Goal: Task Accomplishment & Management: Complete application form

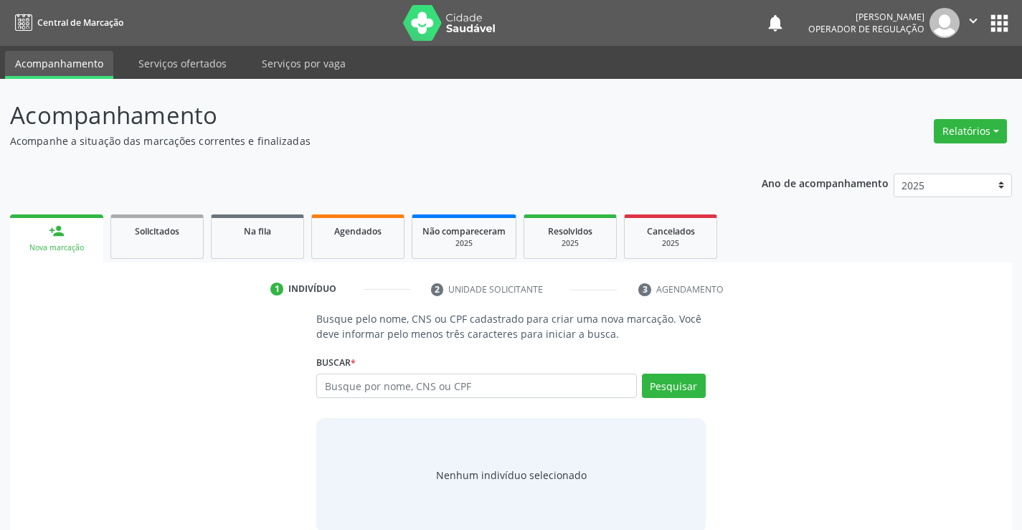
click at [496, 387] on input "text" at bounding box center [476, 386] width 320 height 24
type input "701001823696697"
click at [681, 384] on button "Pesquisar" at bounding box center [674, 386] width 64 height 24
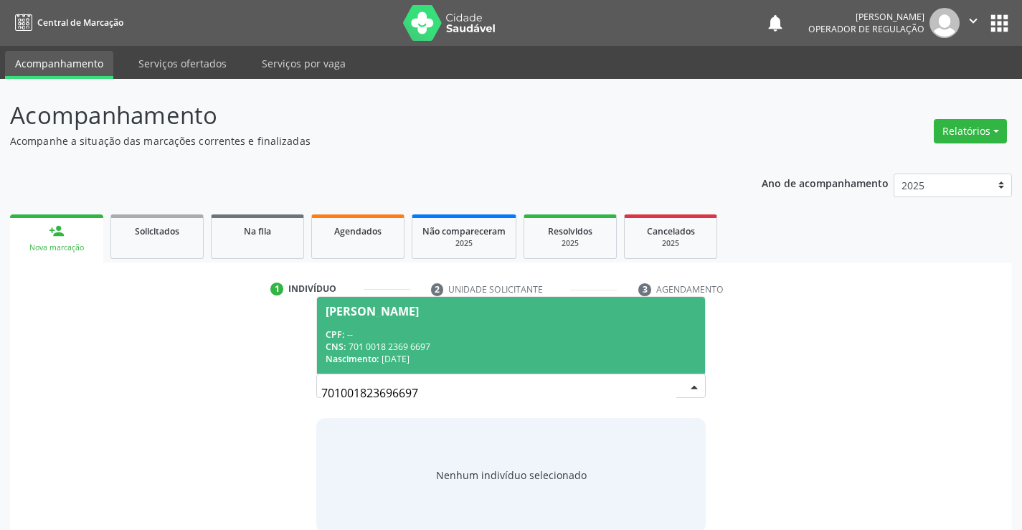
click at [472, 325] on span "Renata Luzia de Miranda CPF: -- CNS: 701 0018 2369 6697 Nascimento: 08/04/1997" at bounding box center [510, 335] width 387 height 77
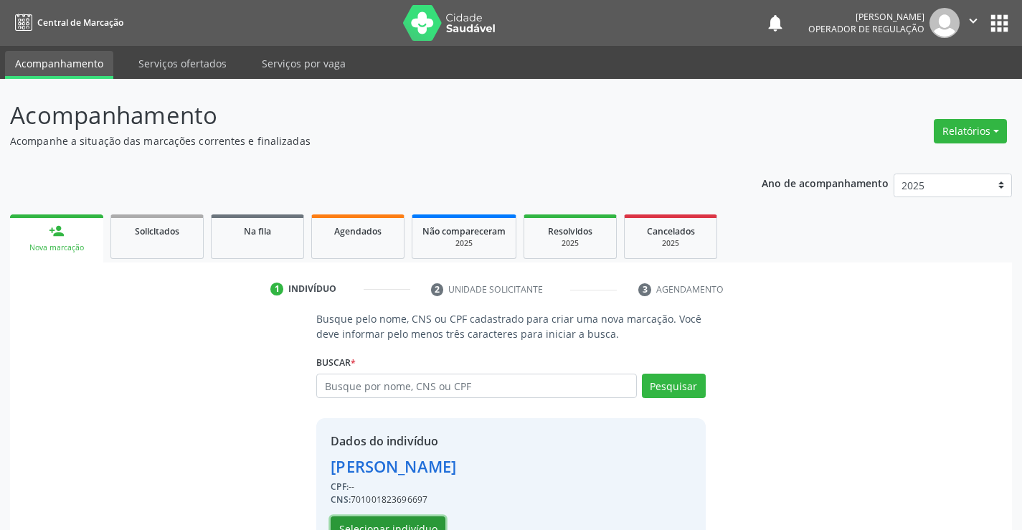
click at [392, 519] on button "Selecionar indivíduo" at bounding box center [388, 528] width 115 height 24
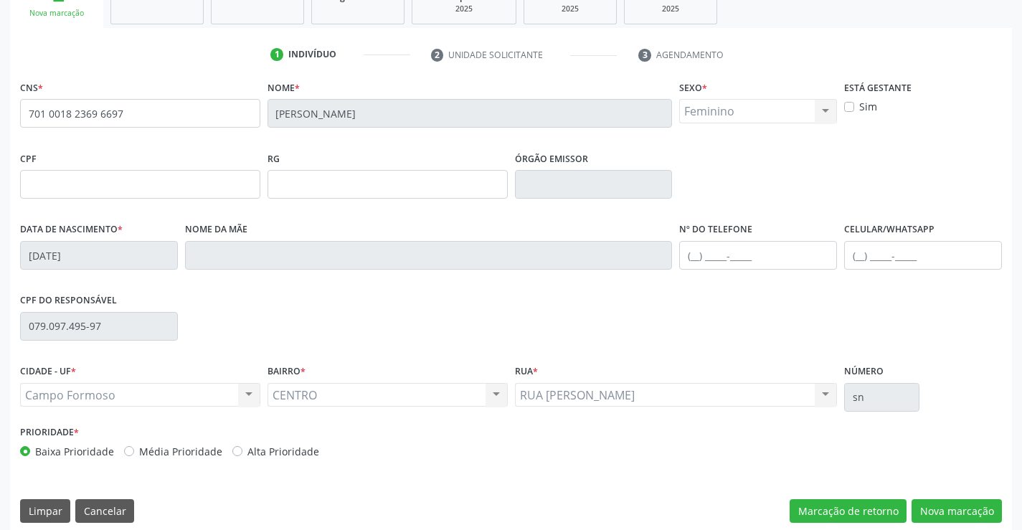
scroll to position [247, 0]
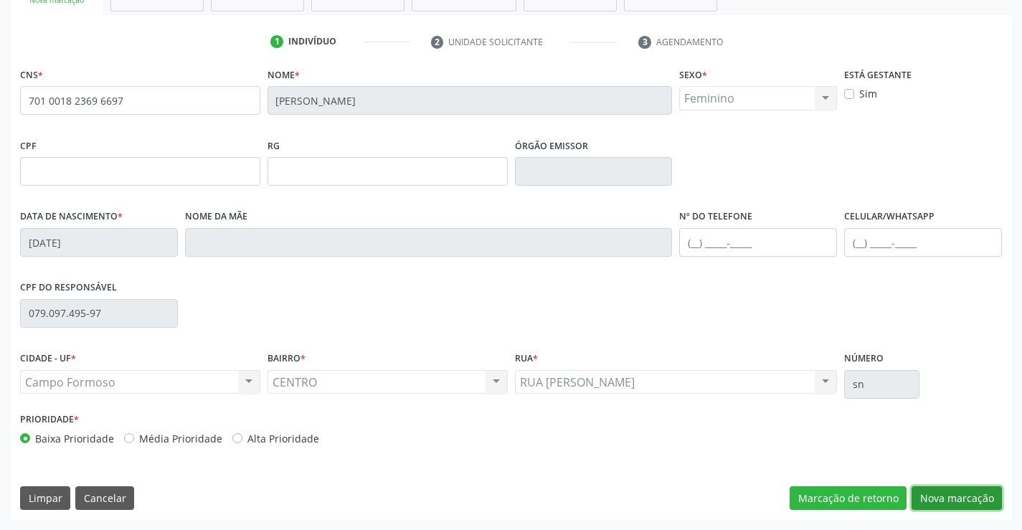
click at [952, 486] on button "Nova marcação" at bounding box center [957, 498] width 90 height 24
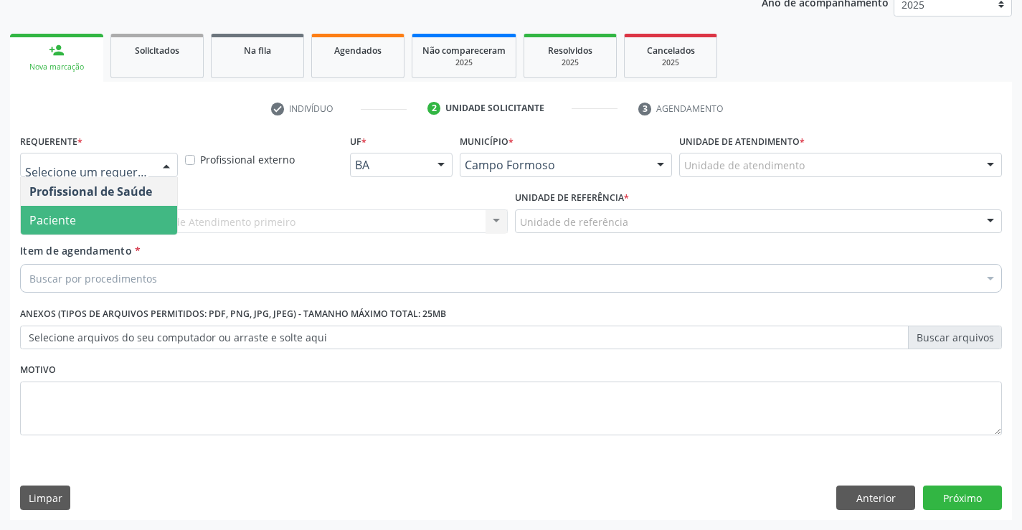
click at [63, 226] on span "Paciente" at bounding box center [52, 220] width 47 height 16
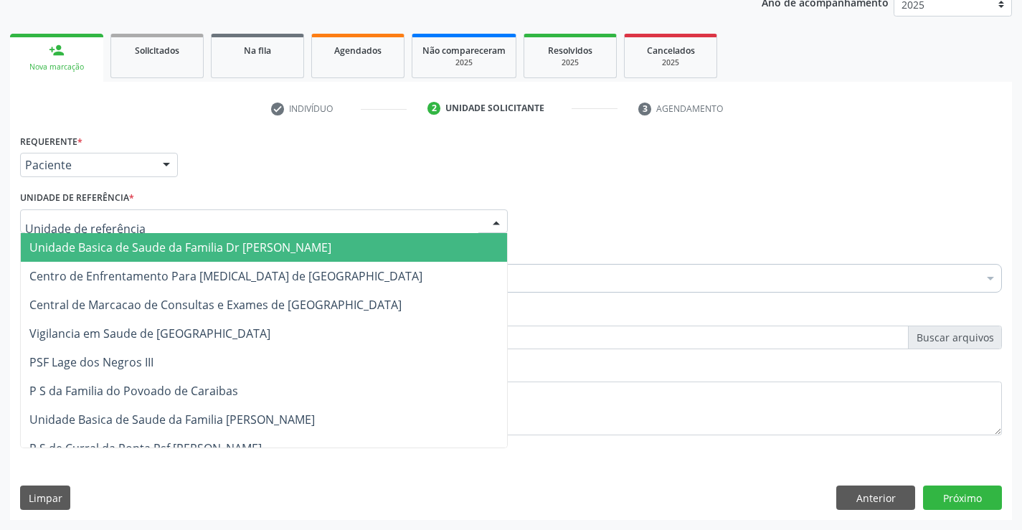
click at [116, 249] on span "Unidade Basica de Saude da Familia Dr [PERSON_NAME]" at bounding box center [180, 248] width 302 height 16
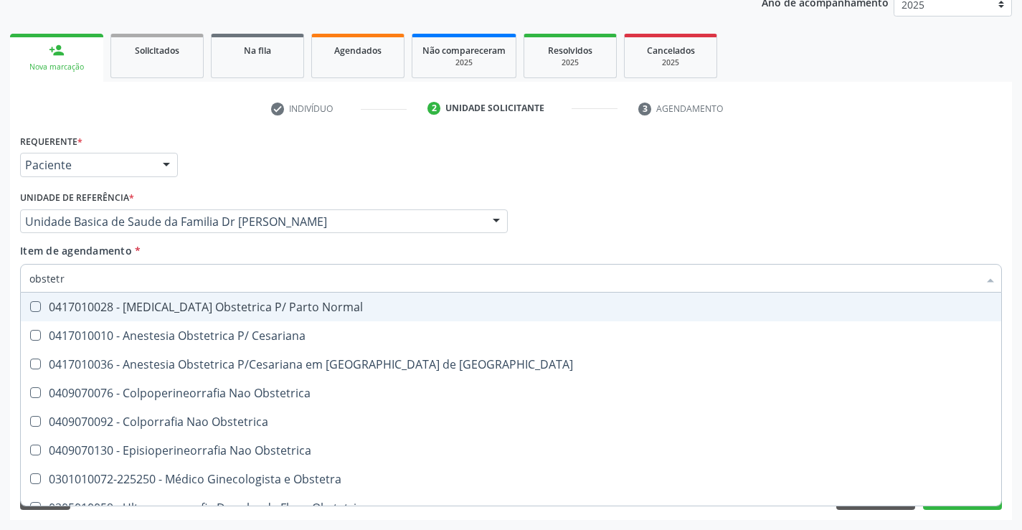
type input "obstetra"
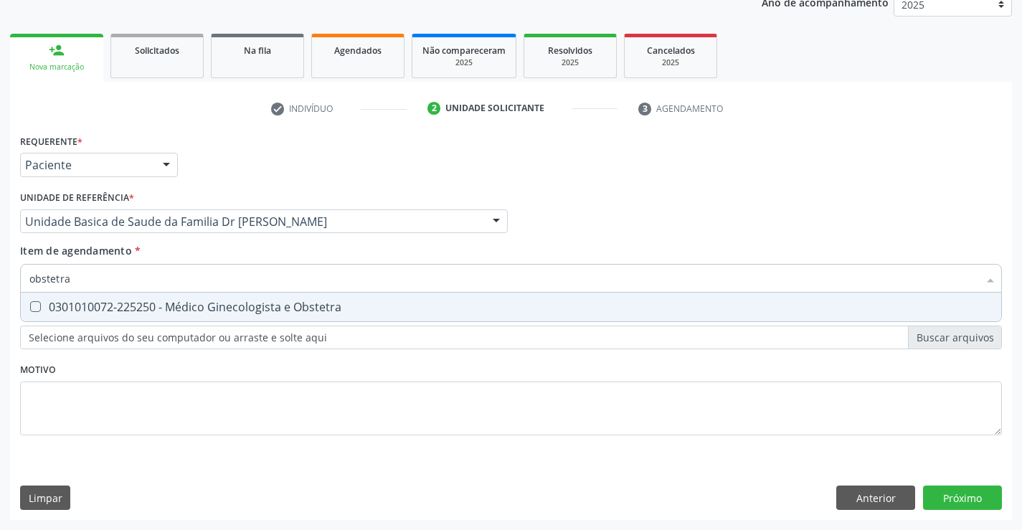
click at [245, 311] on div "0301010072-225250 - Médico Ginecologista e Obstetra" at bounding box center [510, 306] width 963 height 11
checkbox Obstetra "true"
click at [959, 491] on div "Requerente * Paciente Profissional de Saúde Paciente Nenhum resultado encontrad…" at bounding box center [511, 326] width 1002 height 390
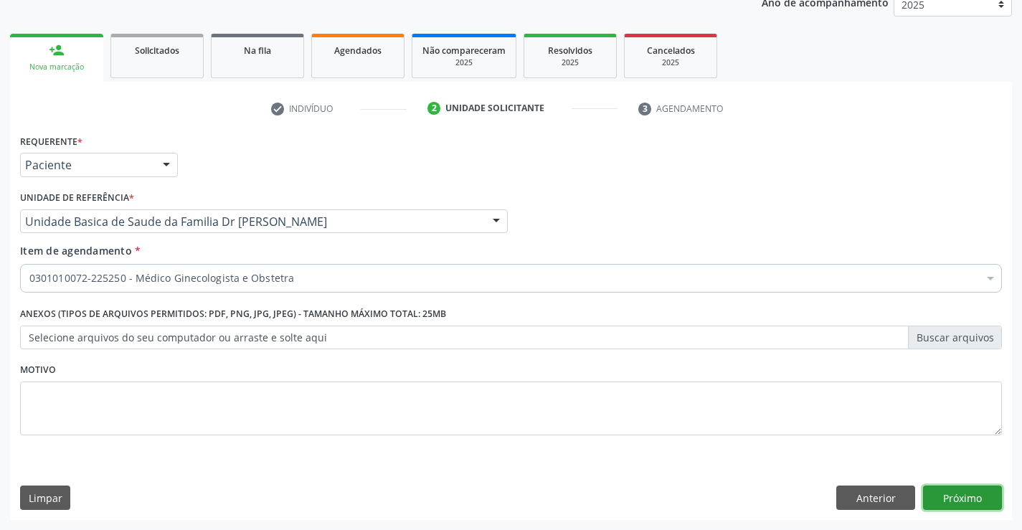
click at [969, 497] on button "Próximo" at bounding box center [962, 498] width 79 height 24
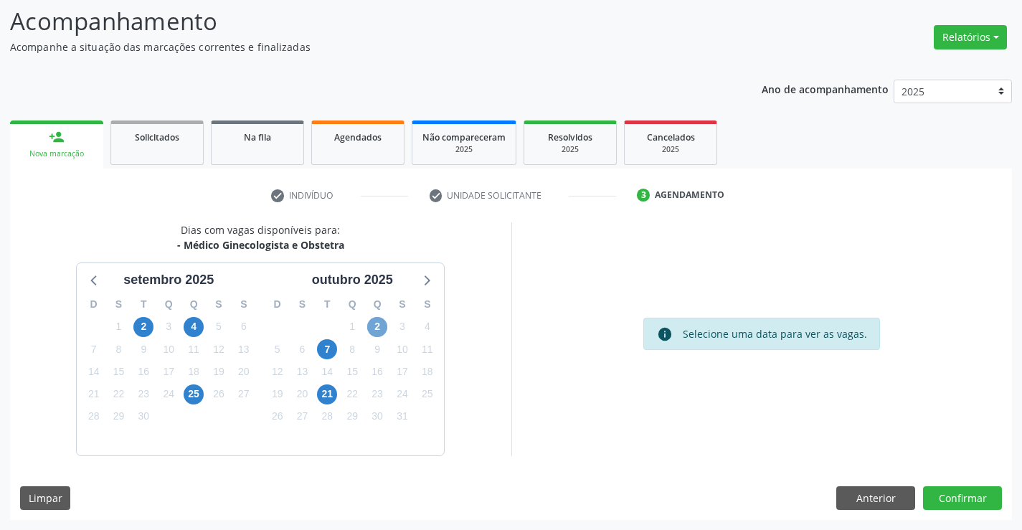
click at [379, 327] on span "2" at bounding box center [377, 327] width 20 height 20
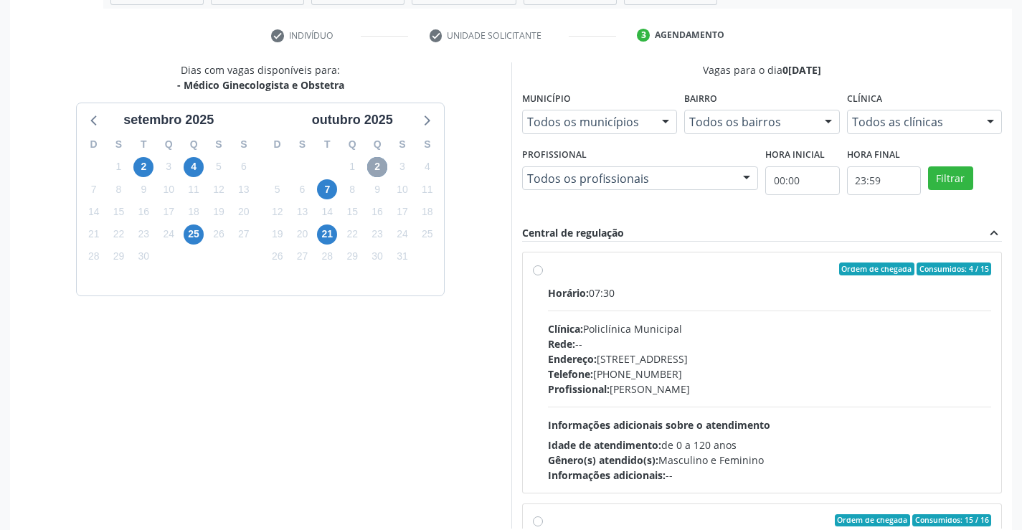
scroll to position [327, 0]
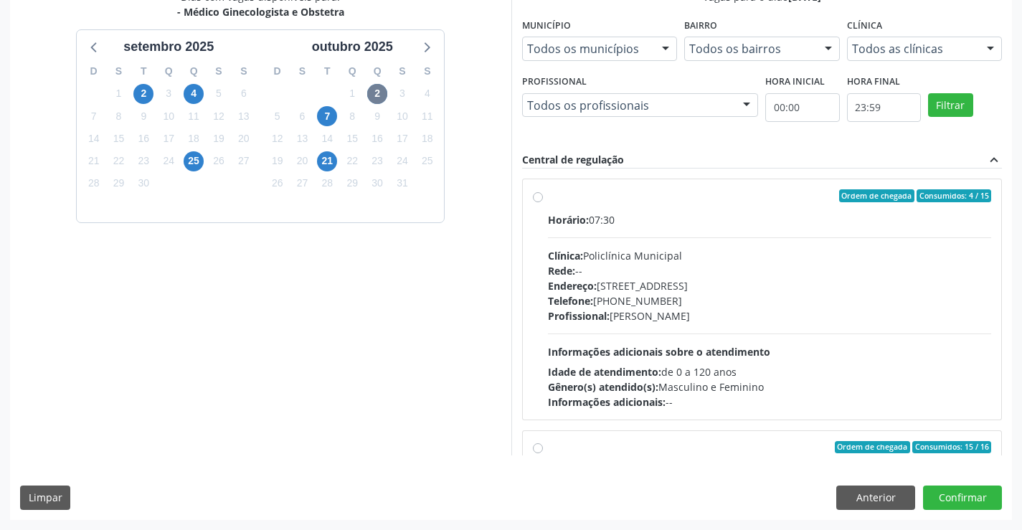
click at [656, 209] on label "Ordem de chegada Consumidos: 4 / 15 Horário: 07:30 Clínica: Policlínica Municip…" at bounding box center [770, 299] width 444 height 220
click at [543, 202] on input "Ordem de chegada Consumidos: 4 / 15 Horário: 07:30 Clínica: Policlínica Municip…" at bounding box center [538, 195] width 10 height 13
radio input "true"
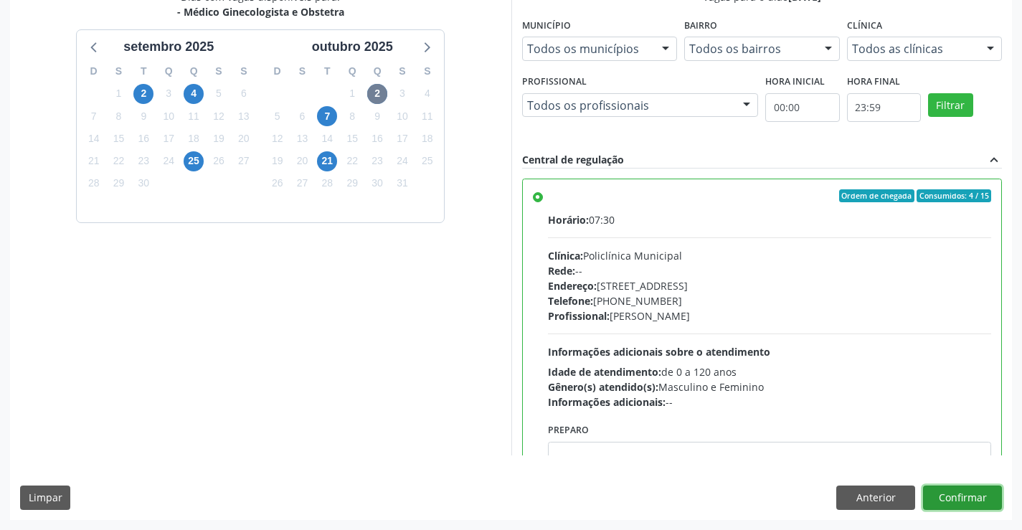
click at [955, 494] on button "Confirmar" at bounding box center [962, 498] width 79 height 24
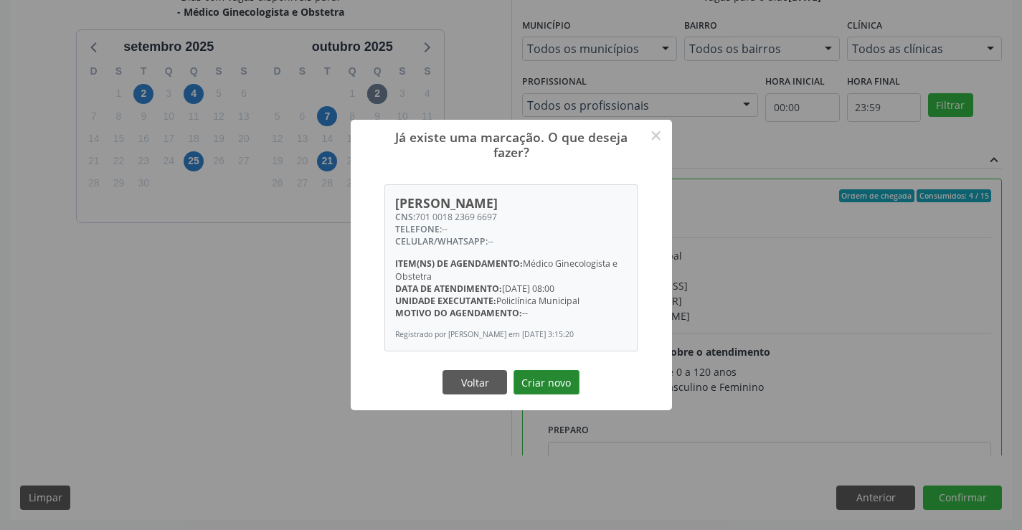
click at [533, 381] on button "Criar novo" at bounding box center [547, 382] width 66 height 24
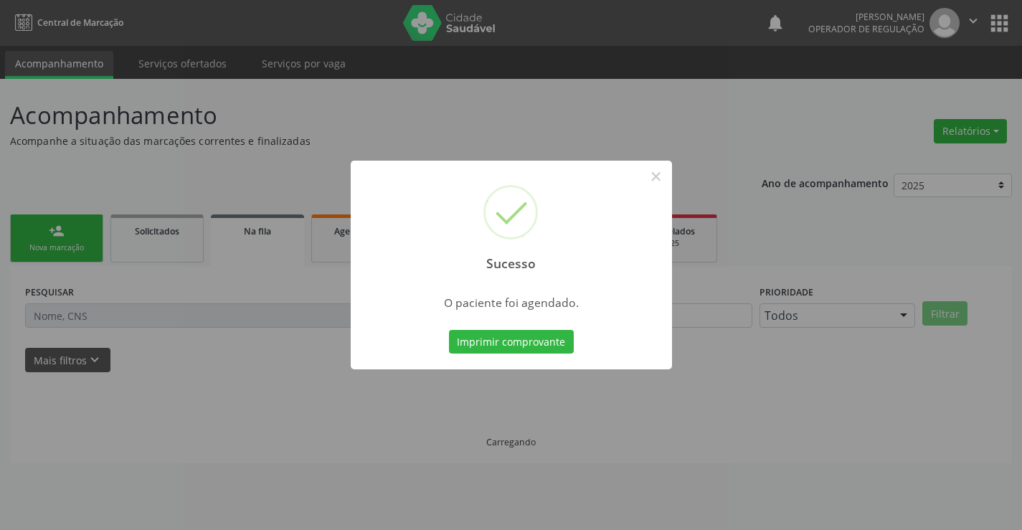
scroll to position [0, 0]
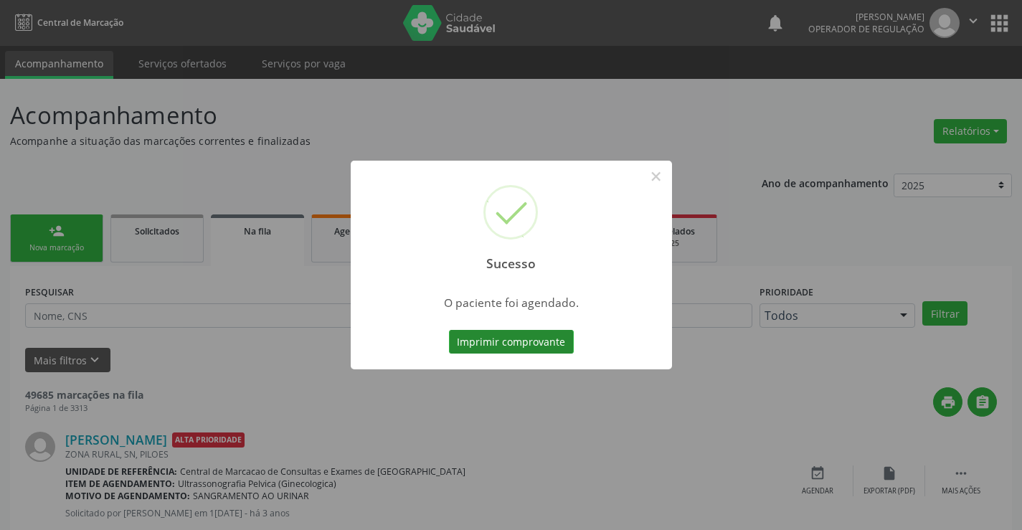
click at [511, 336] on button "Imprimir comprovante" at bounding box center [511, 342] width 125 height 24
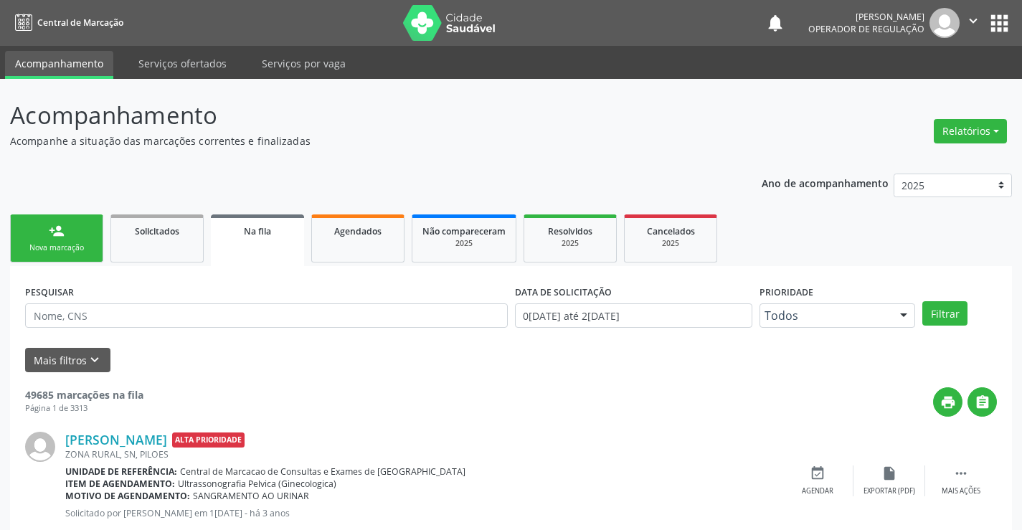
click at [68, 235] on link "person_add Nova marcação" at bounding box center [56, 238] width 93 height 48
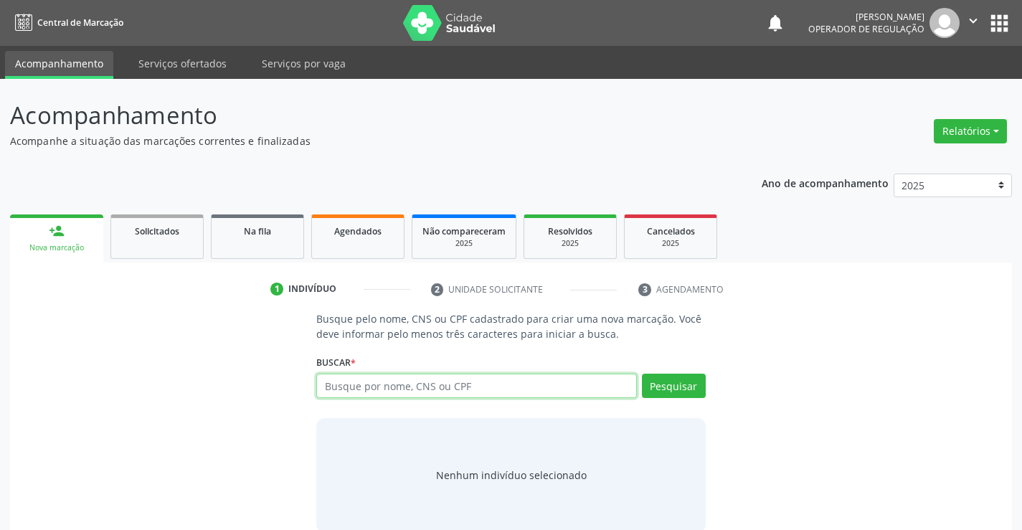
click at [497, 389] on input "text" at bounding box center [476, 386] width 320 height 24
click at [476, 388] on input "text" at bounding box center [476, 386] width 320 height 24
type input "700008667616707"
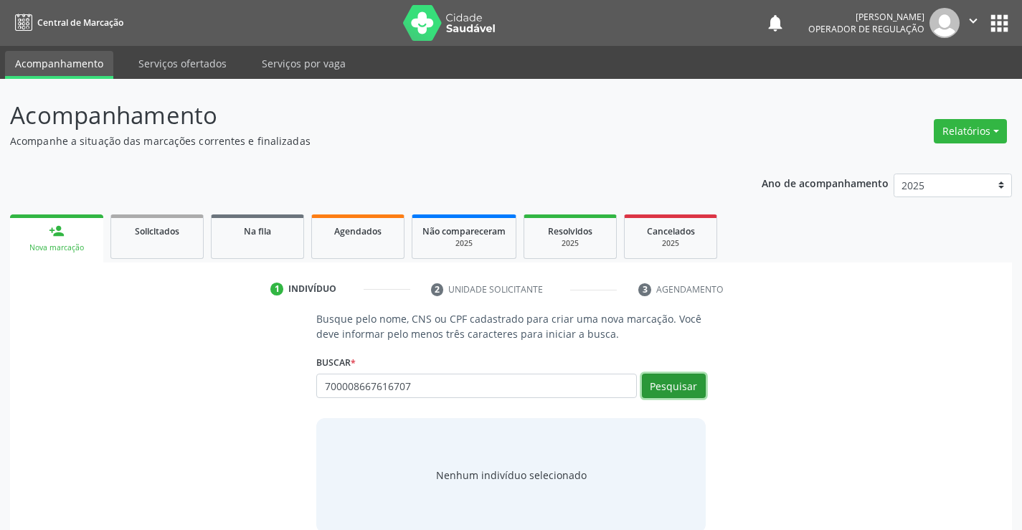
click at [676, 377] on button "Pesquisar" at bounding box center [674, 386] width 64 height 24
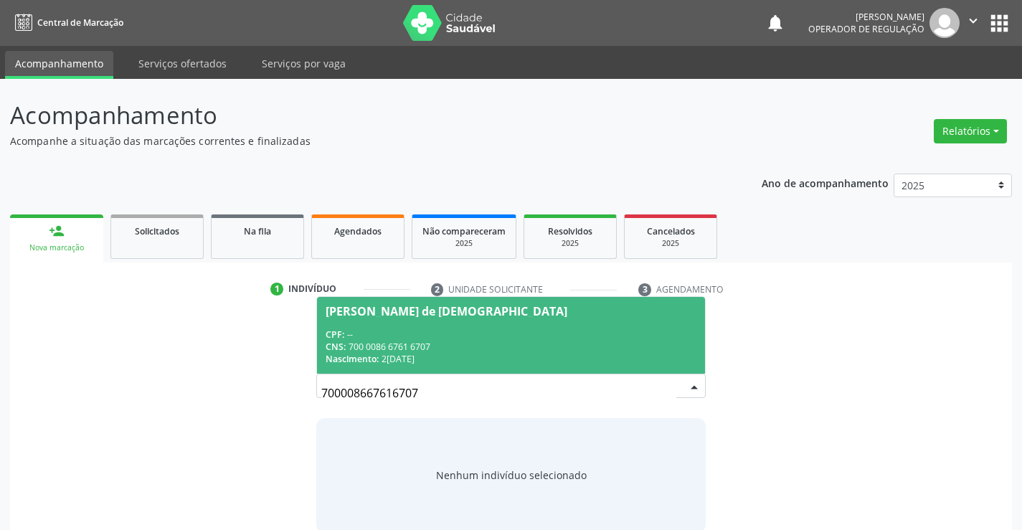
click at [396, 326] on span "Levi Venâncio de Jesus CPF: -- CNS: 700 0086 6761 6707 Nascimento: 21/08/2023" at bounding box center [510, 335] width 387 height 77
click at [396, 326] on p "Busque pelo nome, CNS ou CPF cadastrado para criar uma nova marcação. Você deve…" at bounding box center [510, 326] width 389 height 30
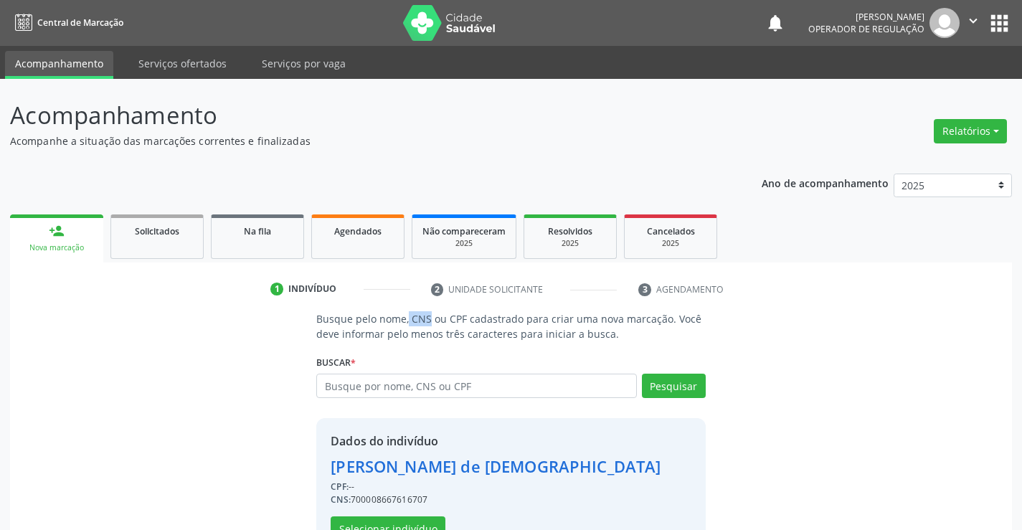
scroll to position [45, 0]
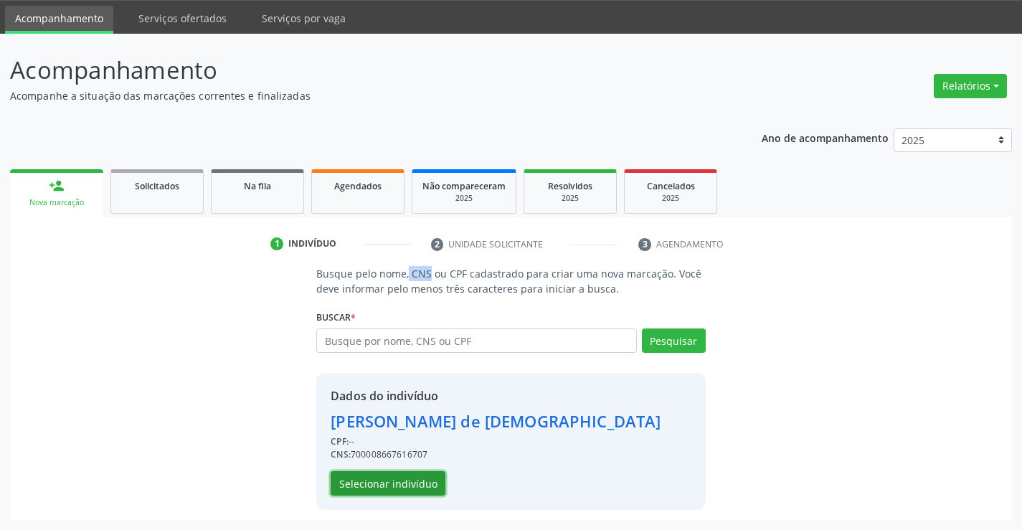
click at [385, 472] on button "Selecionar indivíduo" at bounding box center [388, 483] width 115 height 24
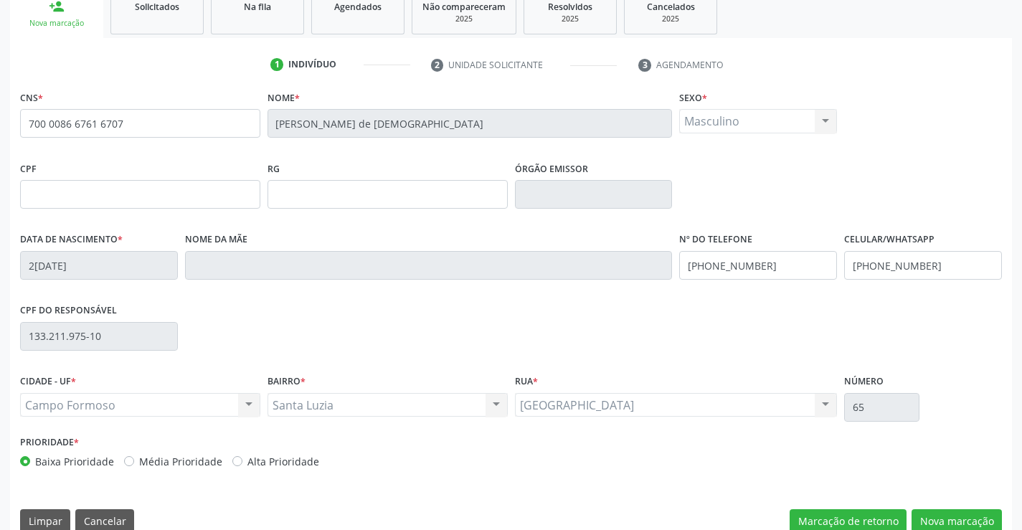
scroll to position [247, 0]
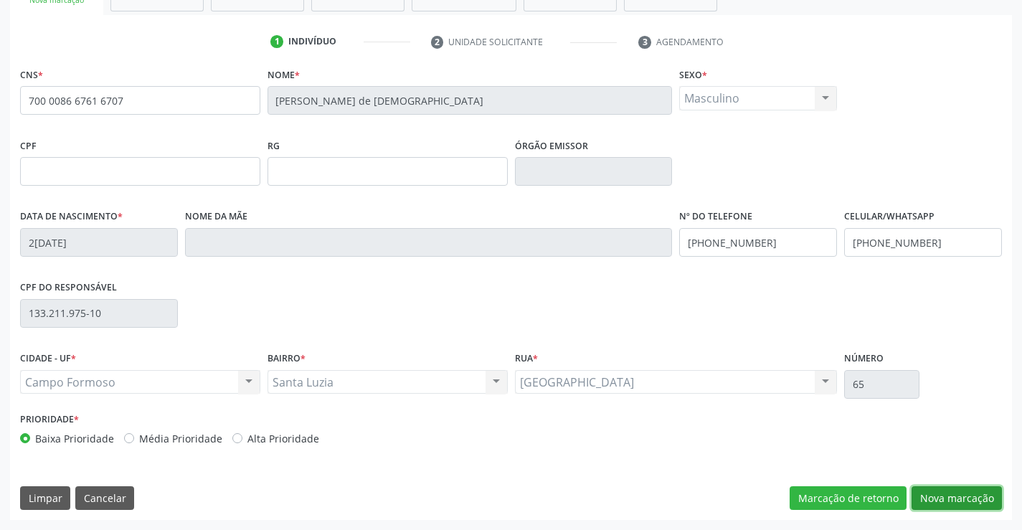
click at [949, 501] on button "Nova marcação" at bounding box center [957, 498] width 90 height 24
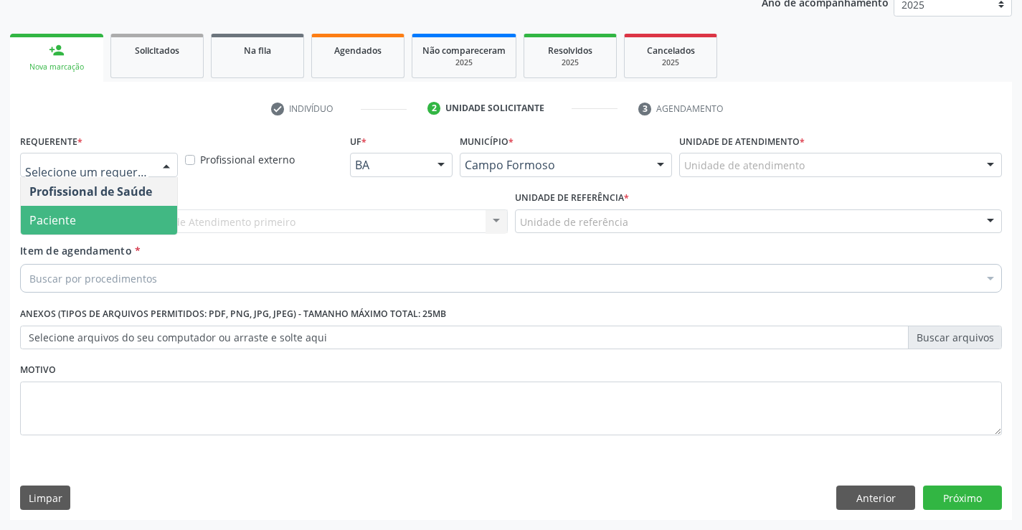
click at [73, 223] on span "Paciente" at bounding box center [52, 220] width 47 height 16
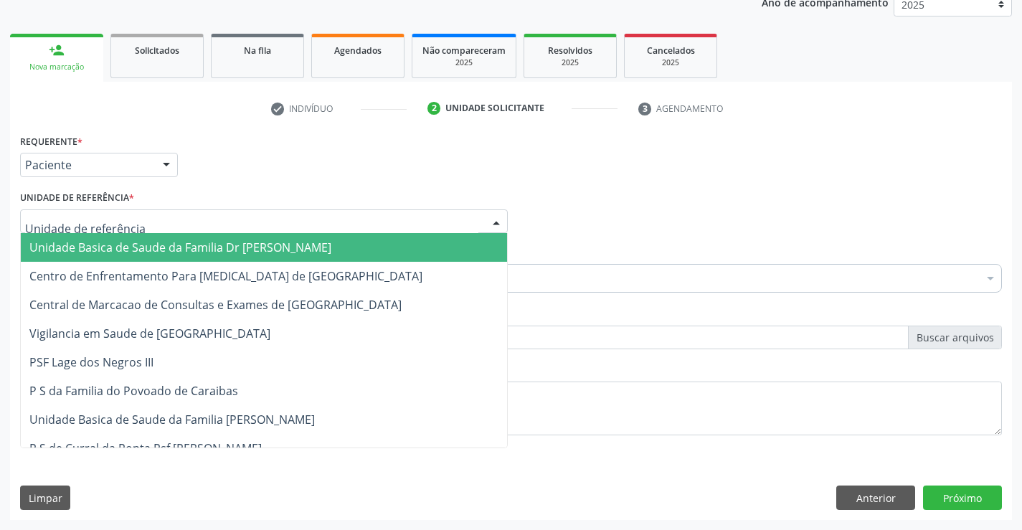
click at [136, 250] on span "Unidade Basica de Saude da Familia Dr [PERSON_NAME]" at bounding box center [180, 248] width 302 height 16
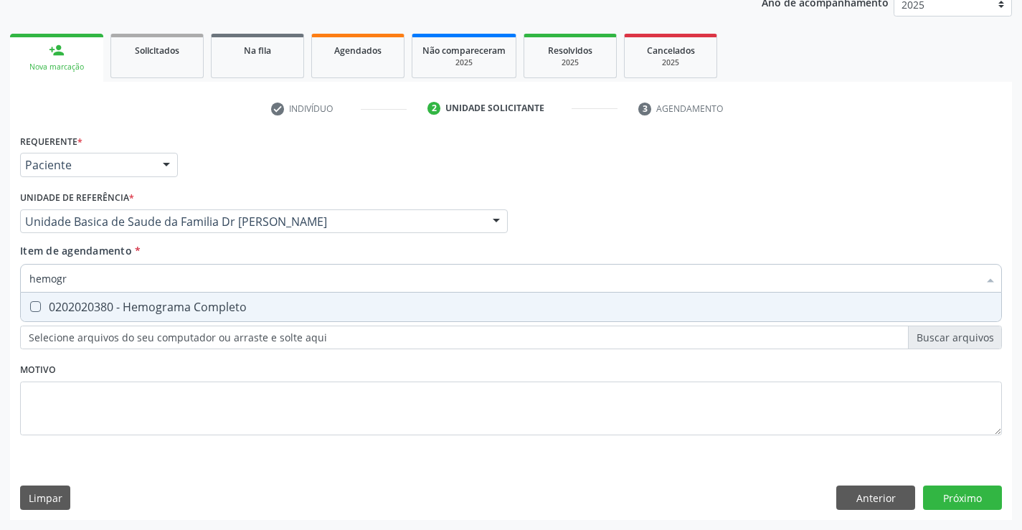
type input "hemogra"
click at [131, 301] on div "0202020380 - Hemograma Completo" at bounding box center [510, 306] width 963 height 11
checkbox Completo "true"
type input "hemogra"
click at [144, 244] on div "Item de agendamento * hemogra Desfazer seleção 0202020380 - Hemograma Completo …" at bounding box center [511, 265] width 982 height 45
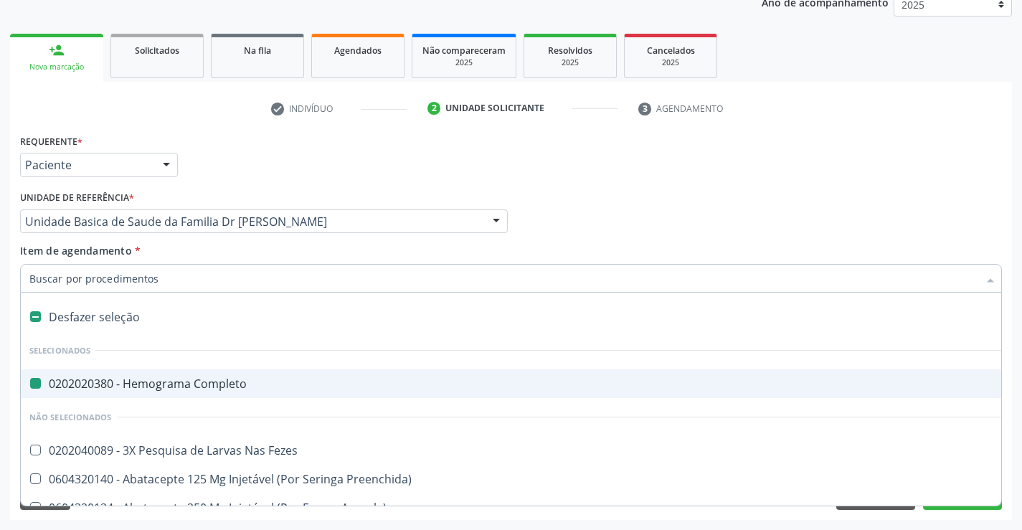
type input "f"
checkbox Completo "false"
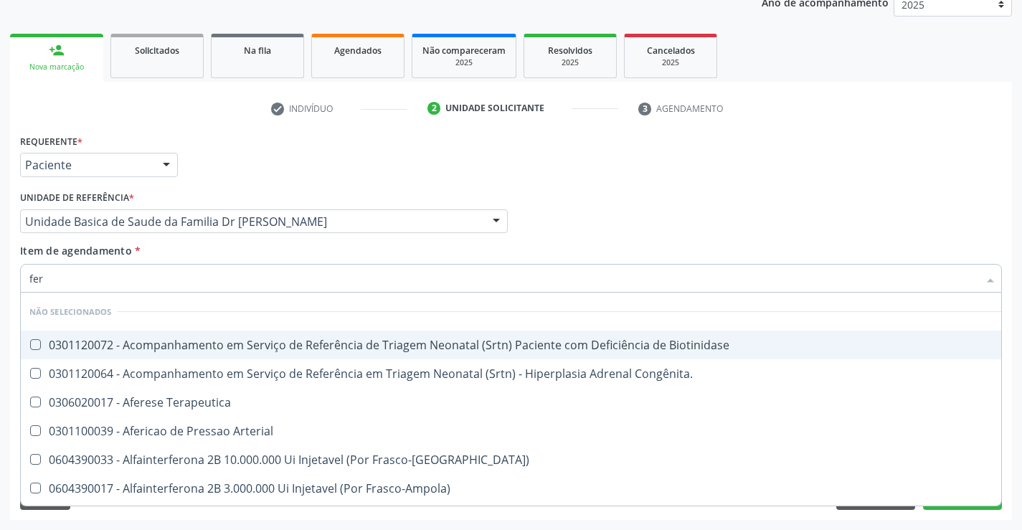
type input "ferr"
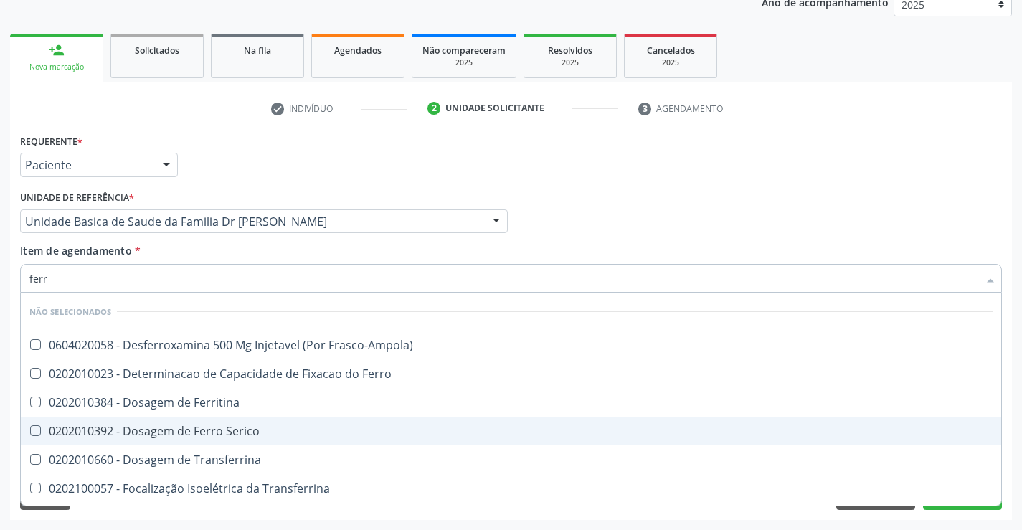
click at [173, 433] on div "0202010392 - Dosagem de Ferro Serico" at bounding box center [510, 430] width 963 height 11
checkbox Serico "true"
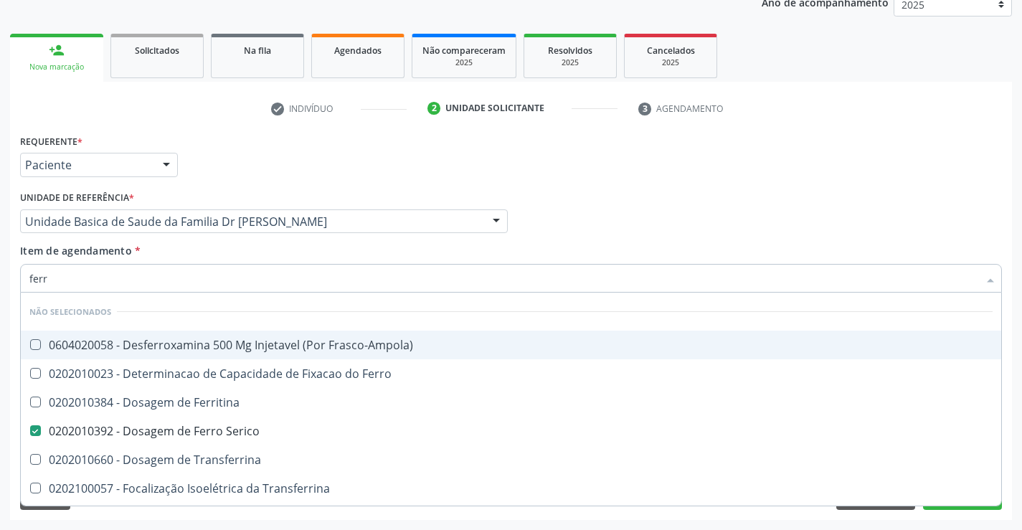
type input "ferr"
click at [179, 252] on div "Item de agendamento * ferr Desfazer seleção Não selecionados 0604020058 - Desfe…" at bounding box center [511, 265] width 982 height 45
checkbox Frasco-Ampola\) "true"
checkbox Serico "false"
checkbox Ferro "true"
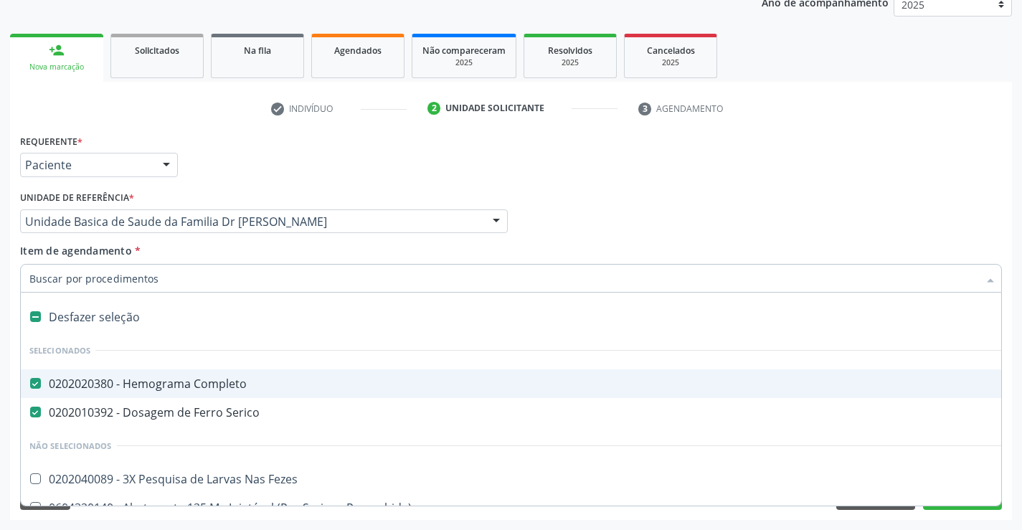
click at [176, 275] on input "Item de agendamento *" at bounding box center [503, 278] width 949 height 29
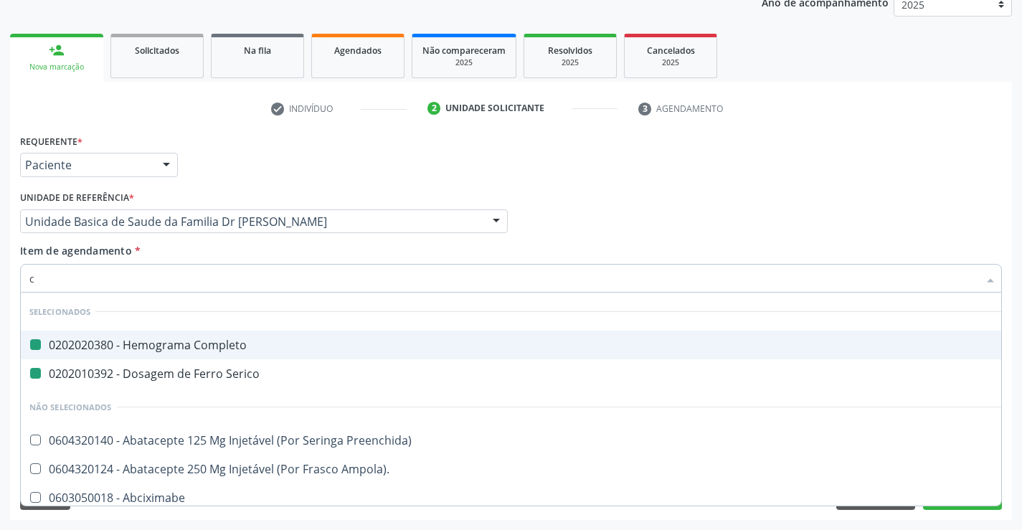
type input "ca"
checkbox Completo "false"
checkbox Serico "false"
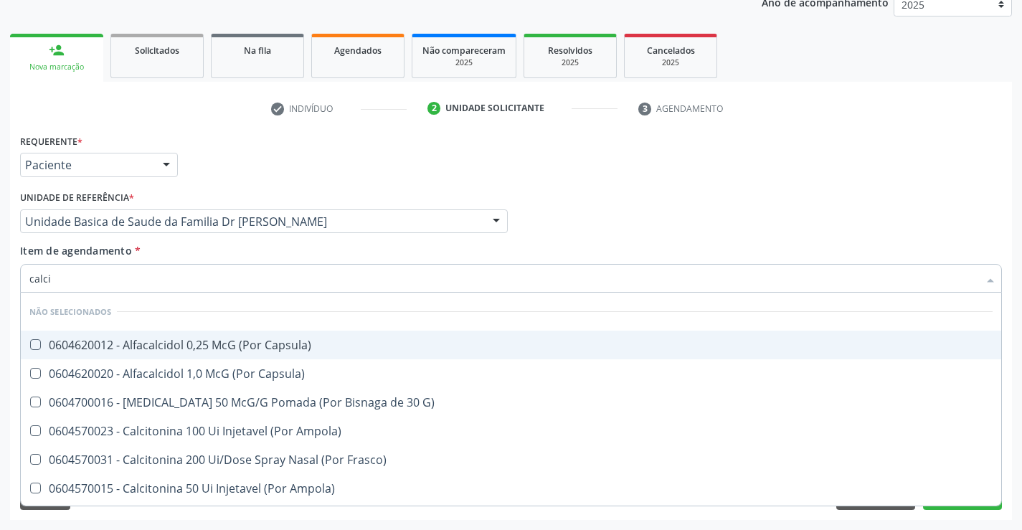
type input "calcio"
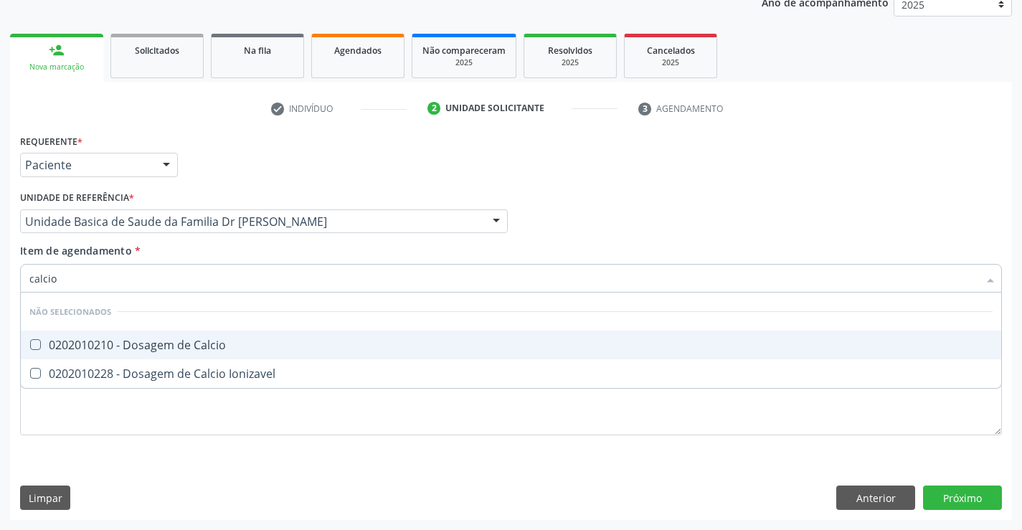
click at [195, 340] on div "0202010210 - Dosagem de Calcio" at bounding box center [510, 344] width 963 height 11
checkbox Calcio "true"
click at [177, 252] on div "Item de agendamento * calcio Desfazer seleção Não selecionados 0202010210 - Dos…" at bounding box center [511, 265] width 982 height 45
checkbox Ionizavel "true"
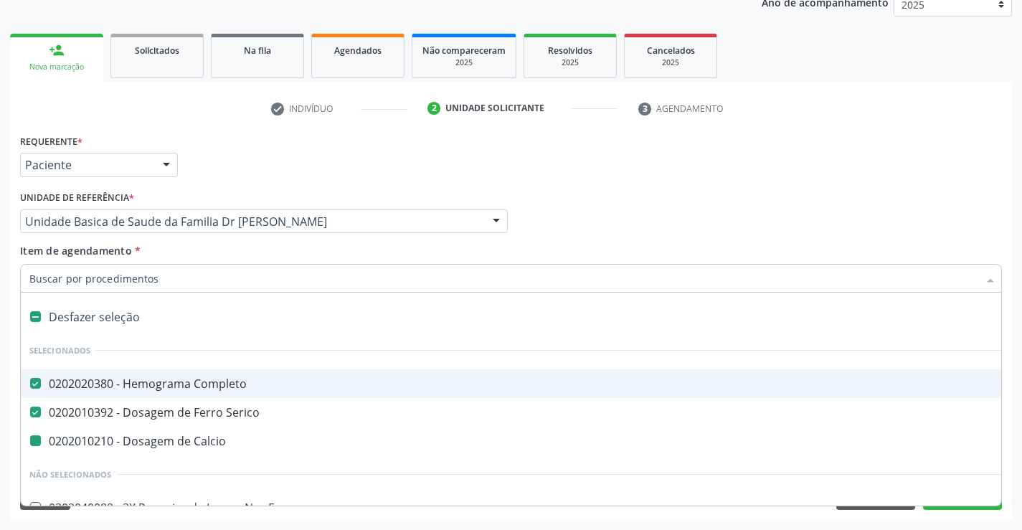
type input "f"
checkbox Calcio "false"
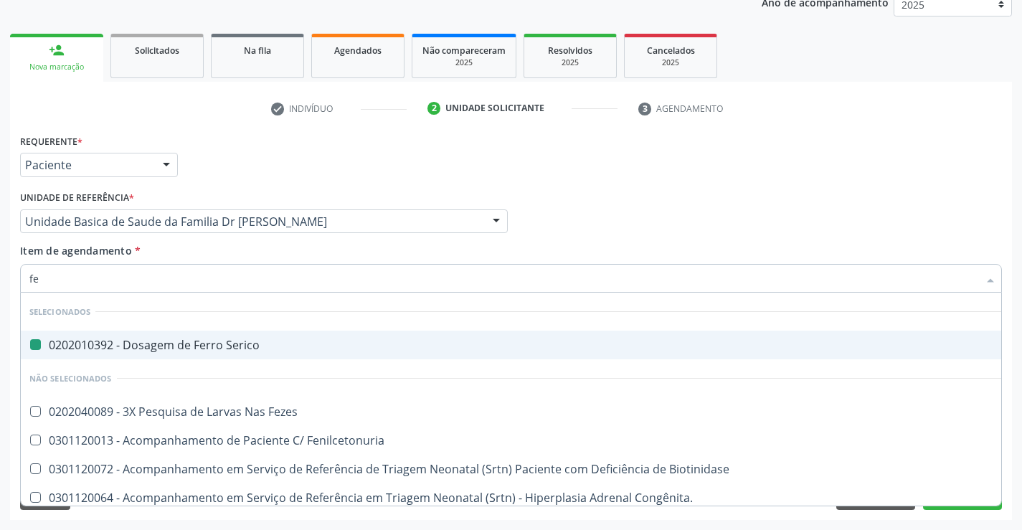
type input "fez"
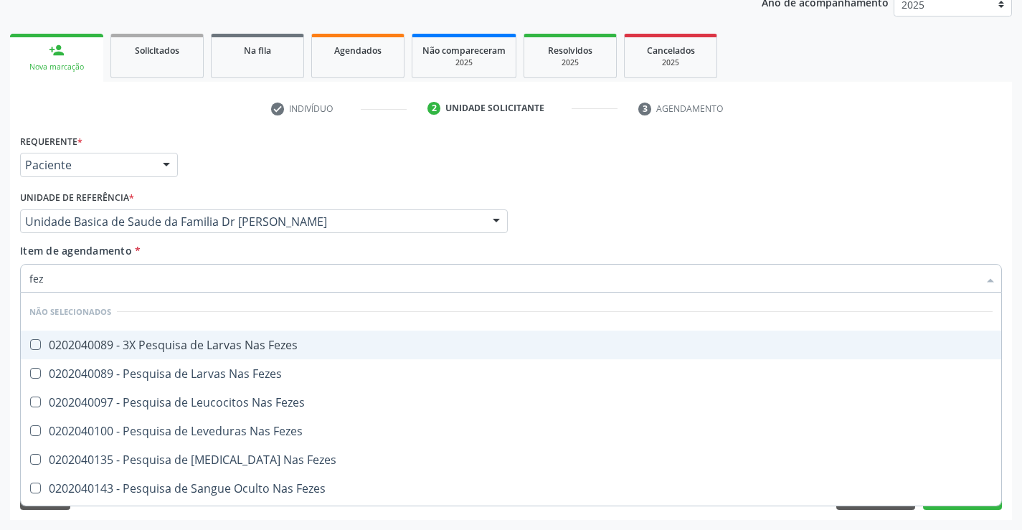
click at [172, 345] on div "0202040089 - 3X Pesquisa de Larvas Nas Fezes" at bounding box center [510, 344] width 963 height 11
checkbox Fezes "true"
click at [159, 250] on div "Item de agendamento * fez Desfazer seleção Não selecionados 0202040089 - 3X Pes…" at bounding box center [511, 265] width 982 height 45
checkbox Fezes "true"
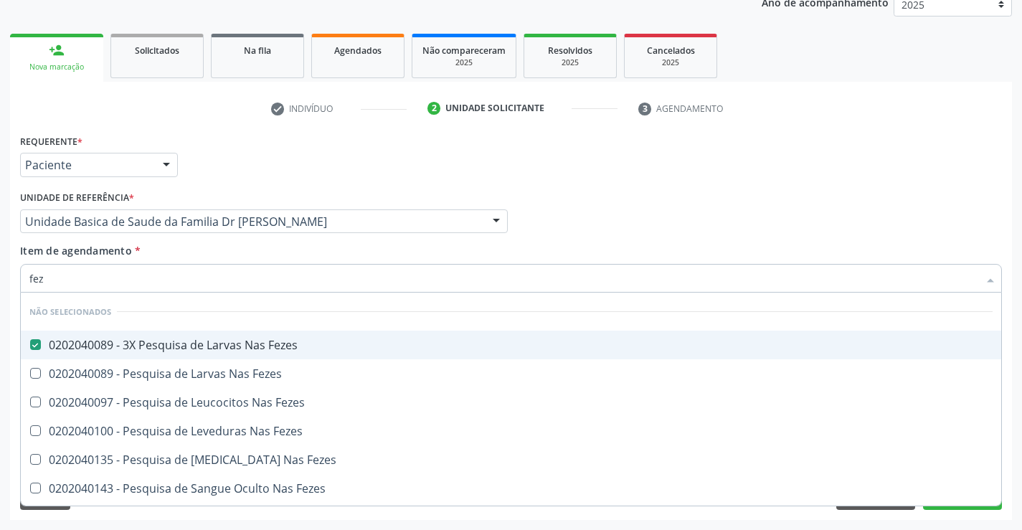
checkbox Fezes "true"
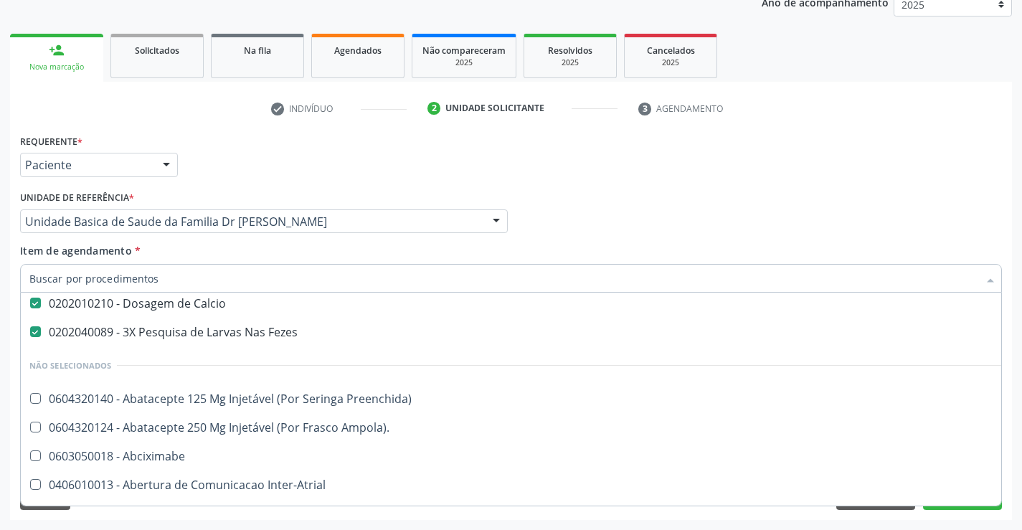
scroll to position [143, 0]
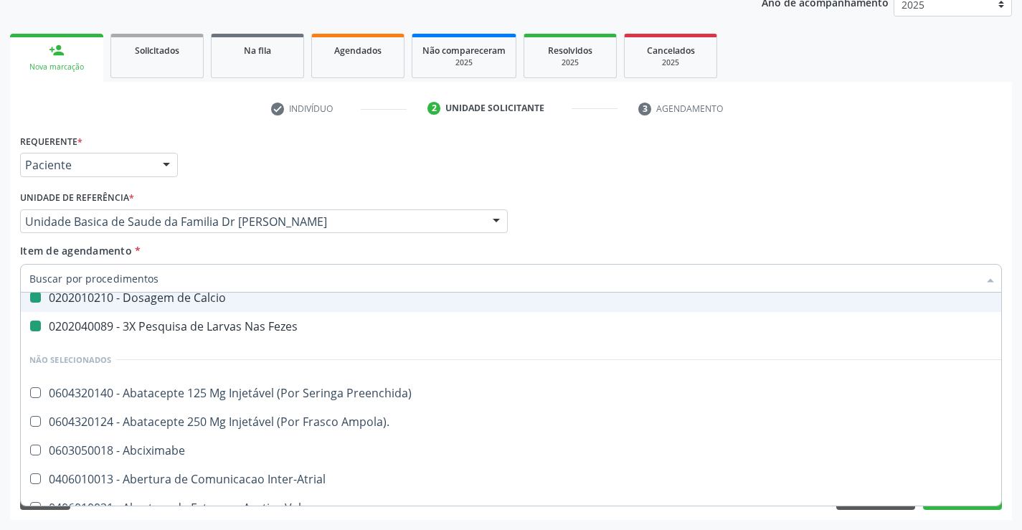
type input "u"
checkbox Calcio "false"
checkbox Fezes "false"
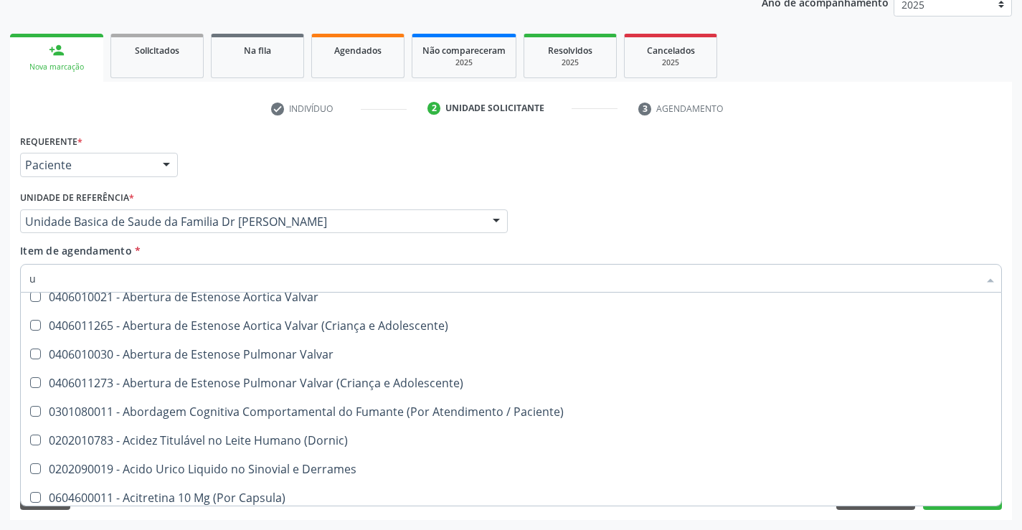
type input "ur"
checkbox Fezes "false"
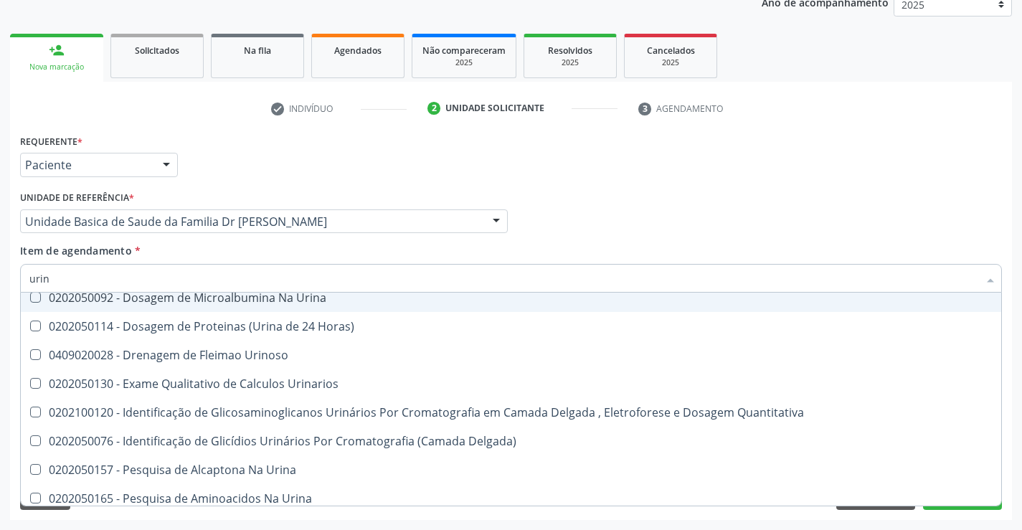
type input "urina"
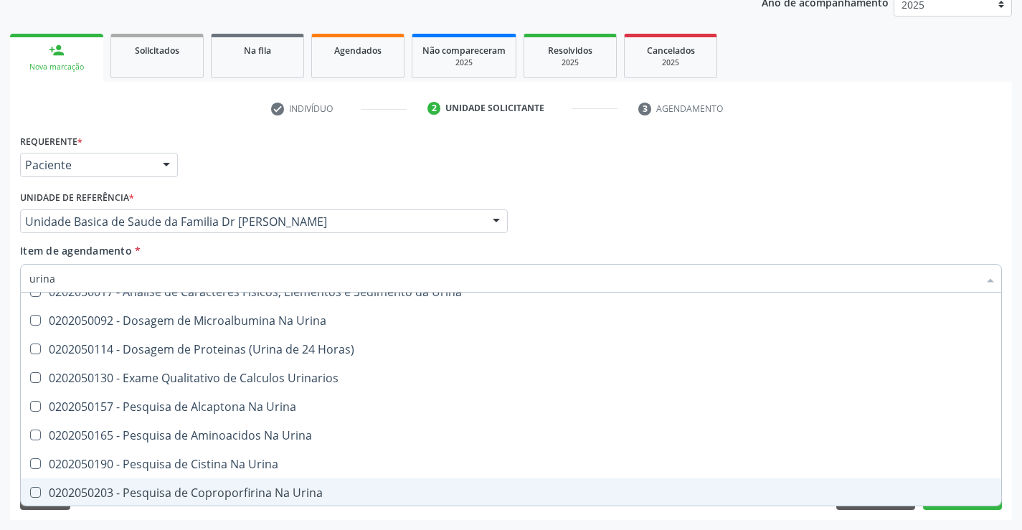
scroll to position [0, 0]
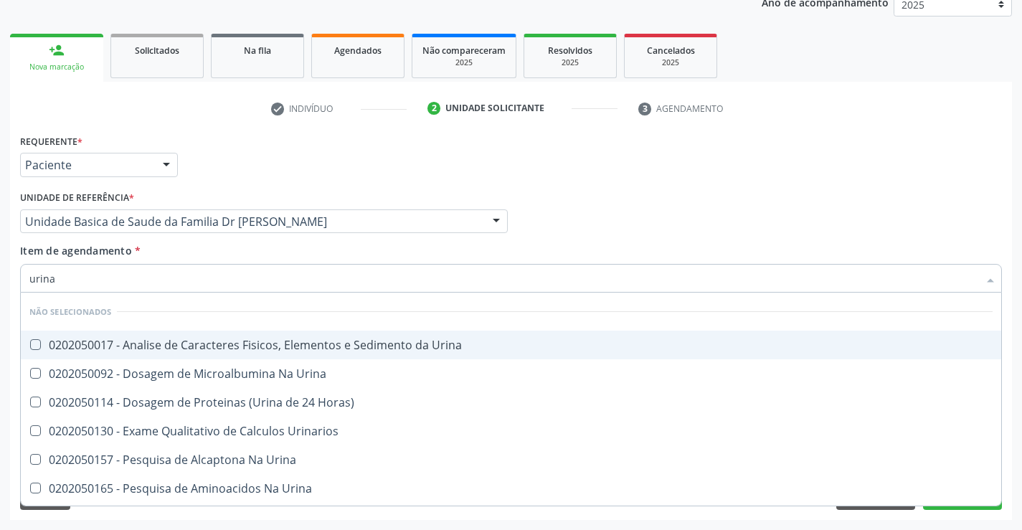
click at [232, 343] on div "0202050017 - Analise de Caracteres Fisicos, Elementos e Sedimento da Urina" at bounding box center [510, 344] width 963 height 11
checkbox Urina "true"
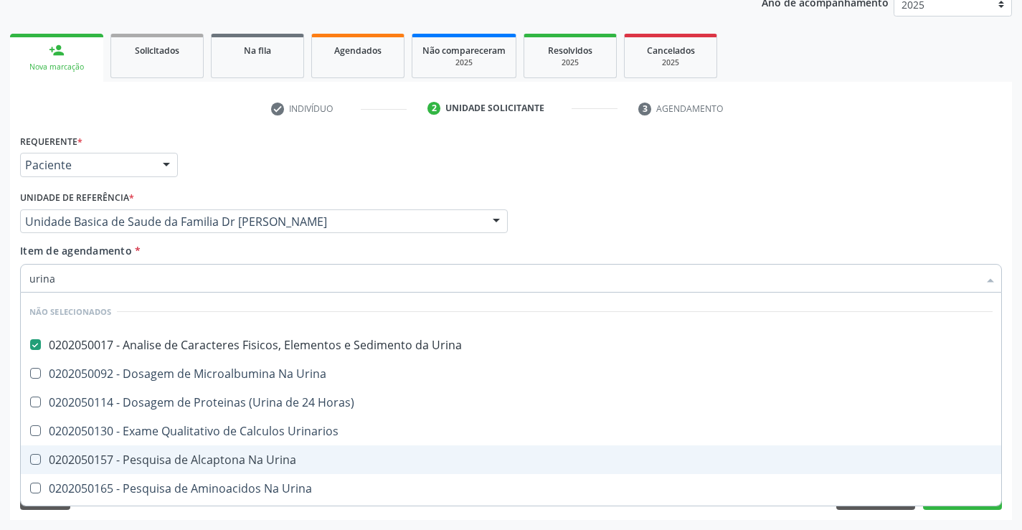
click at [1011, 443] on div "Requerente * Paciente Profissional de Saúde Paciente Nenhum resultado encontrad…" at bounding box center [511, 326] width 1002 height 390
checkbox Horas\) "true"
checkbox Urinarios "true"
checkbox Urina "true"
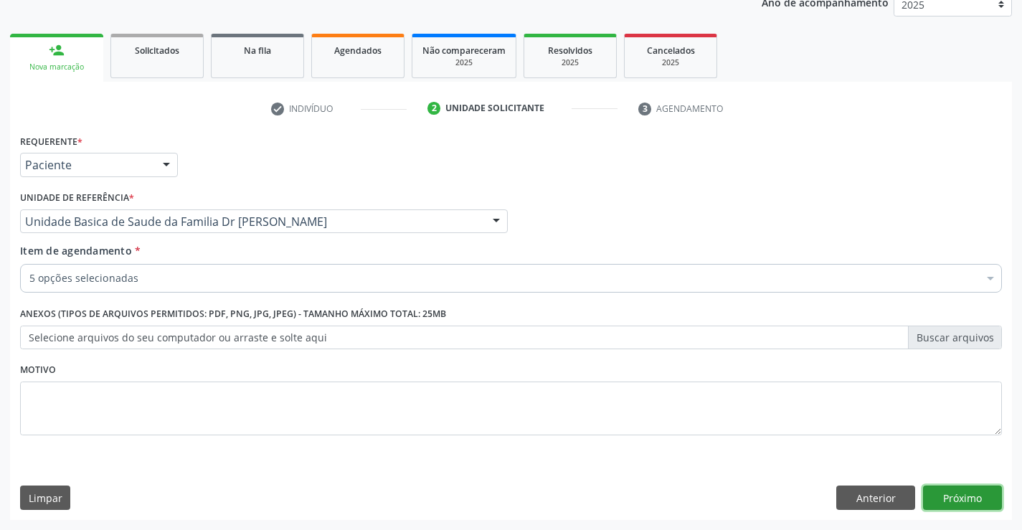
click at [968, 496] on button "Próximo" at bounding box center [962, 498] width 79 height 24
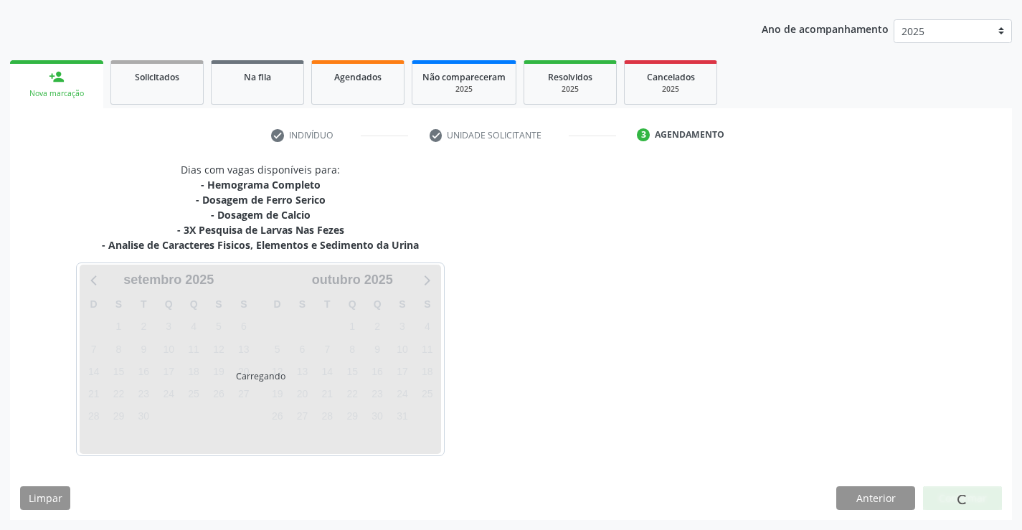
scroll to position [154, 0]
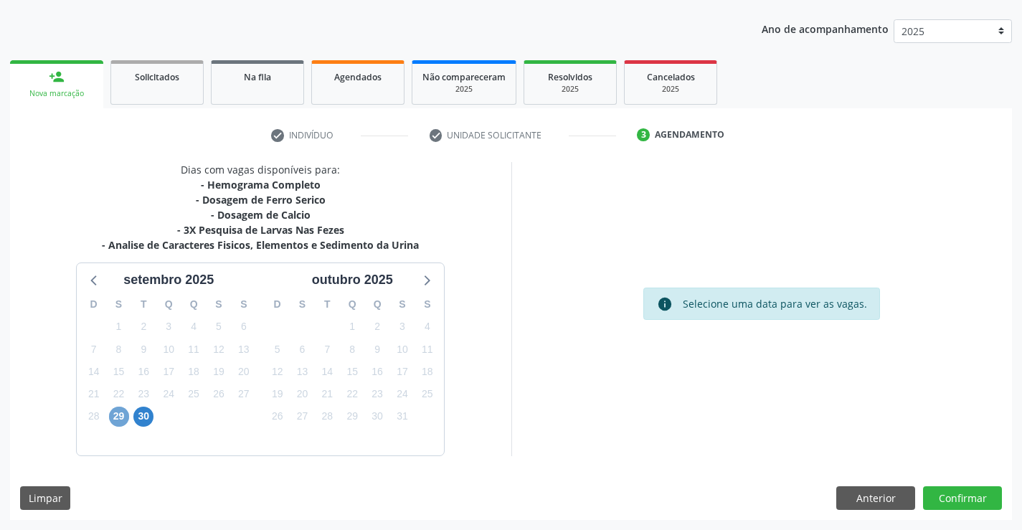
click at [118, 414] on span "29" at bounding box center [119, 417] width 20 height 20
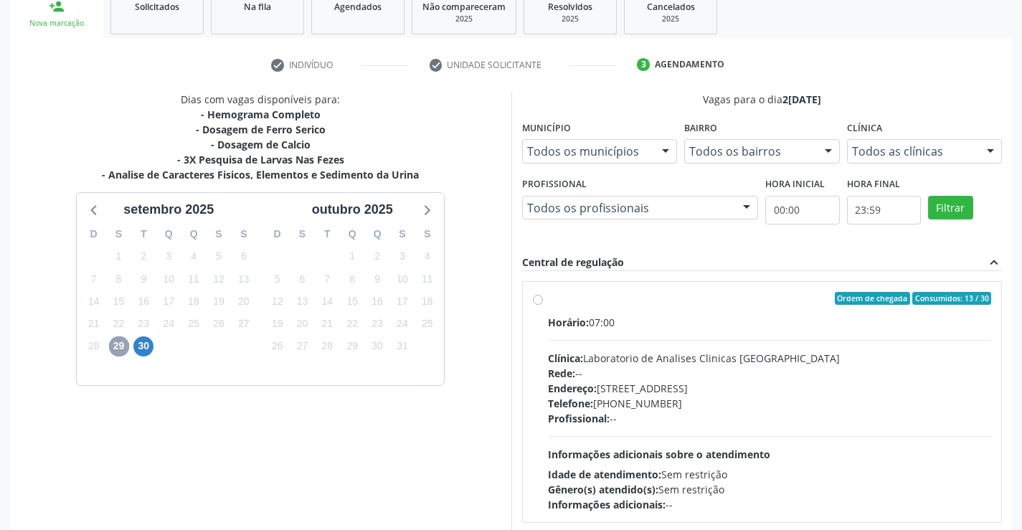
scroll to position [301, 0]
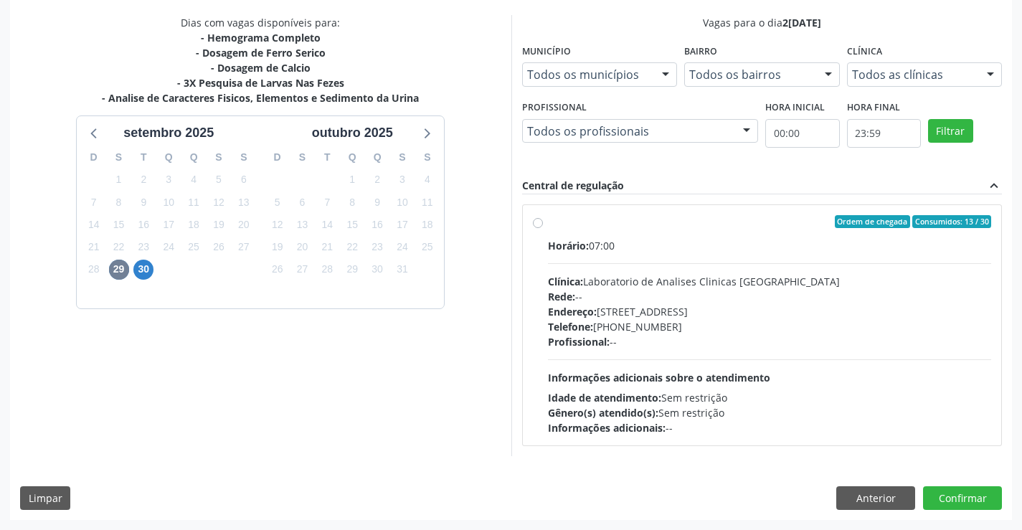
click at [717, 218] on div "Ordem de chegada Consumidos: 13 / 30" at bounding box center [770, 221] width 444 height 13
click at [543, 218] on input "Ordem de chegada Consumidos: 13 / 30 Horário: 07:00 Clínica: Laboratorio de Ana…" at bounding box center [538, 221] width 10 height 13
radio input "true"
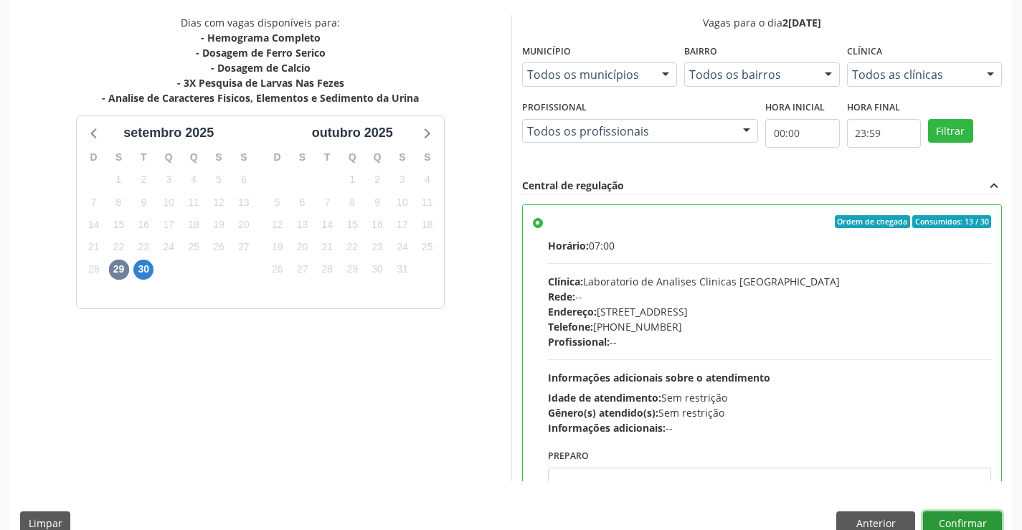
click at [960, 517] on button "Confirmar" at bounding box center [962, 523] width 79 height 24
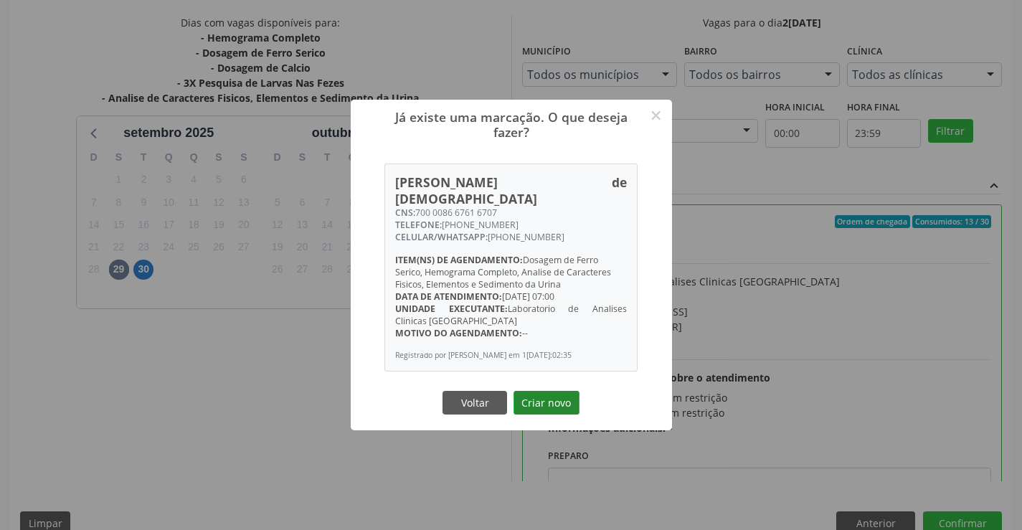
click at [552, 393] on button "Criar novo" at bounding box center [547, 403] width 66 height 24
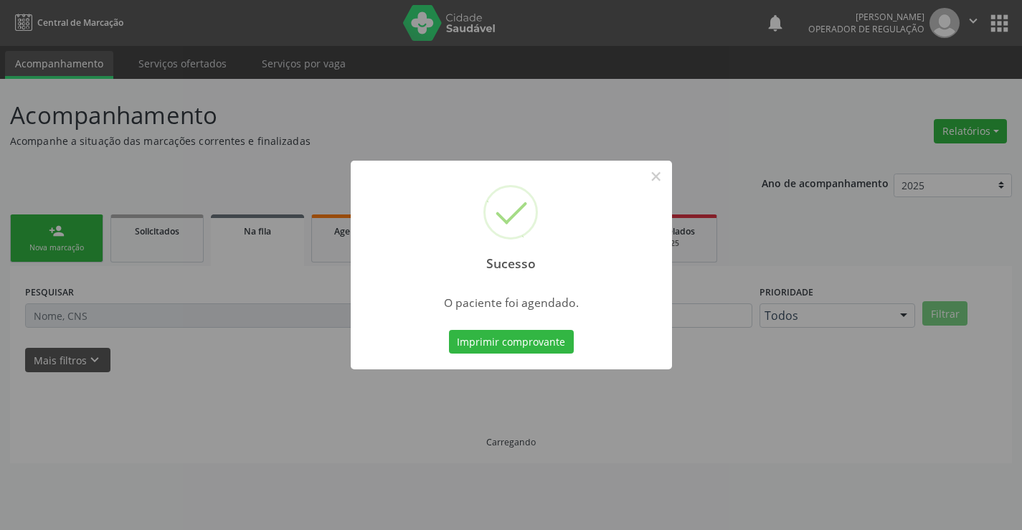
scroll to position [0, 0]
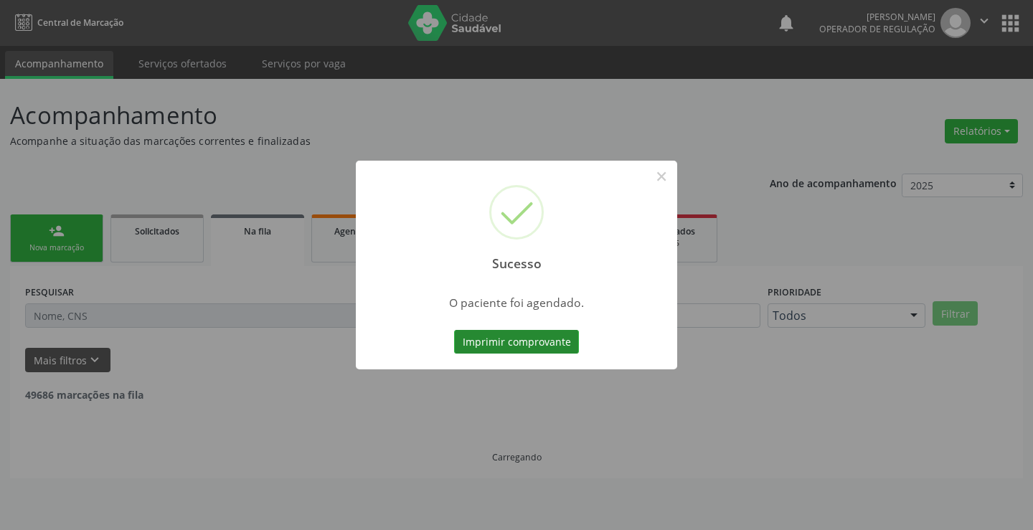
click at [544, 342] on button "Imprimir comprovante" at bounding box center [516, 342] width 125 height 24
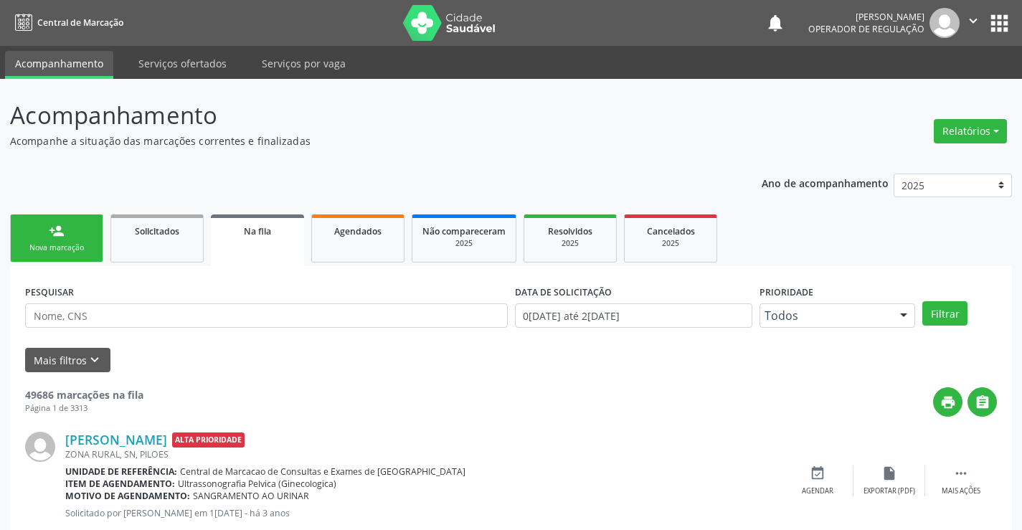
click at [57, 233] on div "person_add" at bounding box center [57, 231] width 16 height 16
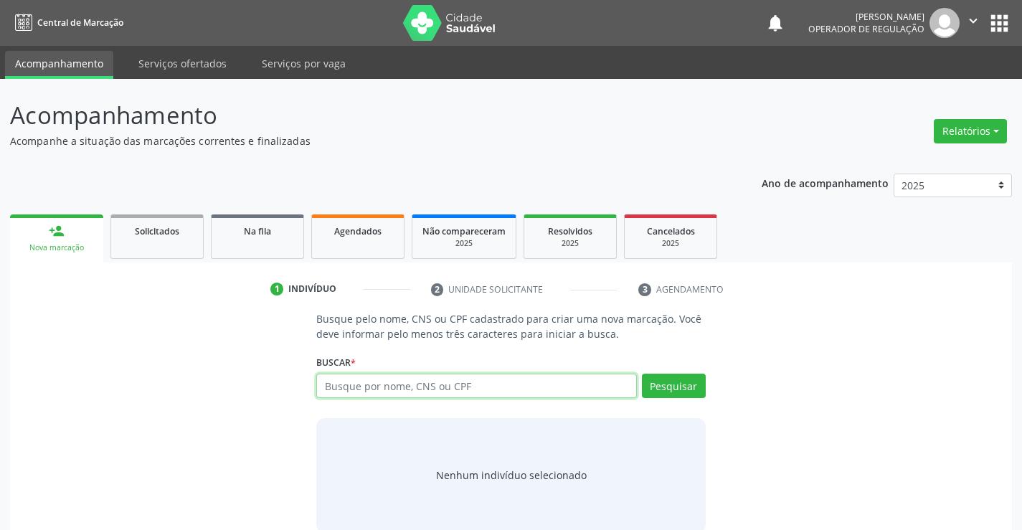
click at [473, 386] on input "text" at bounding box center [476, 386] width 320 height 24
click at [471, 385] on input "text" at bounding box center [476, 386] width 320 height 24
type input "703408142282300"
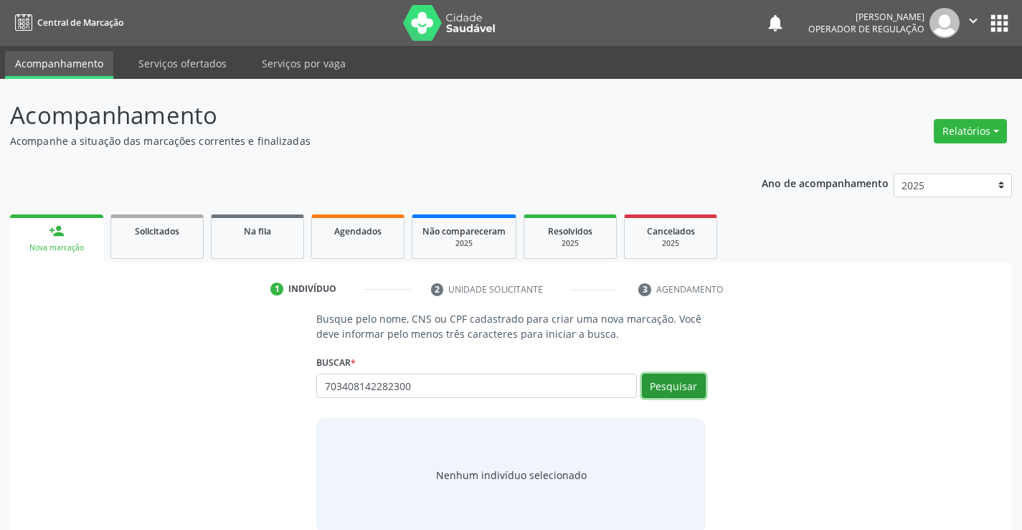
click at [661, 383] on button "Pesquisar" at bounding box center [674, 386] width 64 height 24
type input "703408142282300"
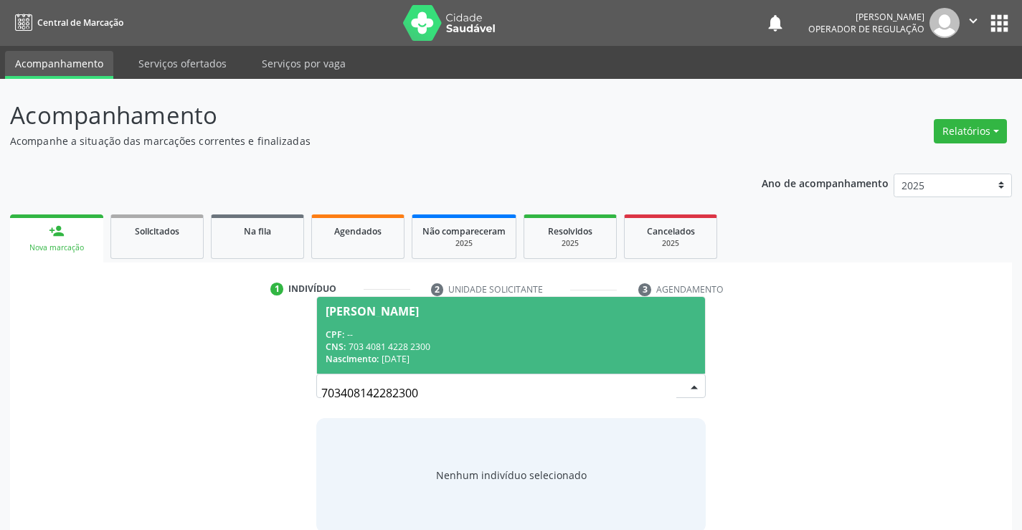
click at [553, 336] on div "CPF: --" at bounding box center [511, 335] width 370 height 12
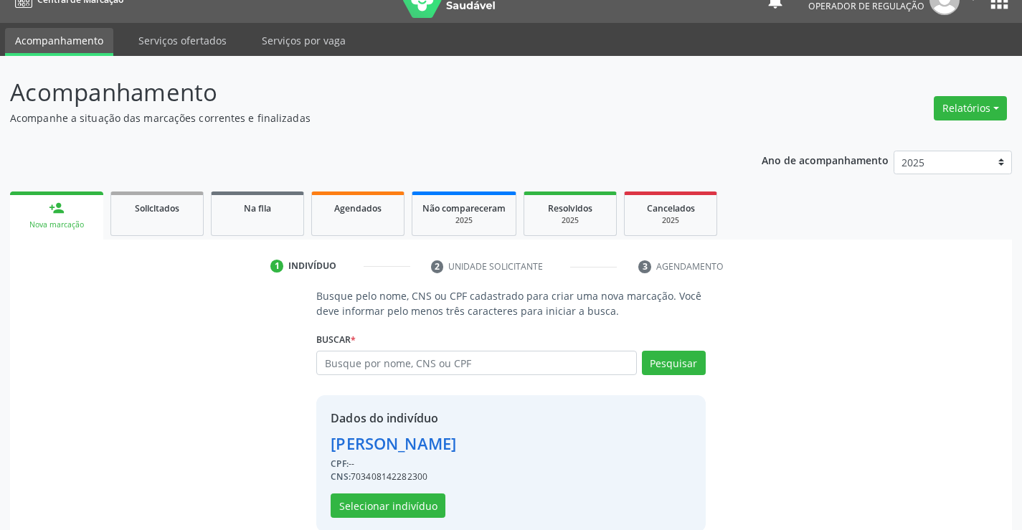
scroll to position [45, 0]
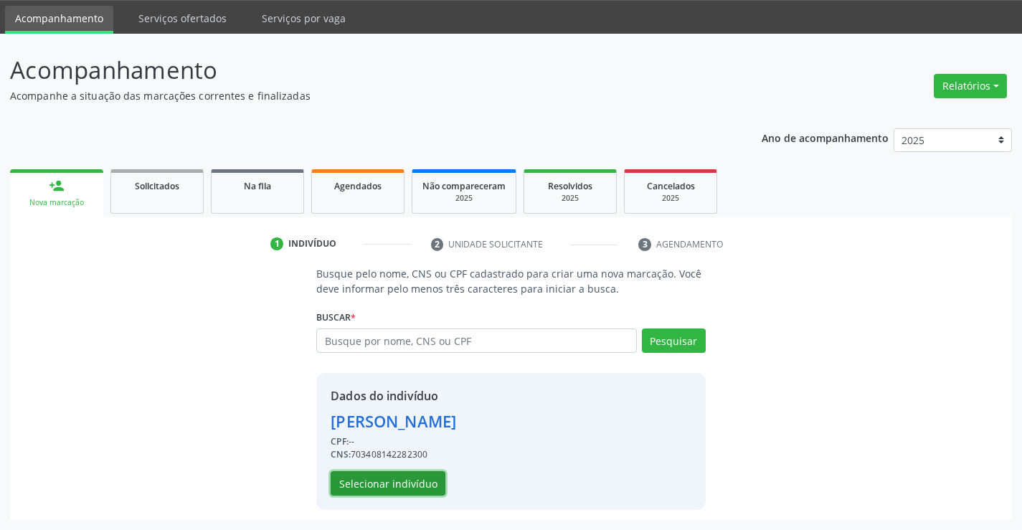
click at [377, 481] on button "Selecionar indivíduo" at bounding box center [388, 483] width 115 height 24
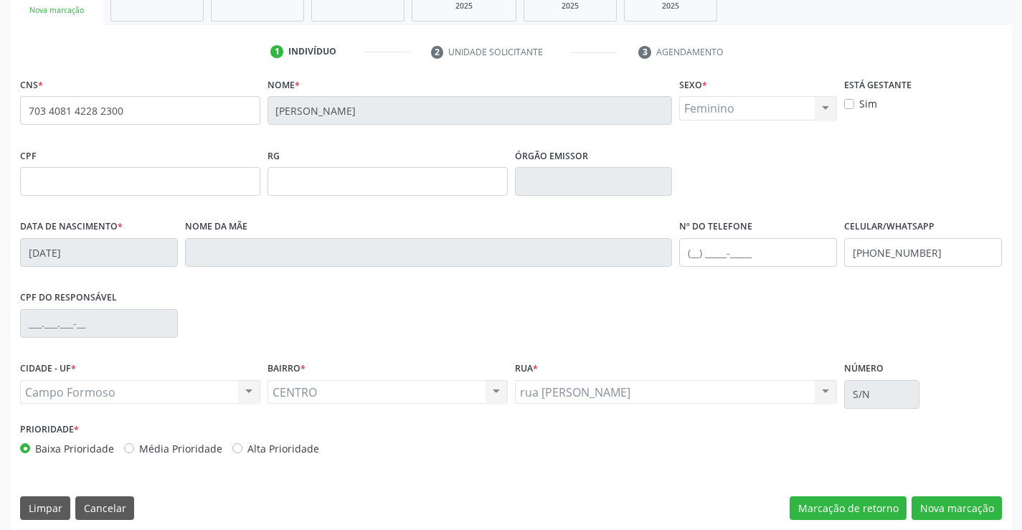
scroll to position [247, 0]
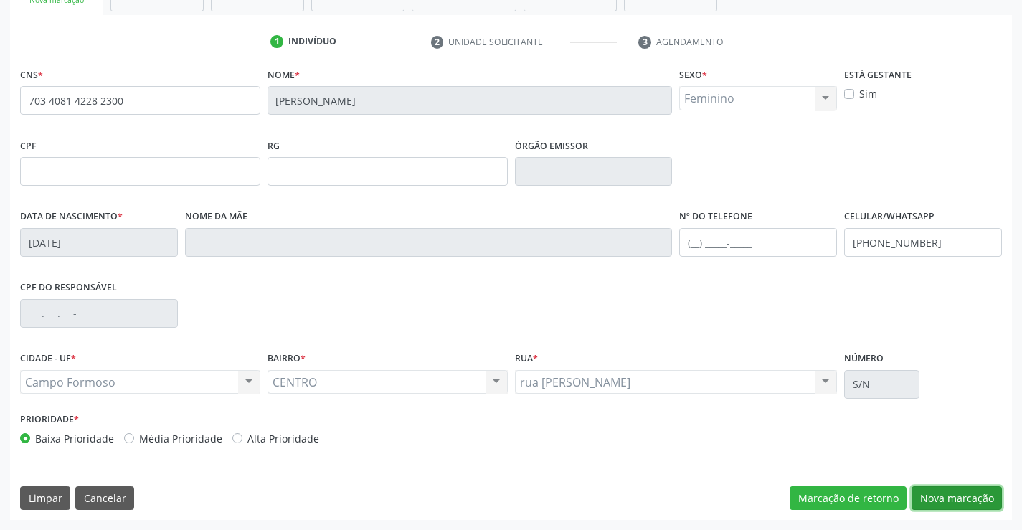
click at [938, 494] on button "Nova marcação" at bounding box center [957, 498] width 90 height 24
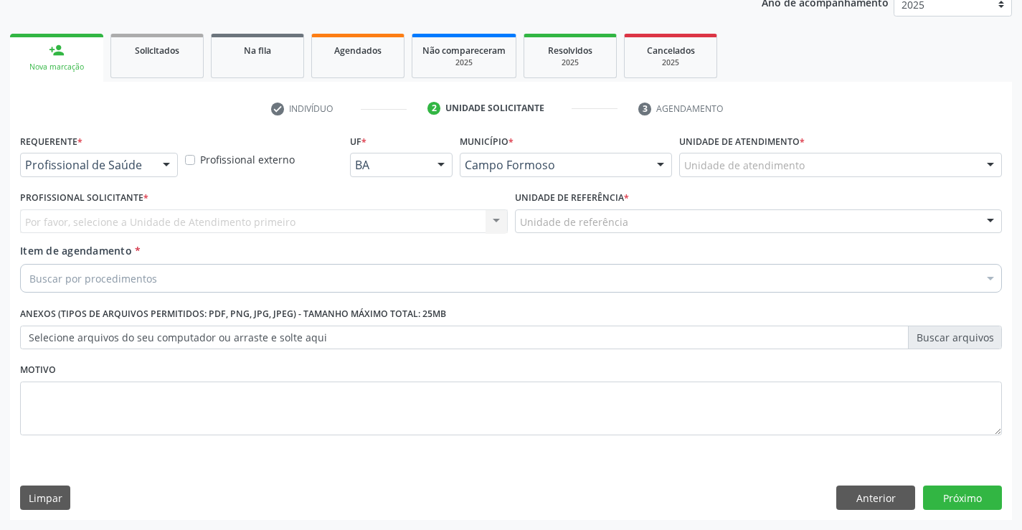
scroll to position [181, 0]
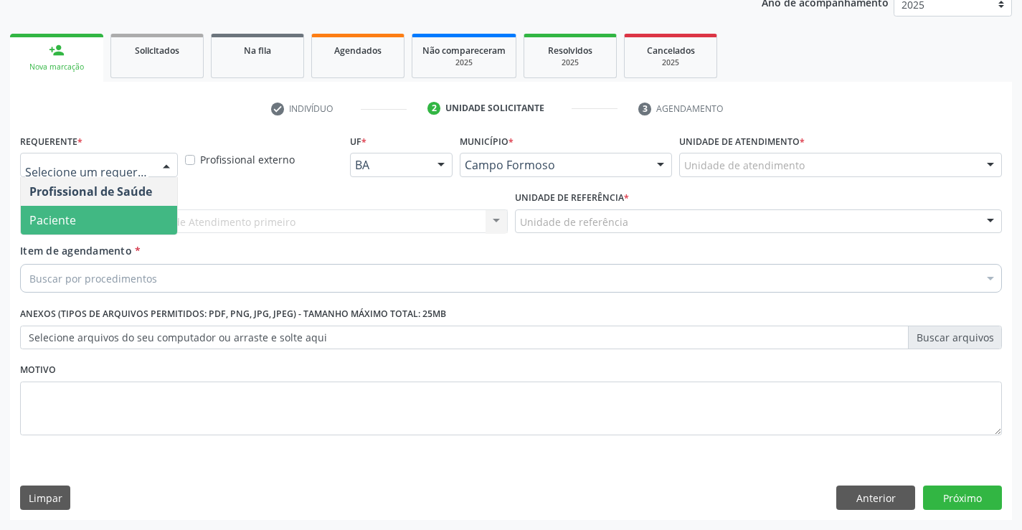
click at [108, 220] on span "Paciente" at bounding box center [99, 220] width 156 height 29
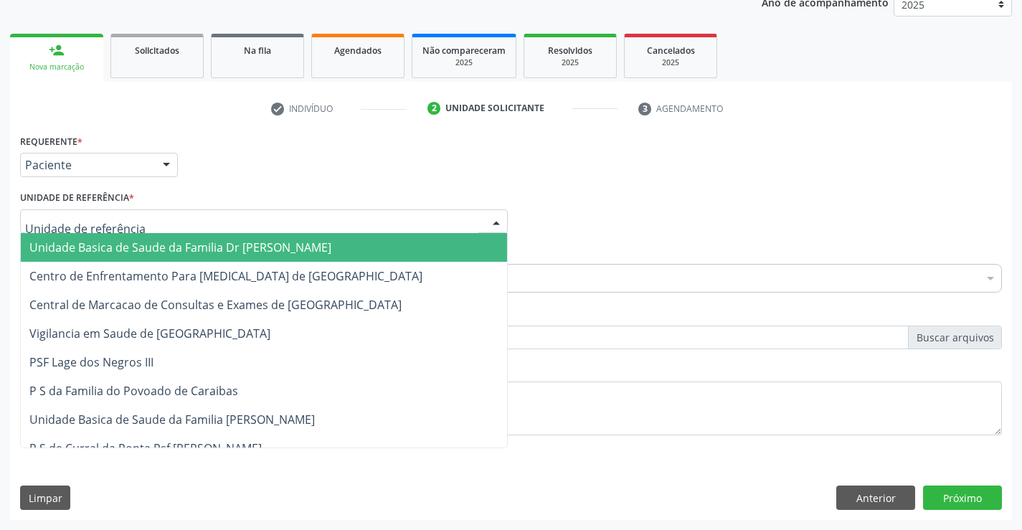
click at [120, 244] on span "Unidade Basica de Saude da Familia Dr [PERSON_NAME]" at bounding box center [180, 248] width 302 height 16
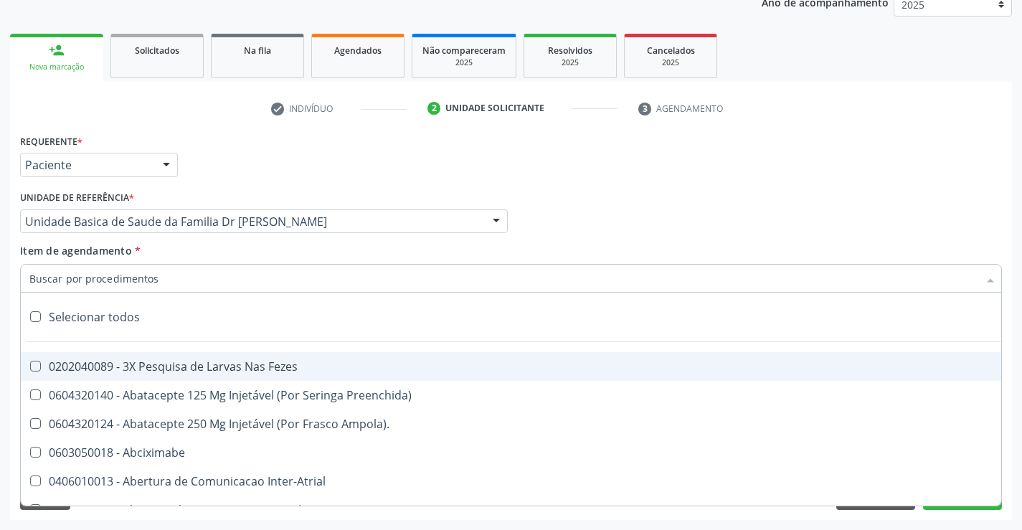
click at [127, 280] on input "Item de agendamento *" at bounding box center [503, 278] width 949 height 29
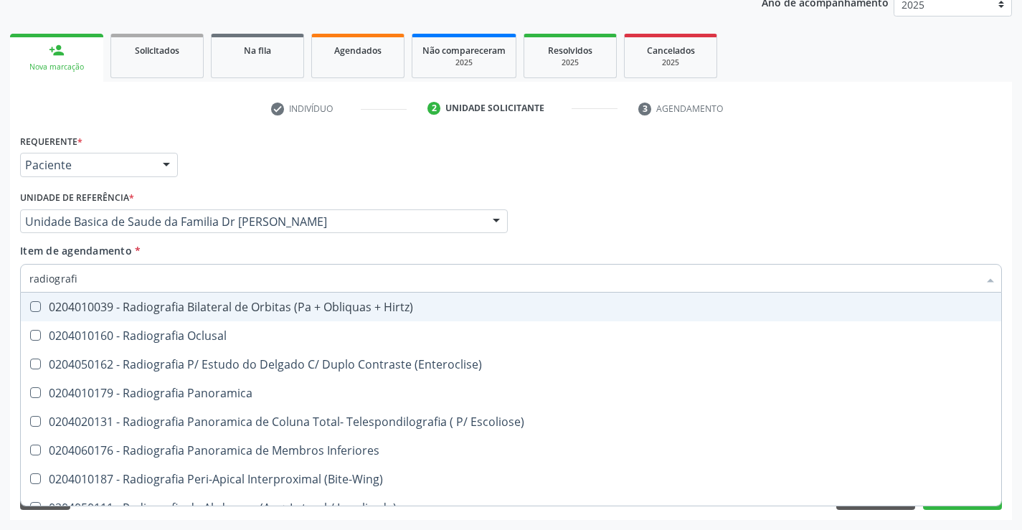
type input "radiografia"
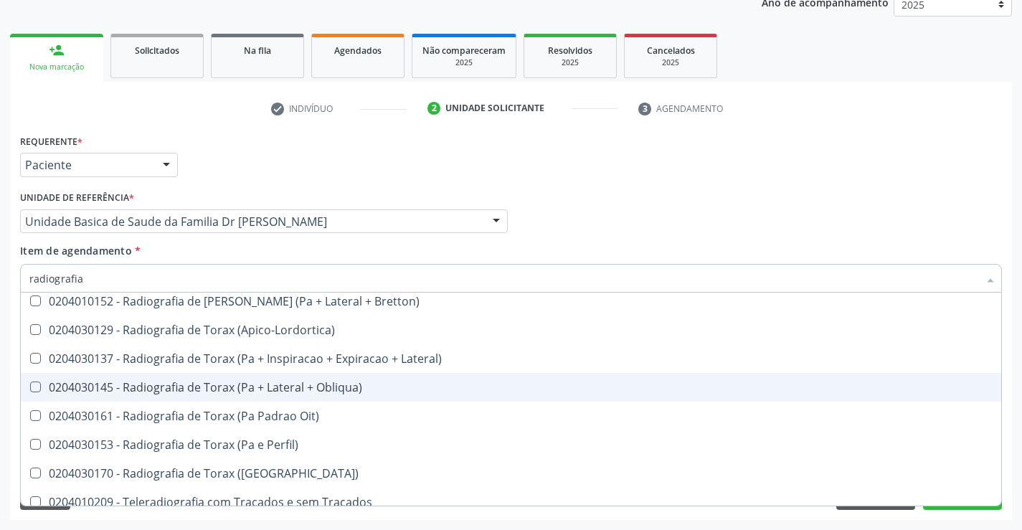
scroll to position [1824, 0]
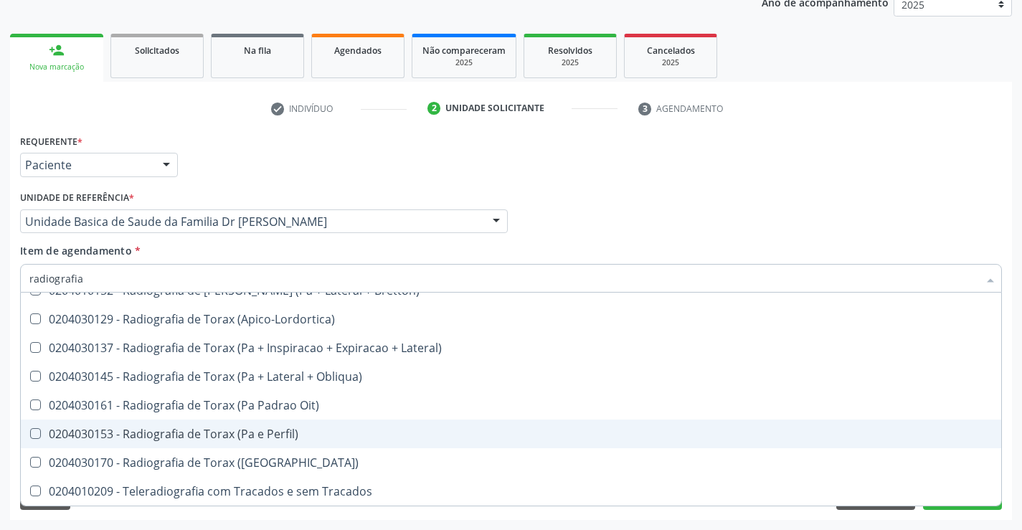
click at [282, 439] on div "0204030153 - Radiografia de Torax (Pa e Perfil)" at bounding box center [510, 433] width 963 height 11
checkbox Perfil\) "true"
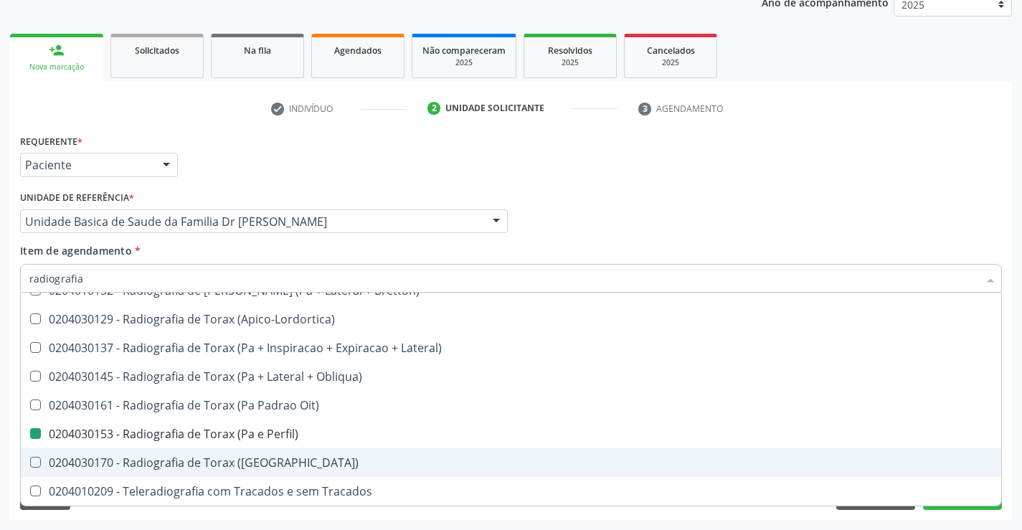
click at [1007, 446] on div "Requerente * Paciente Profissional de Saúde Paciente Nenhum resultado encontrad…" at bounding box center [511, 326] width 1002 height 390
checkbox Oclusal "true"
checkbox Perfil\) "false"
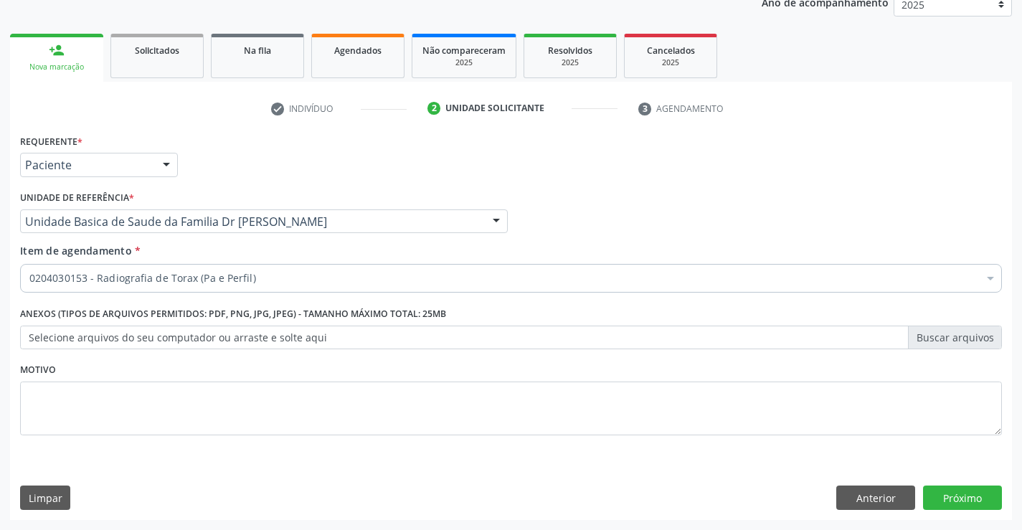
scroll to position [0, 0]
click at [948, 491] on button "Próximo" at bounding box center [962, 498] width 79 height 24
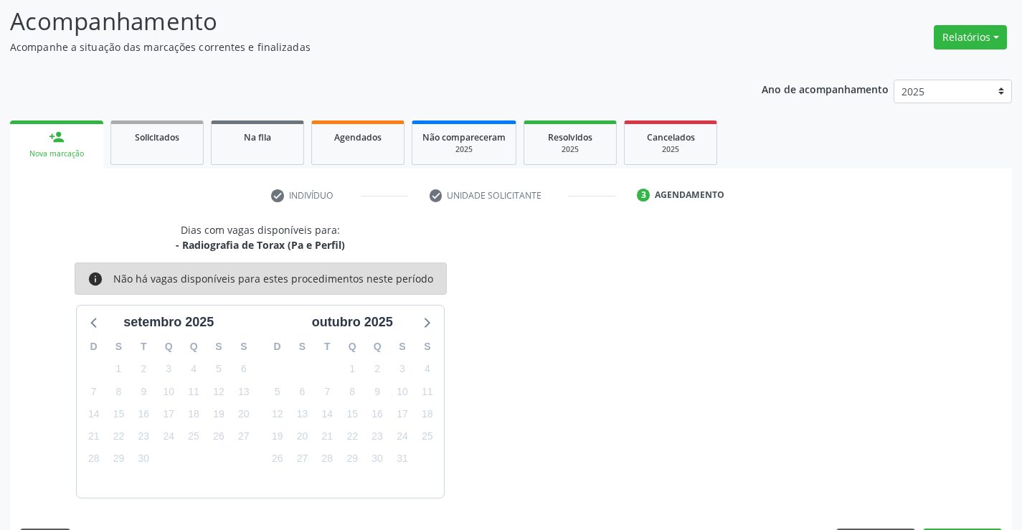
scroll to position [136, 0]
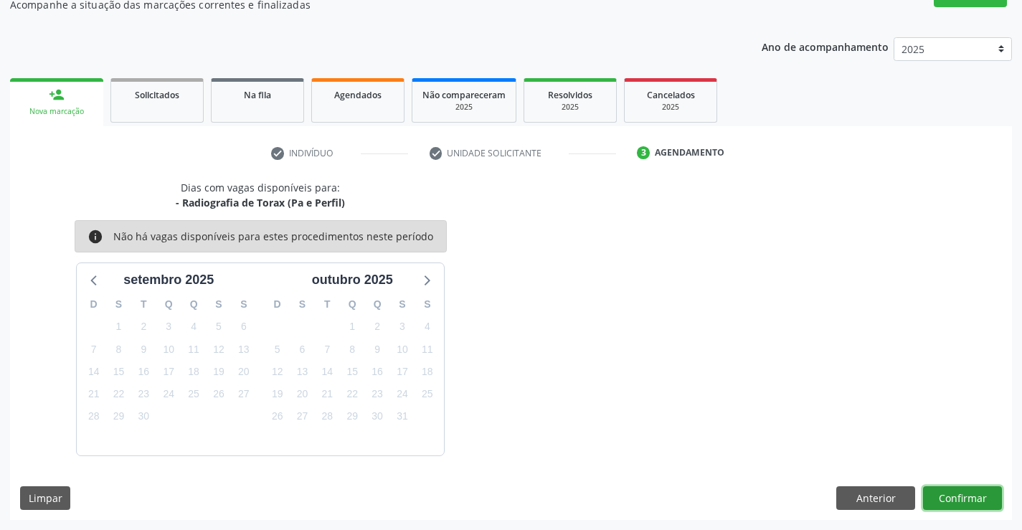
click at [948, 491] on button "Confirmar" at bounding box center [962, 498] width 79 height 24
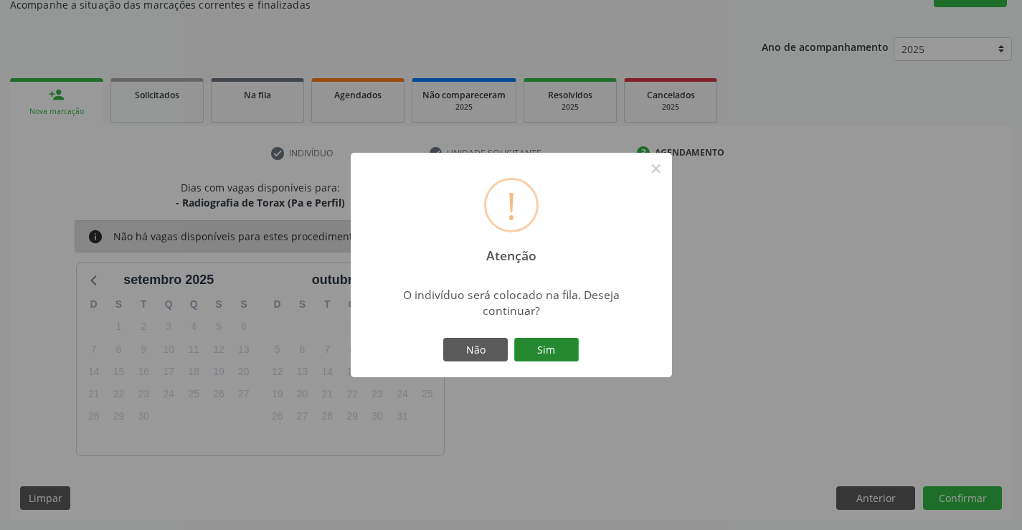
click at [538, 345] on button "Sim" at bounding box center [546, 350] width 65 height 24
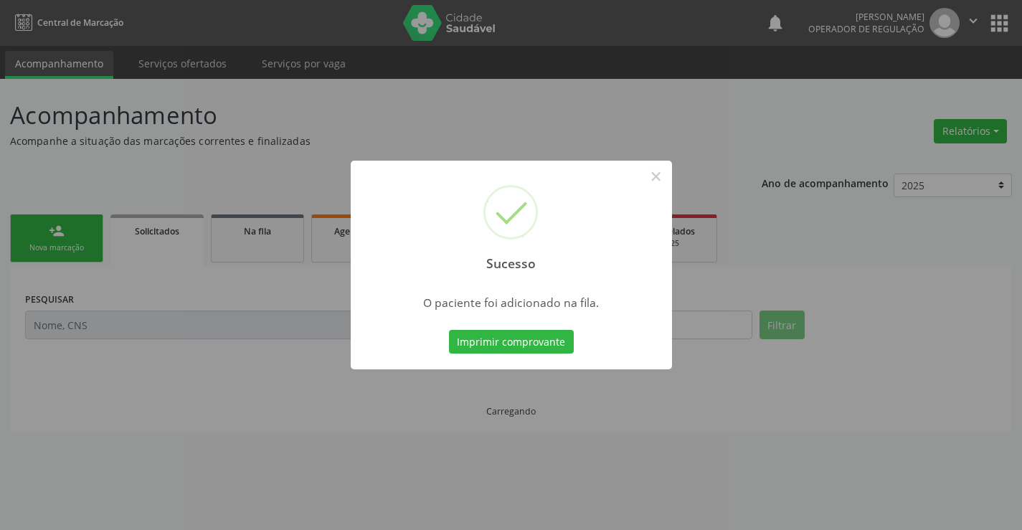
scroll to position [0, 0]
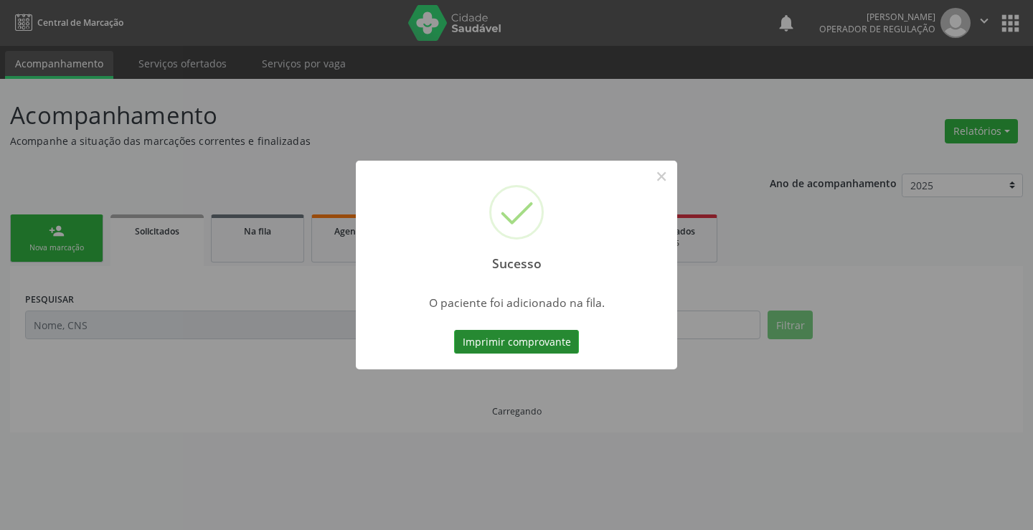
click at [532, 340] on button "Imprimir comprovante" at bounding box center [516, 342] width 125 height 24
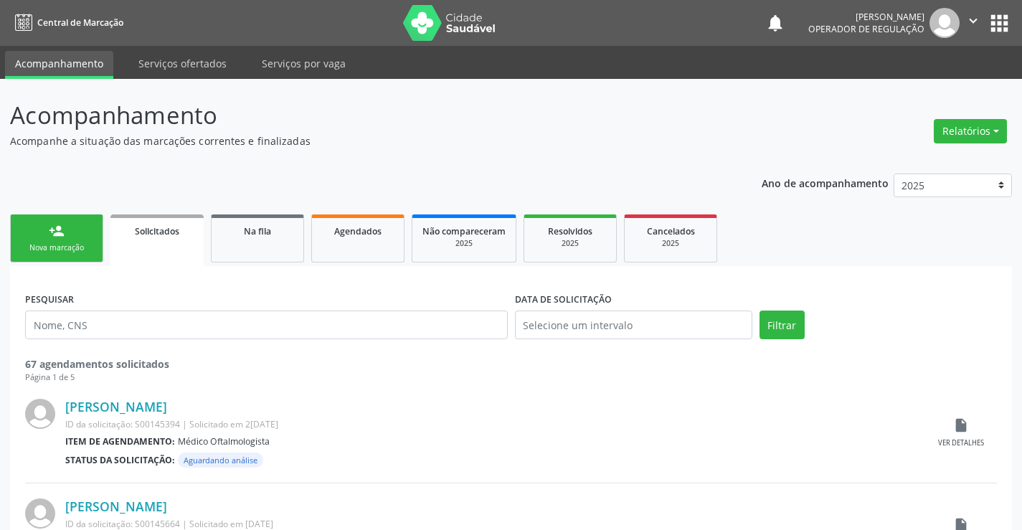
click at [52, 251] on div "Nova marcação" at bounding box center [57, 247] width 72 height 11
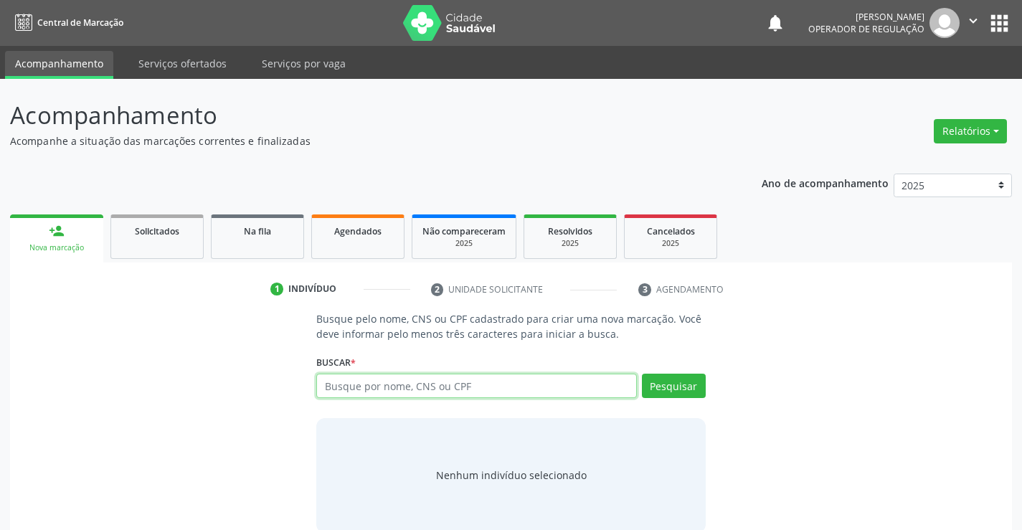
click at [504, 389] on input "text" at bounding box center [476, 386] width 320 height 24
type input "703408142282300"
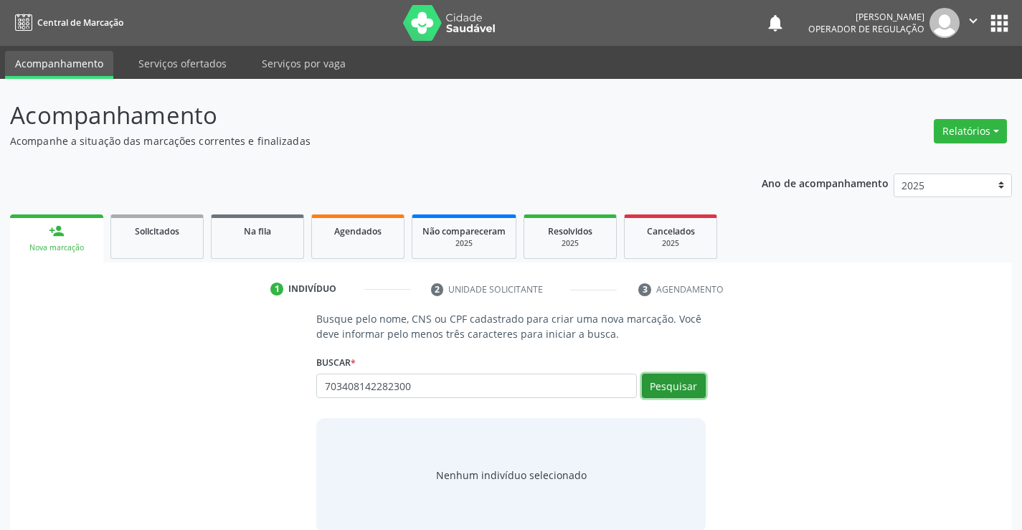
click at [664, 378] on button "Pesquisar" at bounding box center [674, 386] width 64 height 24
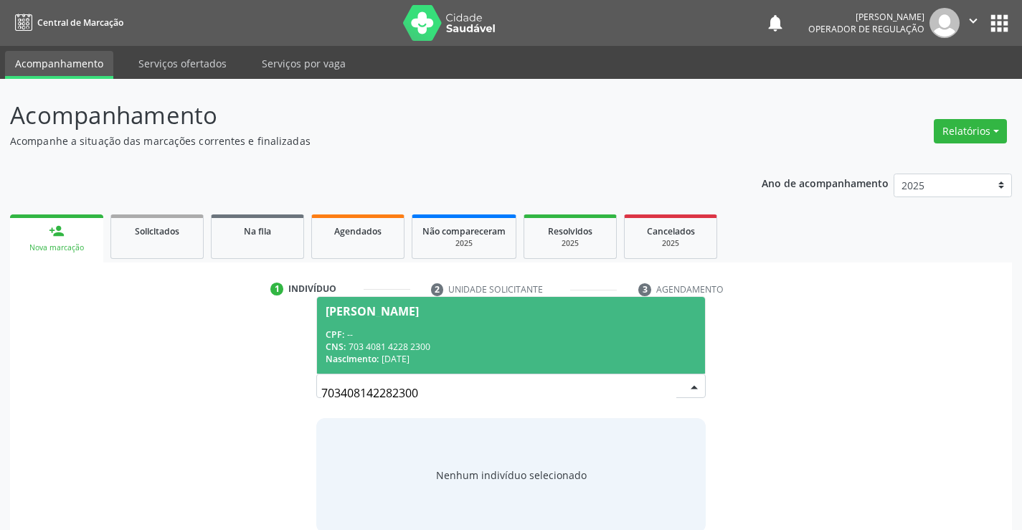
click at [437, 336] on div "CPF: --" at bounding box center [511, 335] width 370 height 12
click at [437, 336] on p "Busque pelo nome, CNS ou CPF cadastrado para criar uma nova marcação. Você deve…" at bounding box center [510, 326] width 389 height 30
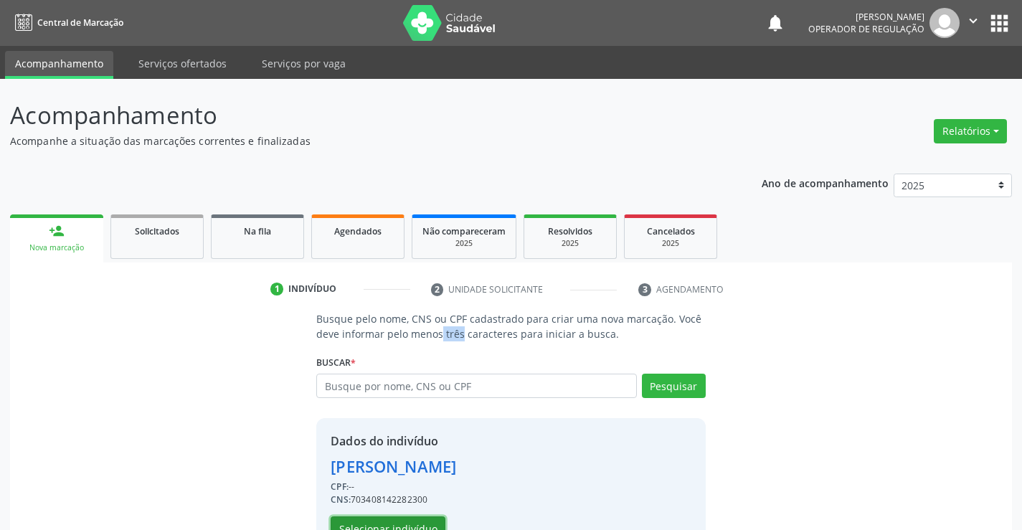
click at [380, 522] on button "Selecionar indivíduo" at bounding box center [388, 528] width 115 height 24
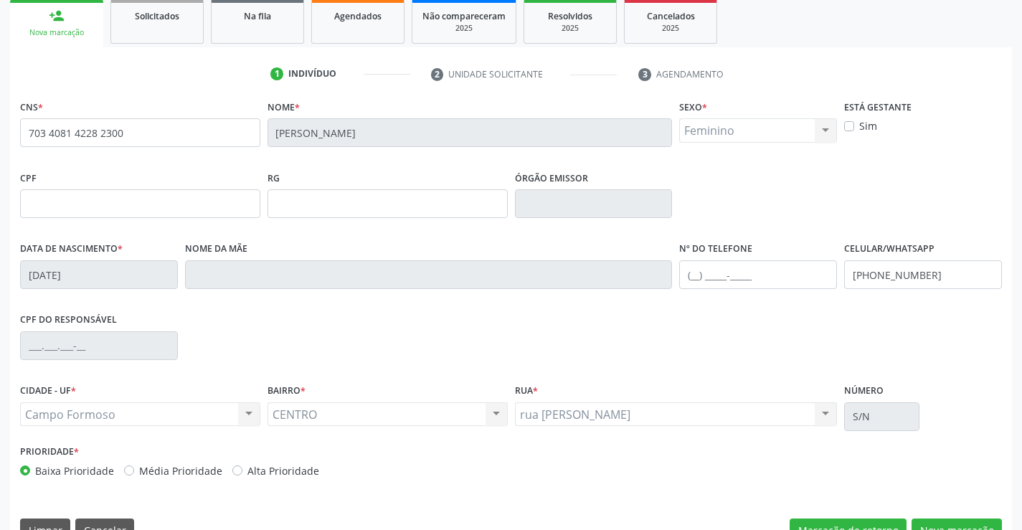
scroll to position [247, 0]
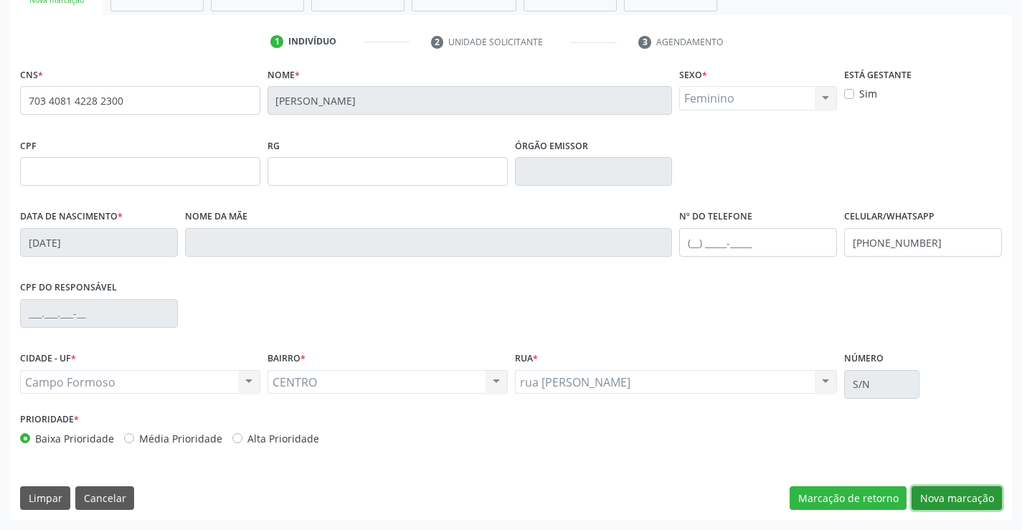
click at [961, 489] on button "Nova marcação" at bounding box center [957, 498] width 90 height 24
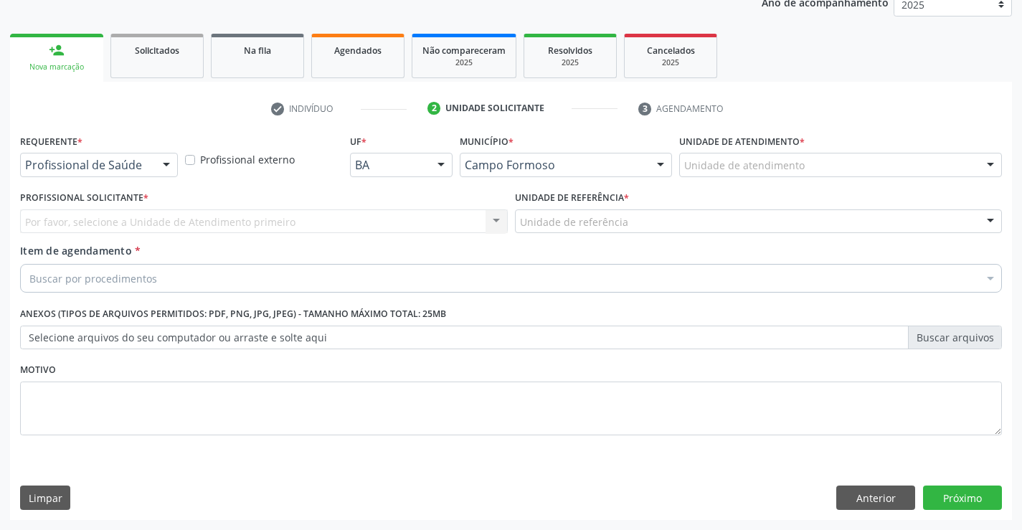
scroll to position [181, 0]
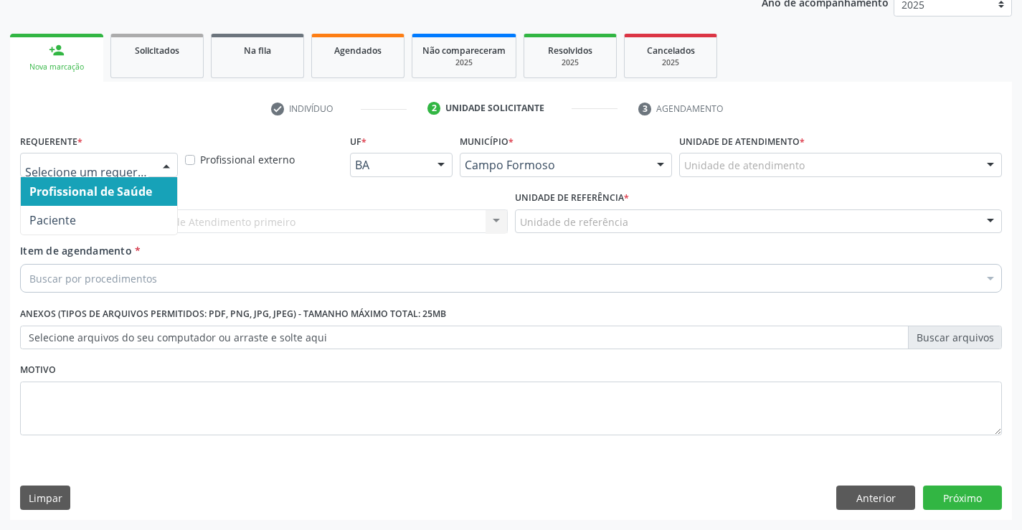
click at [75, 156] on div at bounding box center [99, 165] width 158 height 24
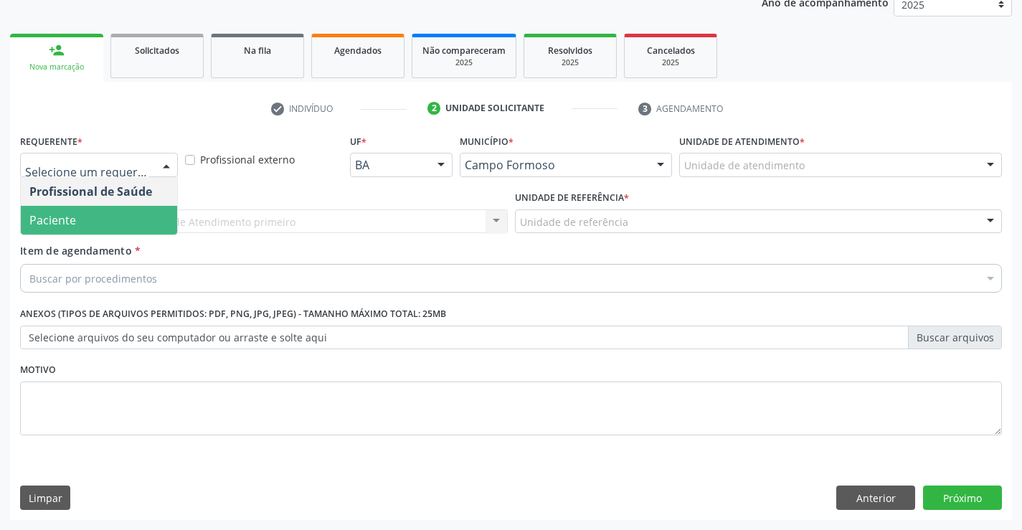
click at [77, 217] on span "Paciente" at bounding box center [99, 220] width 156 height 29
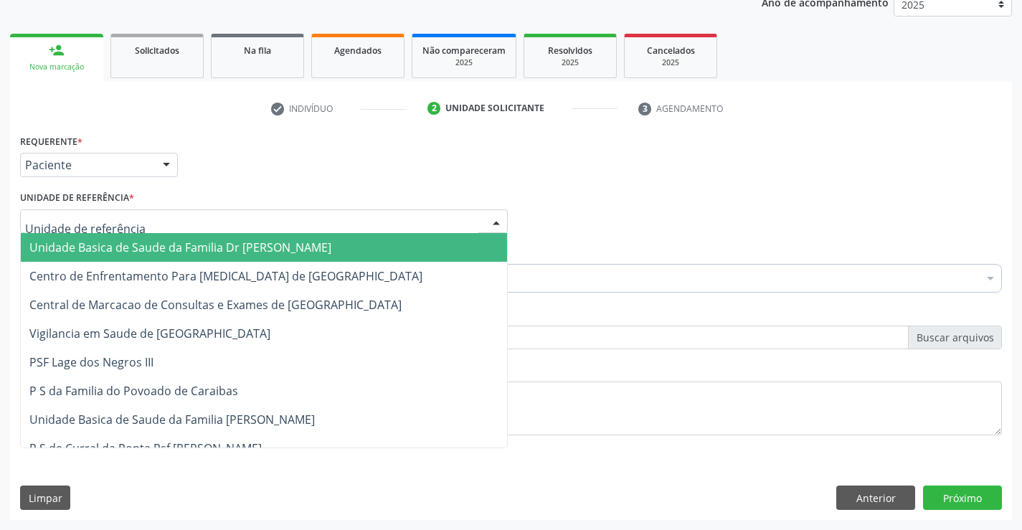
click at [95, 245] on span "Unidade Basica de Saude da Familia Dr [PERSON_NAME]" at bounding box center [180, 248] width 302 height 16
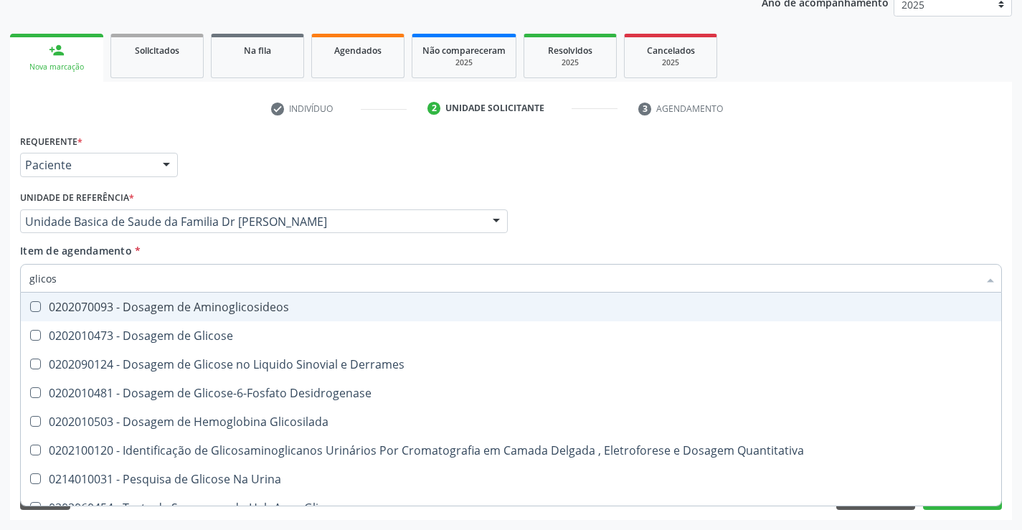
type input "glicose"
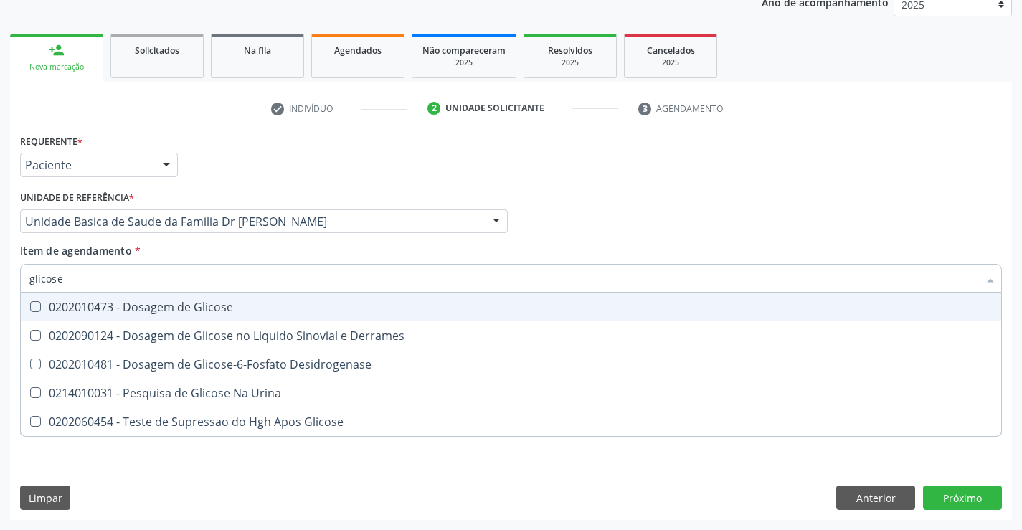
click at [171, 305] on div "0202010473 - Dosagem de Glicose" at bounding box center [510, 306] width 963 height 11
checkbox Glicose "true"
type input "glicose"
click at [171, 251] on div "Item de agendamento * glicose Desfazer seleção 0202010473 - Dosagem de Glicose …" at bounding box center [511, 265] width 982 height 45
checkbox Derrames "true"
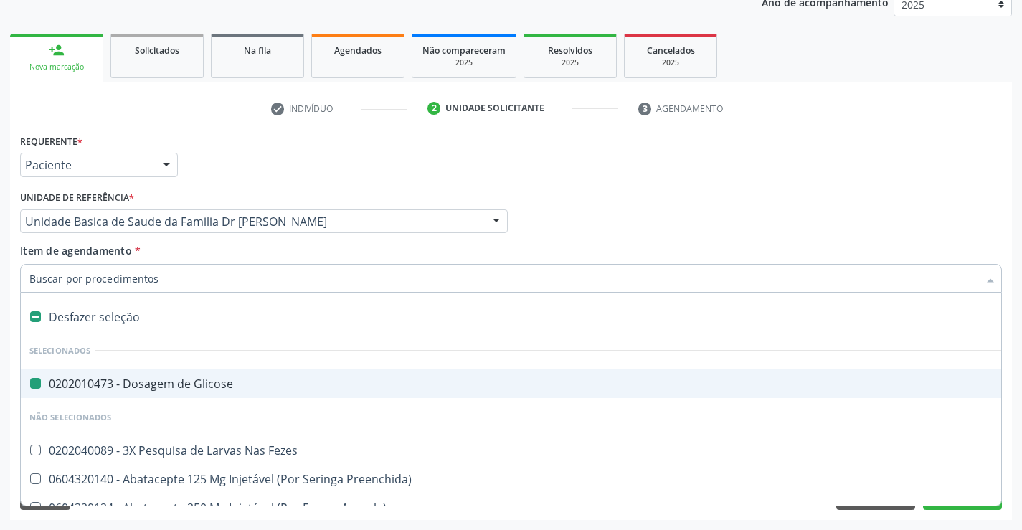
type input "f"
checkbox Glicose "false"
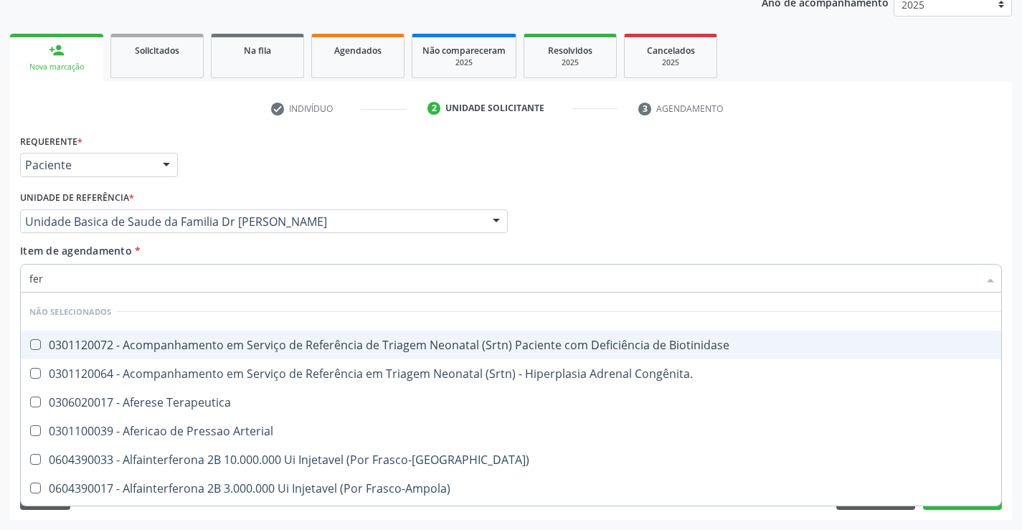
type input "ferr"
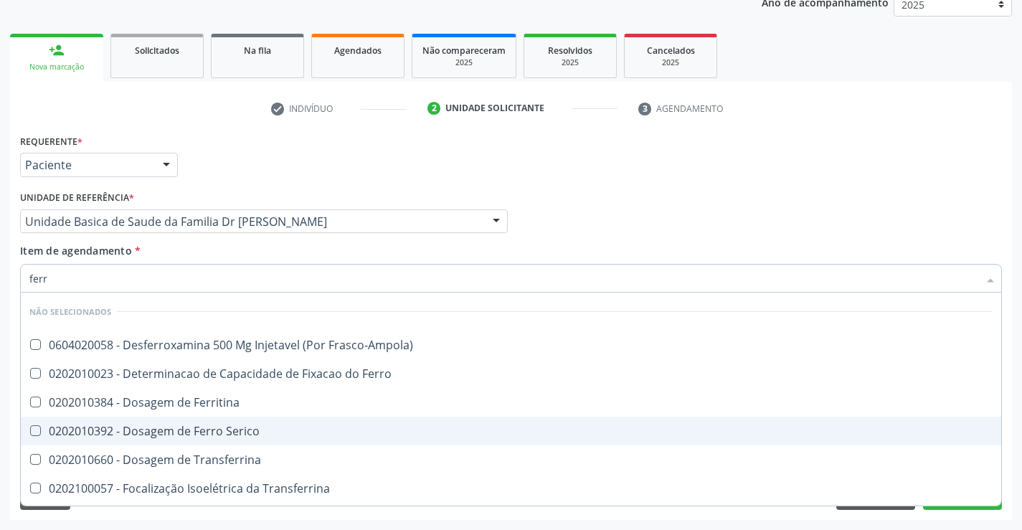
click at [231, 432] on div "0202010392 - Dosagem de Ferro Serico" at bounding box center [510, 430] width 963 height 11
checkbox Serico "true"
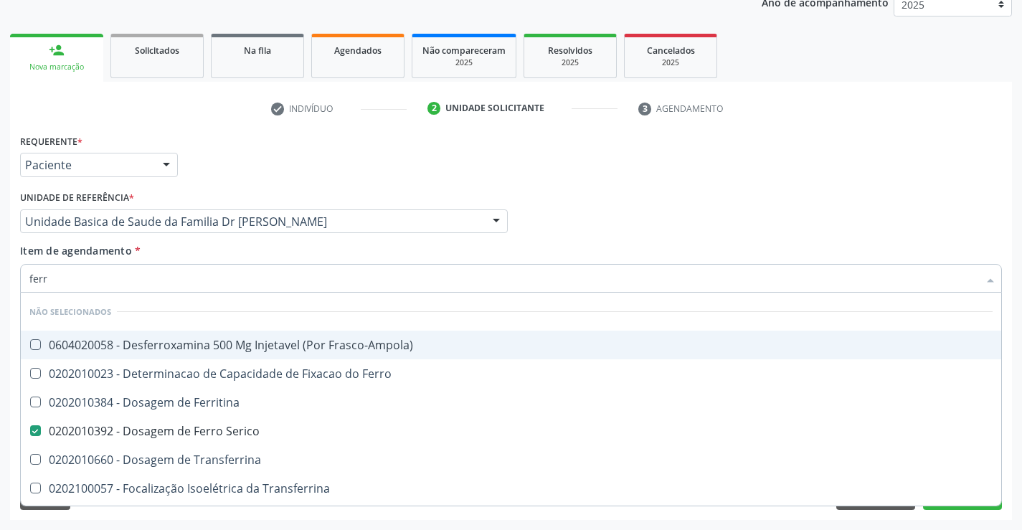
type input "ferr"
click at [173, 250] on div "Item de agendamento * ferr Desfazer seleção Não selecionados 0604020058 - Desfe…" at bounding box center [511, 265] width 982 height 45
checkbox Frasco-Ampola\) "true"
checkbox Serico "false"
checkbox Ferro "true"
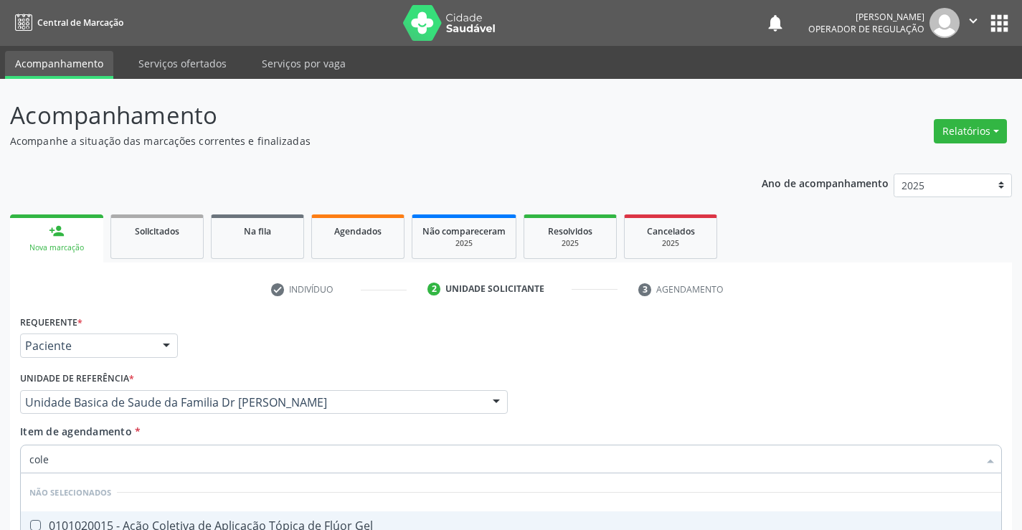
scroll to position [181, 0]
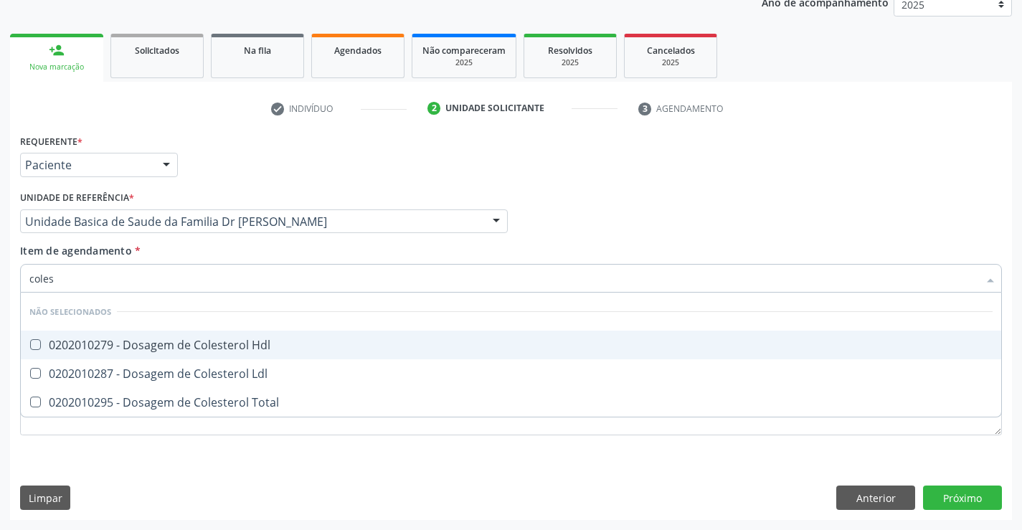
type input "colest"
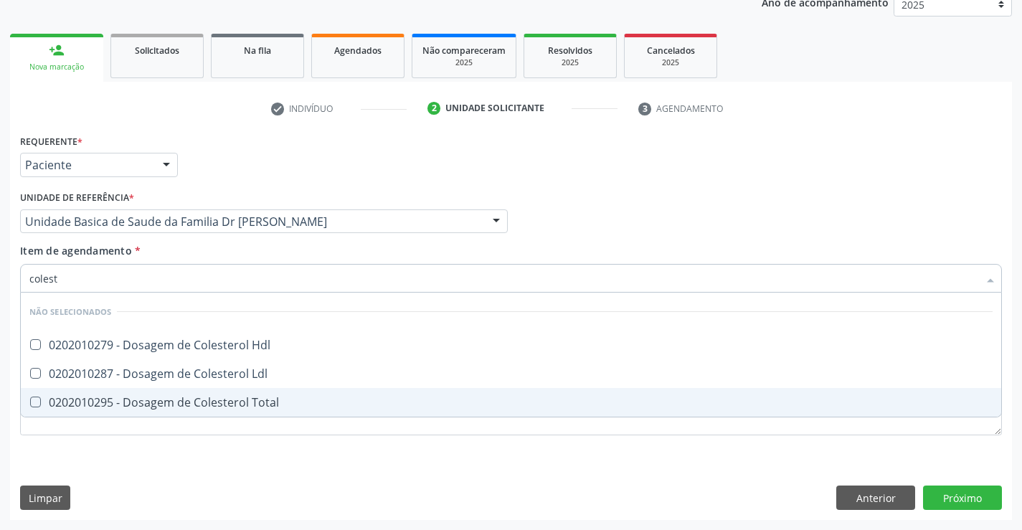
click at [202, 402] on div "0202010295 - Dosagem de Colesterol Total" at bounding box center [510, 402] width 963 height 11
checkbox Total "true"
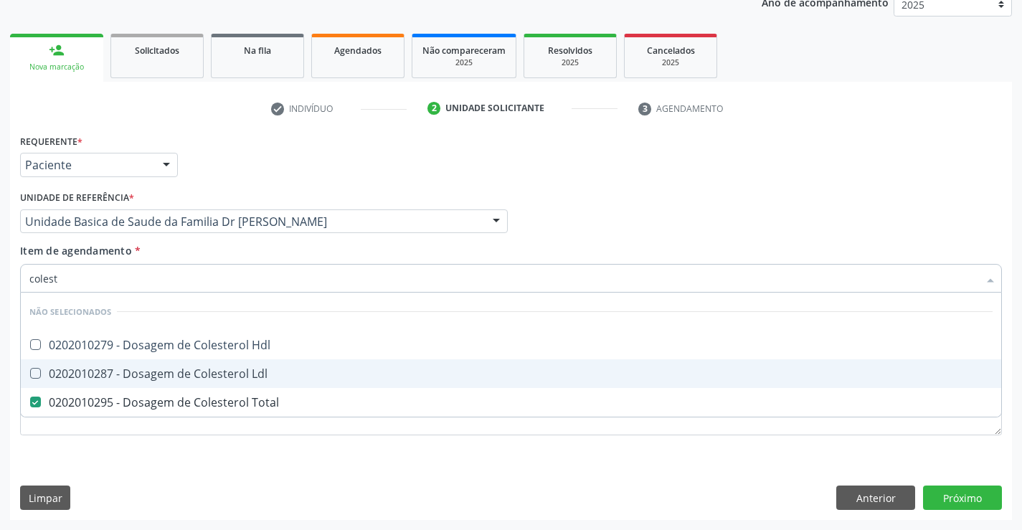
click at [202, 371] on div "0202010287 - Dosagem de Colesterol Ldl" at bounding box center [510, 373] width 963 height 11
checkbox Ldl "true"
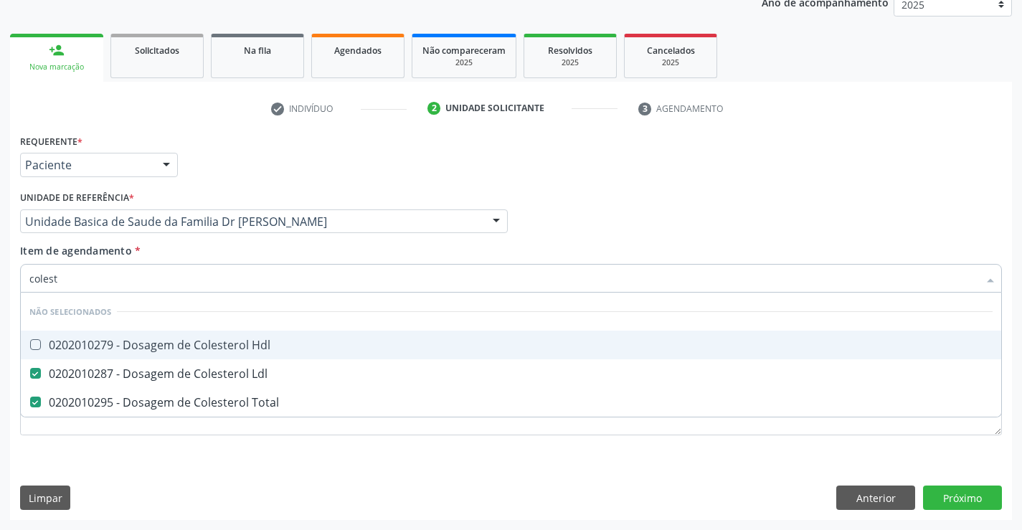
click at [210, 341] on div "0202010279 - Dosagem de Colesterol Hdl" at bounding box center [510, 344] width 963 height 11
checkbox Hdl "true"
type input "colest"
click at [212, 253] on div "Item de agendamento * colest Desfazer seleção Não selecionados 0202010279 - Dos…" at bounding box center [511, 265] width 982 height 45
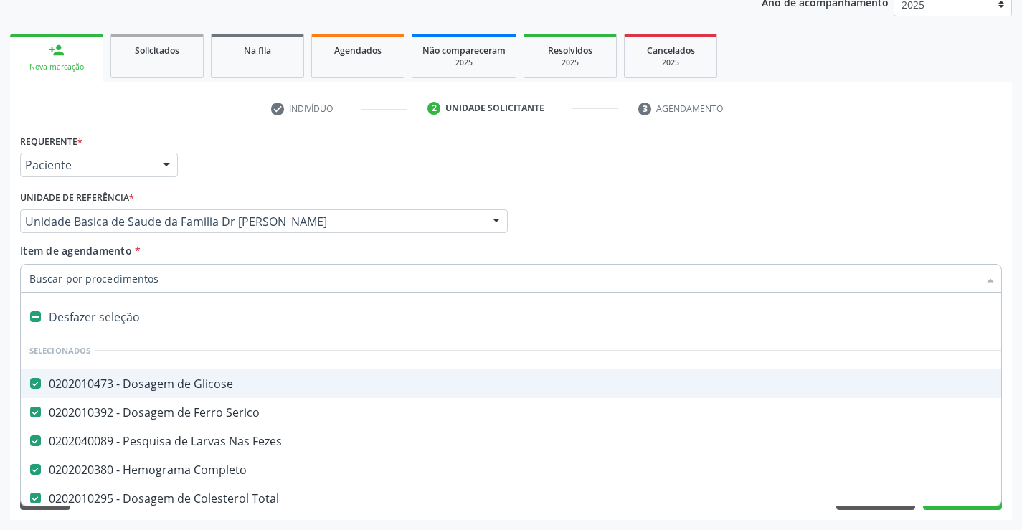
type input "t"
checkbox Ldl "false"
checkbox Hdl "false"
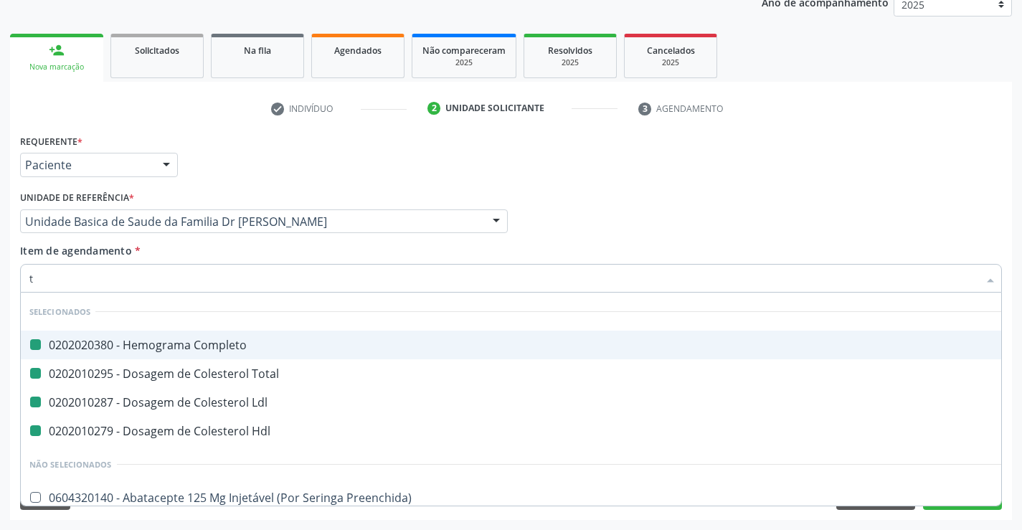
type input "tr"
checkbox Completo "false"
checkbox Total "false"
checkbox Ldl "false"
checkbox Hdl "false"
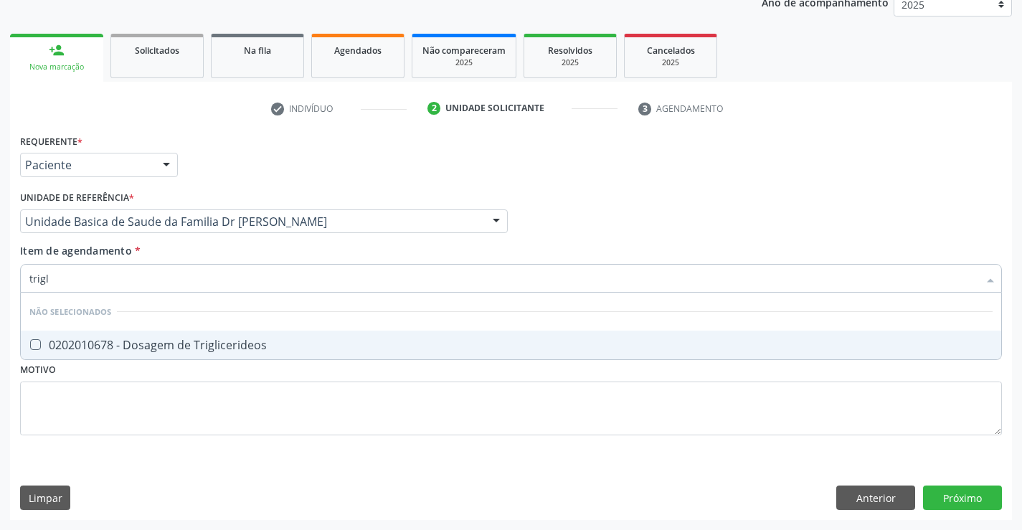
type input "trigli"
click at [226, 346] on div "0202010678 - Dosagem de Triglicerideos" at bounding box center [510, 344] width 963 height 11
checkbox Triglicerideos "true"
type input "trigli"
click at [221, 255] on div "Item de agendamento * trigli Desfazer seleção Não selecionados 0202010678 - Dos…" at bounding box center [511, 265] width 982 height 45
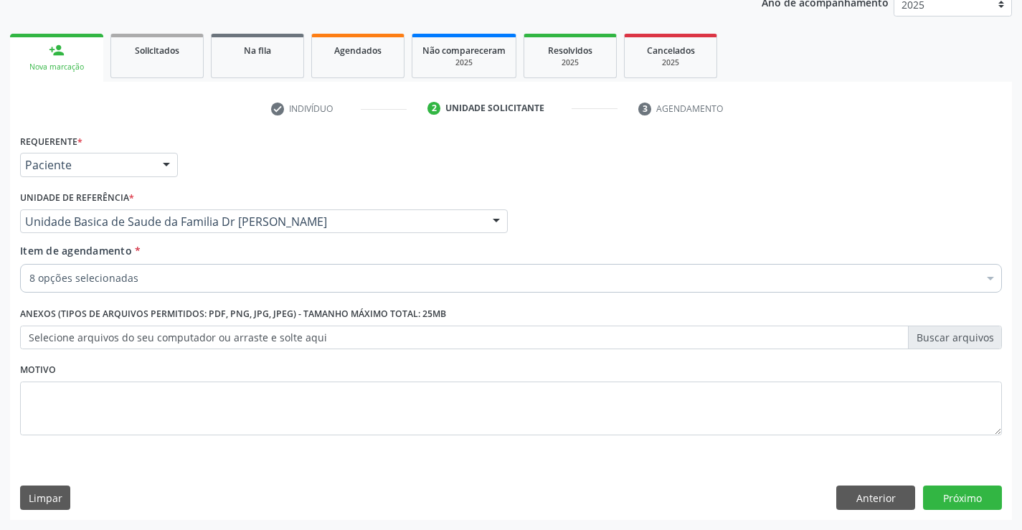
click at [213, 292] on div "8 opções selecionadas" at bounding box center [511, 278] width 982 height 29
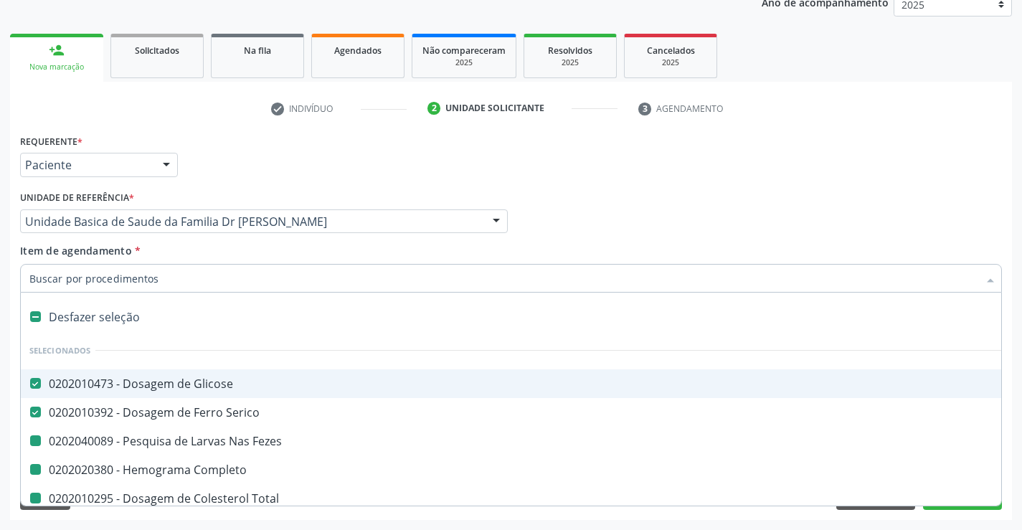
type input "u"
checkbox Fezes "false"
checkbox Completo "false"
checkbox Total "false"
checkbox Ldl "false"
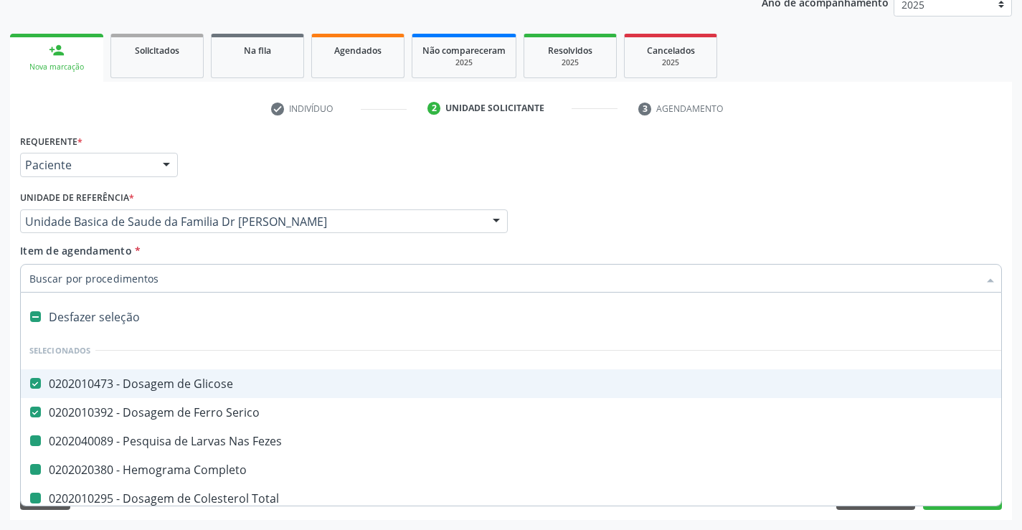
checkbox Hdl "false"
checkbox Triglicerideos "false"
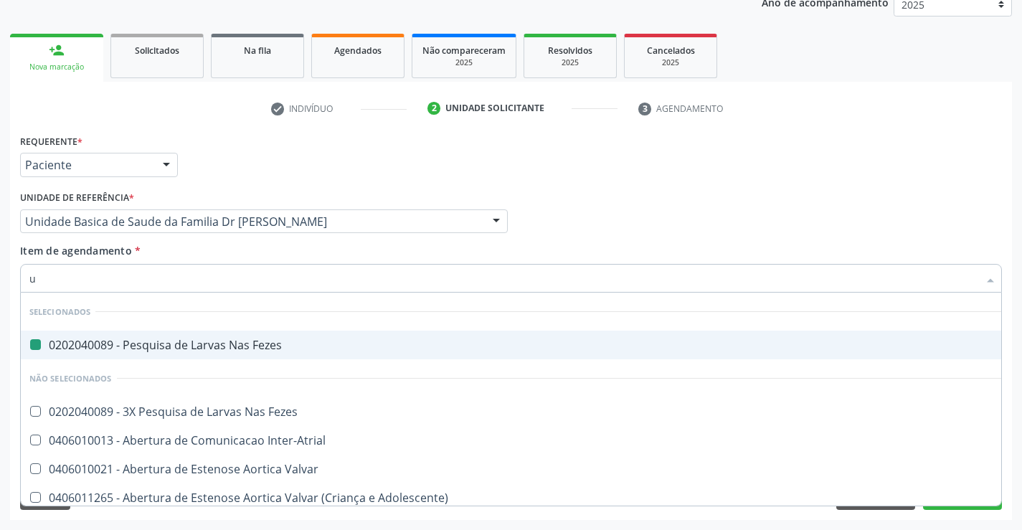
type input "ur"
checkbox Fezes "false"
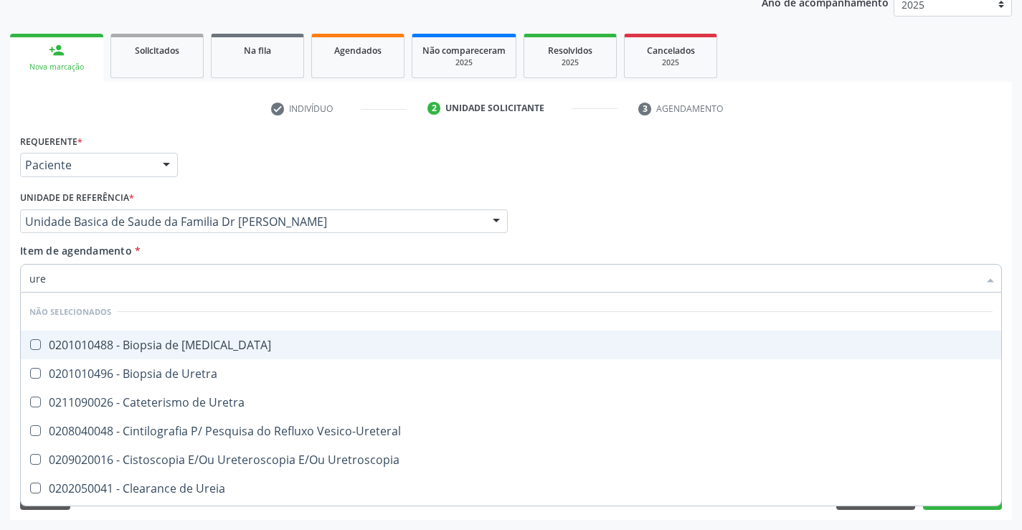
type input "urei"
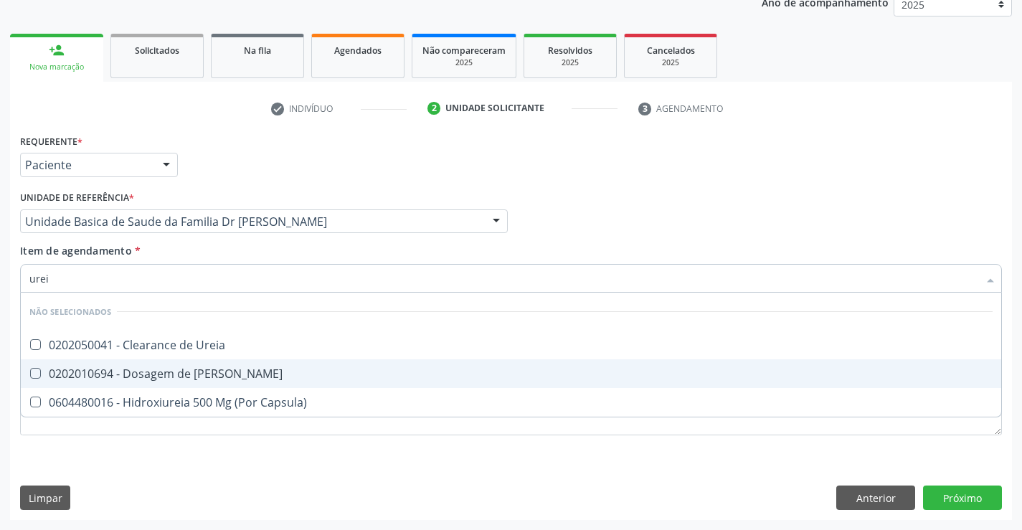
click at [208, 371] on div "0202010694 - Dosagem de [PERSON_NAME]" at bounding box center [510, 373] width 963 height 11
checkbox Ureia "true"
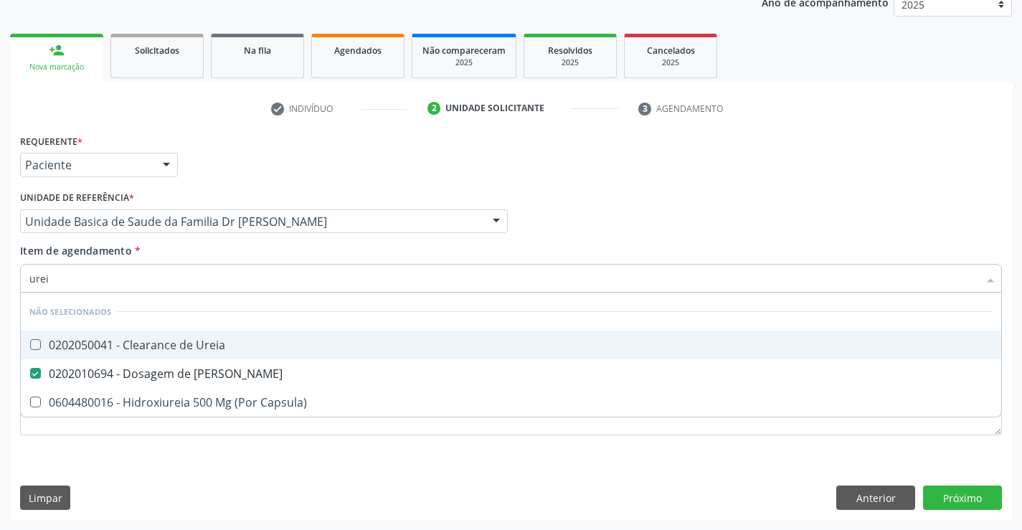
click at [197, 252] on div "Item de agendamento * urei Desfazer seleção Não selecionados 0202050041 - Clear…" at bounding box center [511, 265] width 982 height 45
checkbox Ureia "true"
checkbox Capsula\) "true"
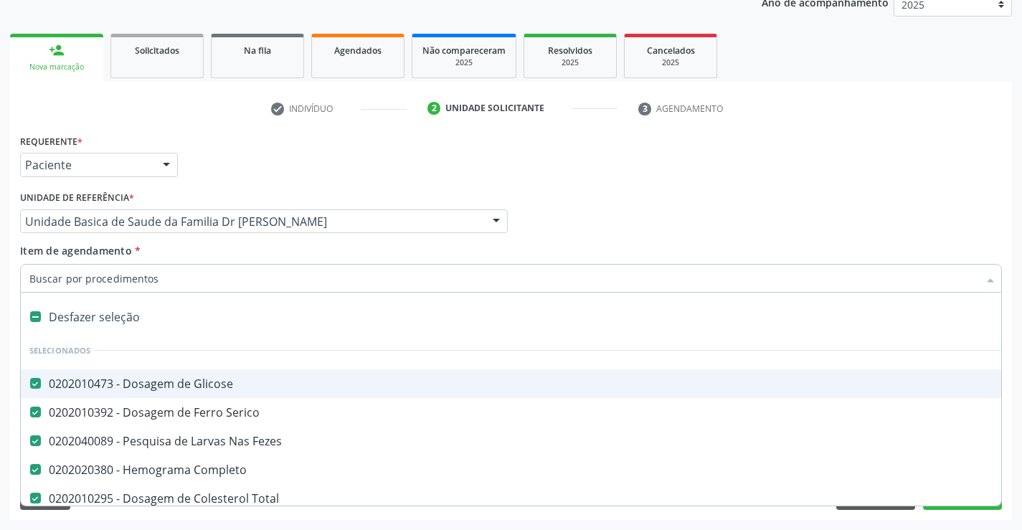
type input "c"
checkbox Ureia "false"
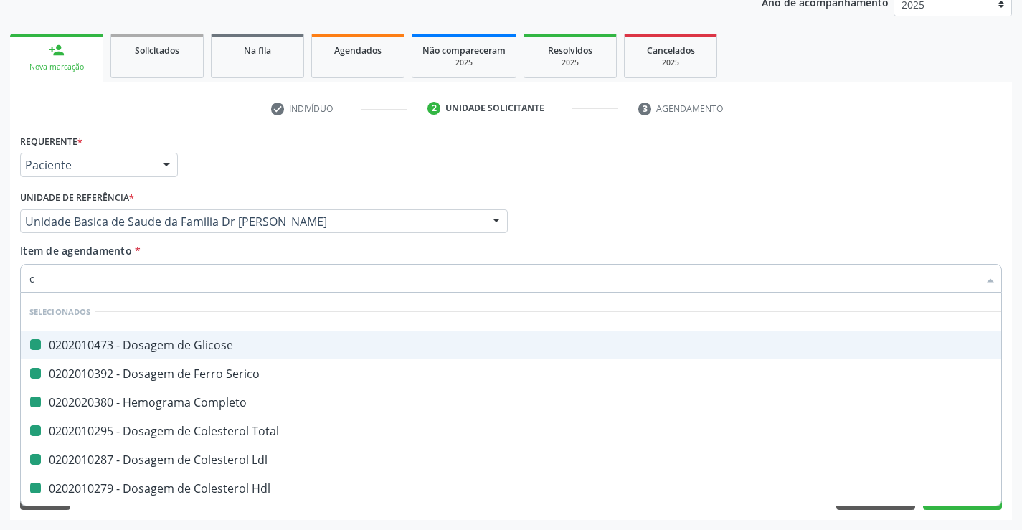
type input "cr"
checkbox Glicose "false"
checkbox Completo "false"
checkbox Serico "false"
checkbox Total "false"
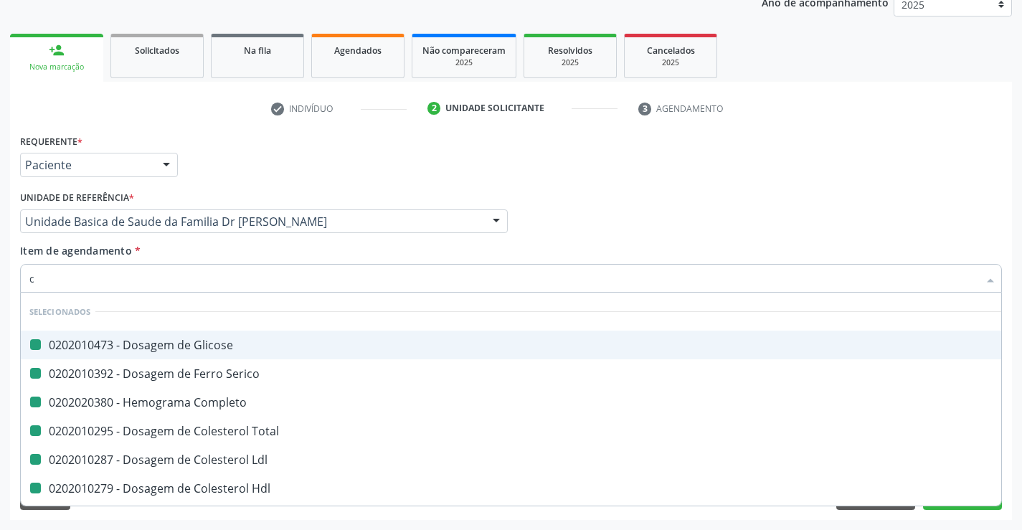
checkbox Ldl "false"
checkbox Hdl "false"
checkbox Triglicerideos "false"
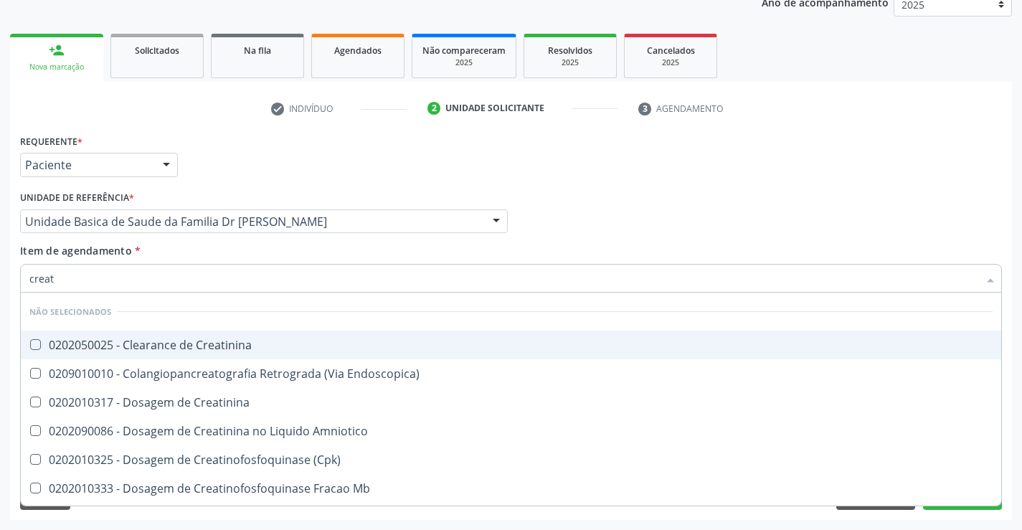
type input "creati"
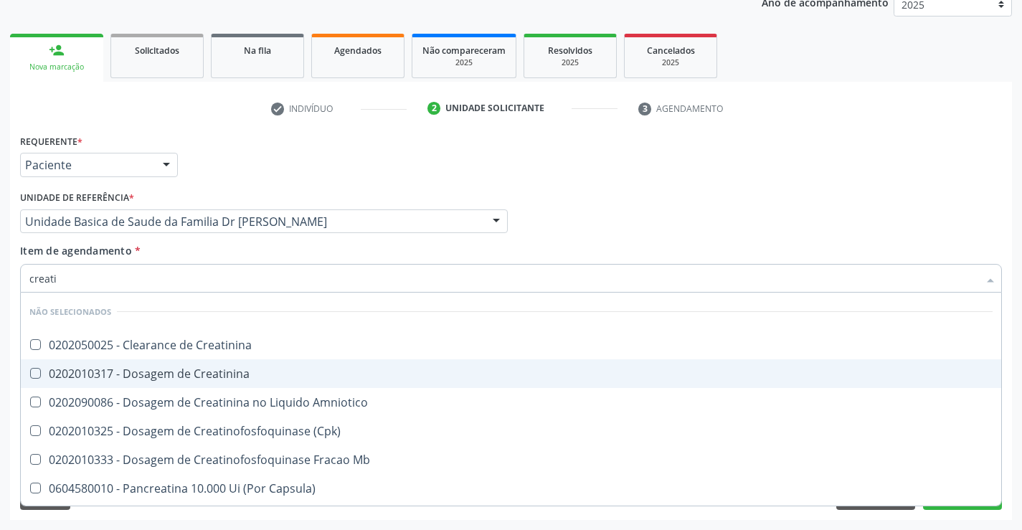
click at [206, 372] on div "0202010317 - Dosagem de Creatinina" at bounding box center [510, 373] width 963 height 11
checkbox Creatinina "true"
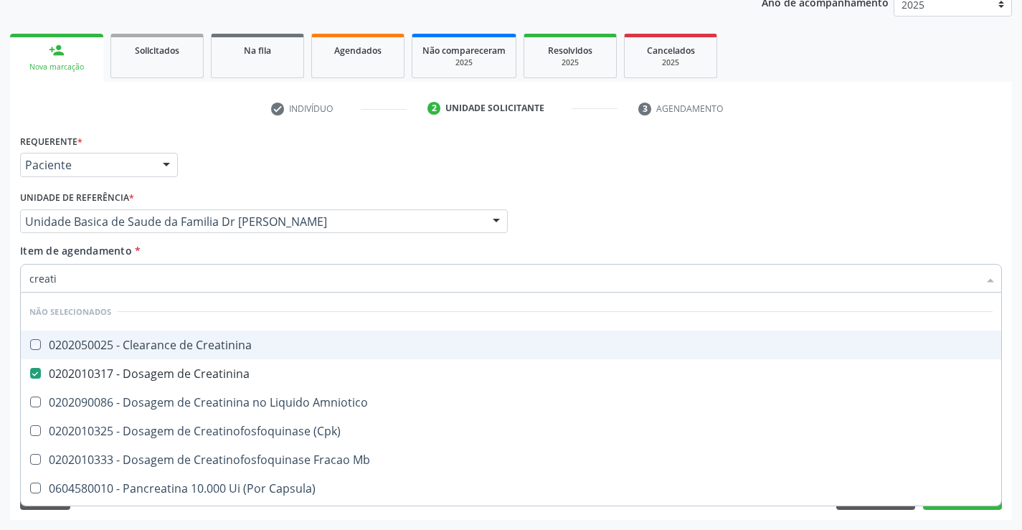
click at [159, 237] on div "Unidade de referência * Unidade Basica de Saude da Familia Dr [PERSON_NAME] Uni…" at bounding box center [263, 215] width 495 height 56
checkbox Creatinina "true"
checkbox Amniotico "true"
checkbox \(Cpk\) "true"
checkbox Mb "true"
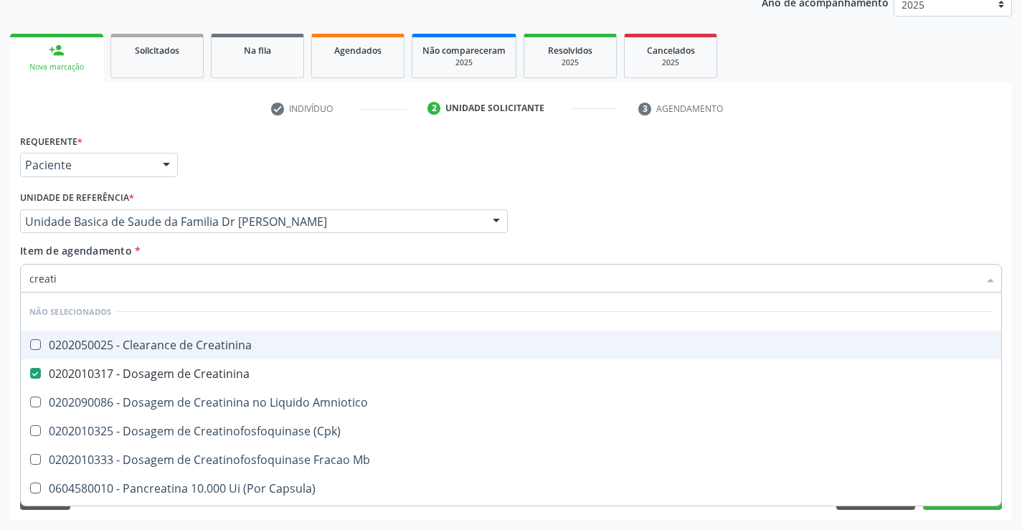
checkbox Capsula\) "true"
checkbox Pancreaticos "true"
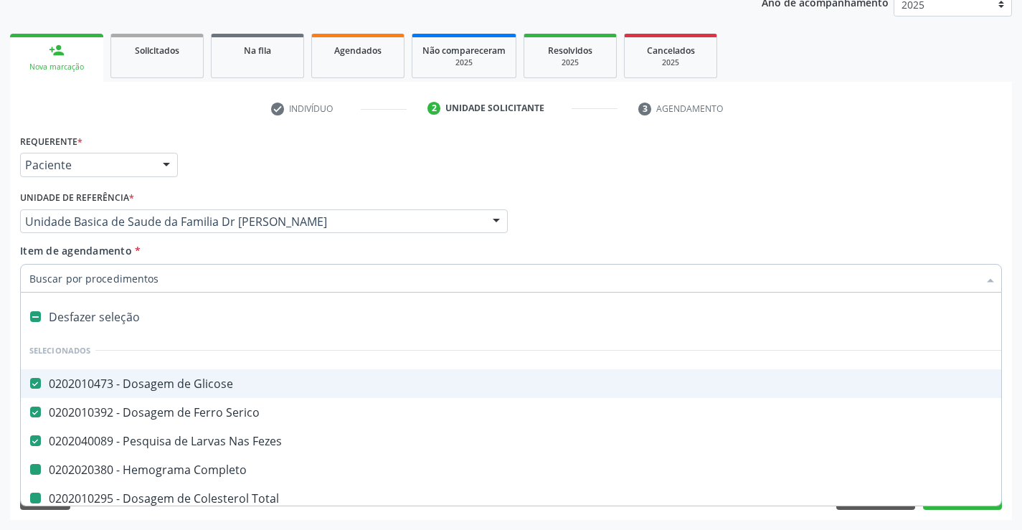
type input "u"
checkbox Completo "false"
checkbox Total "false"
checkbox Ldl "false"
checkbox Hdl "false"
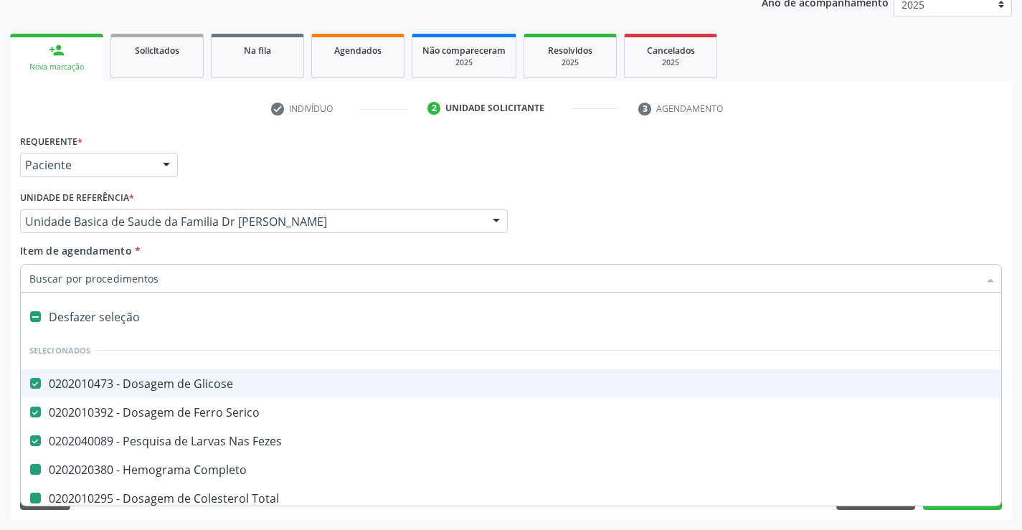
checkbox Triglicerideos "false"
checkbox Ureia "false"
checkbox Creatinina "false"
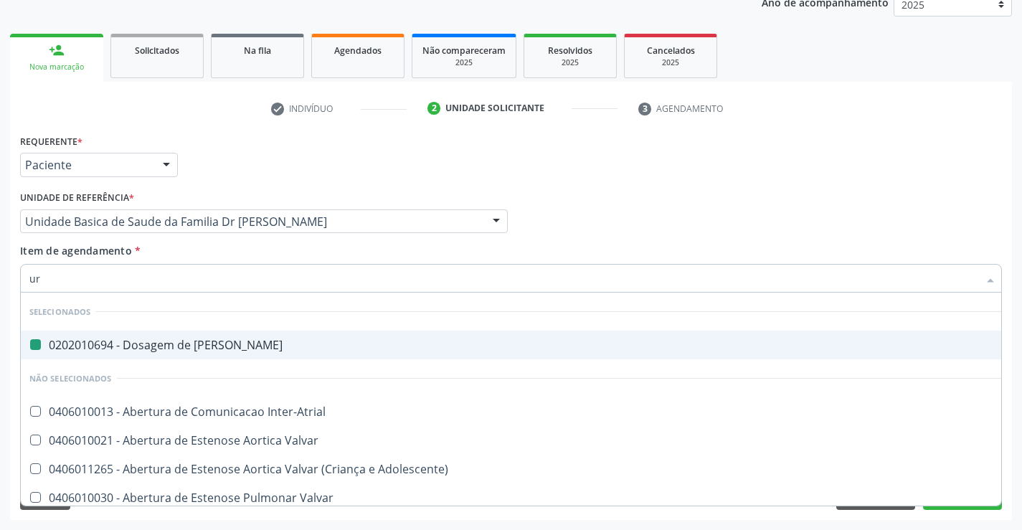
type input "uri"
checkbox Ureia "false"
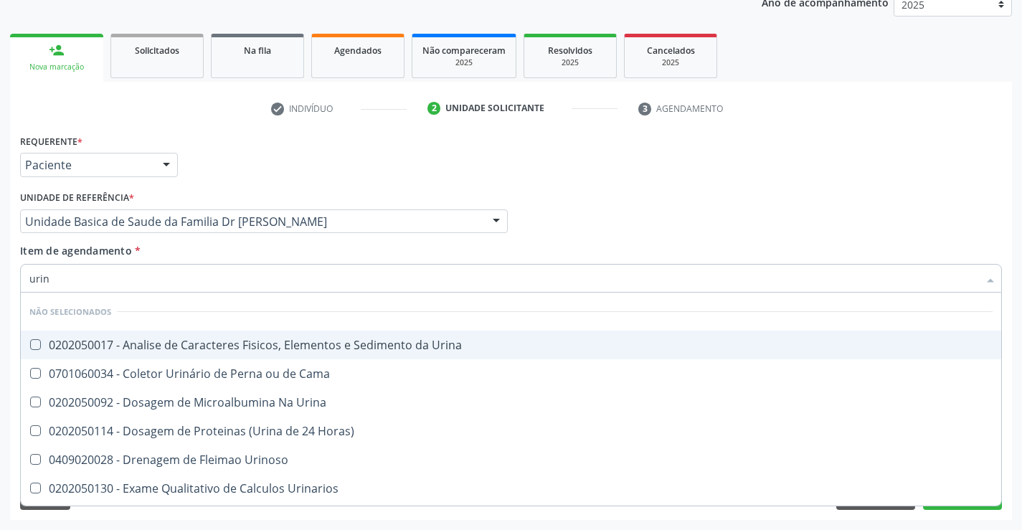
type input "urina"
click at [183, 342] on div "0202050017 - Analise de Caracteres Fisicos, Elementos e Sedimento da Urina" at bounding box center [510, 344] width 963 height 11
checkbox Urina "true"
click at [167, 252] on div "Item de agendamento * urina Desfazer seleção Não selecionados 0202050017 - Anal…" at bounding box center [511, 265] width 982 height 45
checkbox Urinarios "true"
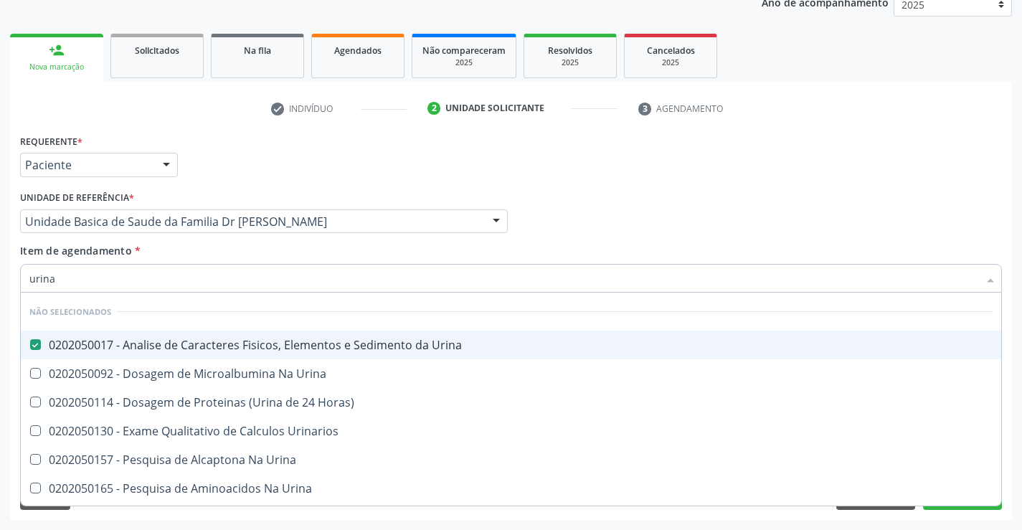
checkbox Urina "true"
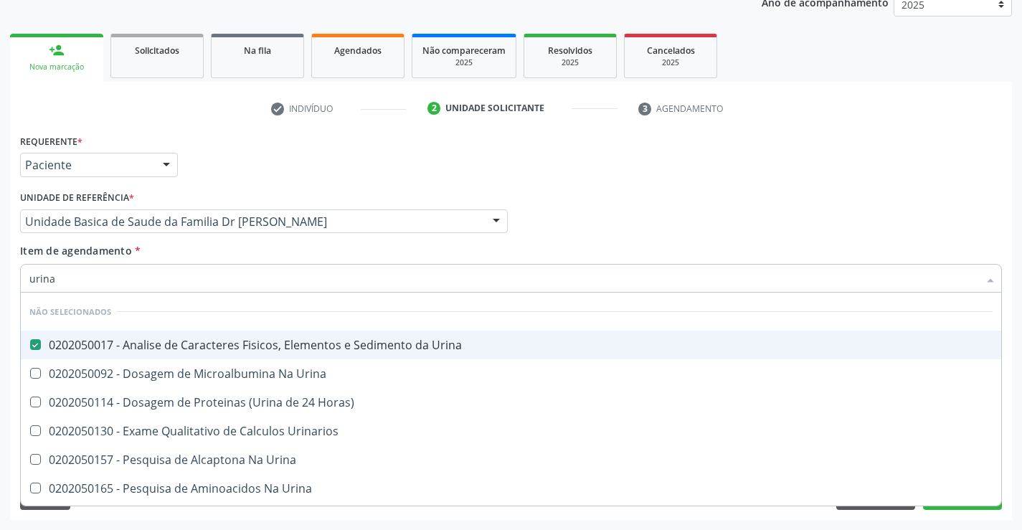
checkbox Urina "true"
checkbox Horas\) "true"
checkbox Urina "true"
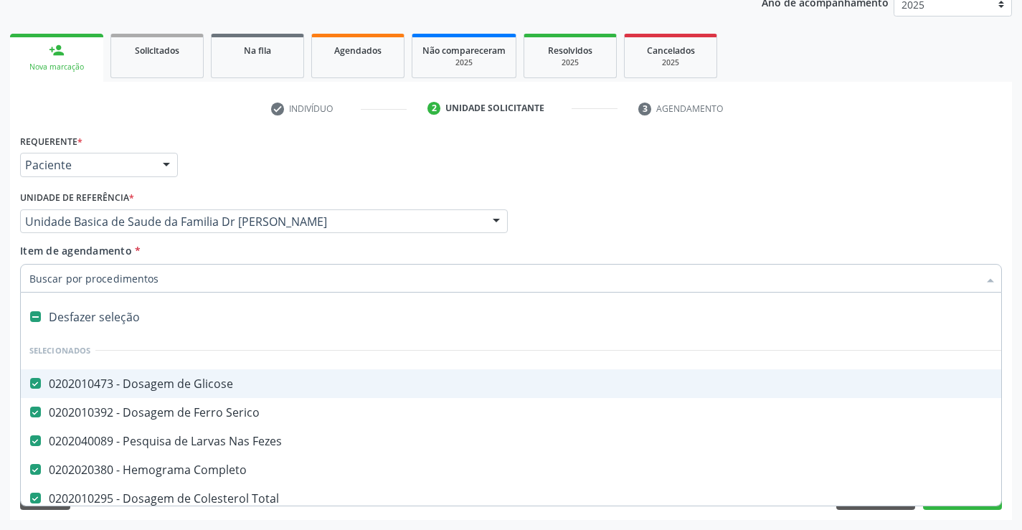
type input "t"
checkbox Ureia "false"
checkbox Creatinina "false"
checkbox Urina "false"
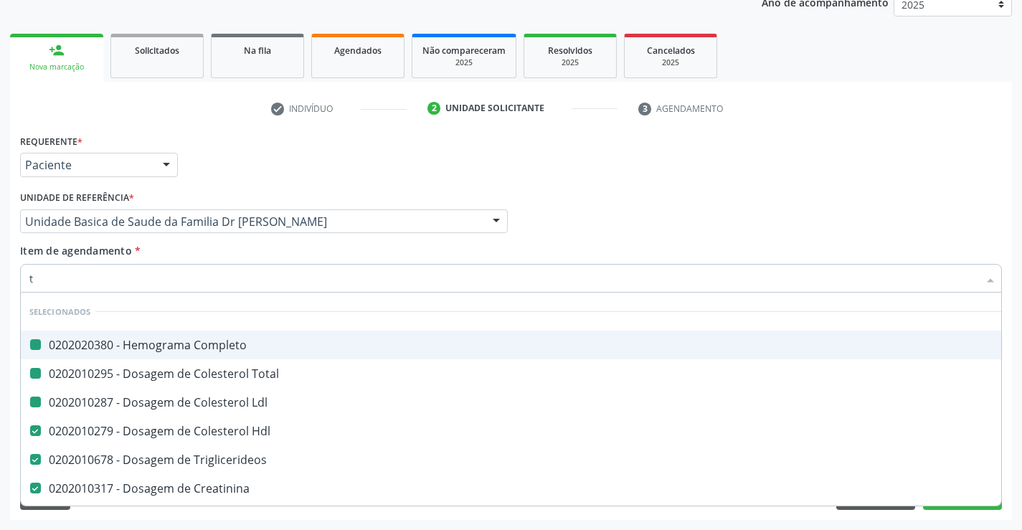
type input "tg"
checkbox Completo "false"
checkbox Ldl "false"
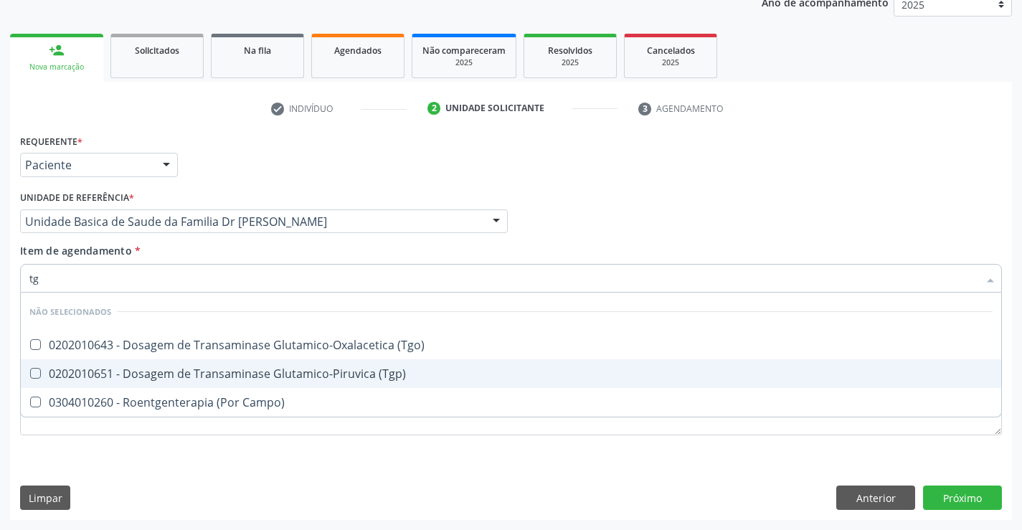
click at [201, 368] on div "0202010651 - Dosagem de Transaminase Glutamico-Piruvica (Tgp)" at bounding box center [510, 373] width 963 height 11
checkbox \(Tgp\) "true"
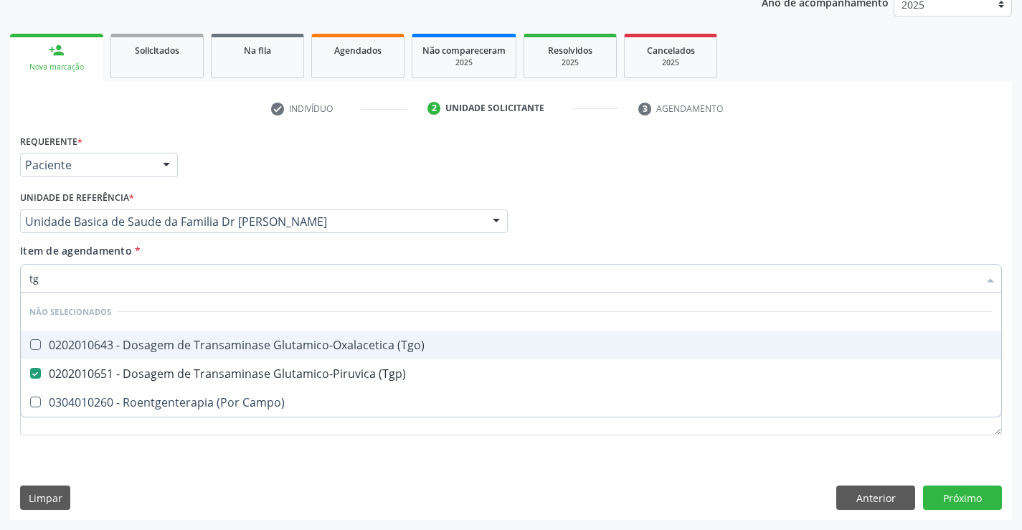
click at [200, 345] on div "0202010643 - Dosagem de Transaminase Glutamico-Oxalacetica (Tgo)" at bounding box center [510, 344] width 963 height 11
checkbox \(Tgo\) "true"
click at [202, 250] on div "Item de agendamento * tg Desfazer seleção Não selecionados 0202010643 - Dosagem…" at bounding box center [511, 265] width 982 height 45
checkbox Campo\) "true"
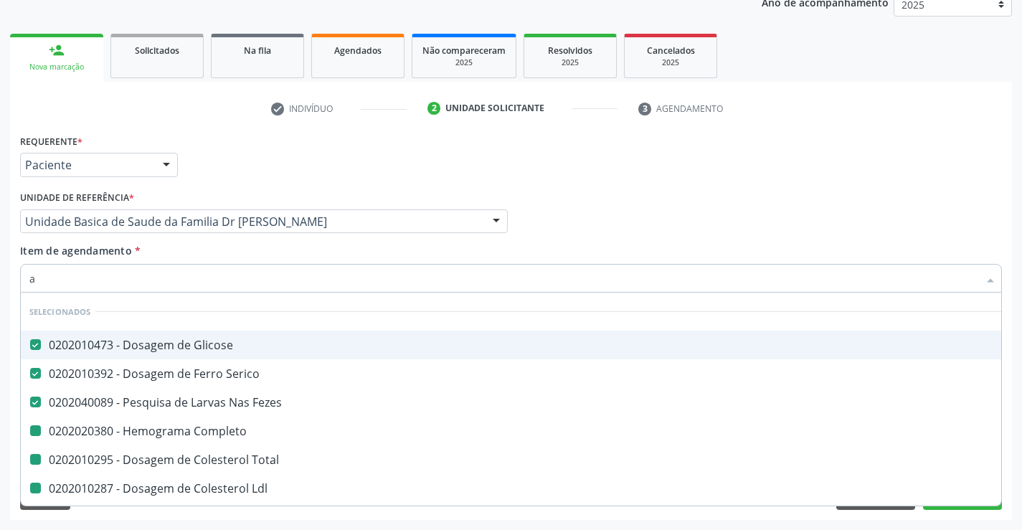
type input "ac"
checkbox Completo "false"
checkbox Total "false"
checkbox Ldl "false"
checkbox Hdl "false"
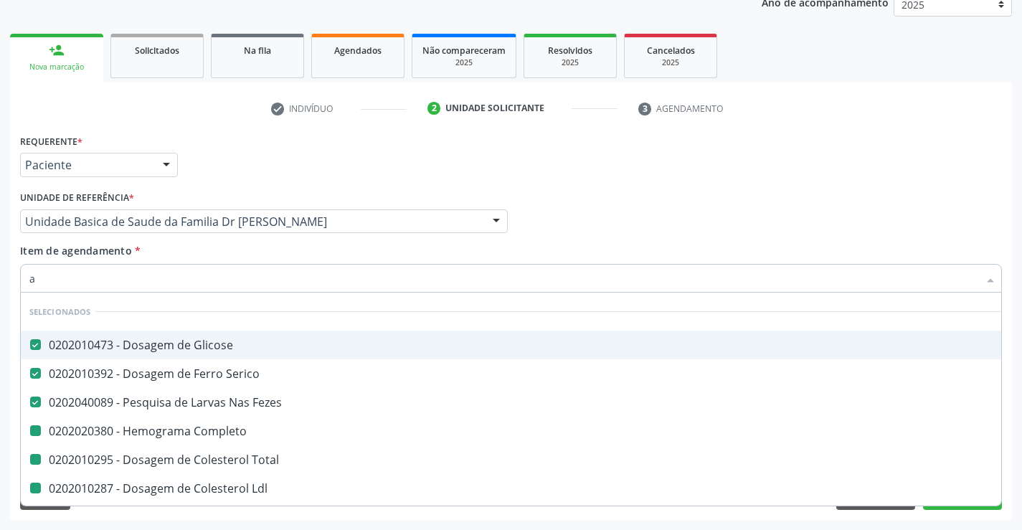
checkbox Triglicerideos "false"
checkbox Ureia "false"
checkbox Creatinina "false"
checkbox Urina "false"
checkbox \(Tgp\) "false"
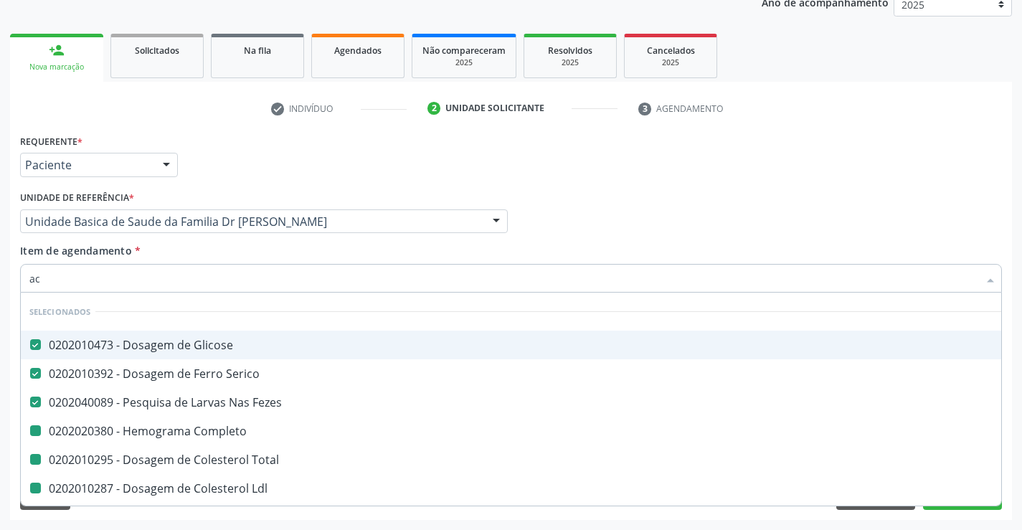
checkbox \(Tgo\) "false"
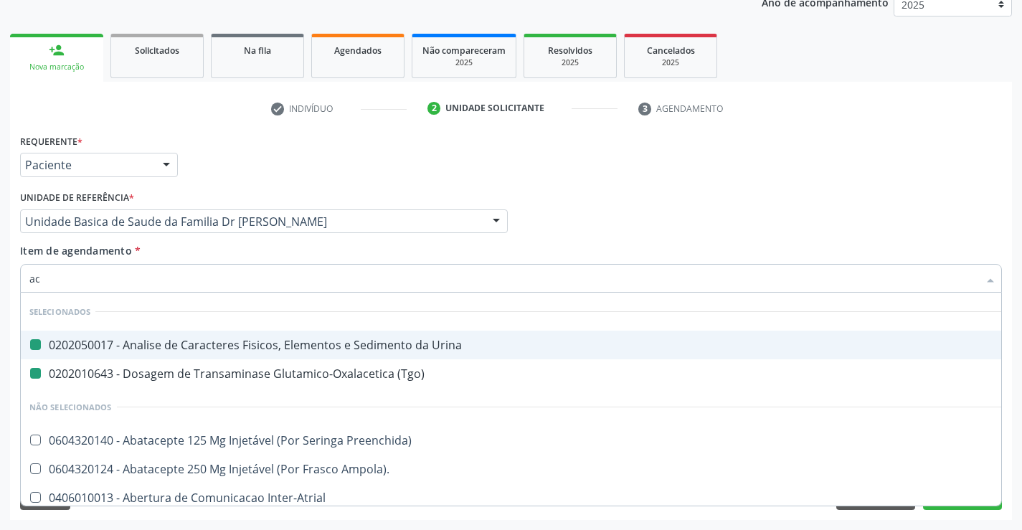
type input "aci"
checkbox Urina "false"
checkbox \(Tgo\) "false"
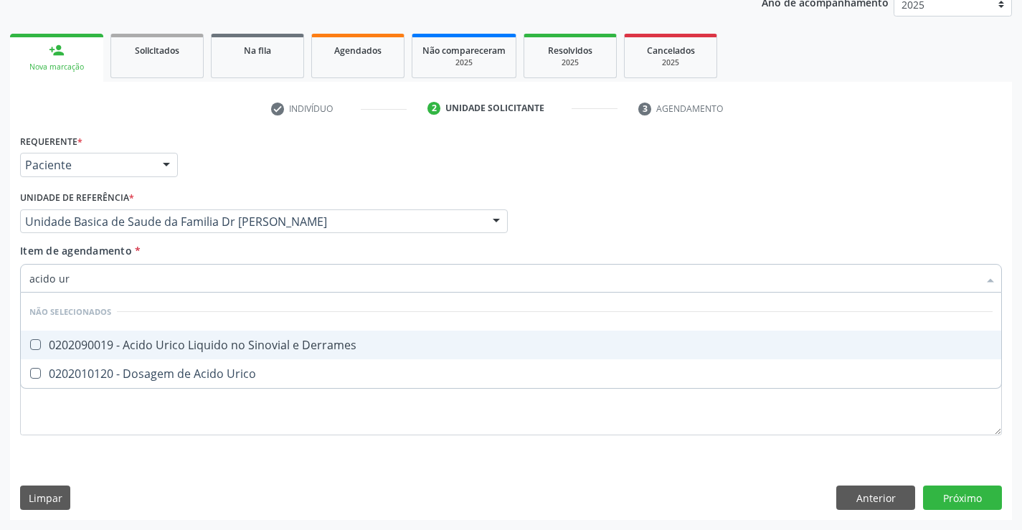
type input "acido uri"
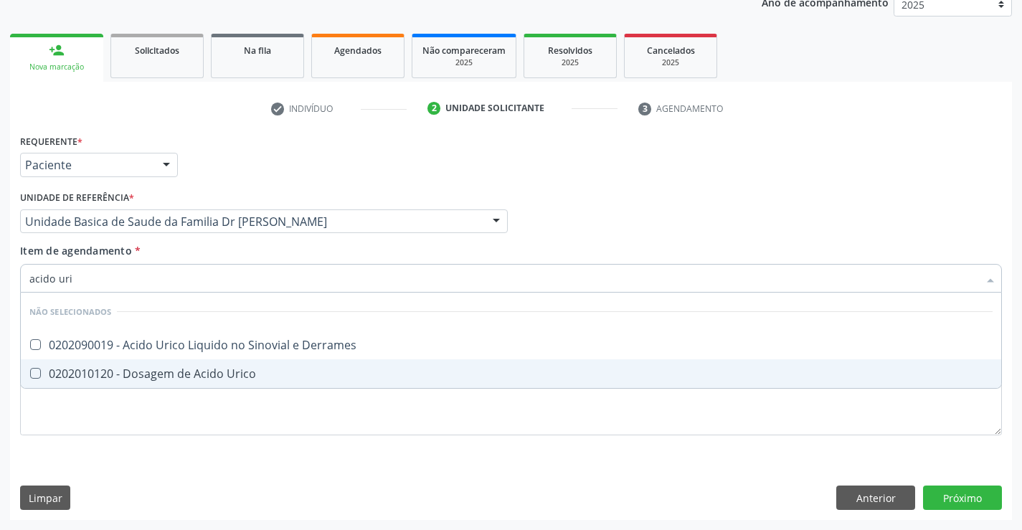
click at [214, 372] on div "0202010120 - Dosagem de Acido Urico" at bounding box center [510, 373] width 963 height 11
checkbox Urico "true"
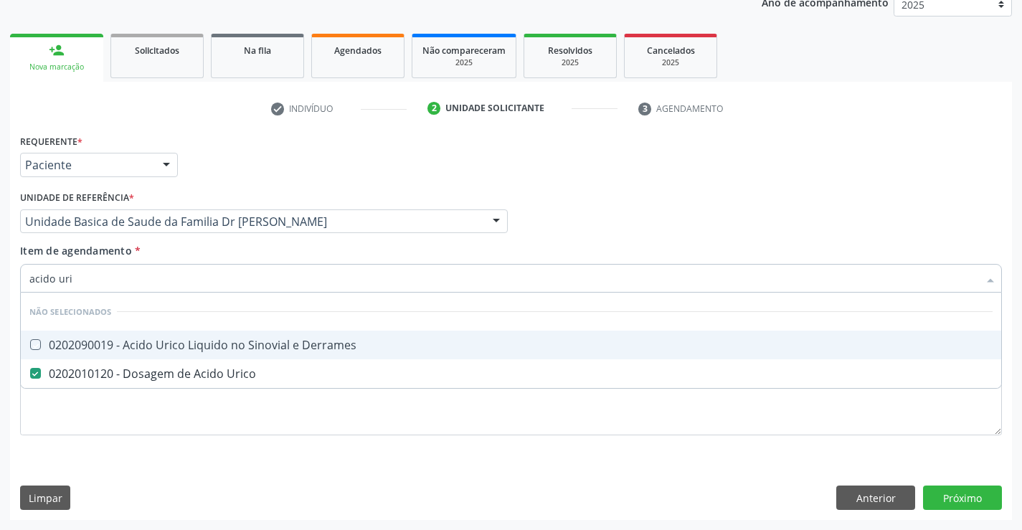
click at [204, 254] on div "Item de agendamento * acido uri Desfazer seleção Não selecionados 0202090019 - …" at bounding box center [511, 265] width 982 height 45
checkbox Derrames "true"
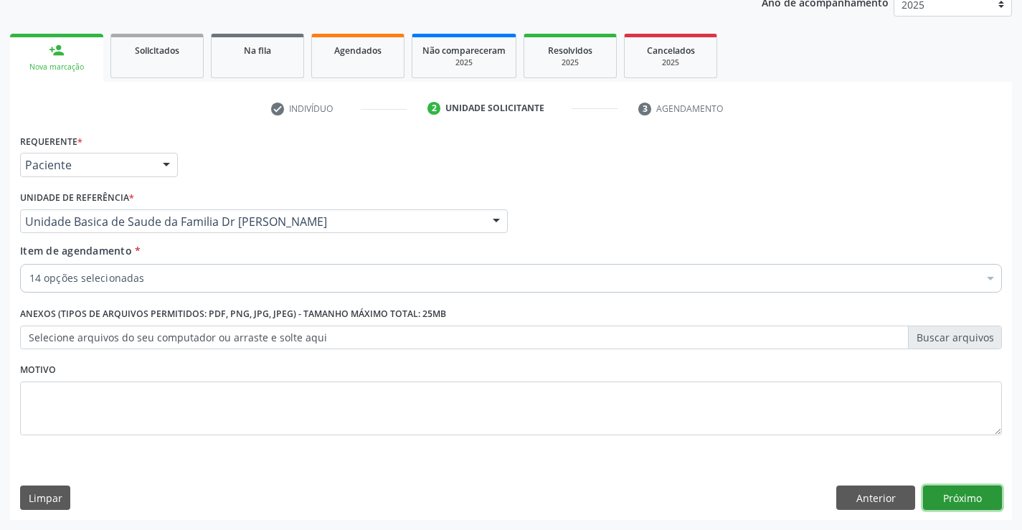
click at [950, 490] on button "Próximo" at bounding box center [962, 498] width 79 height 24
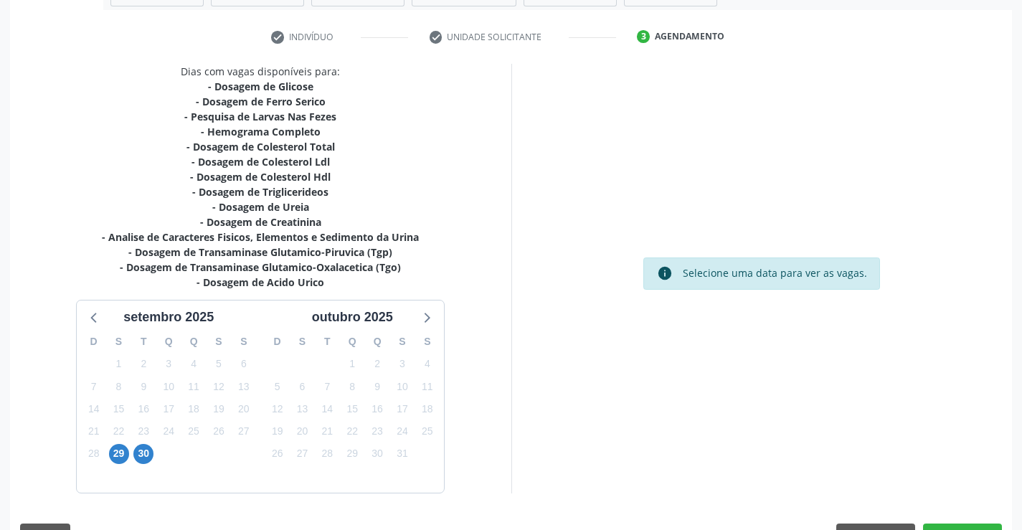
scroll to position [290, 0]
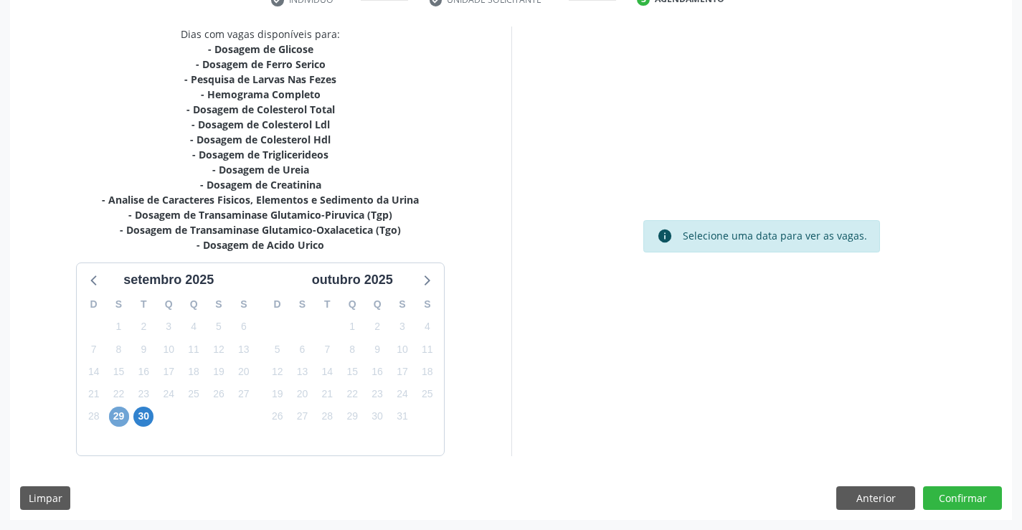
click at [118, 416] on span "29" at bounding box center [119, 417] width 20 height 20
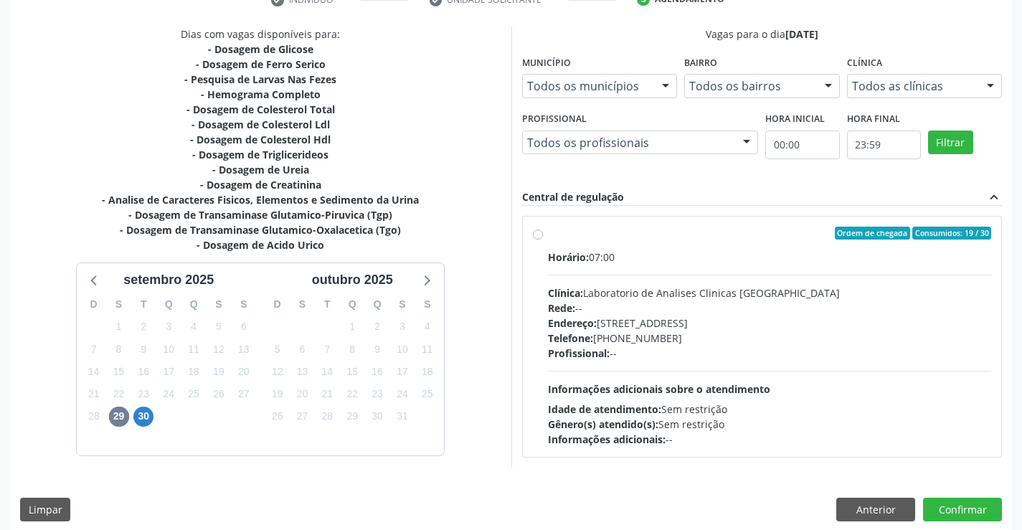
click at [751, 246] on label "Ordem de chegada Consumidos: 19 / 30 Horário: 07:00 Clínica: Laboratorio de Ana…" at bounding box center [770, 337] width 444 height 220
click at [543, 240] on input "Ordem de chegada Consumidos: 19 / 30 Horário: 07:00 Clínica: Laboratorio de Ana…" at bounding box center [538, 233] width 10 height 13
radio input "true"
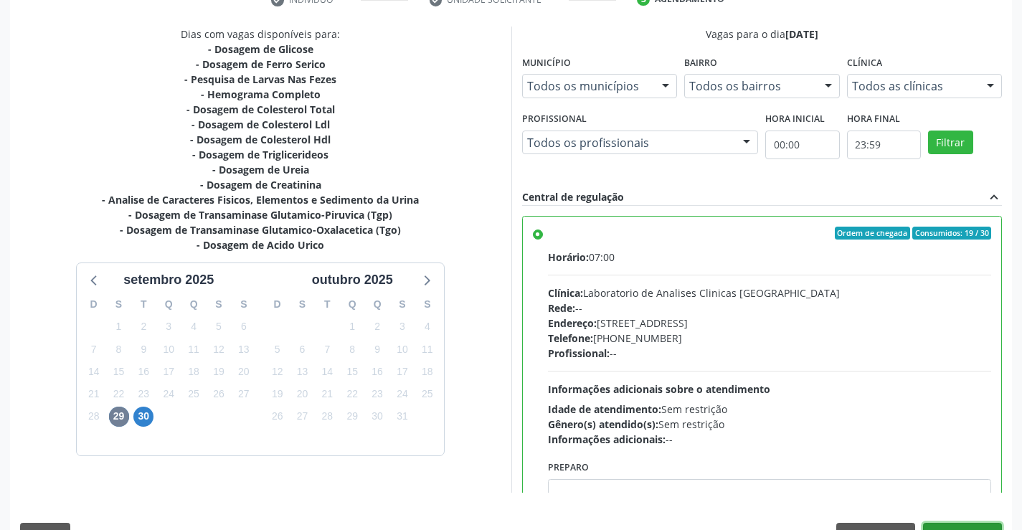
click at [962, 525] on button "Confirmar" at bounding box center [962, 535] width 79 height 24
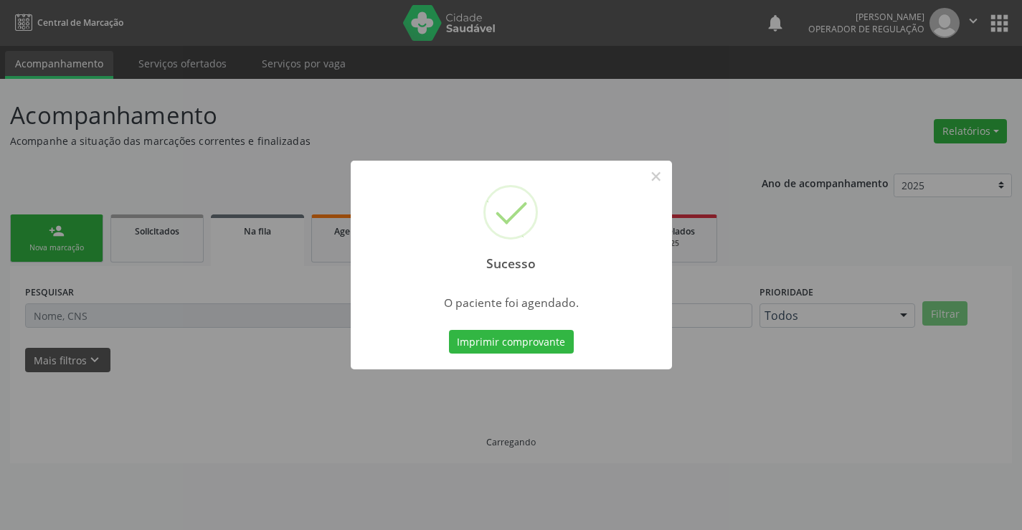
scroll to position [0, 0]
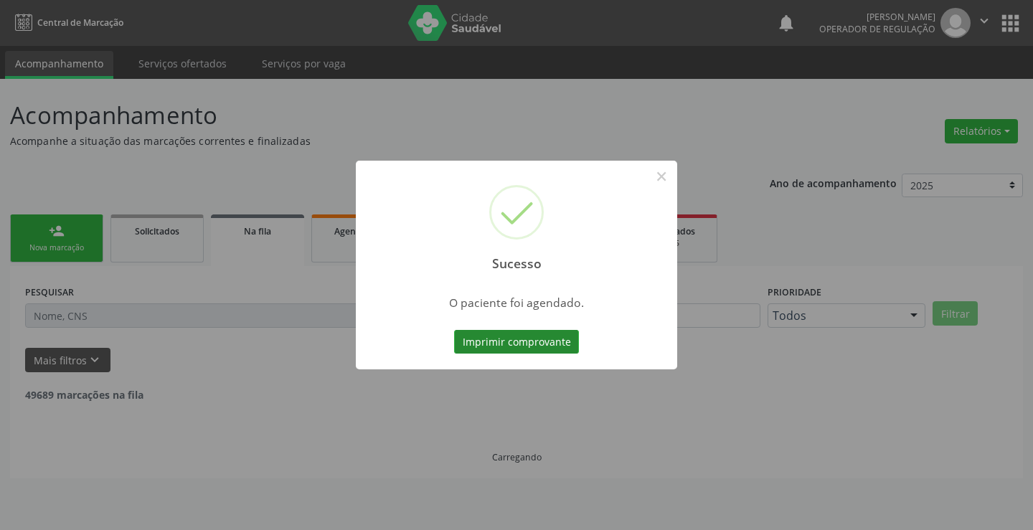
click at [497, 336] on button "Imprimir comprovante" at bounding box center [516, 342] width 125 height 24
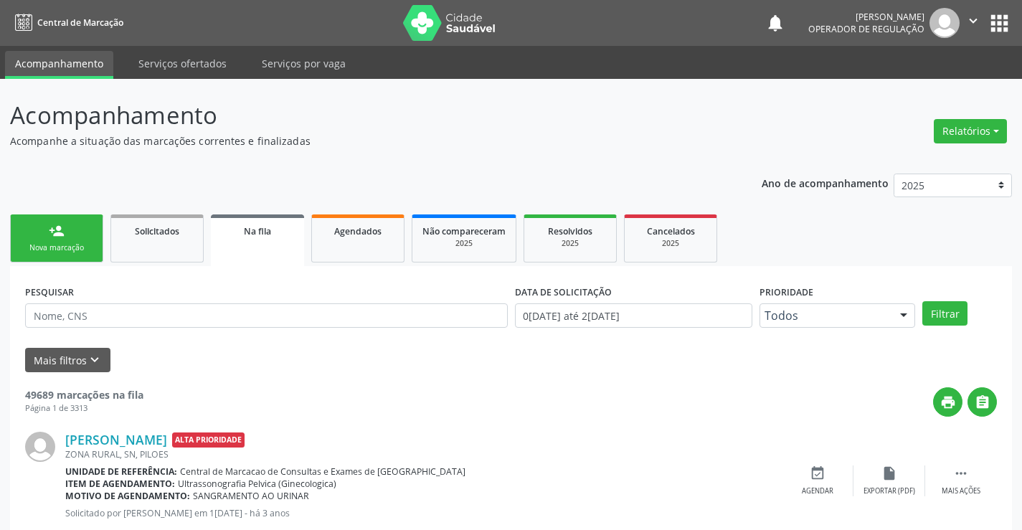
click at [10, 233] on link "person_add Nova marcação" at bounding box center [56, 238] width 93 height 48
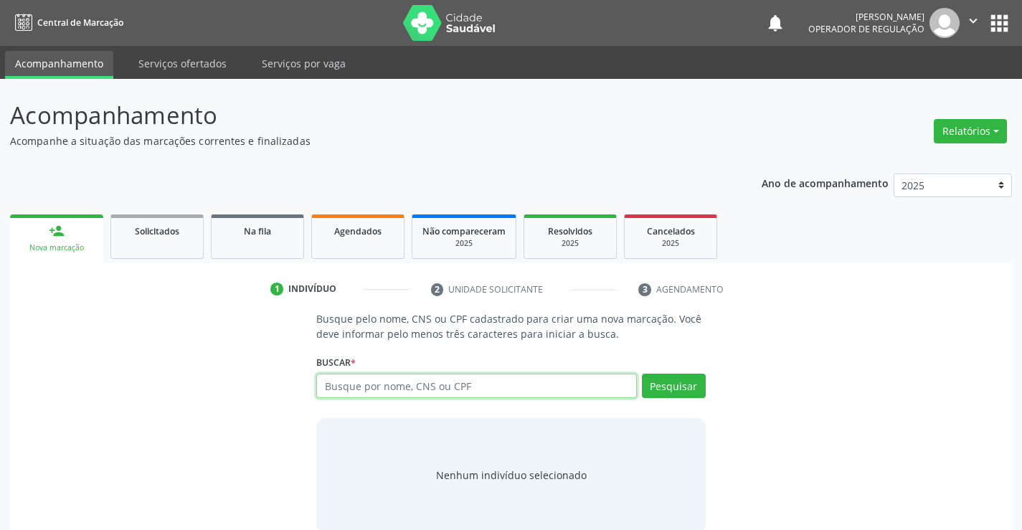
click at [461, 378] on input "text" at bounding box center [476, 386] width 320 height 24
type input "700209965871925"
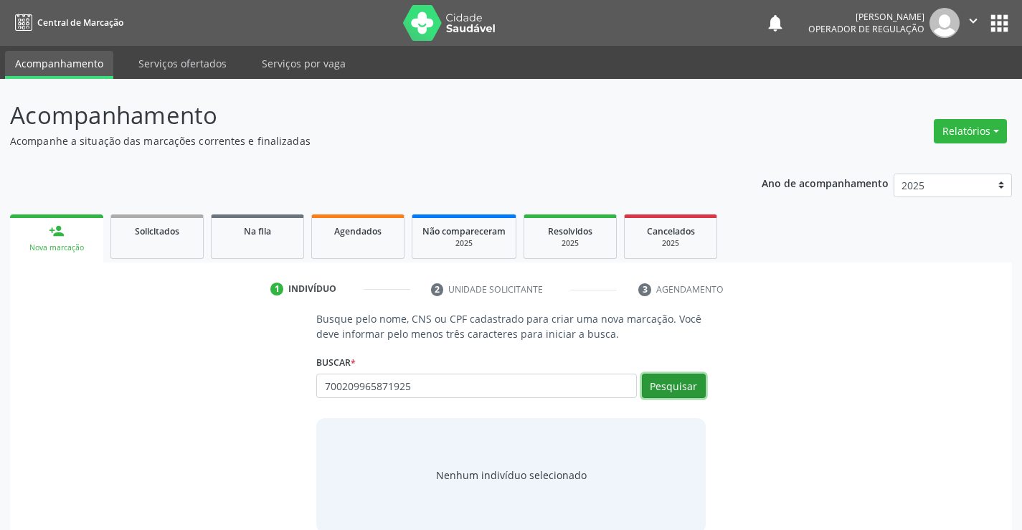
click at [678, 381] on button "Pesquisar" at bounding box center [674, 386] width 64 height 24
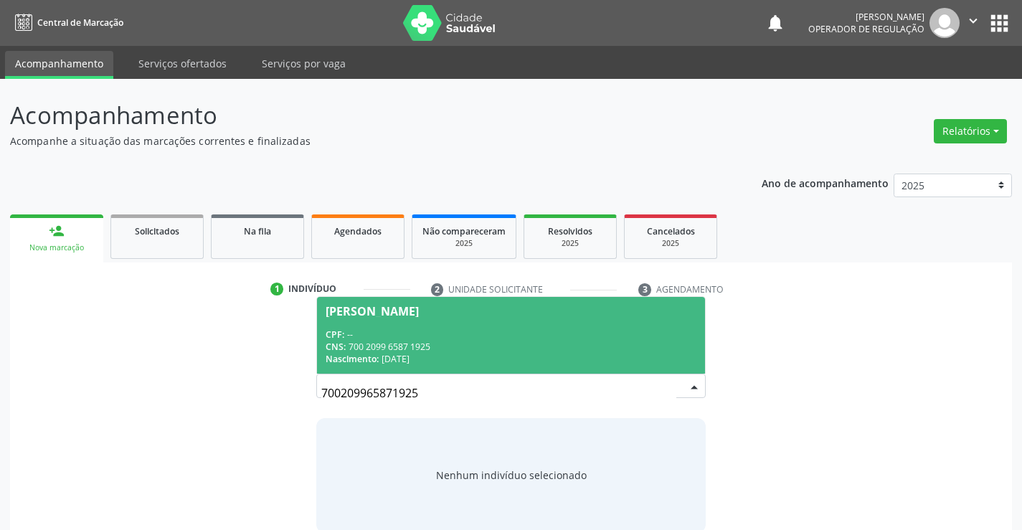
click at [502, 339] on div "CPF: --" at bounding box center [511, 335] width 370 height 12
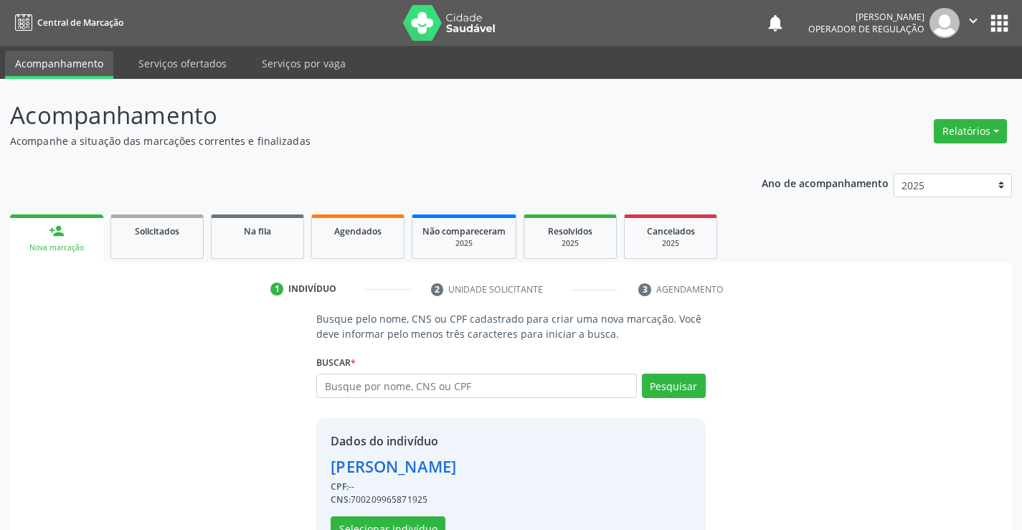
scroll to position [45, 0]
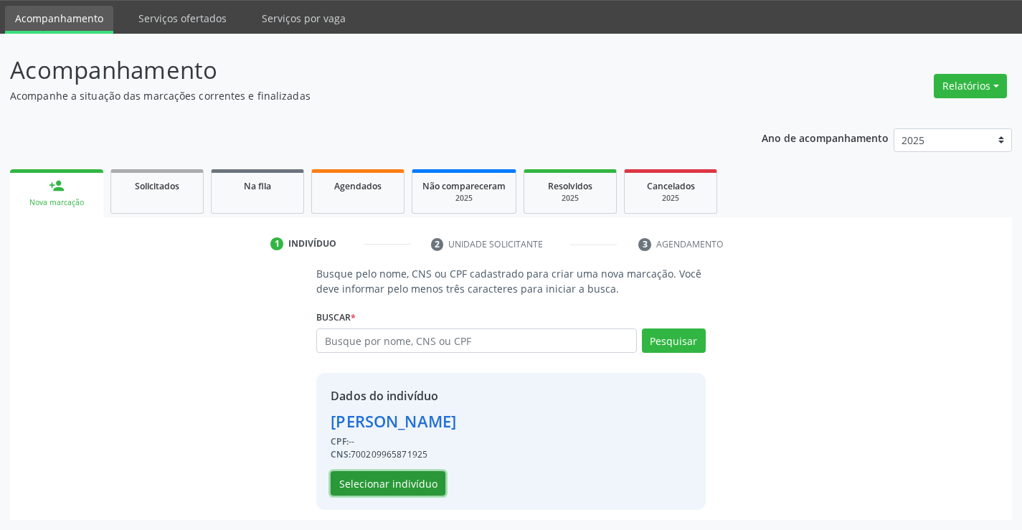
click at [386, 478] on button "Selecionar indivíduo" at bounding box center [388, 483] width 115 height 24
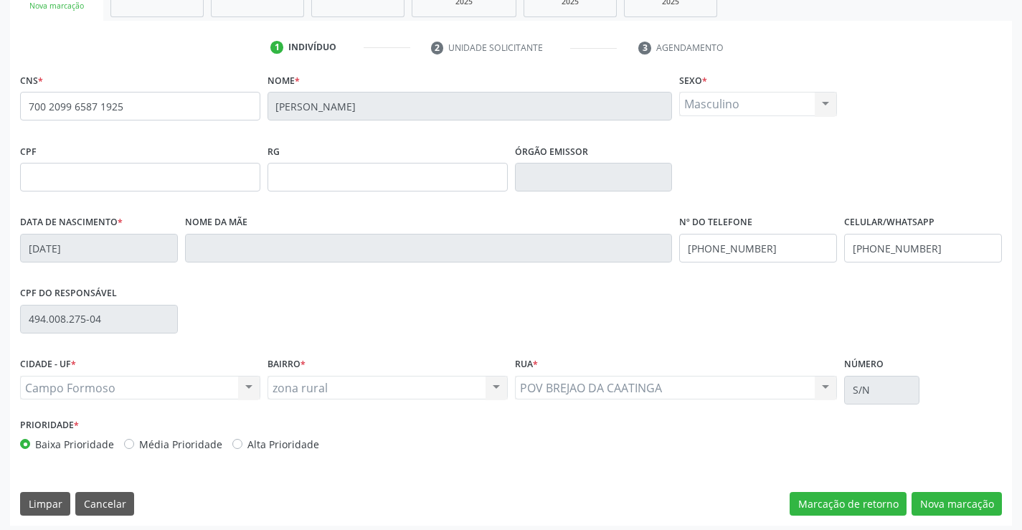
scroll to position [247, 0]
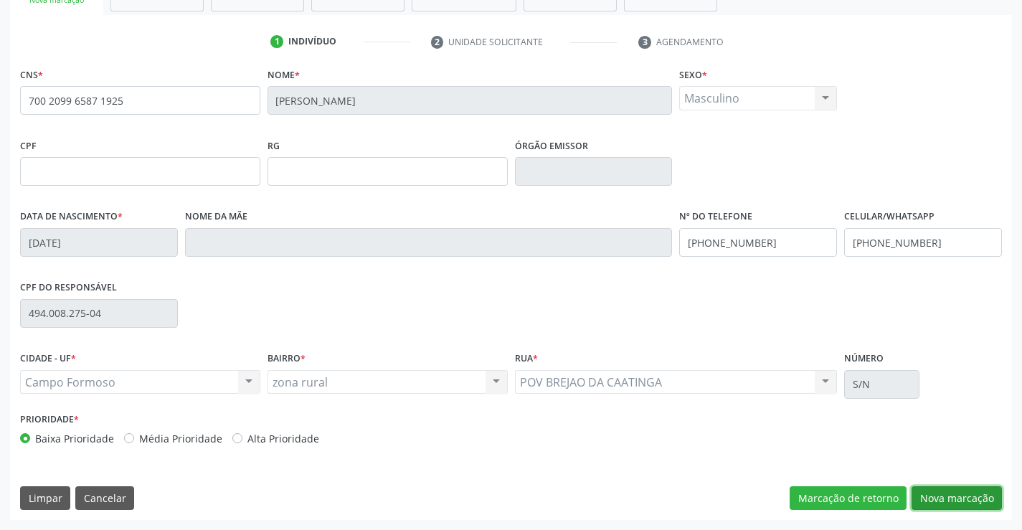
click at [951, 499] on button "Nova marcação" at bounding box center [957, 498] width 90 height 24
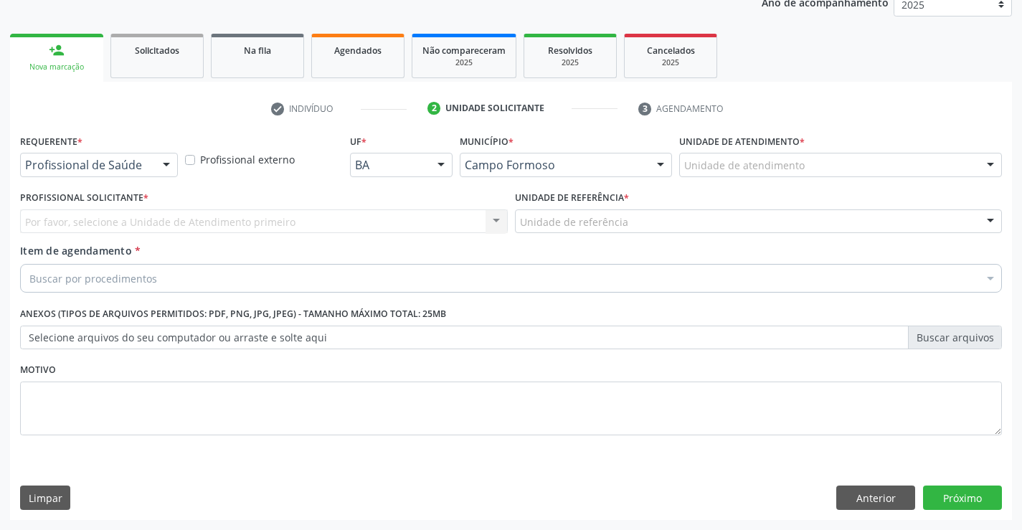
scroll to position [181, 0]
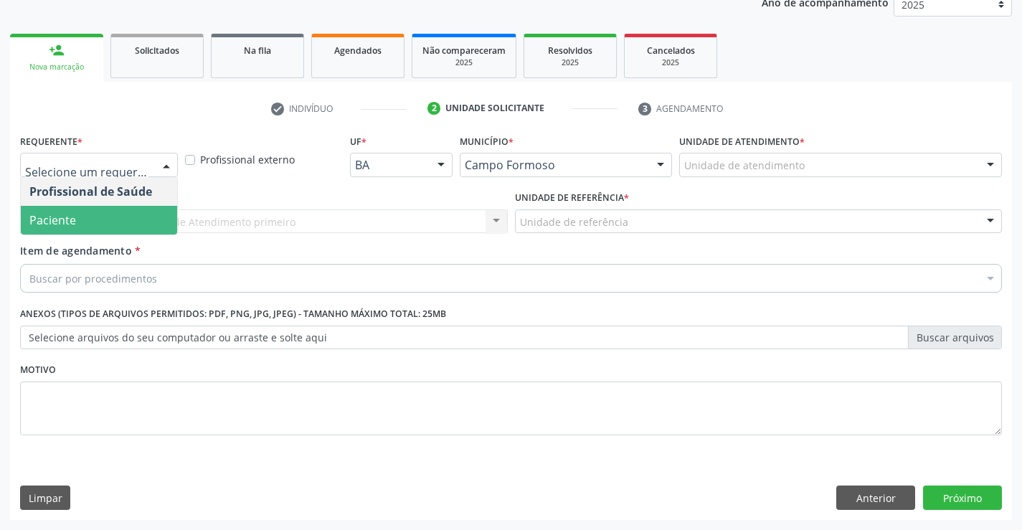
click at [62, 215] on span "Paciente" at bounding box center [52, 220] width 47 height 16
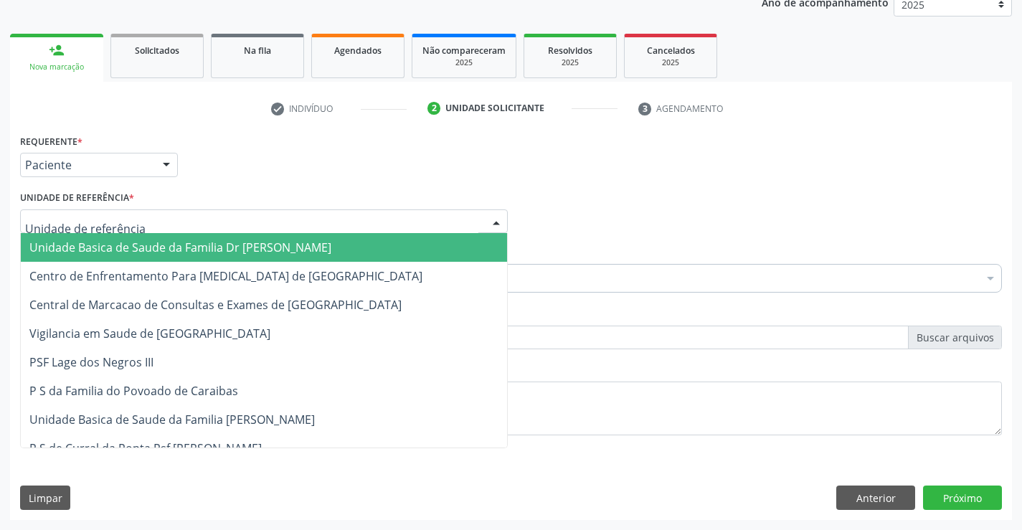
click at [105, 245] on span "Unidade Basica de Saude da Familia Dr [PERSON_NAME]" at bounding box center [180, 248] width 302 height 16
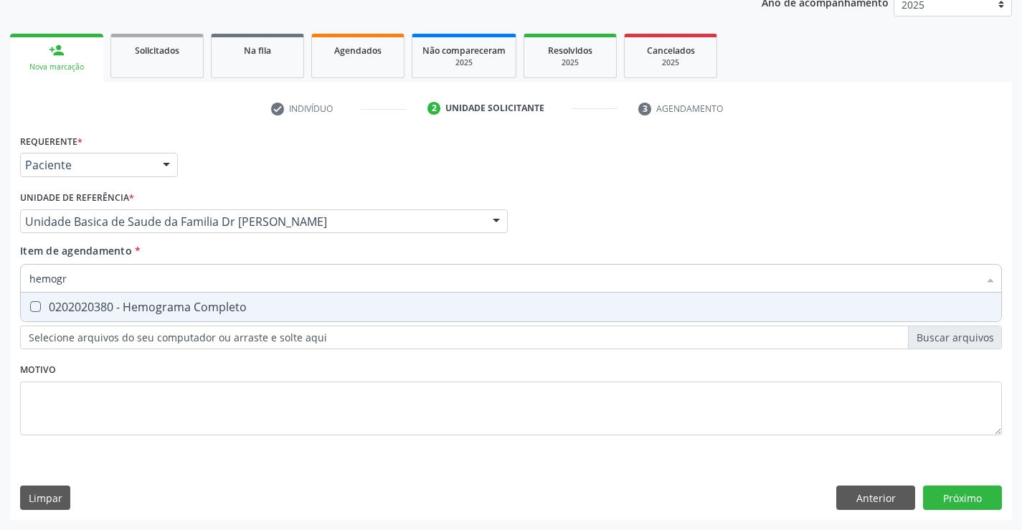
type input "hemogra"
click at [176, 306] on div "0202020380 - Hemograma Completo" at bounding box center [510, 306] width 963 height 11
checkbox Completo "true"
type input "hemogra"
click at [198, 243] on div "Item de agendamento * hemogra Desfazer seleção 0202020380 - Hemograma Completo …" at bounding box center [511, 265] width 982 height 45
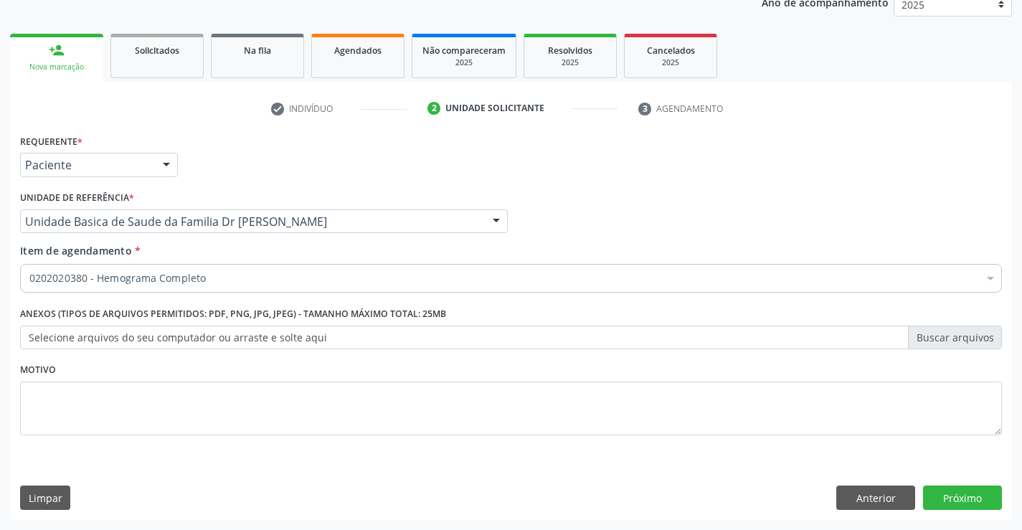
click at [196, 288] on div "0202020380 - Hemograma Completo" at bounding box center [511, 278] width 982 height 29
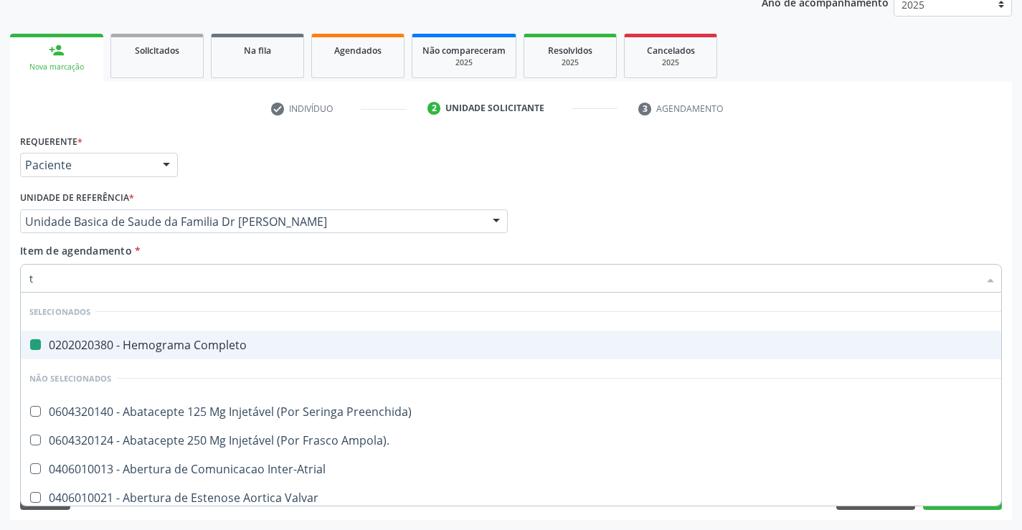
type input "te"
checkbox Completo "false"
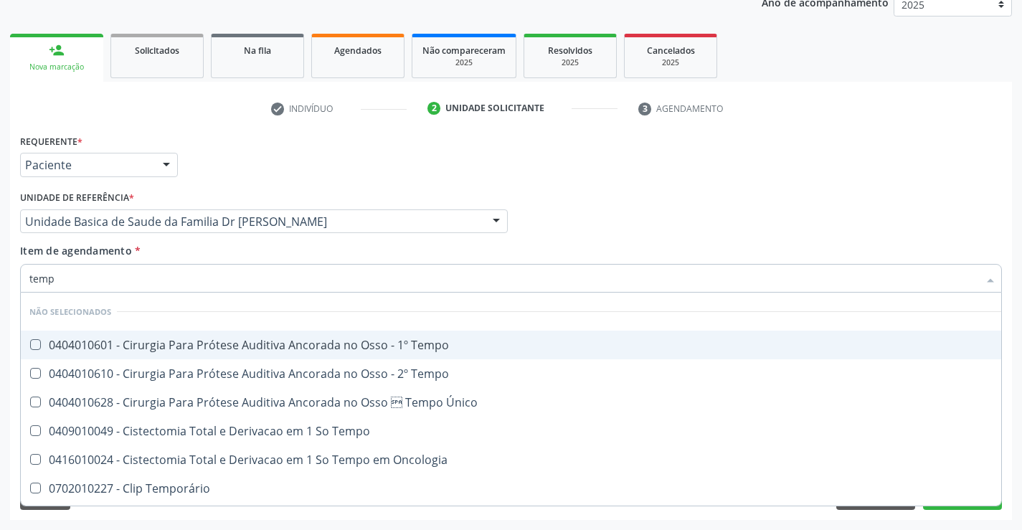
type input "tempo"
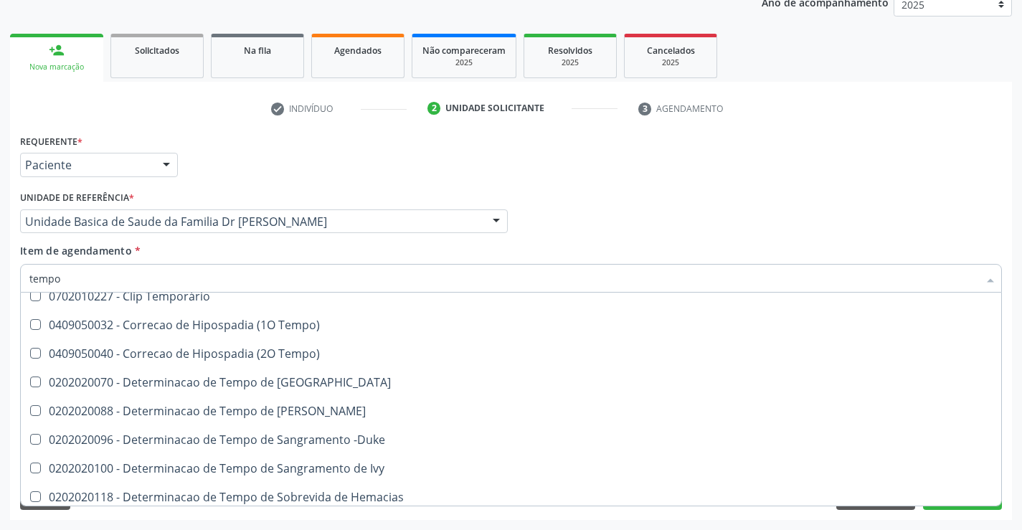
scroll to position [215, 0]
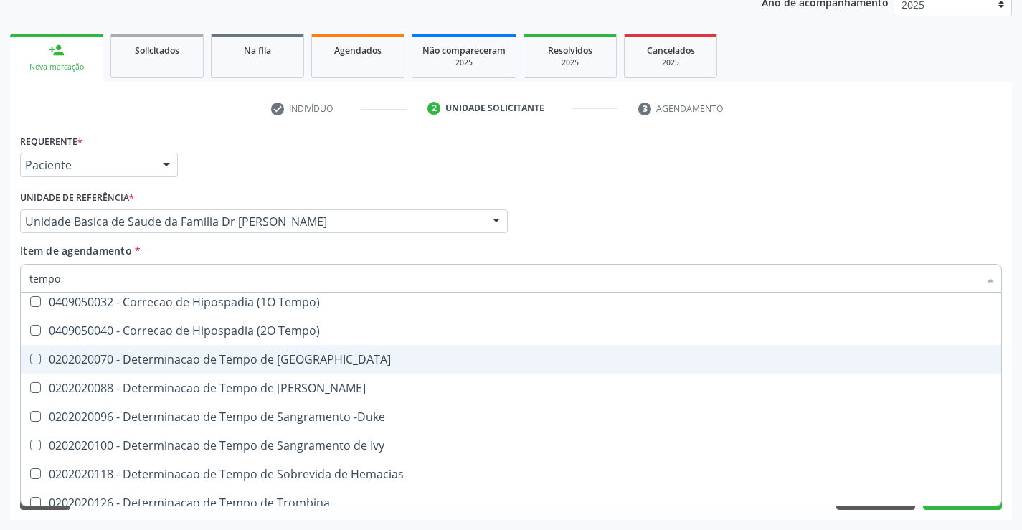
click at [354, 357] on div "0202020070 - Determinacao de Tempo de [GEOGRAPHIC_DATA]" at bounding box center [542, 359] width 1026 height 11
checkbox Coagulacao "true"
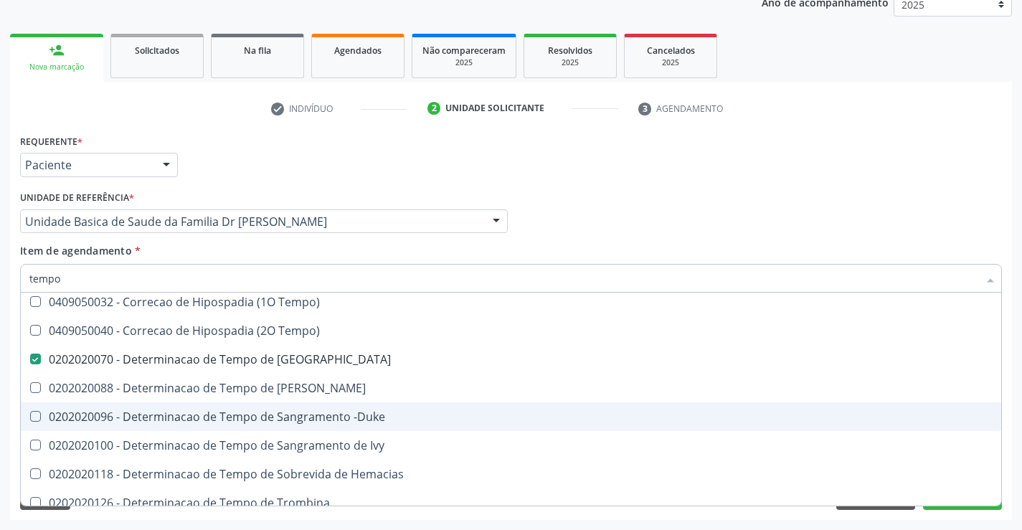
click at [377, 417] on div "0202020096 - Determinacao de Tempo de Sangramento -Duke" at bounding box center [542, 416] width 1026 height 11
checkbox -Duke "true"
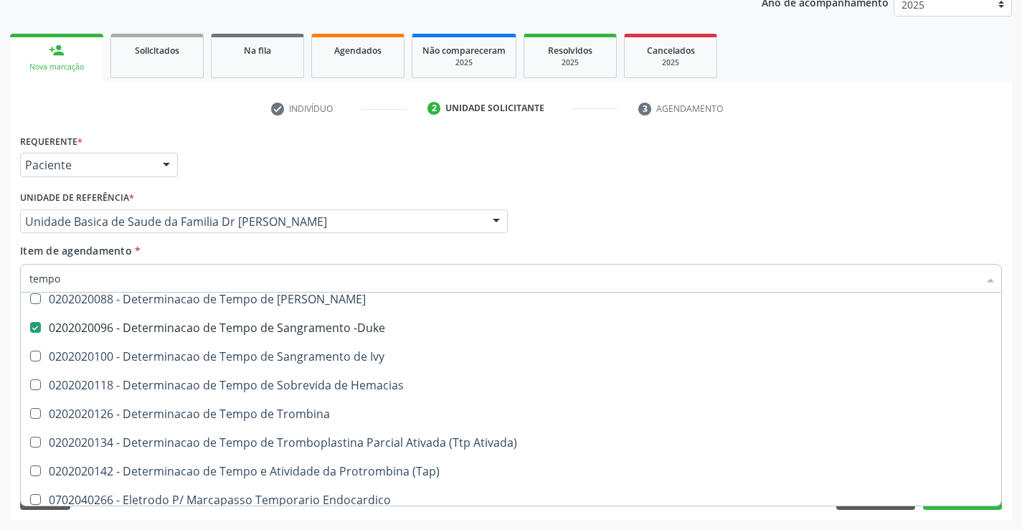
scroll to position [287, 0]
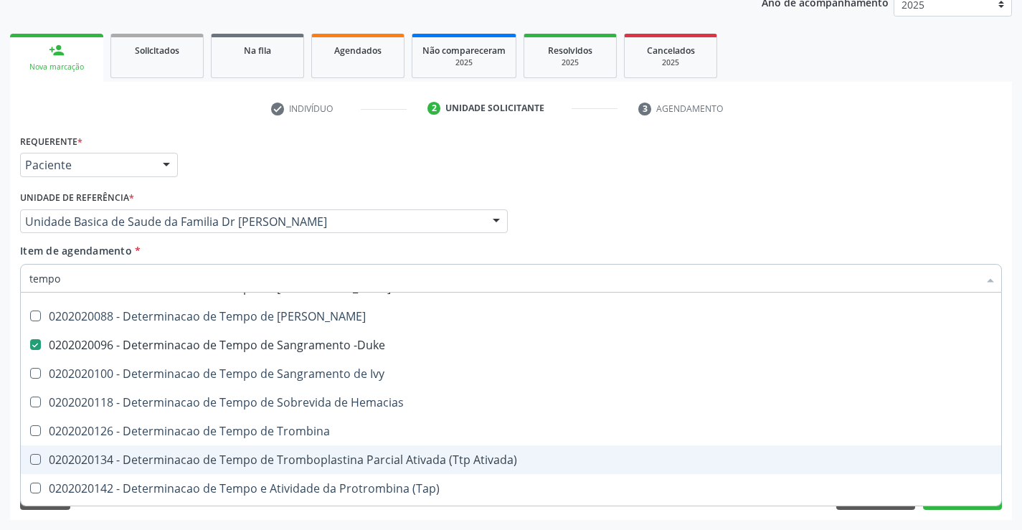
click at [382, 459] on div "0202020134 - Determinacao de Tempo de Tromboplastina Parcial Ativada (Ttp Ativa…" at bounding box center [542, 459] width 1026 height 11
checkbox Ativada\) "true"
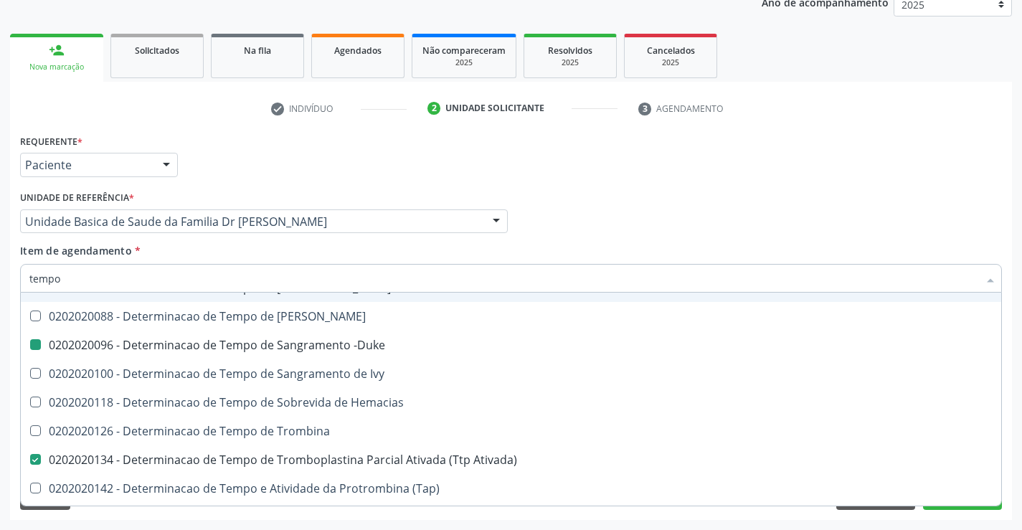
click at [278, 257] on div "Item de agendamento * tempo Desfazer seleção Não selecionados 0404010601 - Ciru…" at bounding box center [511, 265] width 982 height 45
checkbox Tempo "true"
checkbox Único "true"
checkbox Tempo "true"
checkbox Coagulacao "false"
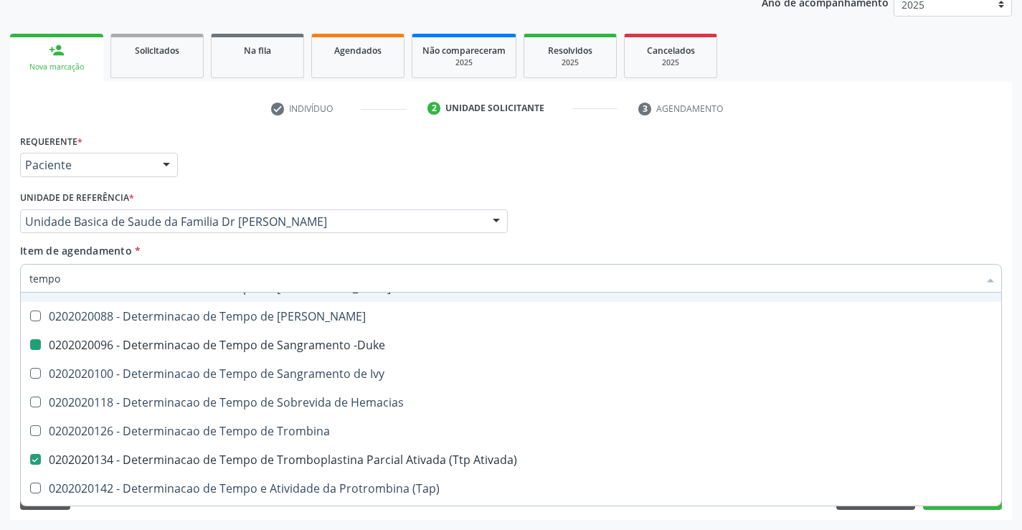
checkbox -Duke "false"
checkbox Ativada\) "false"
checkbox Tempo "true"
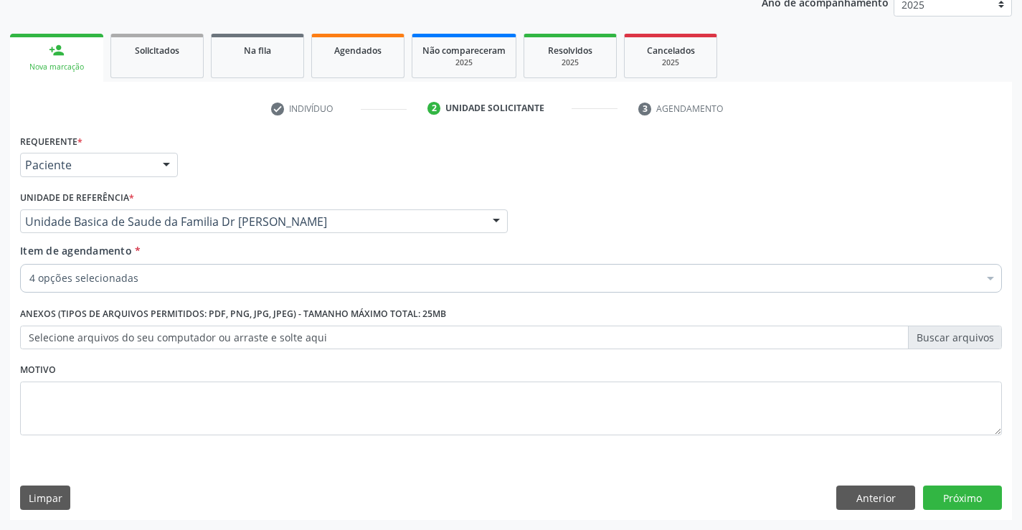
scroll to position [0, 0]
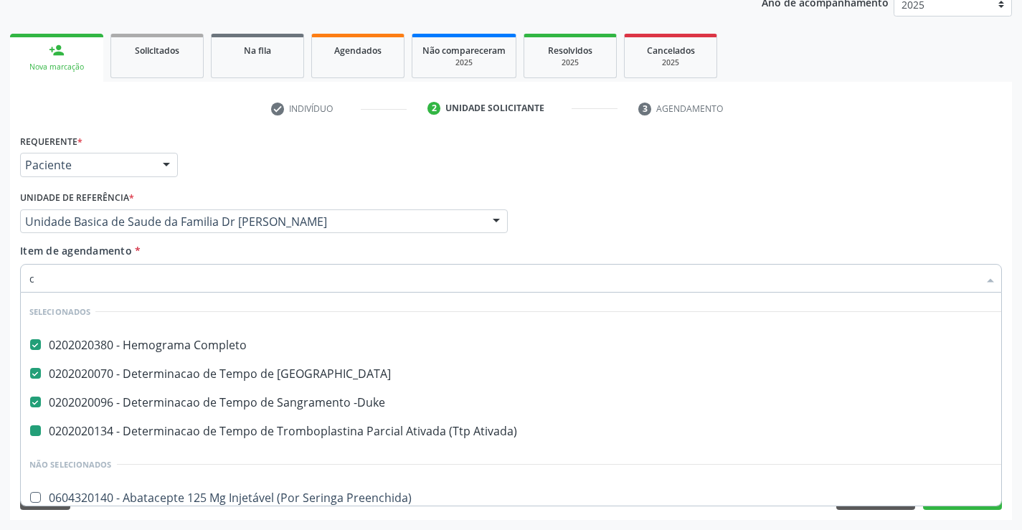
type input "co"
checkbox Ativada\) "false"
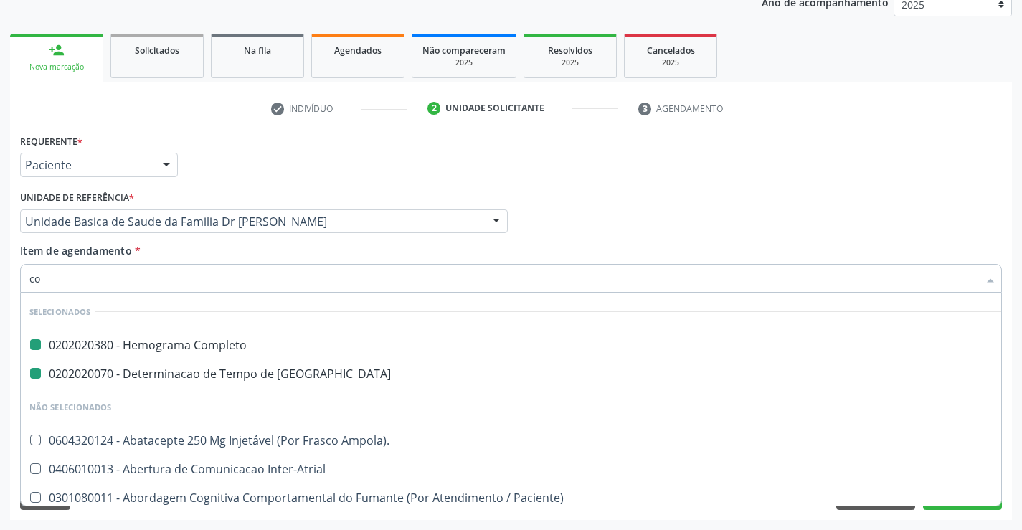
type input "col"
checkbox Completo "false"
checkbox Coagulacao "false"
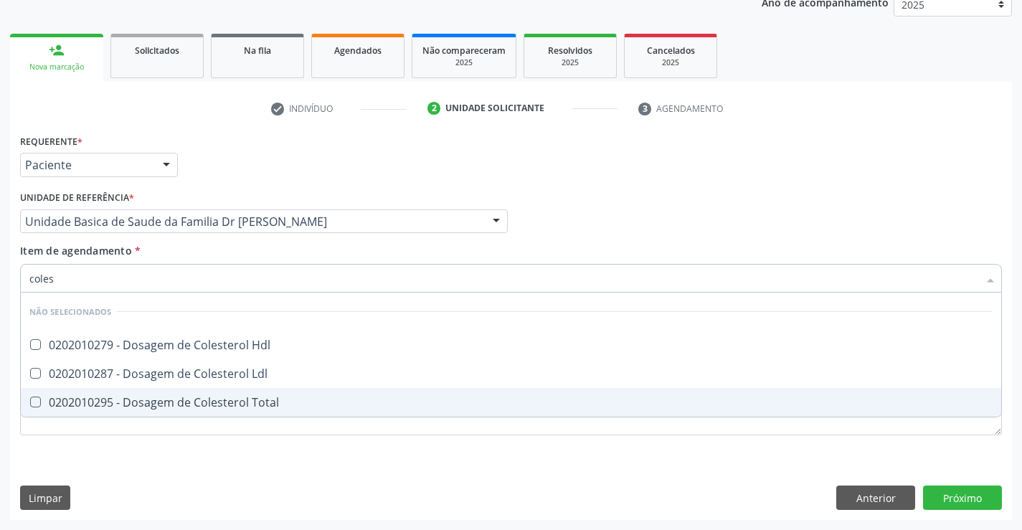
type input "colest"
click at [240, 403] on div "0202010295 - Dosagem de Colesterol Total" at bounding box center [510, 402] width 963 height 11
checkbox Total "true"
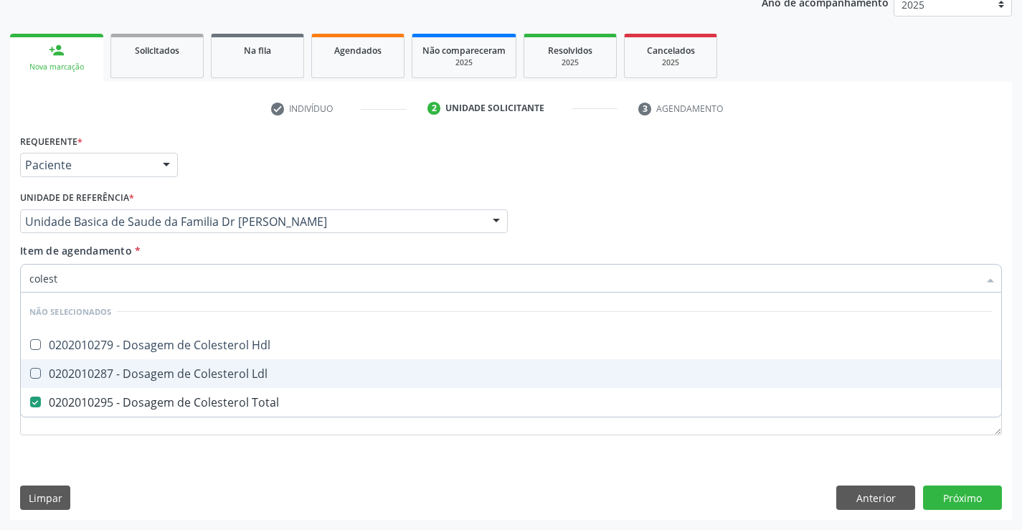
click at [238, 377] on div "0202010287 - Dosagem de Colesterol Ldl" at bounding box center [510, 373] width 963 height 11
checkbox Ldl "true"
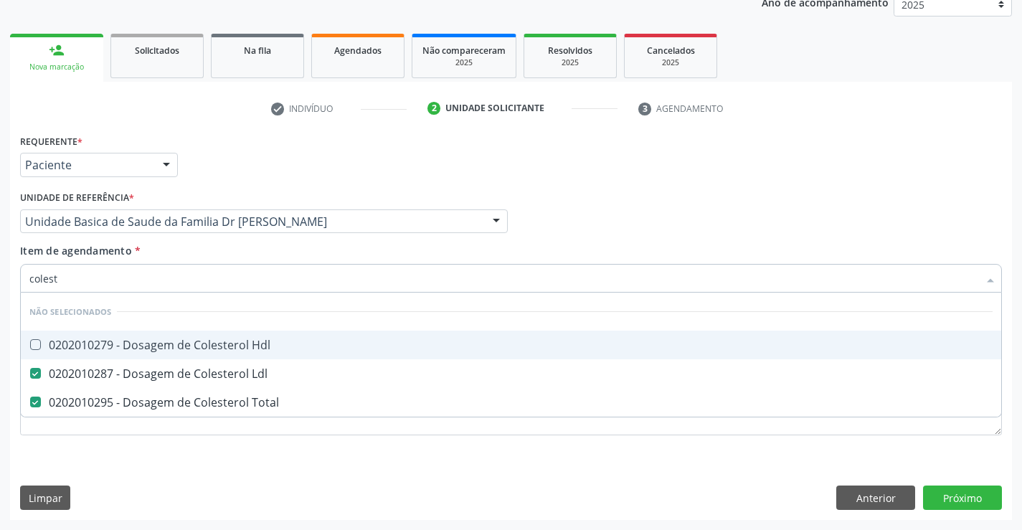
click at [244, 347] on div "0202010279 - Dosagem de Colesterol Hdl" at bounding box center [510, 344] width 963 height 11
checkbox Hdl "true"
type input "colest"
click at [247, 242] on div "Unidade de referência * Unidade Basica de Saude da Familia Dr [PERSON_NAME] Uni…" at bounding box center [263, 215] width 495 height 56
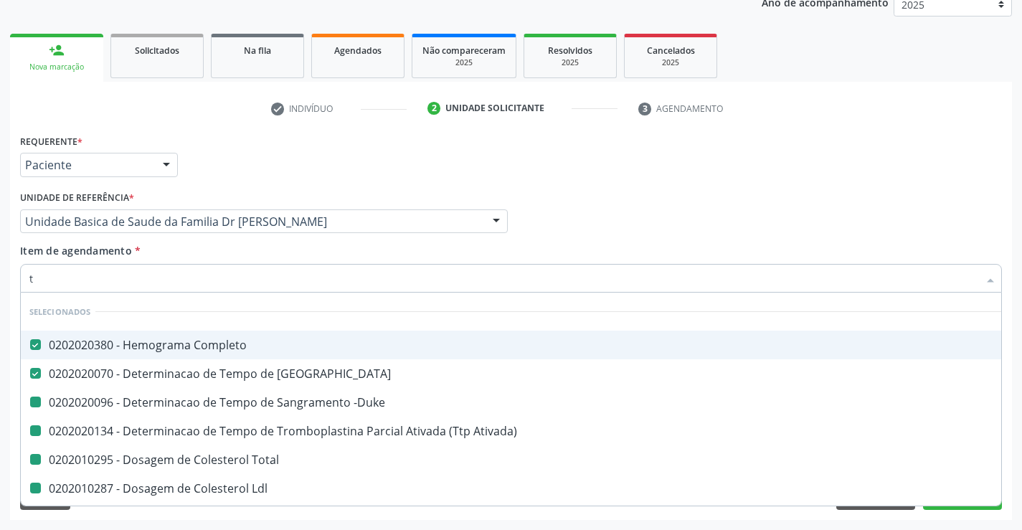
type input "tr"
checkbox -Duke "false"
checkbox Ativada\) "false"
checkbox Total "false"
checkbox Ldl "false"
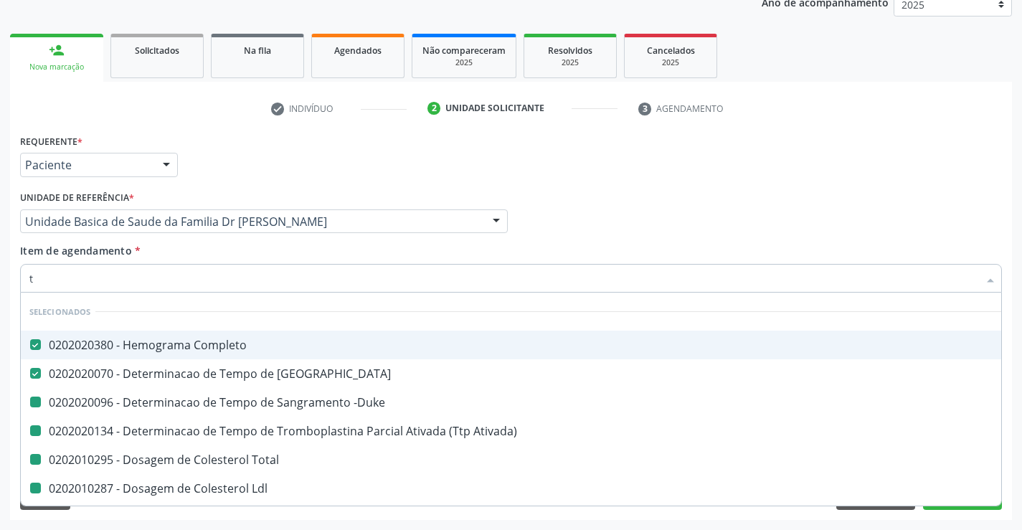
checkbox Hdl "false"
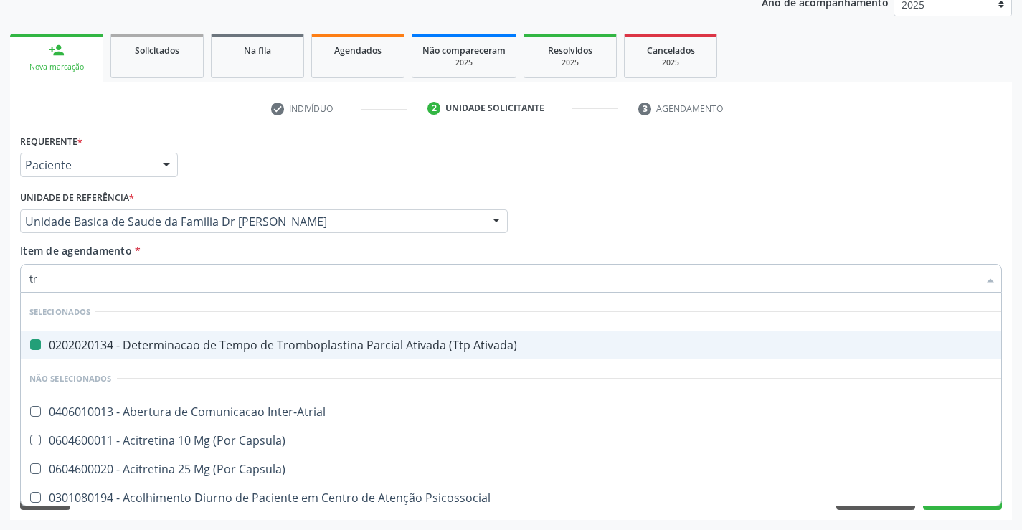
type input "tri"
checkbox Ativada\) "false"
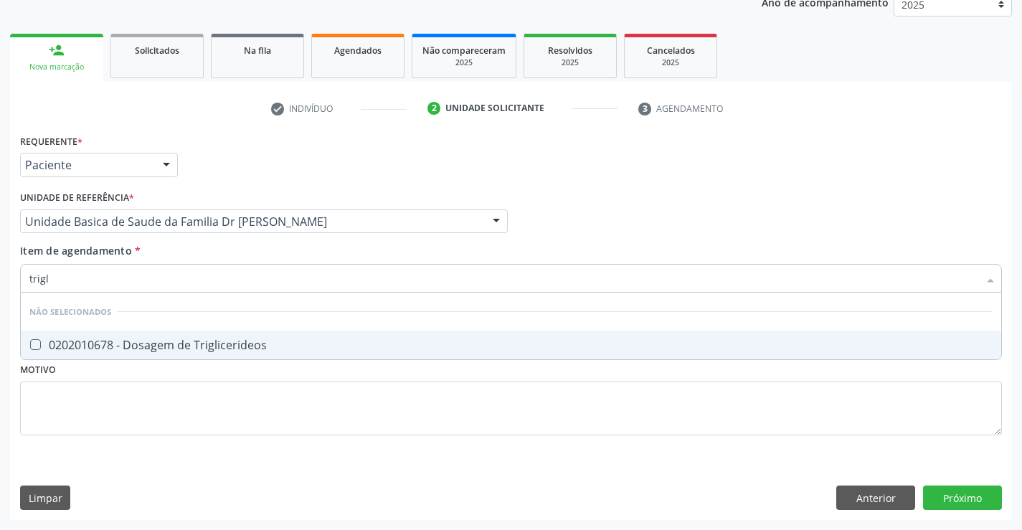
type input "trigli"
click at [237, 344] on div "0202010678 - Dosagem de Triglicerideos" at bounding box center [510, 344] width 963 height 11
checkbox Triglicerideos "true"
click at [225, 247] on div "Item de agendamento * trigli Desfazer seleção Não selecionados 0202010678 - Dos…" at bounding box center [511, 265] width 982 height 45
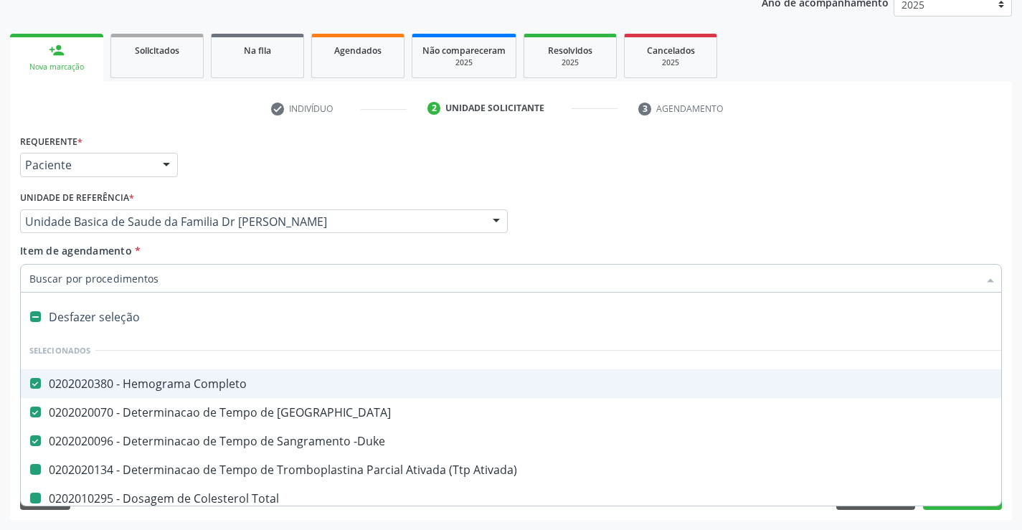
type input "u"
checkbox Ativada\) "false"
checkbox Total "false"
checkbox Ldl "false"
checkbox Hdl "false"
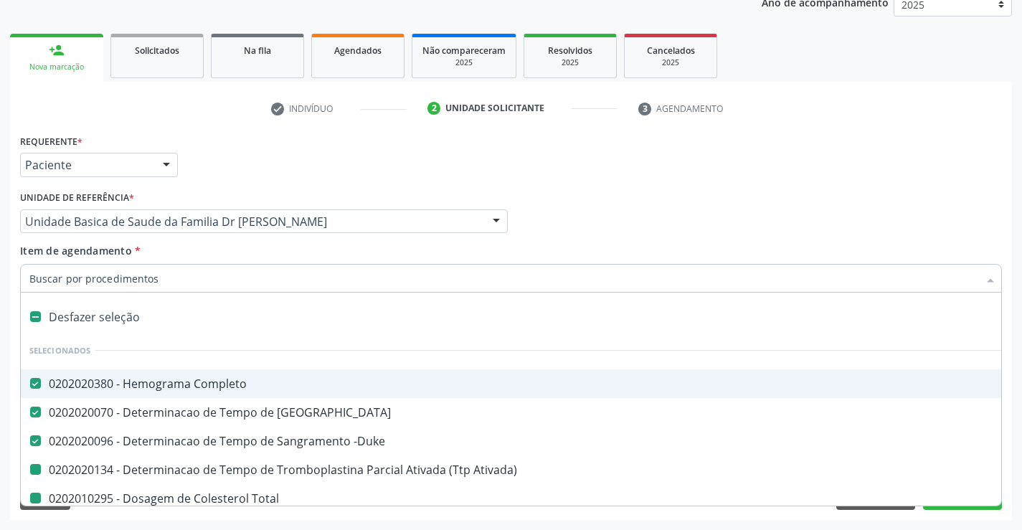
checkbox Triglicerideos "false"
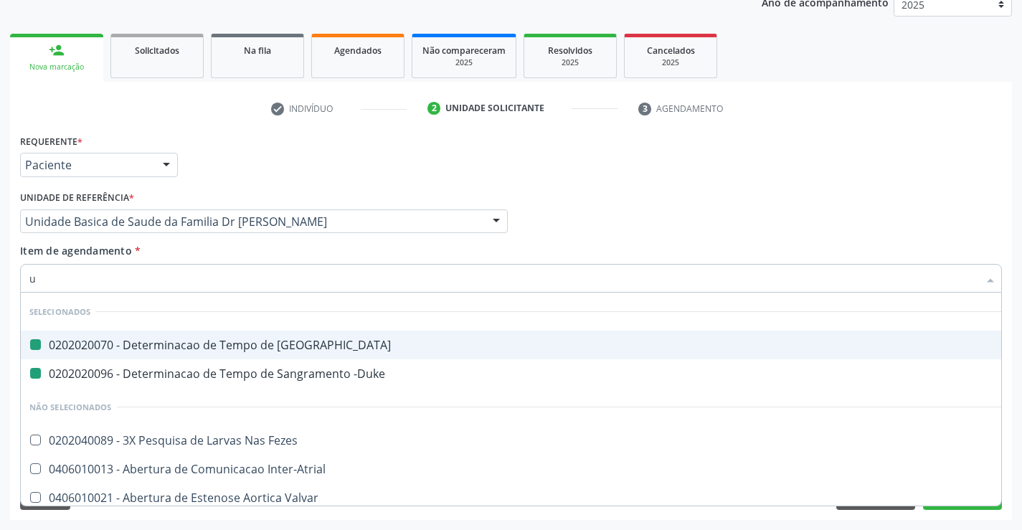
type input "ur"
checkbox Coagulacao "false"
checkbox -Duke "false"
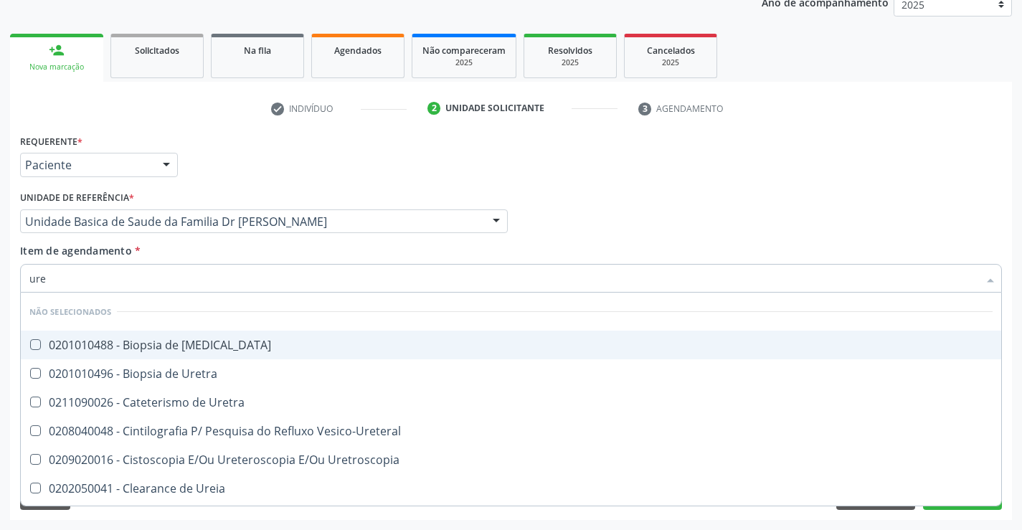
type input "urei"
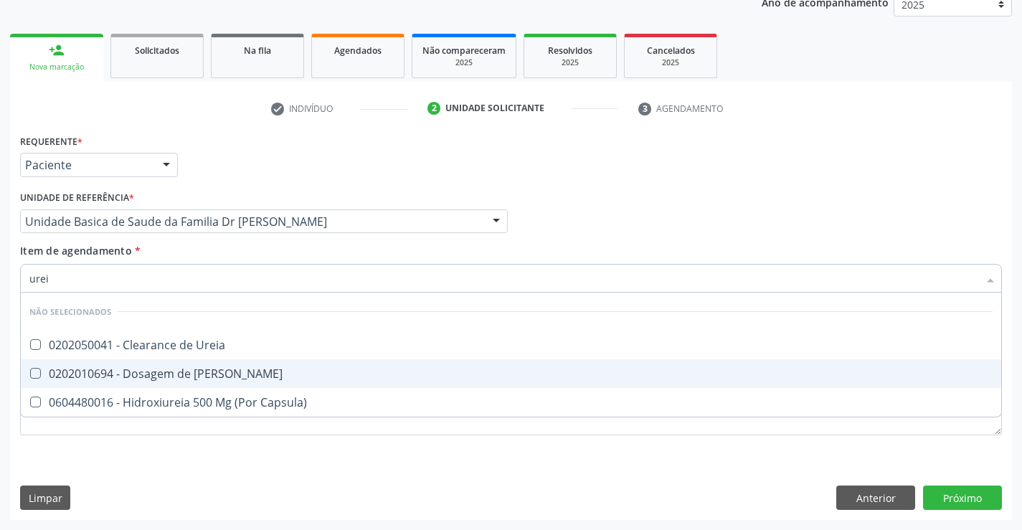
click at [215, 370] on div "0202010694 - Dosagem de [PERSON_NAME]" at bounding box center [510, 373] width 963 height 11
checkbox Ureia "true"
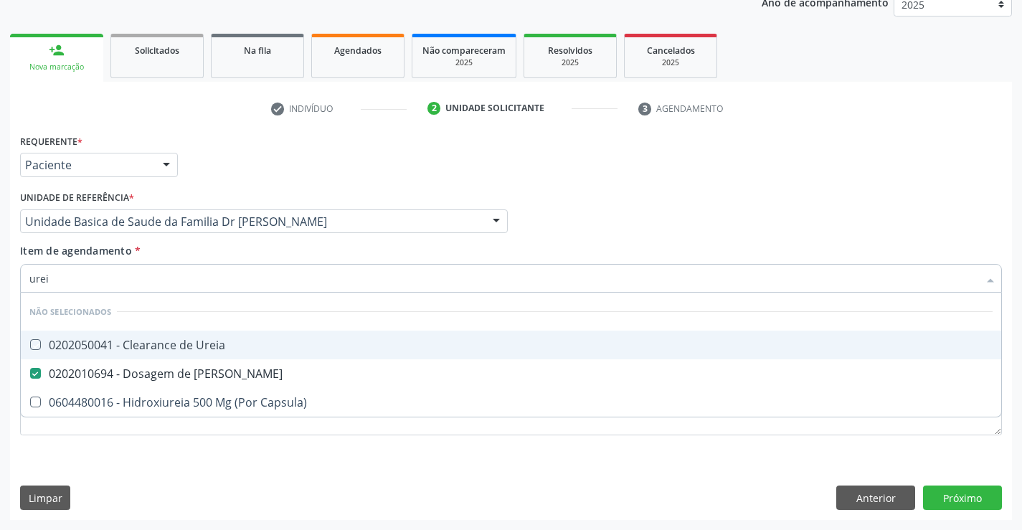
click at [206, 253] on div "Item de agendamento * urei Desfazer seleção Não selecionados 0202050041 - Clear…" at bounding box center [511, 265] width 982 height 45
checkbox Ureia "true"
checkbox Capsula\) "true"
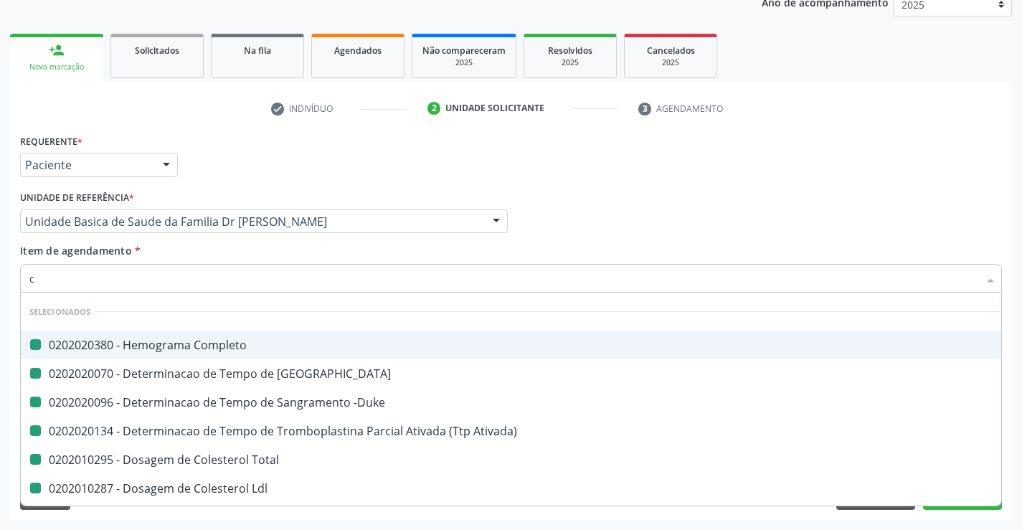
type input "cr"
checkbox Completo "false"
checkbox Coagulacao "false"
checkbox -Duke "false"
checkbox Ativada\) "false"
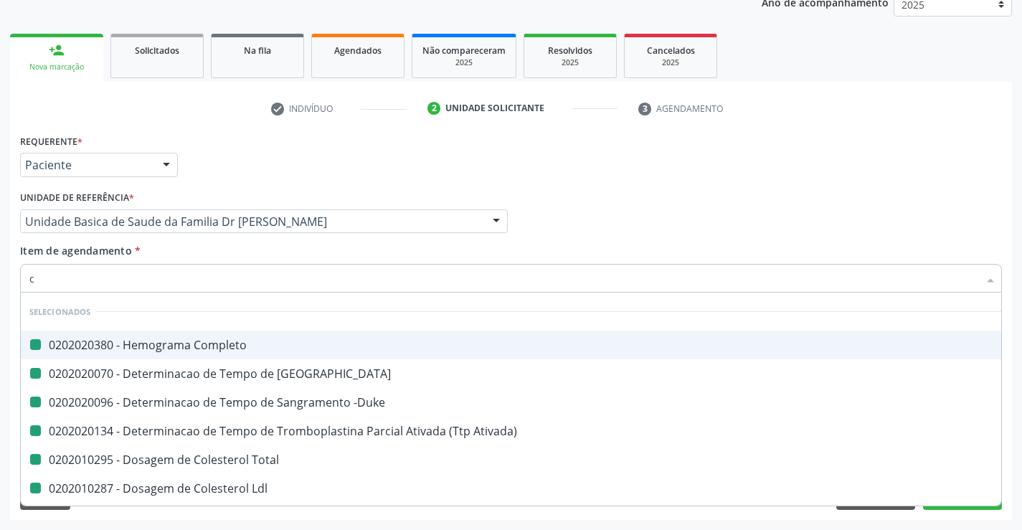
checkbox Total "false"
checkbox Ldl "false"
checkbox Hdl "false"
checkbox Triglicerideos "false"
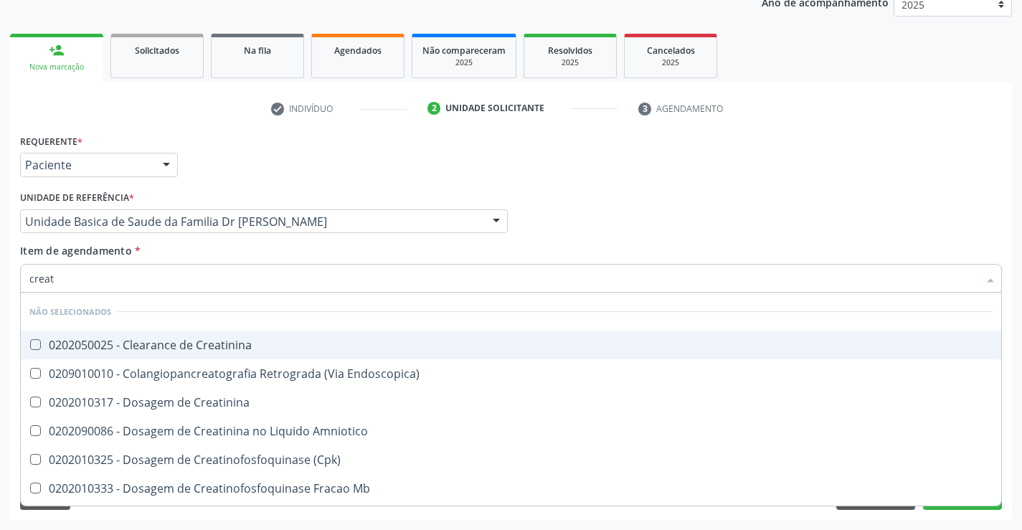
type input "creati"
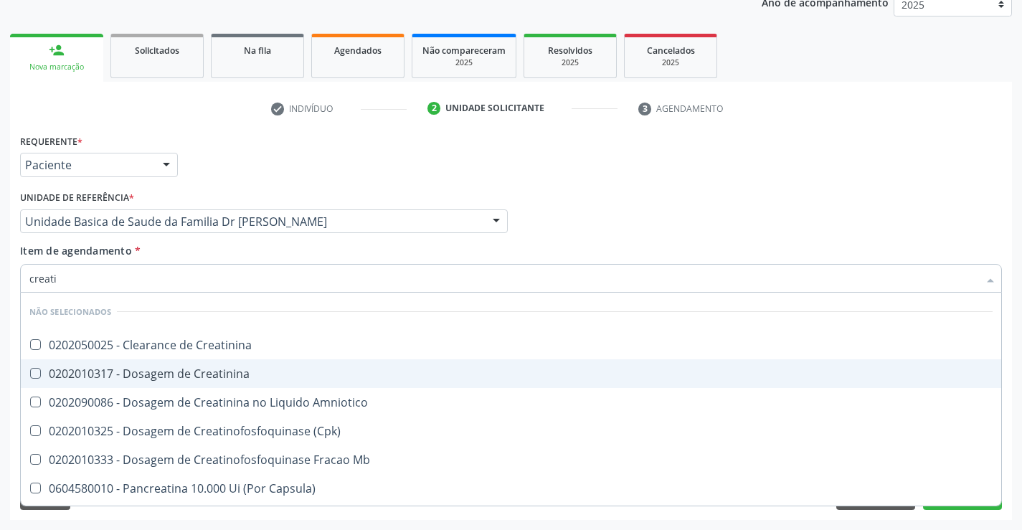
click at [211, 371] on div "0202010317 - Dosagem de Creatinina" at bounding box center [510, 373] width 963 height 11
checkbox Creatinina "true"
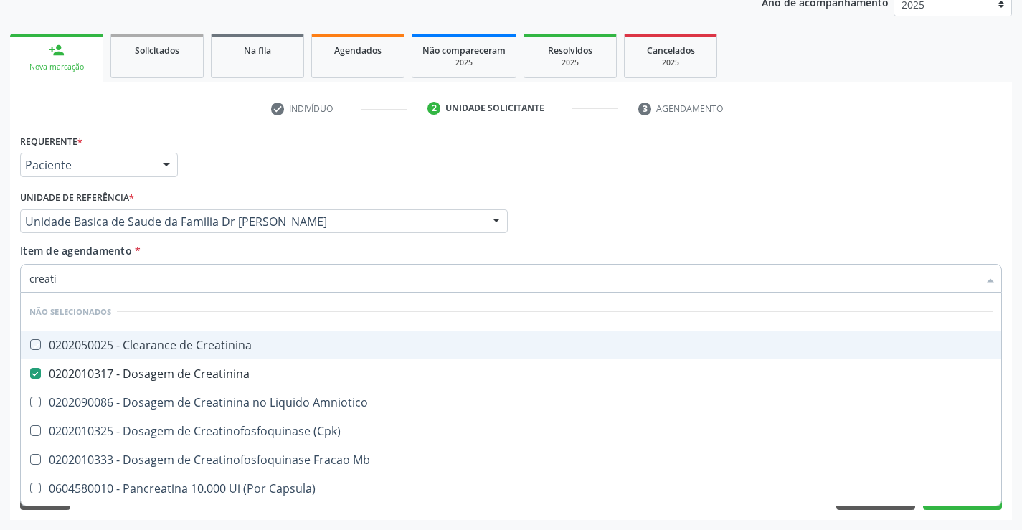
click at [201, 245] on div "Item de agendamento * creati Desfazer seleção Não selecionados 0202050025 - Cle…" at bounding box center [511, 265] width 982 height 45
checkbox Creatinina "true"
checkbox Amniotico "true"
checkbox \(Cpk\) "true"
checkbox Mb "true"
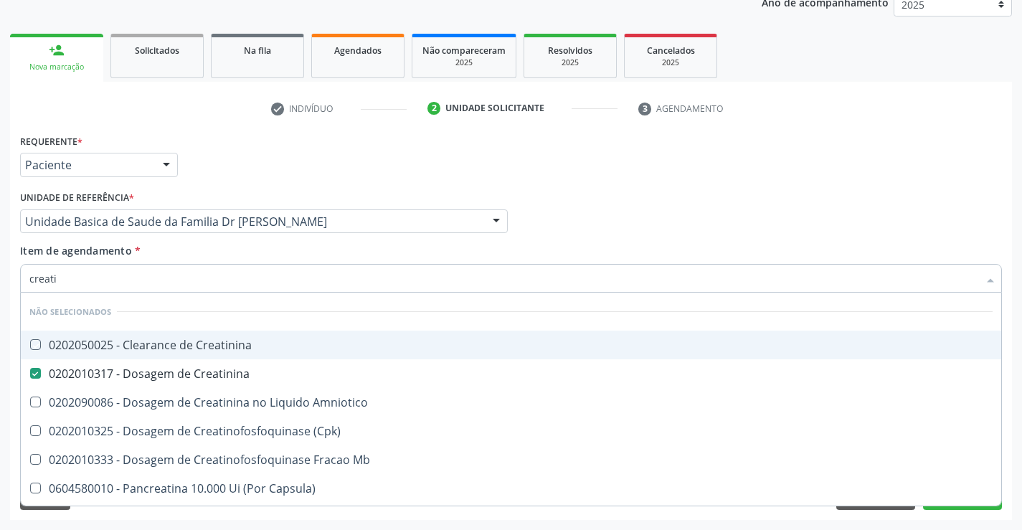
checkbox Capsula\) "true"
checkbox Pancreaticos "true"
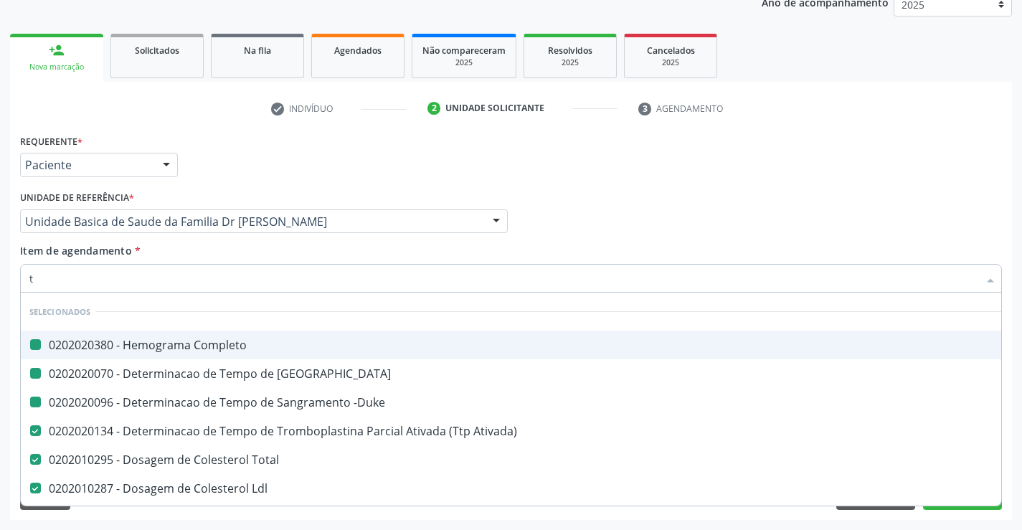
type input "tg"
checkbox Completo "false"
checkbox Coagulacao "false"
checkbox -Duke "false"
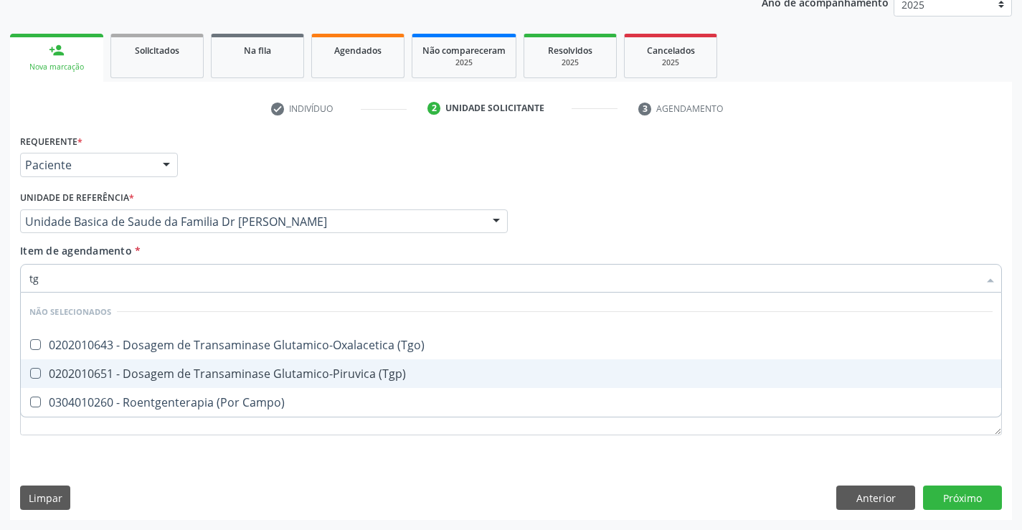
click at [211, 372] on div "0202010651 - Dosagem de Transaminase Glutamico-Piruvica (Tgp)" at bounding box center [510, 373] width 963 height 11
checkbox \(Tgp\) "true"
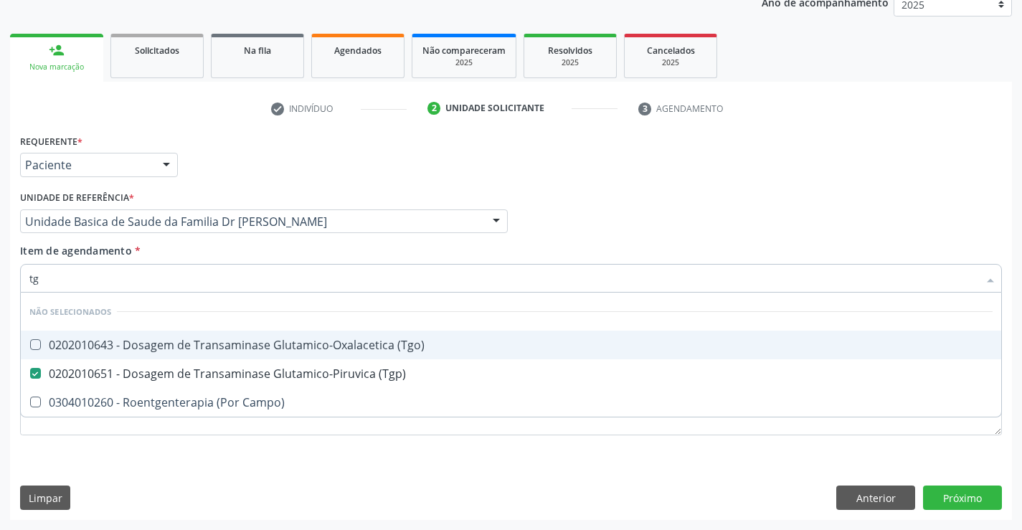
click at [211, 351] on div "0202010643 - Dosagem de Transaminase Glutamico-Oxalacetica (Tgo)" at bounding box center [510, 344] width 963 height 11
checkbox \(Tgo\) "true"
click at [204, 243] on div "Item de agendamento * tg Desfazer seleção Não selecionados 0202010643 - Dosagem…" at bounding box center [511, 265] width 982 height 45
checkbox Campo\) "true"
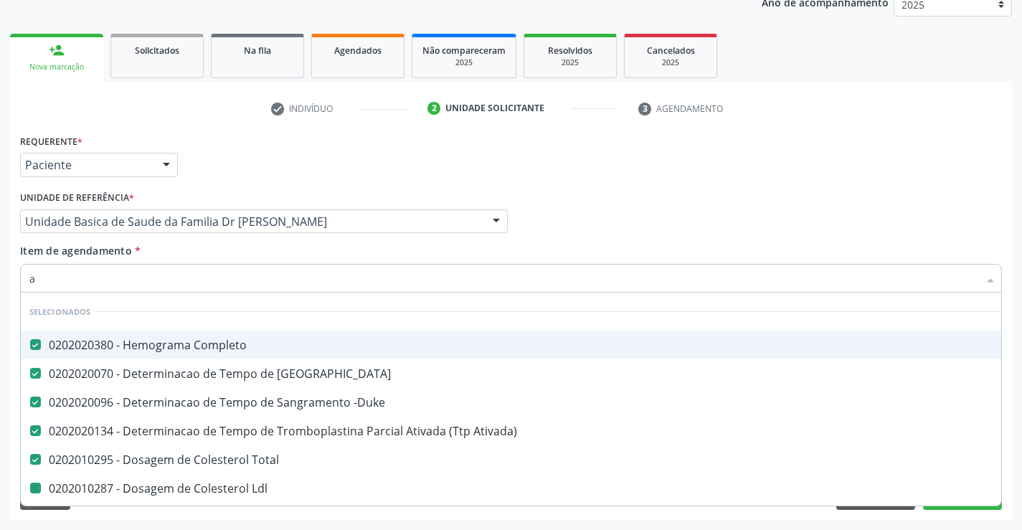
type input "ac"
checkbox Ldl "false"
checkbox Hdl "false"
checkbox Triglicerideos "false"
checkbox Ureia "false"
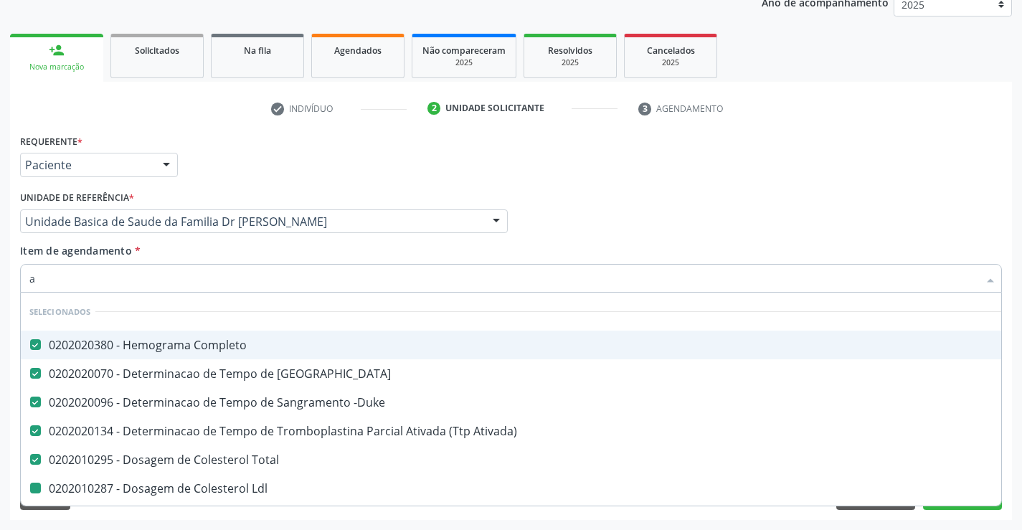
checkbox Creatinina "false"
checkbox \(Tgp\) "false"
checkbox \(Tgo\) "false"
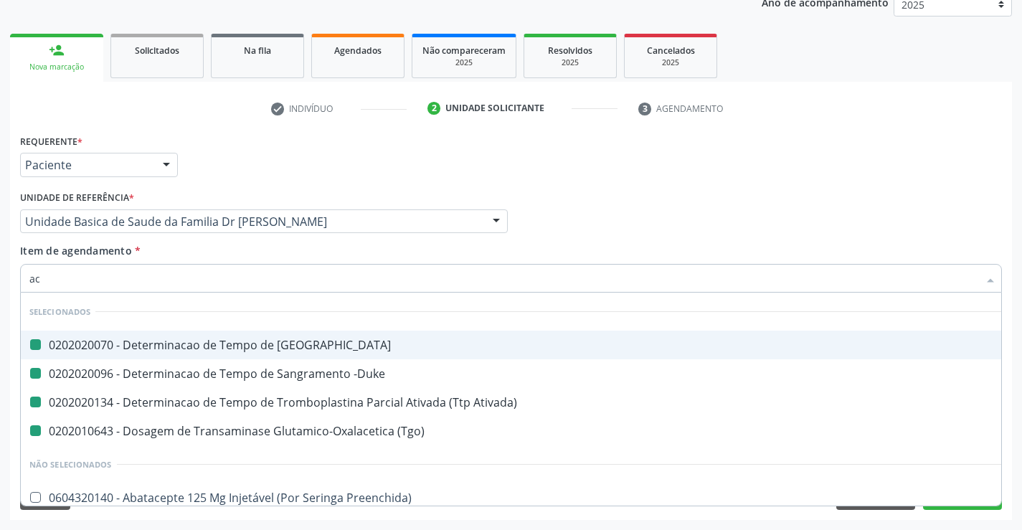
type input "aci"
checkbox Coagulacao "false"
checkbox -Duke "false"
checkbox Ativada\) "false"
checkbox \(Tgo\) "false"
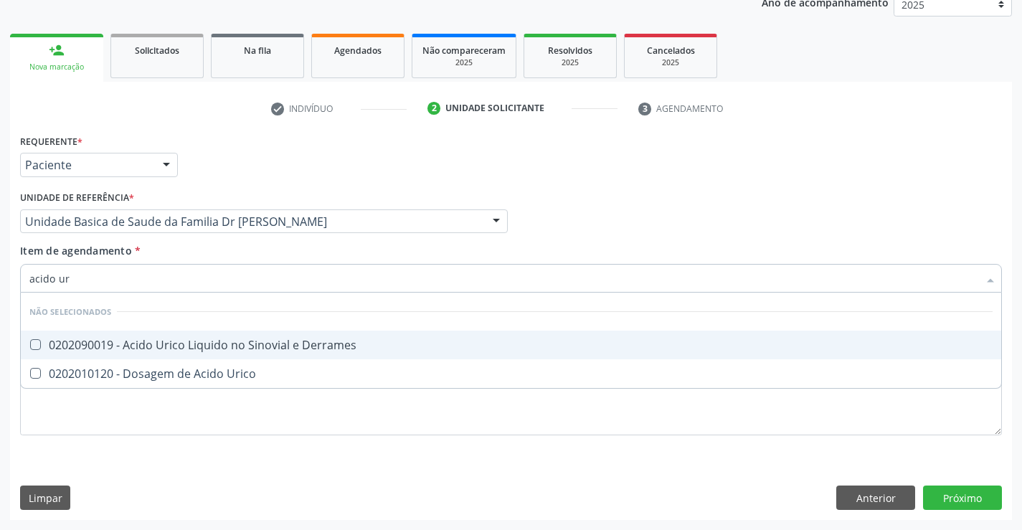
type input "acido uri"
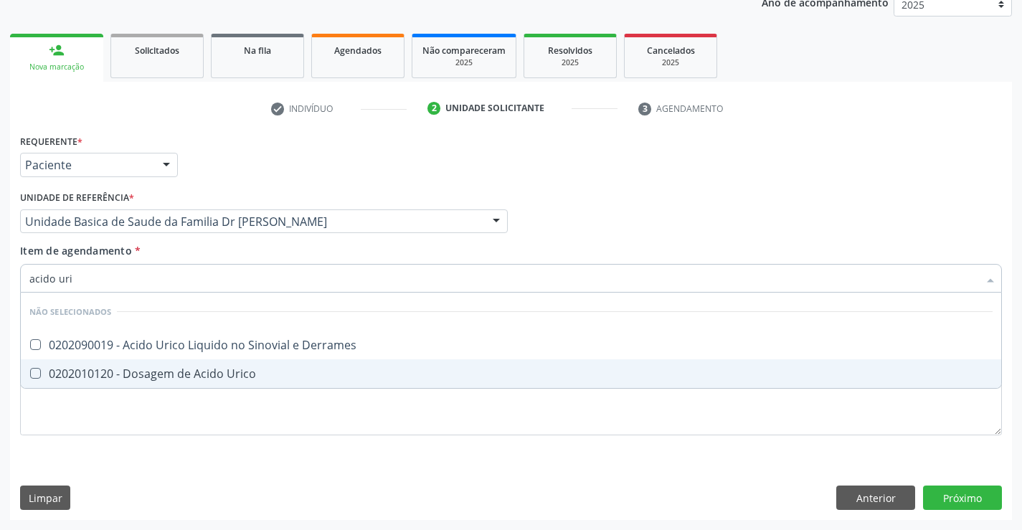
click at [206, 374] on div "0202010120 - Dosagem de Acido Urico" at bounding box center [510, 373] width 963 height 11
checkbox Urico "true"
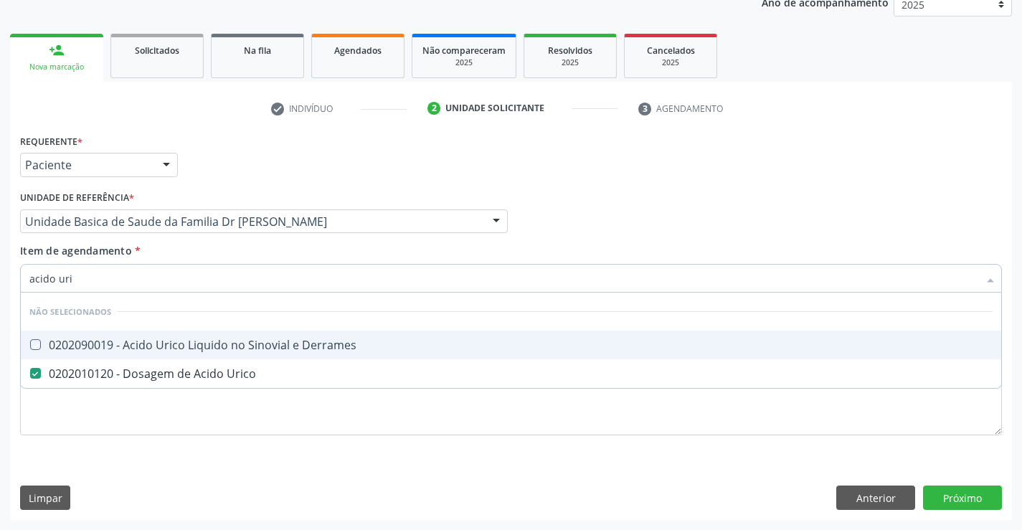
click at [199, 250] on div "Item de agendamento * acido uri Desfazer seleção Não selecionados 0202090019 - …" at bounding box center [511, 265] width 982 height 45
checkbox Derrames "true"
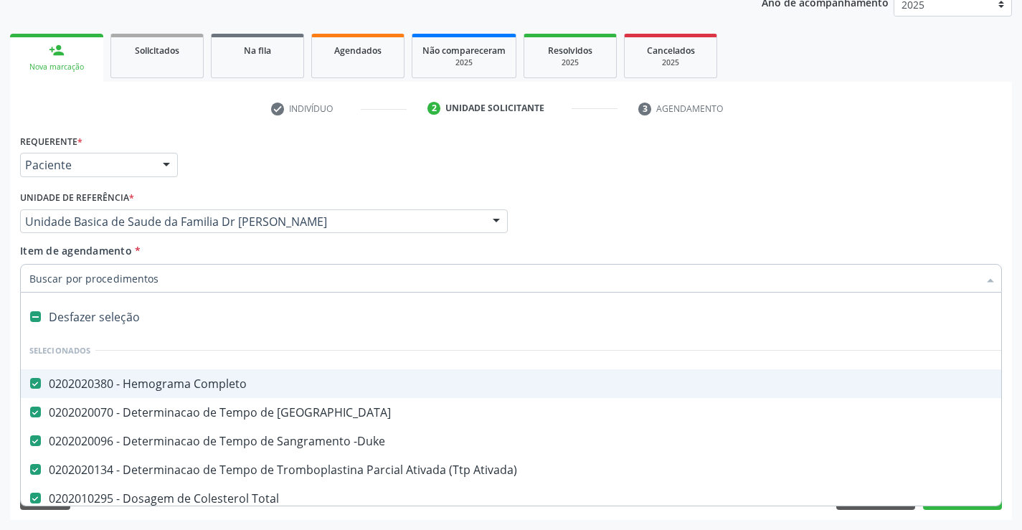
click at [200, 287] on div at bounding box center [511, 278] width 982 height 29
type input "u"
checkbox Triglicerideos "false"
checkbox Ureia "false"
checkbox Creatinina "false"
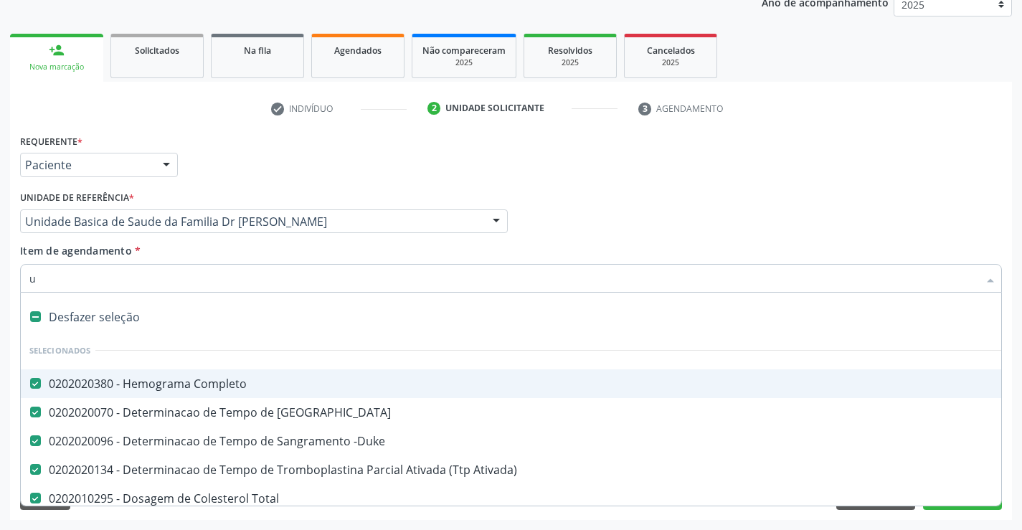
checkbox \(Tgp\) "false"
checkbox \(Tgo\) "false"
checkbox Urico "false"
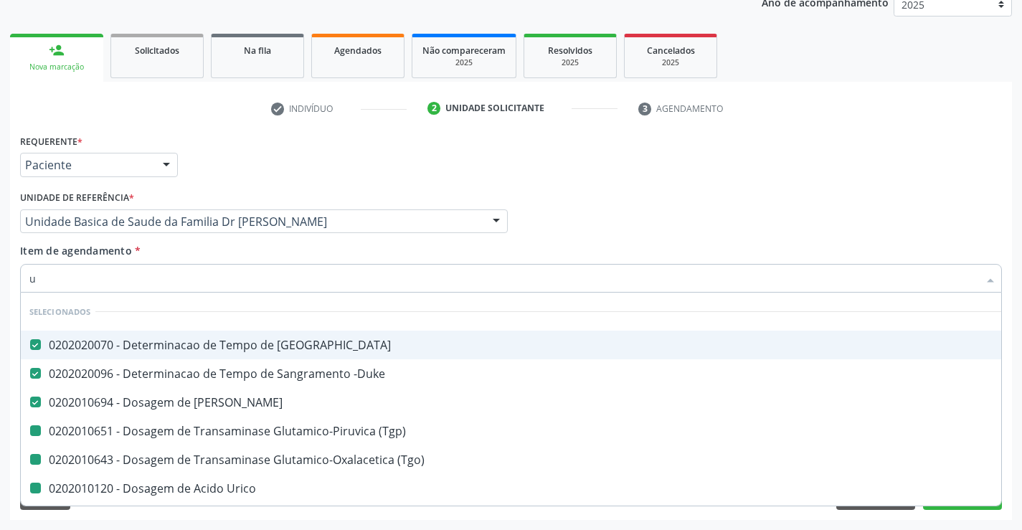
type input "ur"
checkbox \(Tgp\) "false"
checkbox \(Tgo\) "false"
checkbox Urico "false"
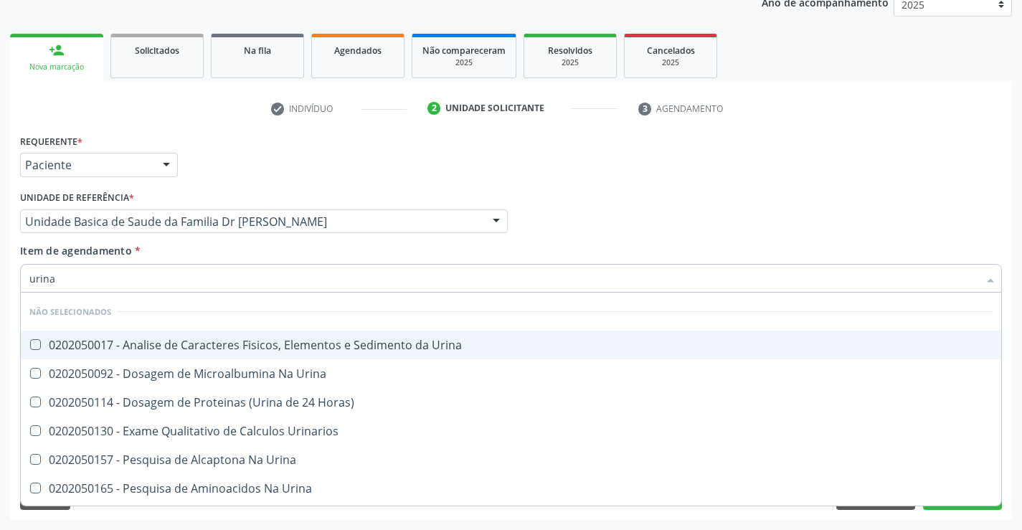
click at [220, 346] on div "0202050017 - Analise de Caracteres Fisicos, Elementos e Sedimento da Urina" at bounding box center [510, 344] width 963 height 11
click at [220, 250] on div "Item de agendamento * urina Desfazer seleção Não selecionados 0202050017 - Anal…" at bounding box center [511, 265] width 982 height 45
click at [220, 346] on div "0202040089 - 3X Pesquisa de Larvas Nas Fezes" at bounding box center [510, 344] width 963 height 11
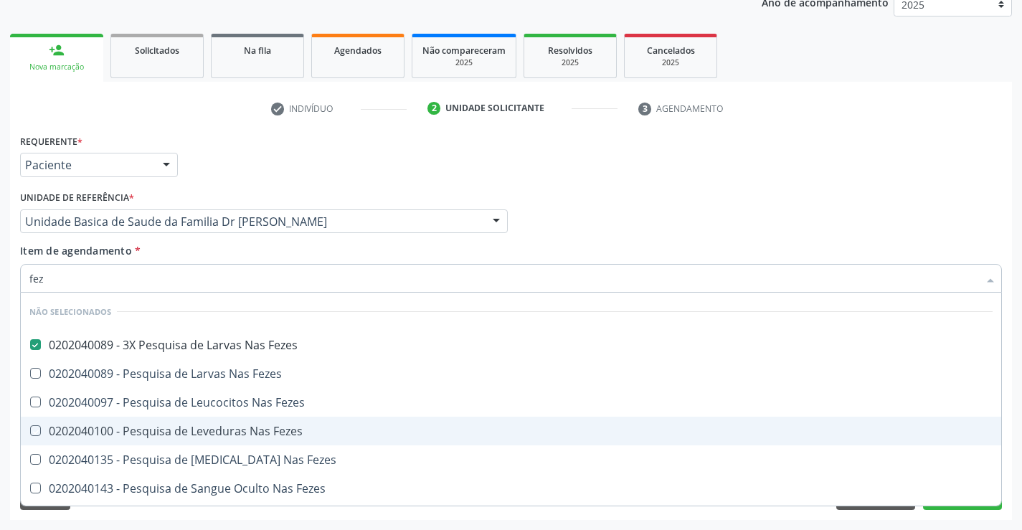
click at [1011, 443] on div "Requerente * Paciente Profissional de Saúde Paciente Nenhum resultado encontrad…" at bounding box center [511, 326] width 1002 height 390
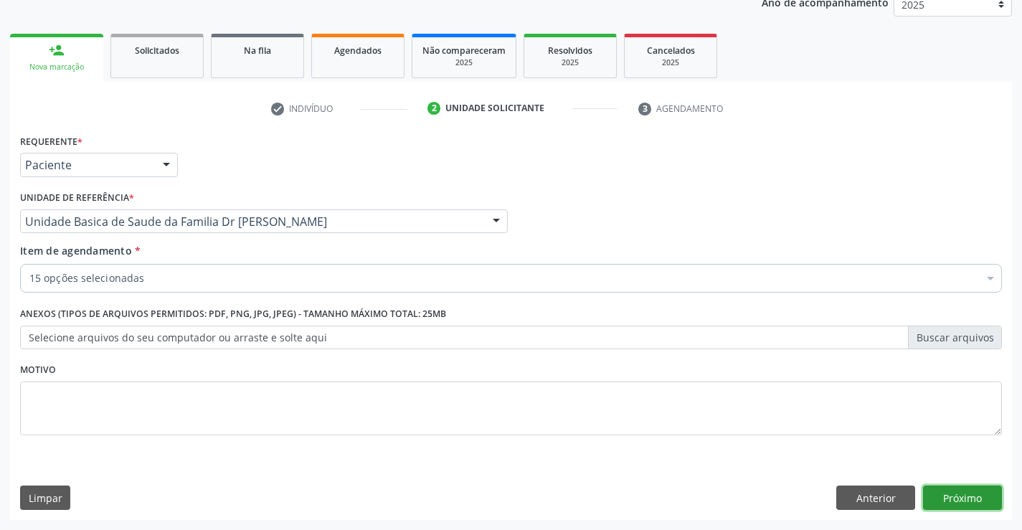
click at [961, 491] on button "Próximo" at bounding box center [962, 498] width 79 height 24
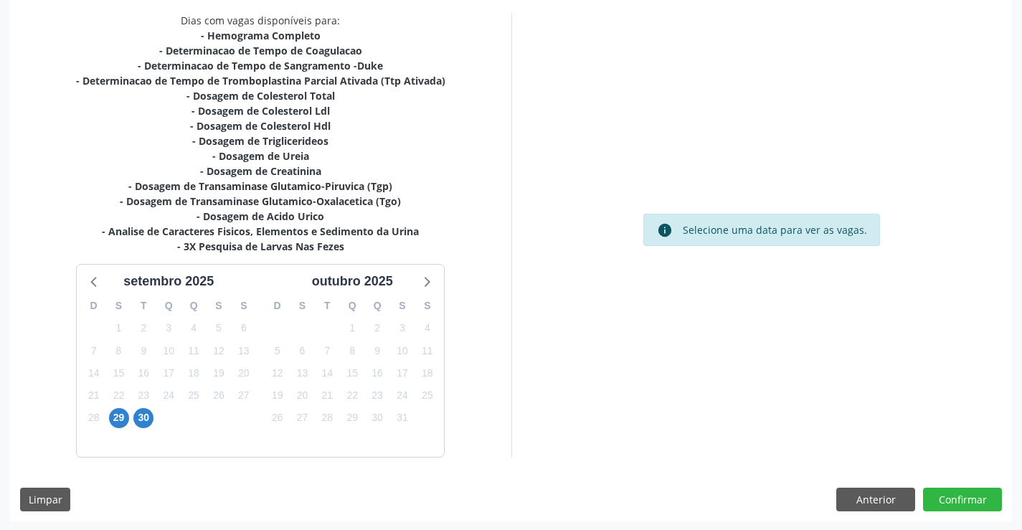
scroll to position [305, 0]
click at [115, 413] on span "29" at bounding box center [119, 417] width 20 height 20
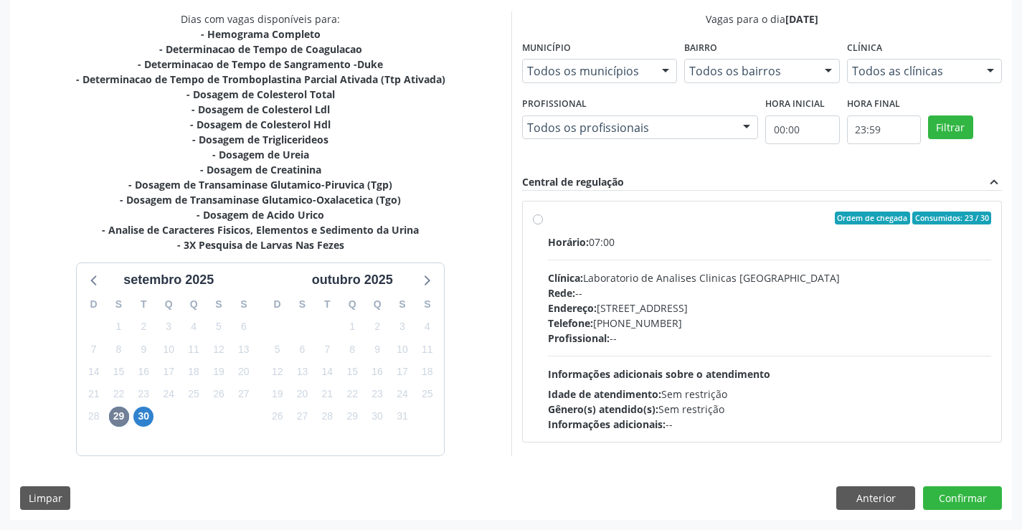
click at [790, 222] on div "Ordem de chegada Consumidos: 23 / 30" at bounding box center [770, 218] width 444 height 13
click at [543, 222] on input "Ordem de chegada Consumidos: 23 / 30 Horário: 07:00 Clínica: Laboratorio de Ana…" at bounding box center [538, 218] width 10 height 13
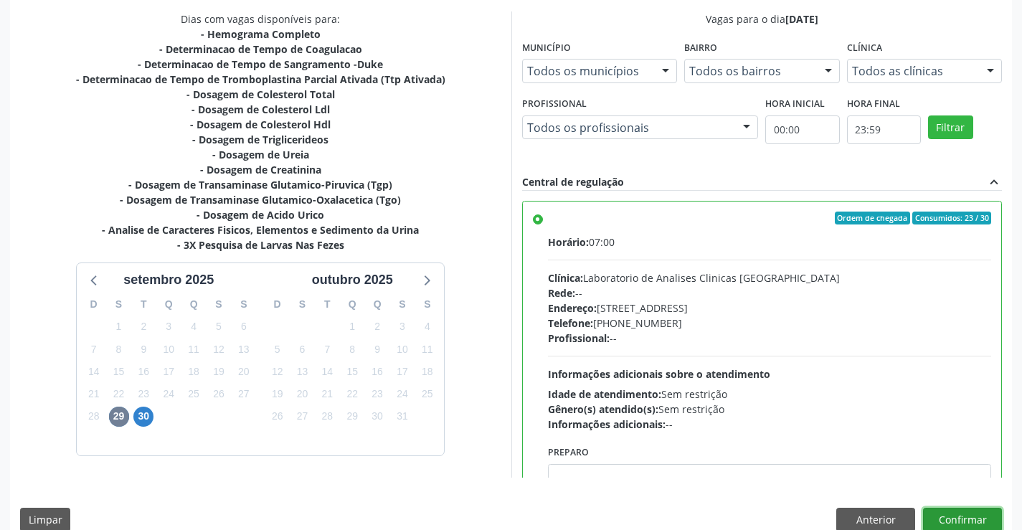
click at [956, 514] on button "Confirmar" at bounding box center [962, 520] width 79 height 24
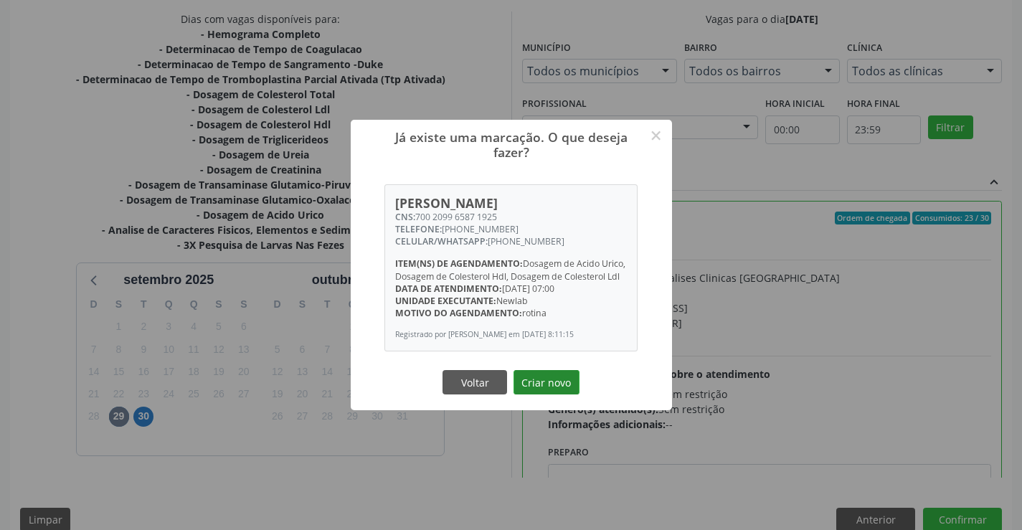
click at [552, 392] on button "Criar novo" at bounding box center [547, 382] width 66 height 24
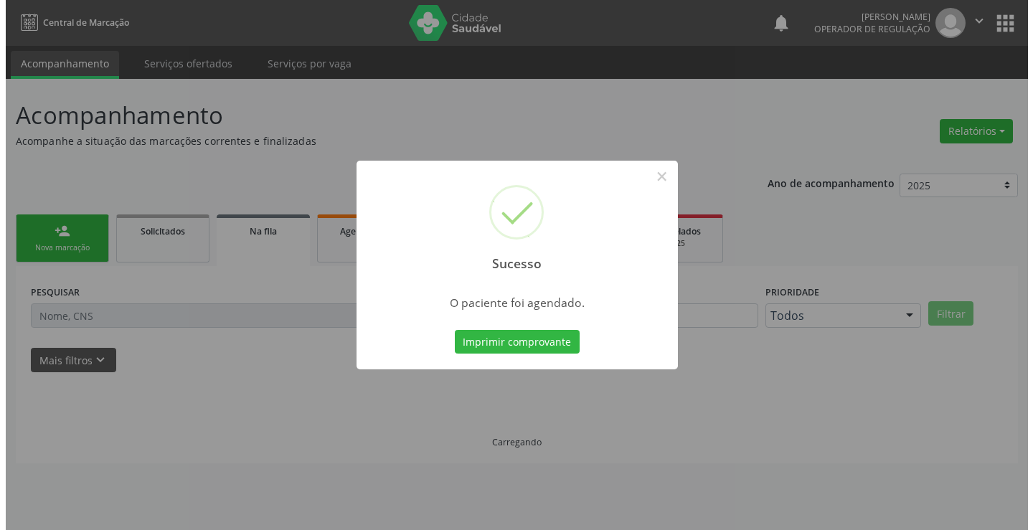
scroll to position [0, 0]
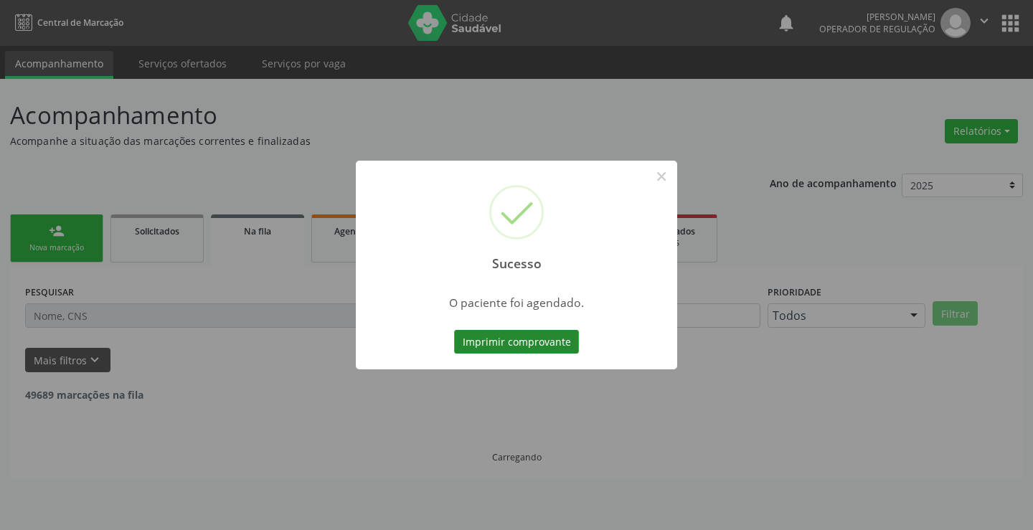
click at [552, 334] on button "Imprimir comprovante" at bounding box center [516, 342] width 125 height 24
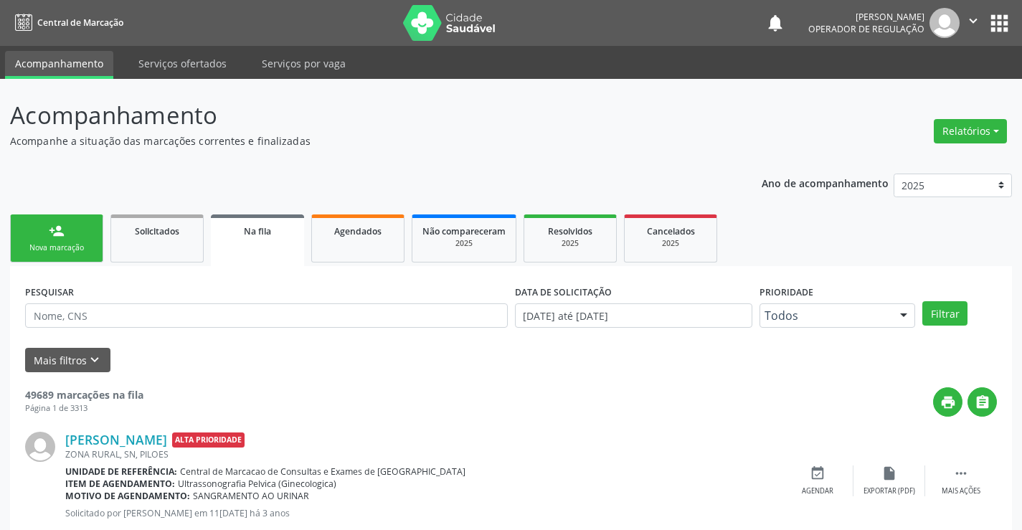
click at [72, 235] on link "person_add Nova marcação" at bounding box center [56, 238] width 93 height 48
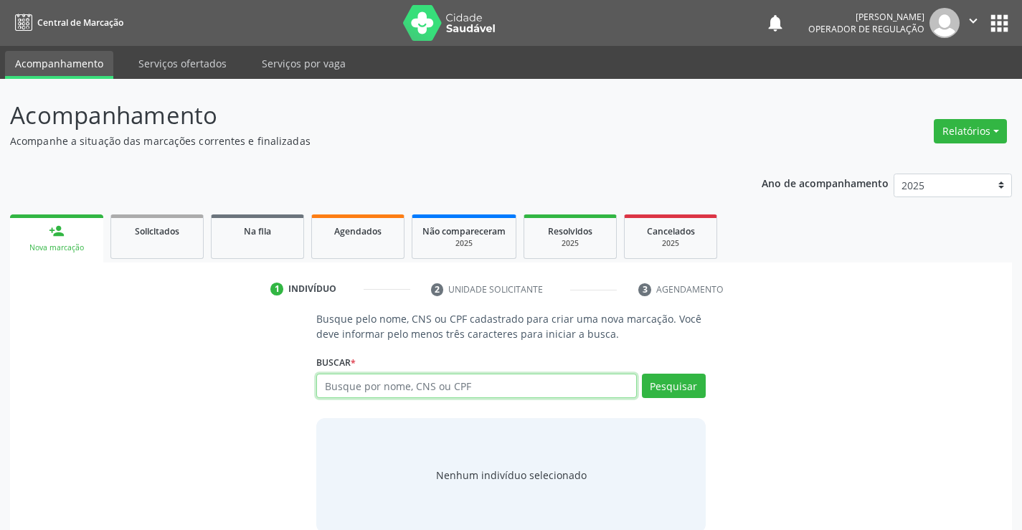
click at [466, 387] on input "text" at bounding box center [476, 386] width 320 height 24
click at [555, 387] on input "text" at bounding box center [476, 386] width 320 height 24
type input "700006778454800"
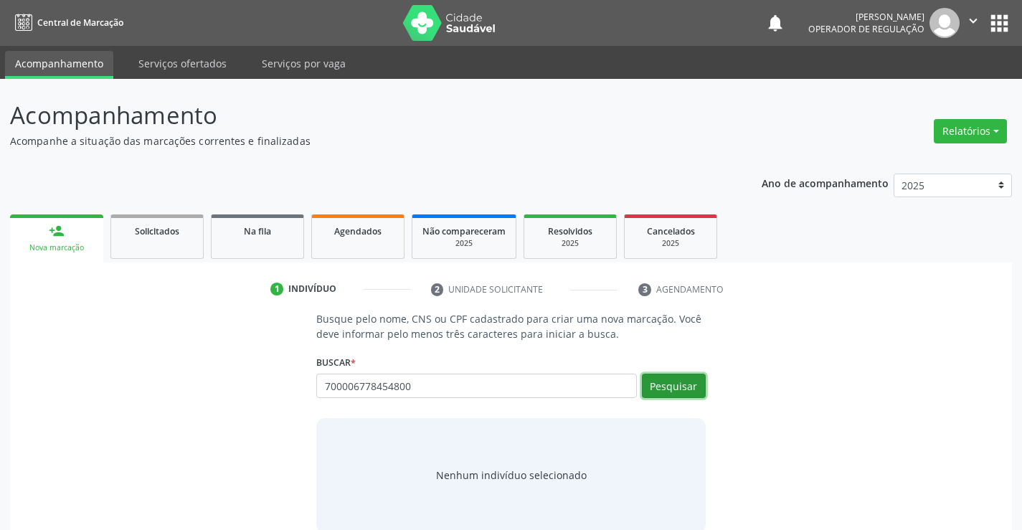
click at [668, 382] on button "Pesquisar" at bounding box center [674, 386] width 64 height 24
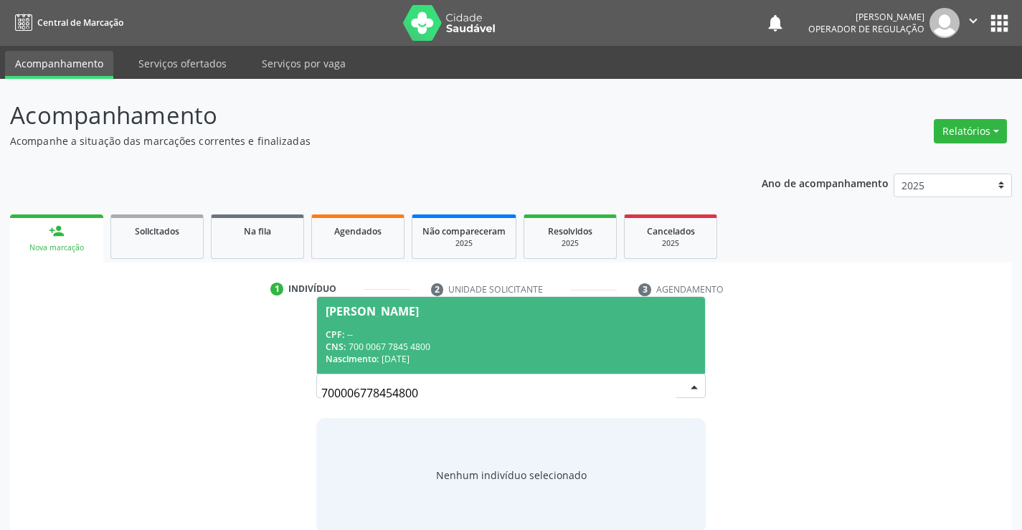
click at [456, 341] on div "CNS: 700 0067 7845 4800" at bounding box center [511, 347] width 370 height 12
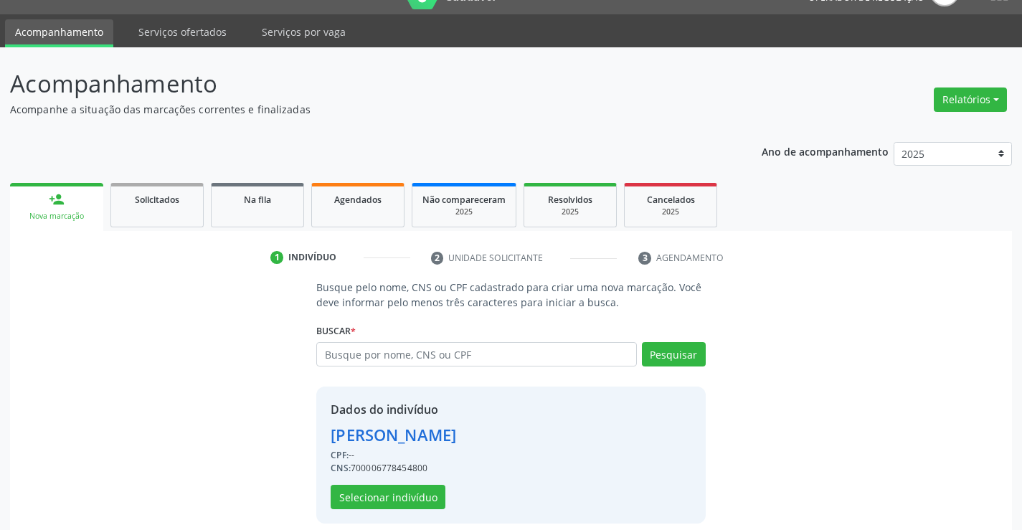
scroll to position [45, 0]
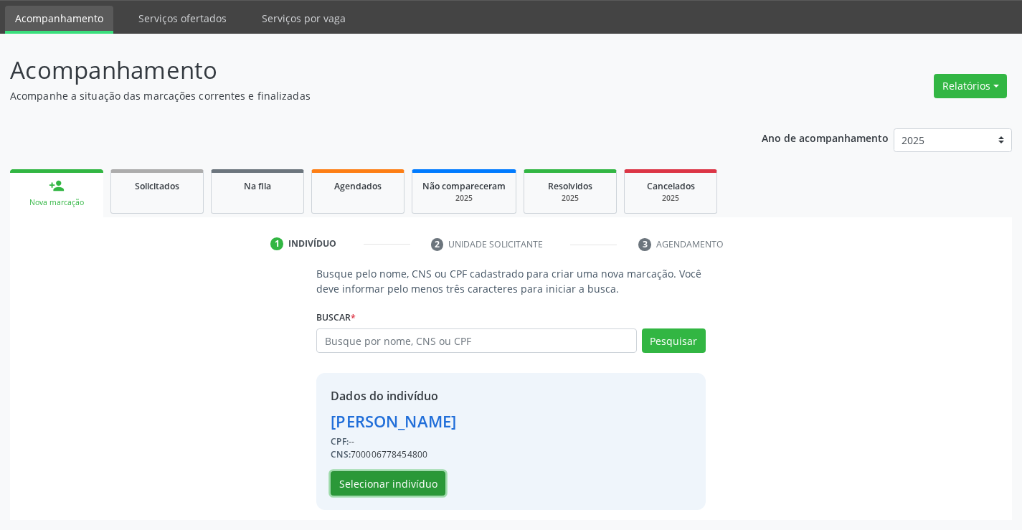
click at [372, 482] on button "Selecionar indivíduo" at bounding box center [388, 483] width 115 height 24
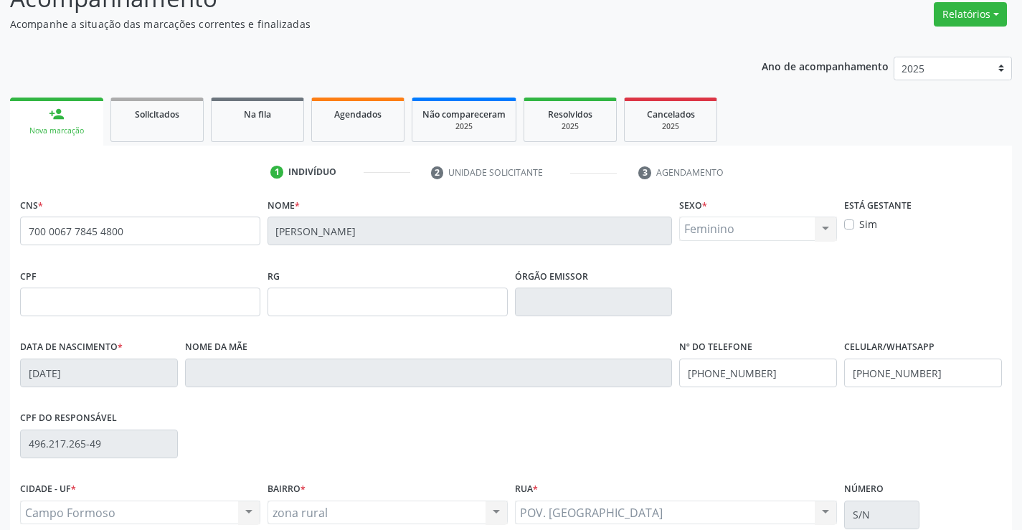
scroll to position [247, 0]
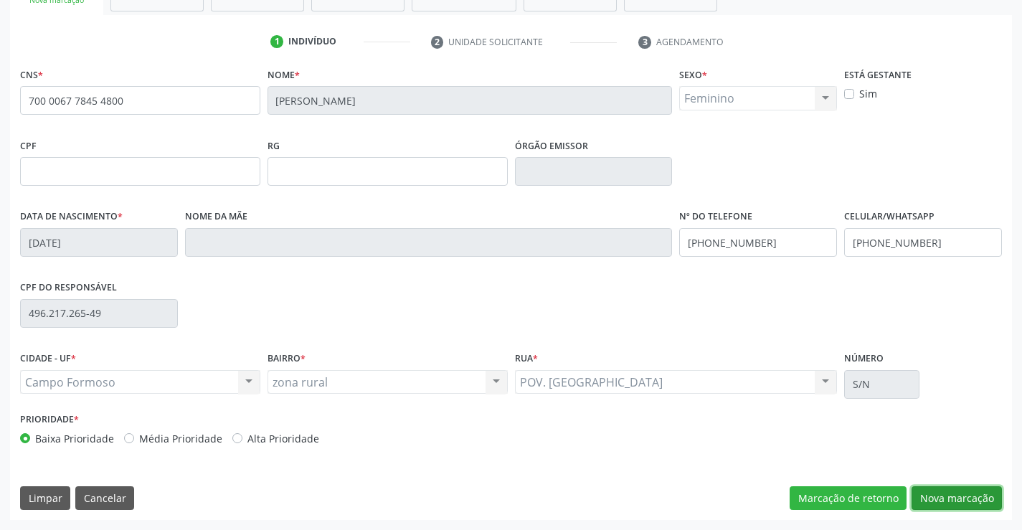
click at [953, 499] on button "Nova marcação" at bounding box center [957, 498] width 90 height 24
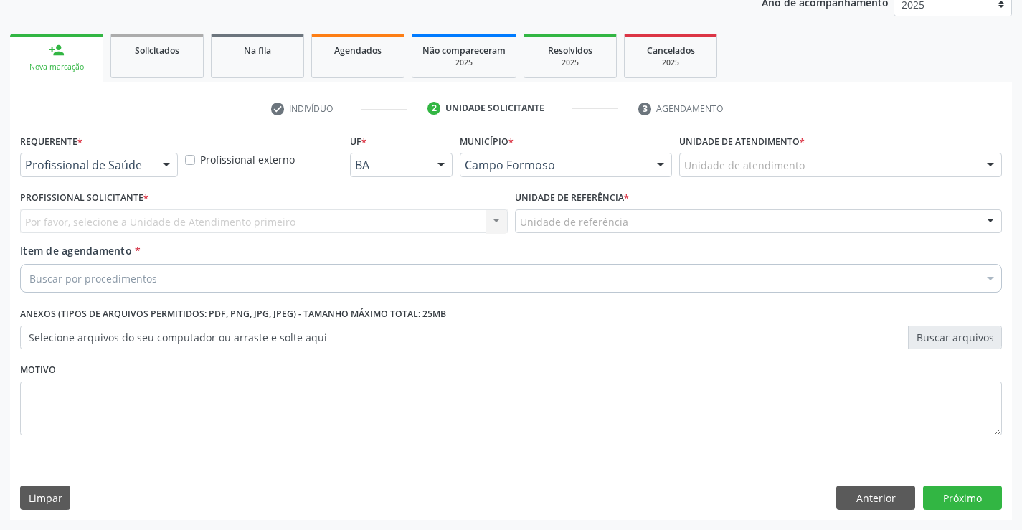
scroll to position [181, 0]
click at [75, 156] on div "Profissional de Saúde" at bounding box center [99, 165] width 158 height 24
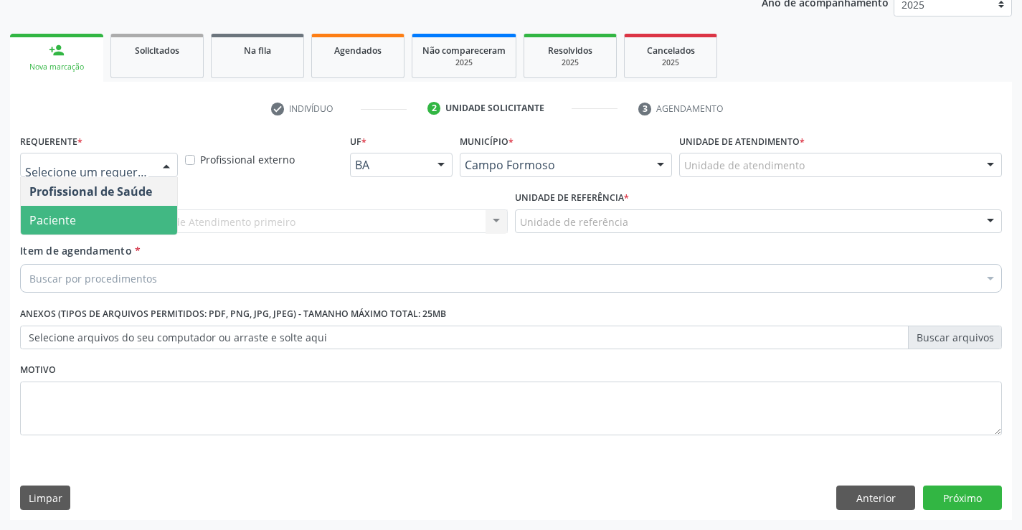
click at [82, 222] on span "Paciente" at bounding box center [99, 220] width 156 height 29
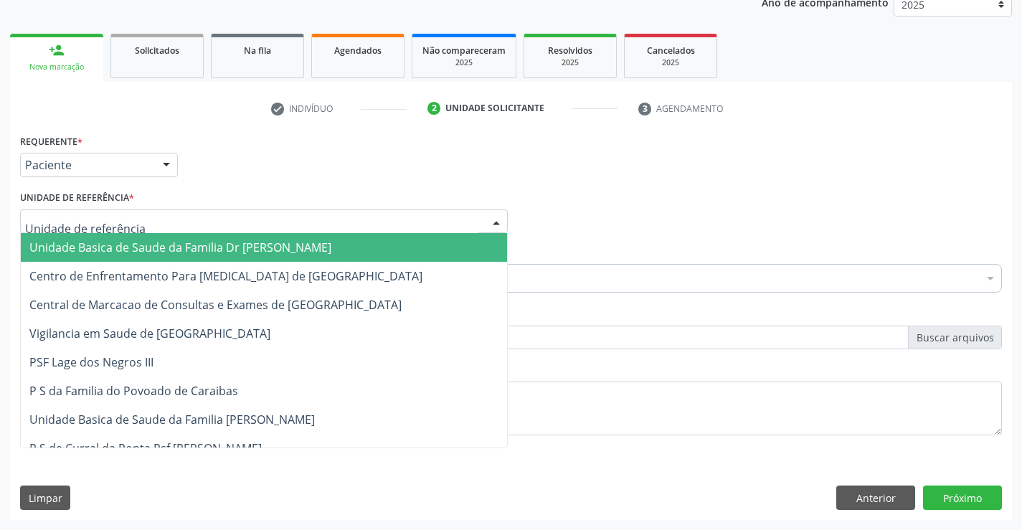
click at [115, 247] on span "Unidade Basica de Saude da Familia Dr [PERSON_NAME]" at bounding box center [180, 248] width 302 height 16
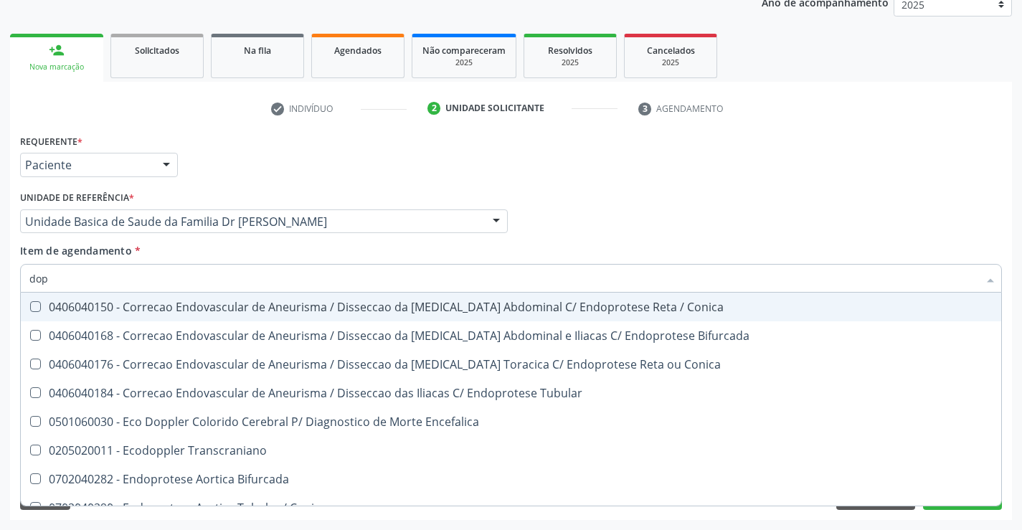
type input "dopp"
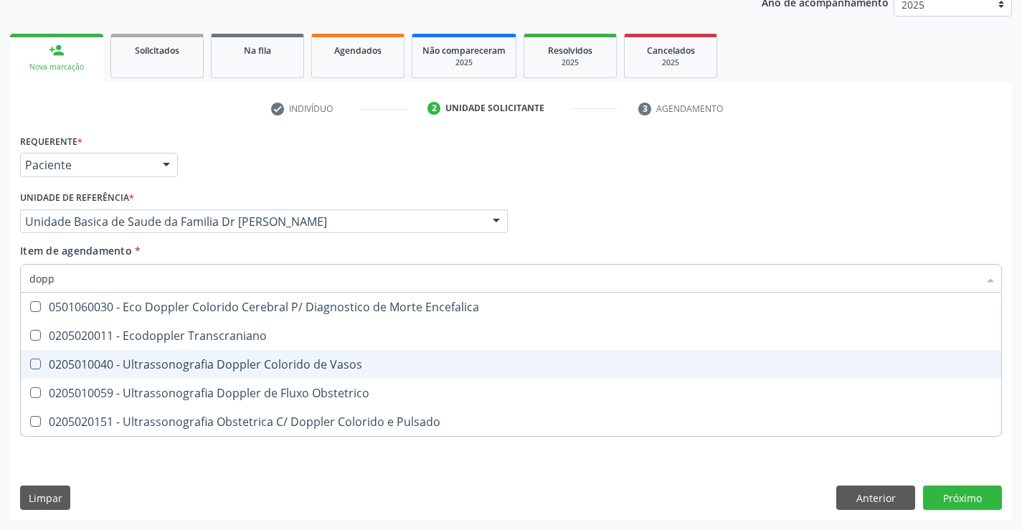
click at [283, 363] on div "0205010040 - Ultrassonografia Doppler Colorido de Vasos" at bounding box center [510, 364] width 963 height 11
checkbox Vasos "true"
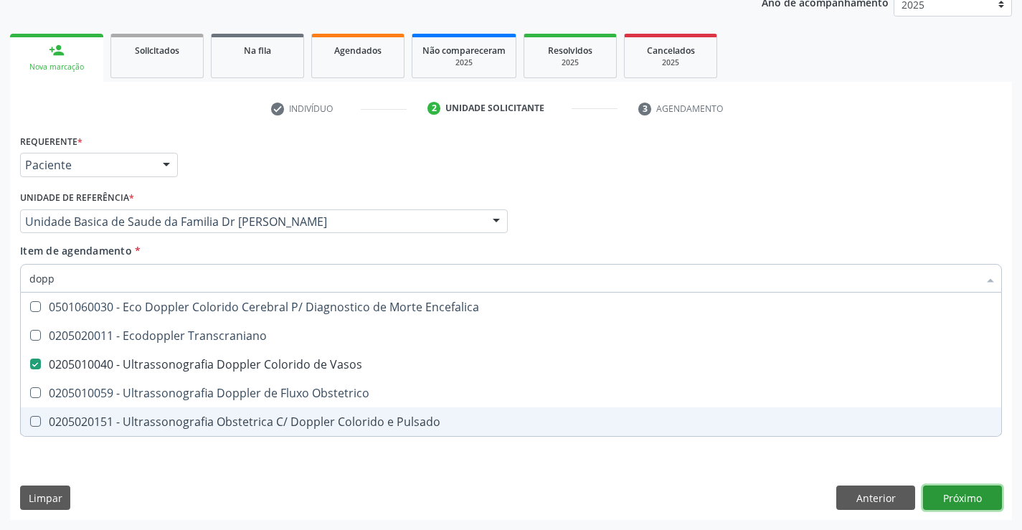
click at [948, 490] on div "Requerente * Paciente Profissional de Saúde Paciente Nenhum resultado encontrad…" at bounding box center [511, 326] width 1002 height 390
checkbox Transcraniano "true"
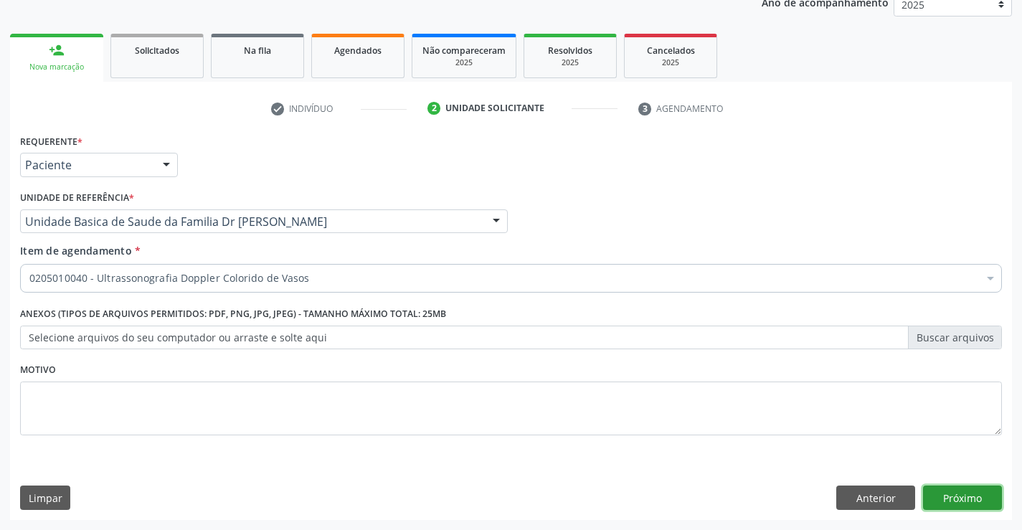
click at [948, 490] on button "Próximo" at bounding box center [962, 498] width 79 height 24
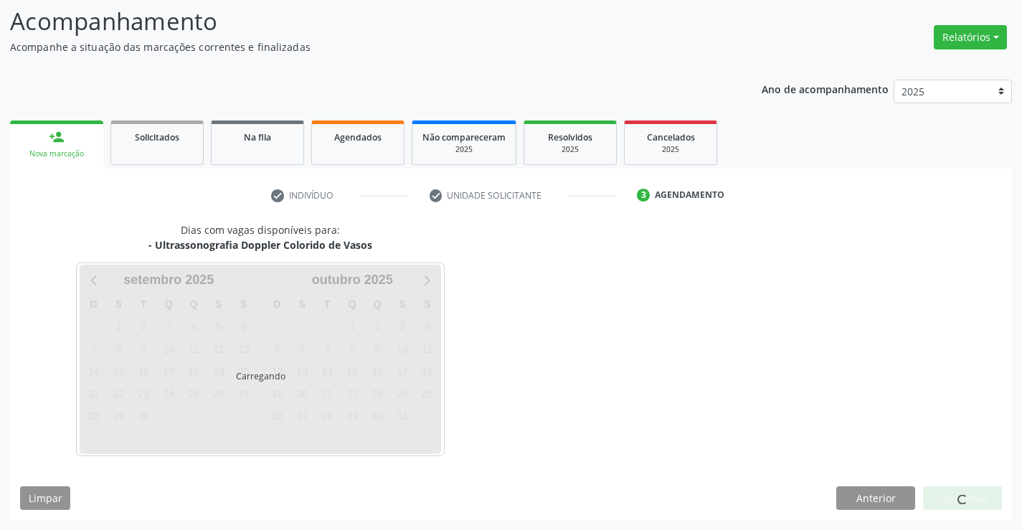
scroll to position [136, 0]
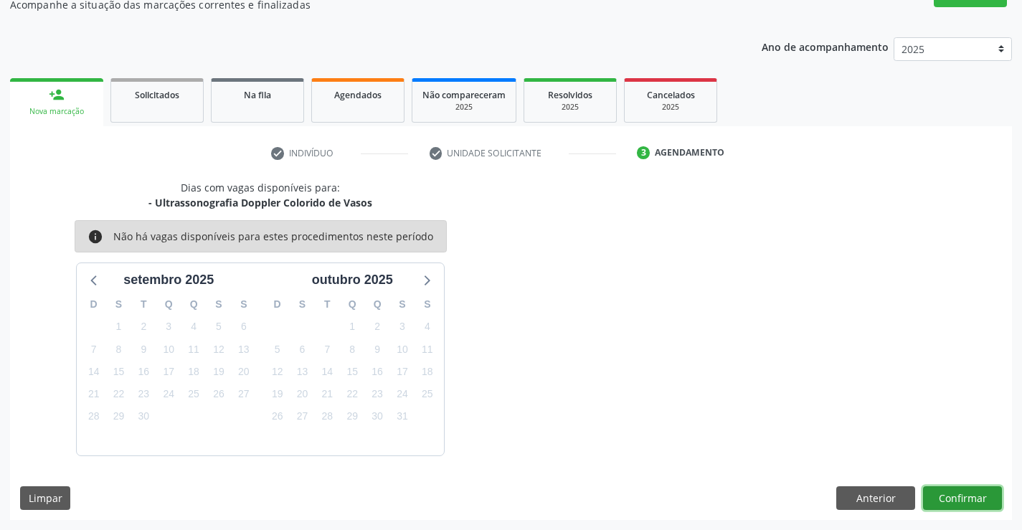
click at [948, 490] on button "Confirmar" at bounding box center [962, 498] width 79 height 24
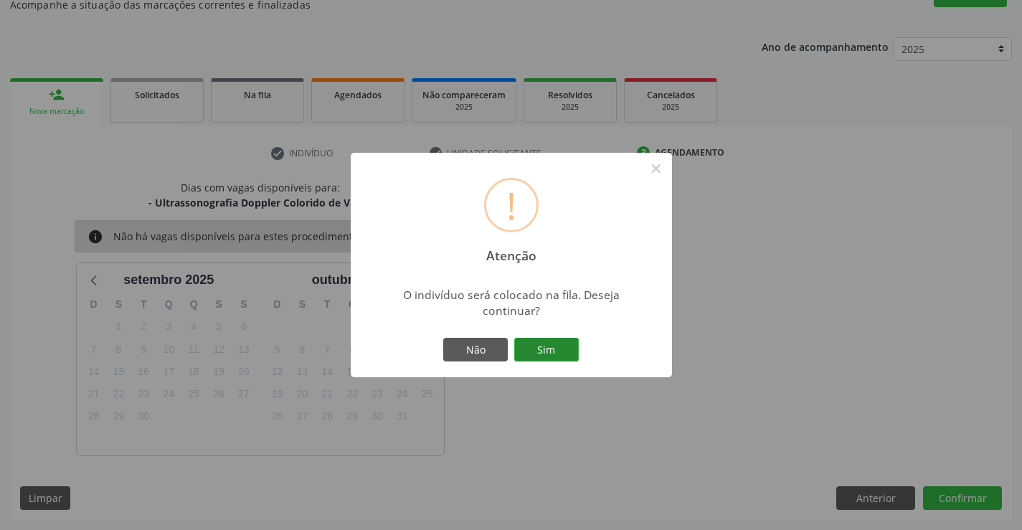
click at [544, 347] on button "Sim" at bounding box center [546, 350] width 65 height 24
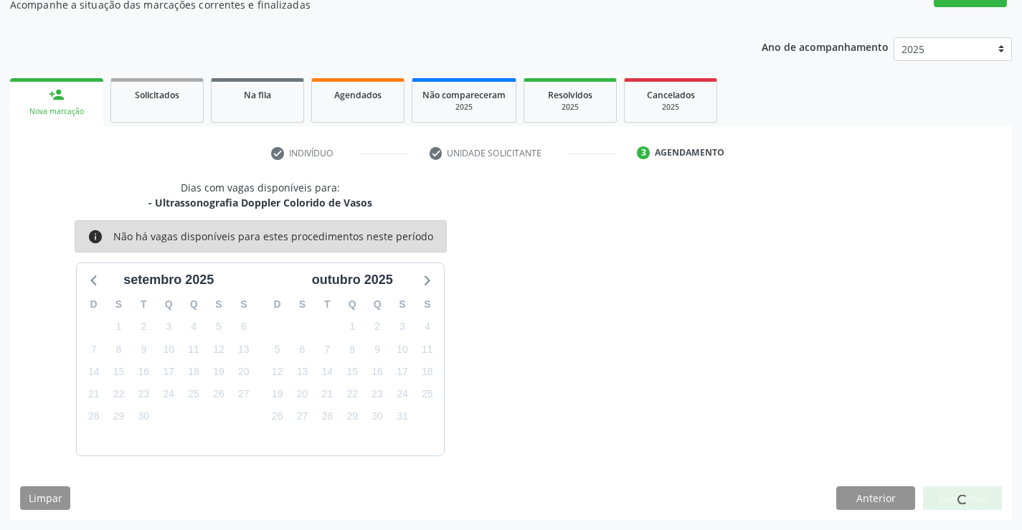
scroll to position [0, 0]
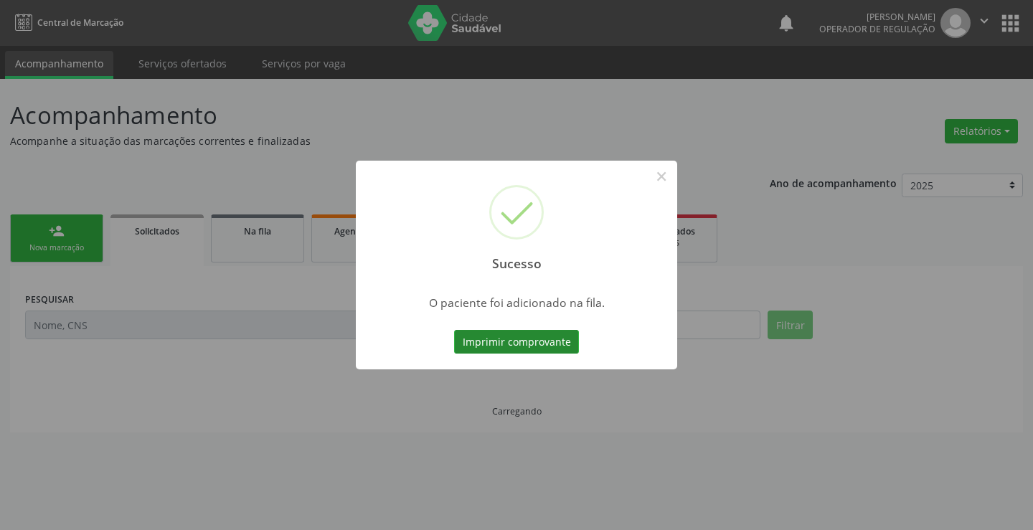
click at [545, 343] on button "Imprimir comprovante" at bounding box center [516, 342] width 125 height 24
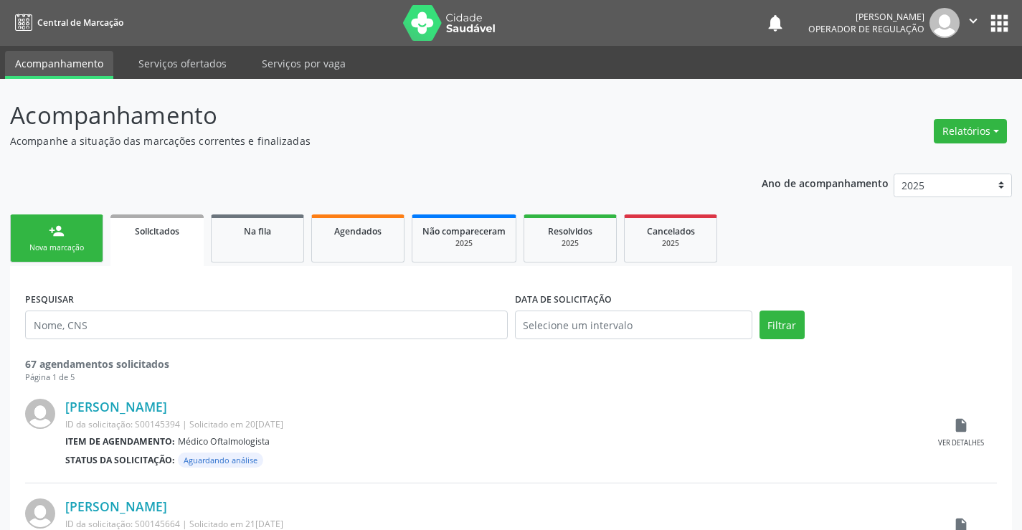
click at [57, 242] on div "Nova marcação" at bounding box center [57, 247] width 72 height 11
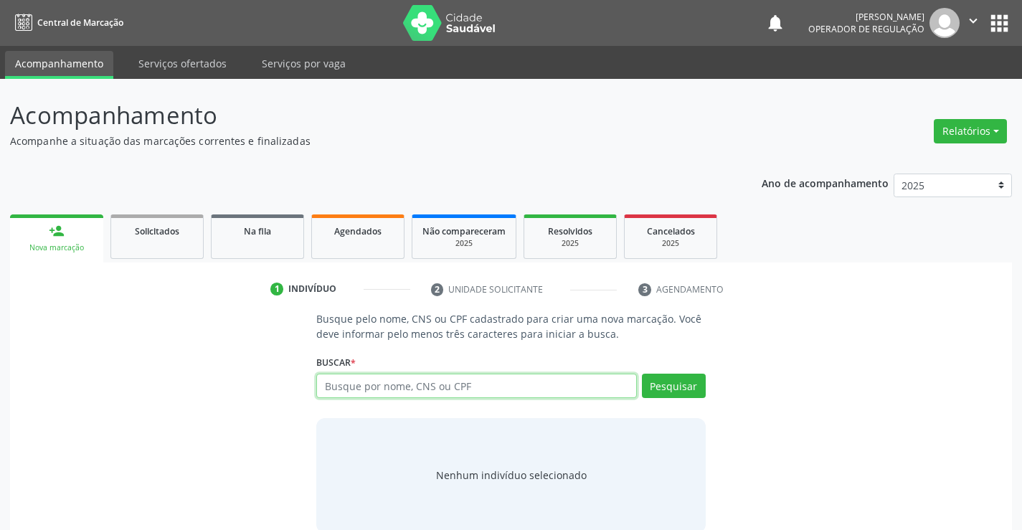
click at [500, 393] on input "text" at bounding box center [476, 386] width 320 height 24
type input "705601415634416"
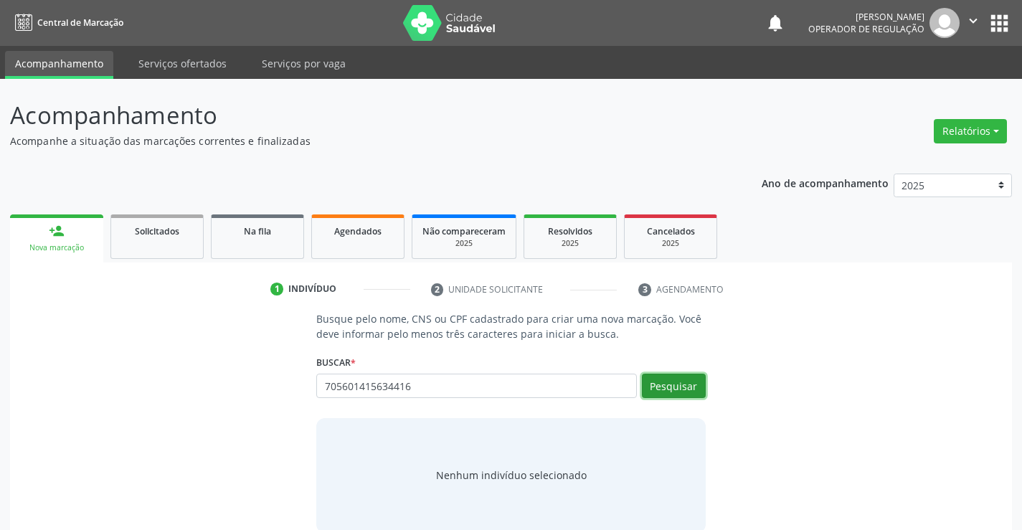
click at [688, 381] on button "Pesquisar" at bounding box center [674, 386] width 64 height 24
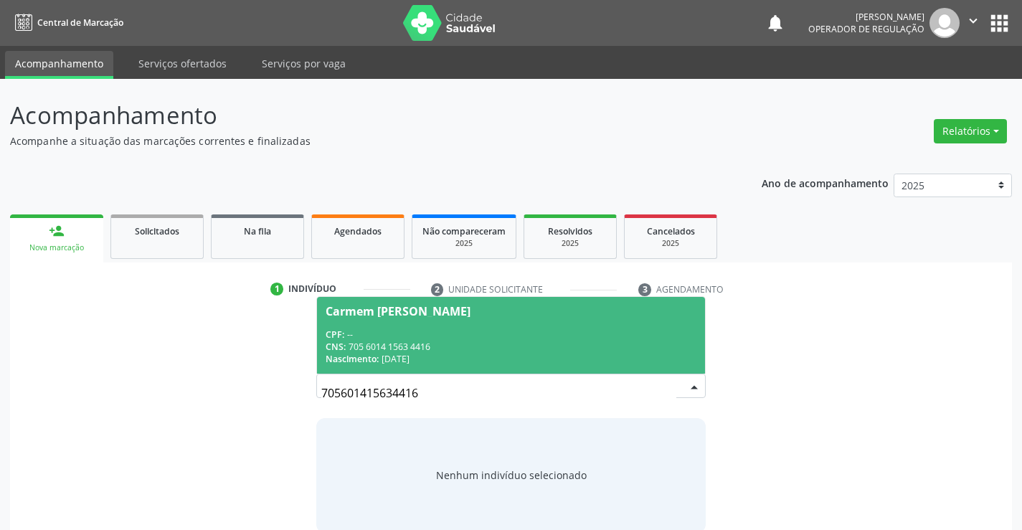
click at [458, 341] on div "CNS: 705 6014 1563 4416" at bounding box center [511, 347] width 370 height 12
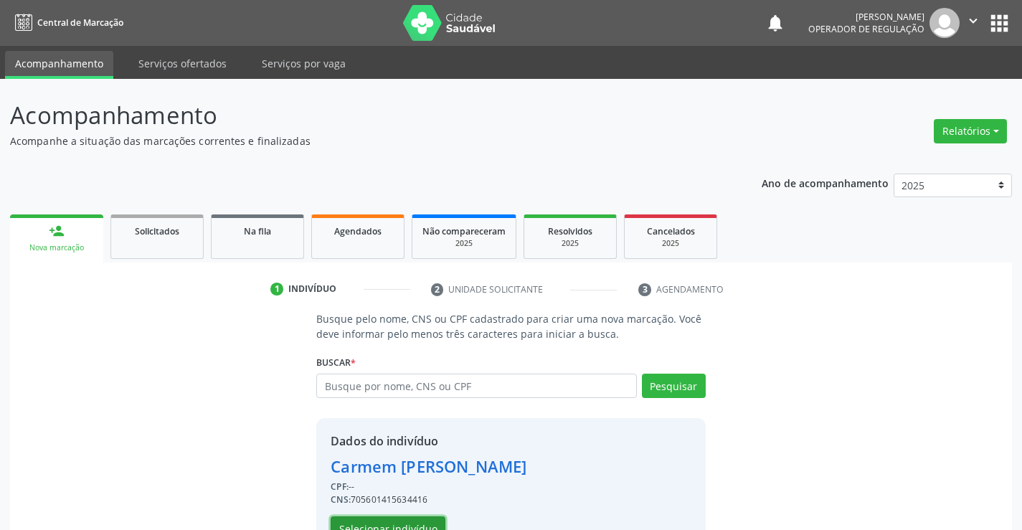
click at [387, 525] on button "Selecionar indivíduo" at bounding box center [388, 528] width 115 height 24
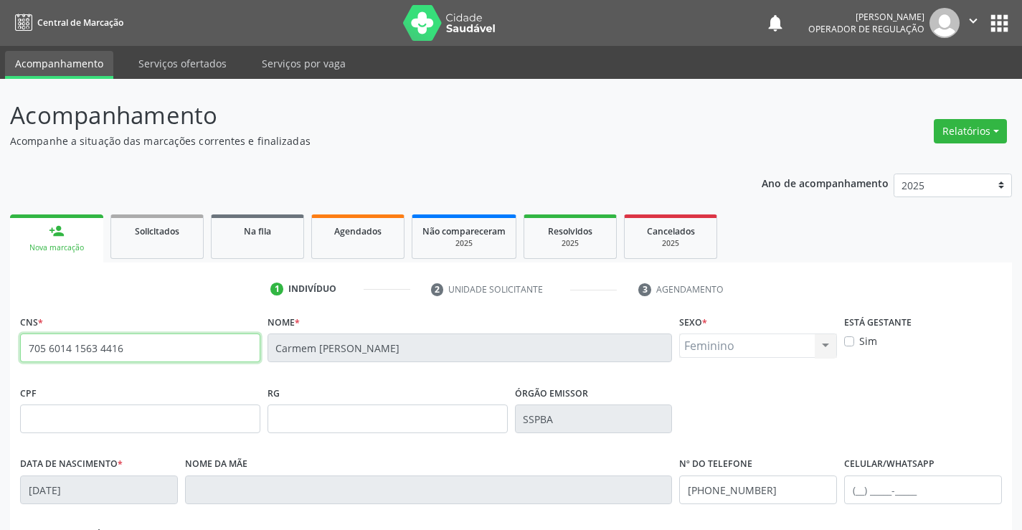
drag, startPoint x: 27, startPoint y: 349, endPoint x: 143, endPoint y: 351, distance: 116.2
click at [143, 351] on input "705 6014 1563 4416" at bounding box center [140, 348] width 240 height 29
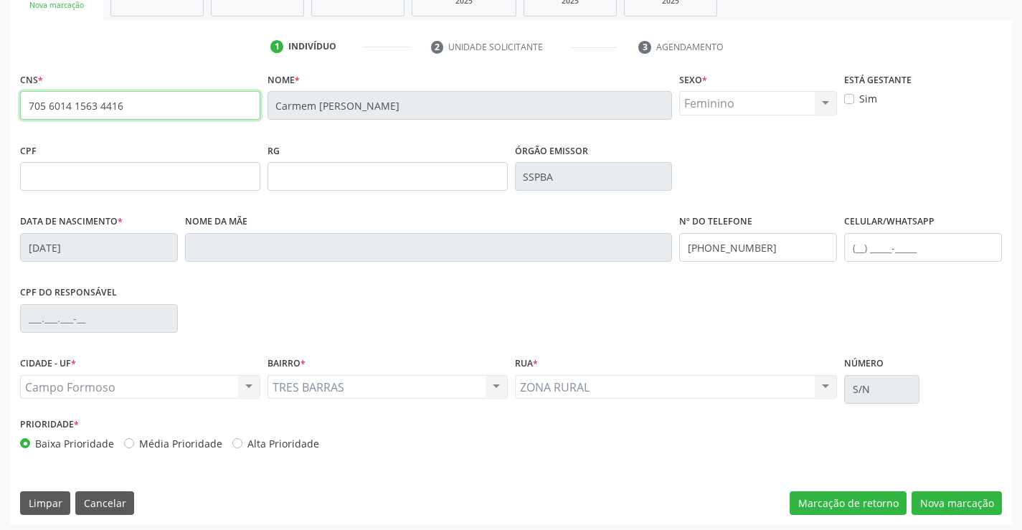
scroll to position [247, 0]
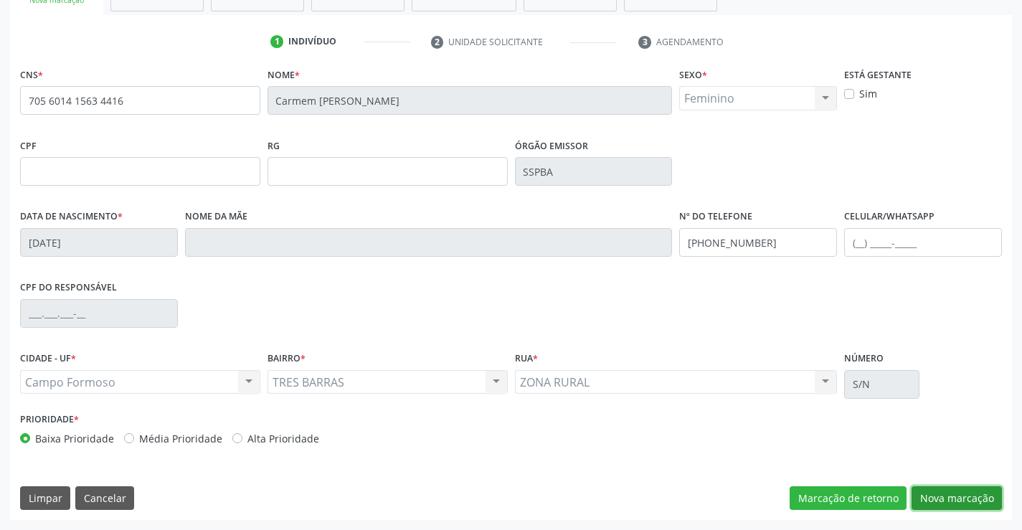
click at [956, 494] on button "Nova marcação" at bounding box center [957, 498] width 90 height 24
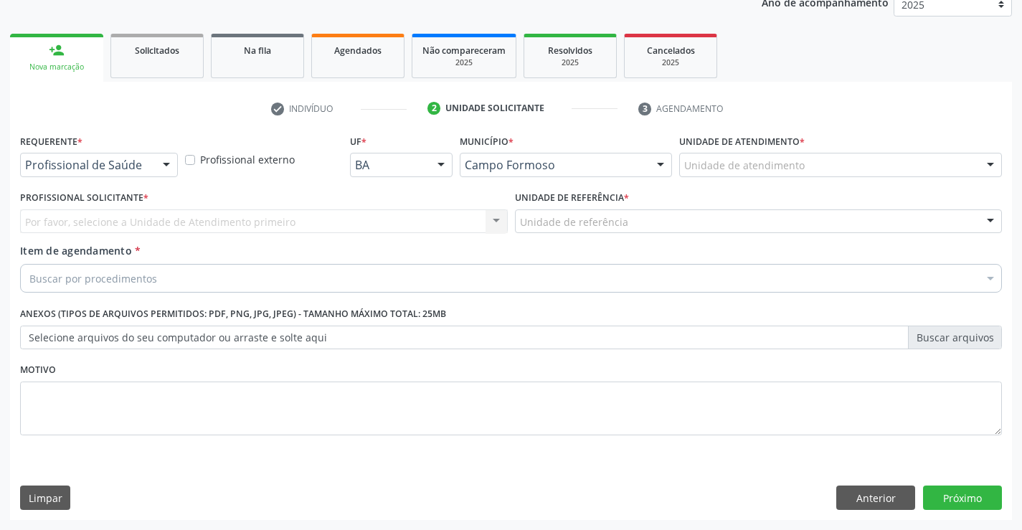
scroll to position [181, 0]
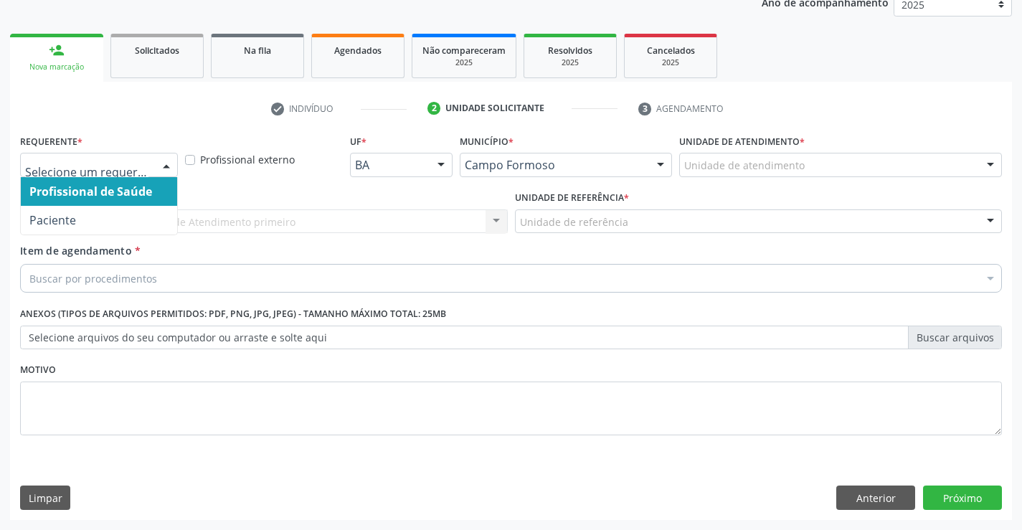
click at [116, 190] on span "Profissional de Saúde" at bounding box center [90, 192] width 123 height 16
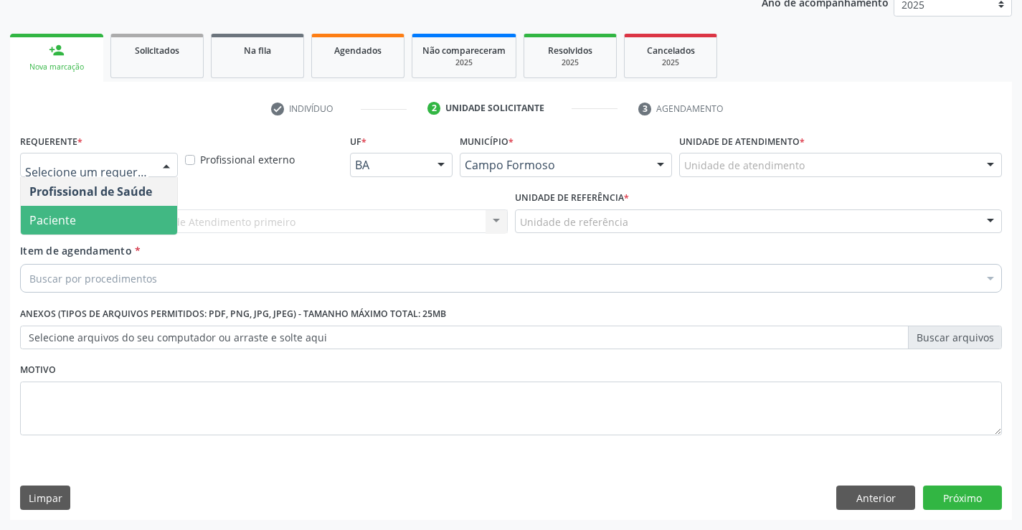
click at [103, 224] on span "Paciente" at bounding box center [99, 220] width 156 height 29
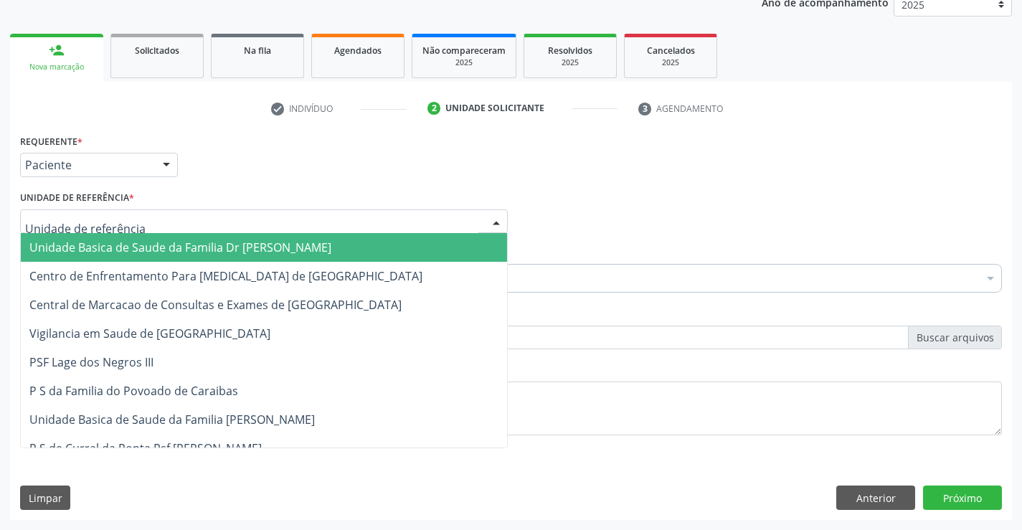
click at [108, 247] on span "Unidade Basica de Saude da Familia Dr [PERSON_NAME]" at bounding box center [180, 248] width 302 height 16
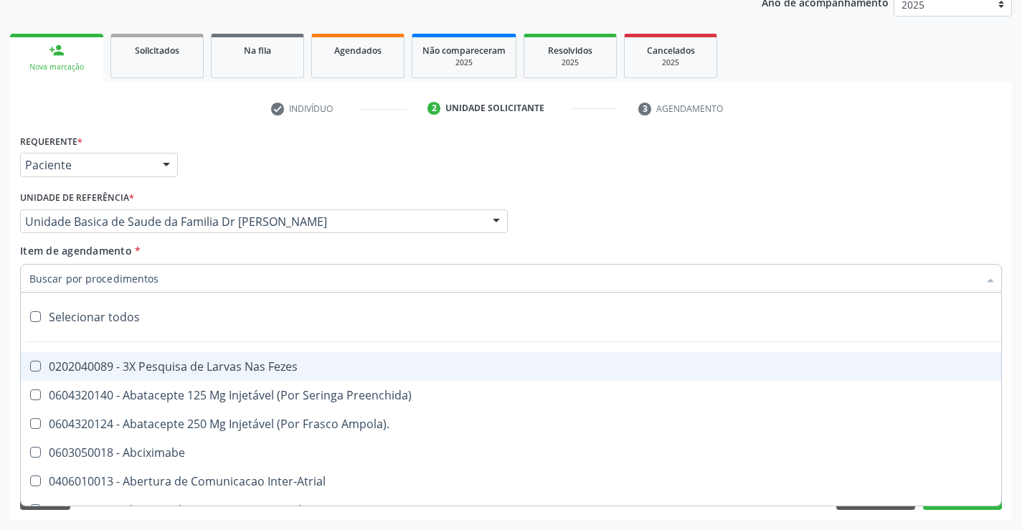
type input "j"
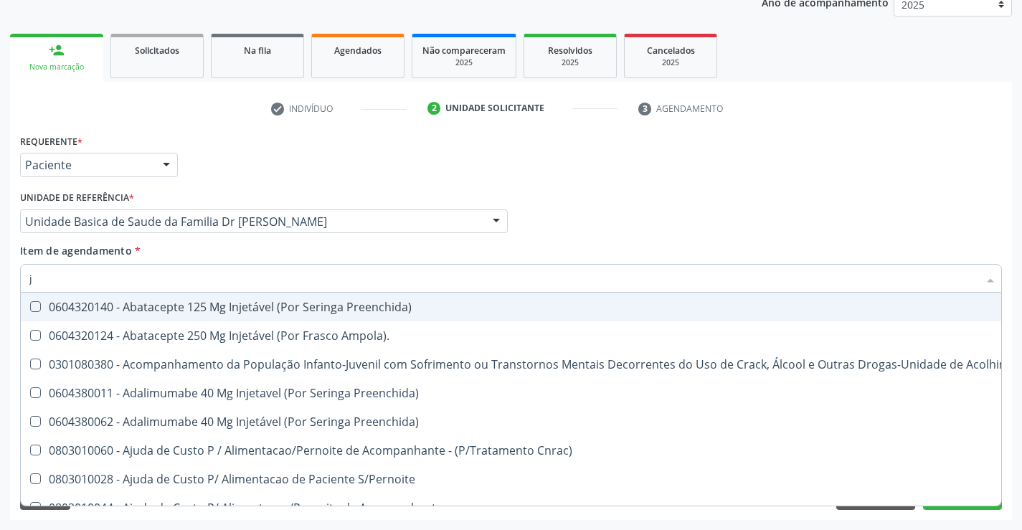
click at [109, 279] on input "j" at bounding box center [503, 278] width 949 height 29
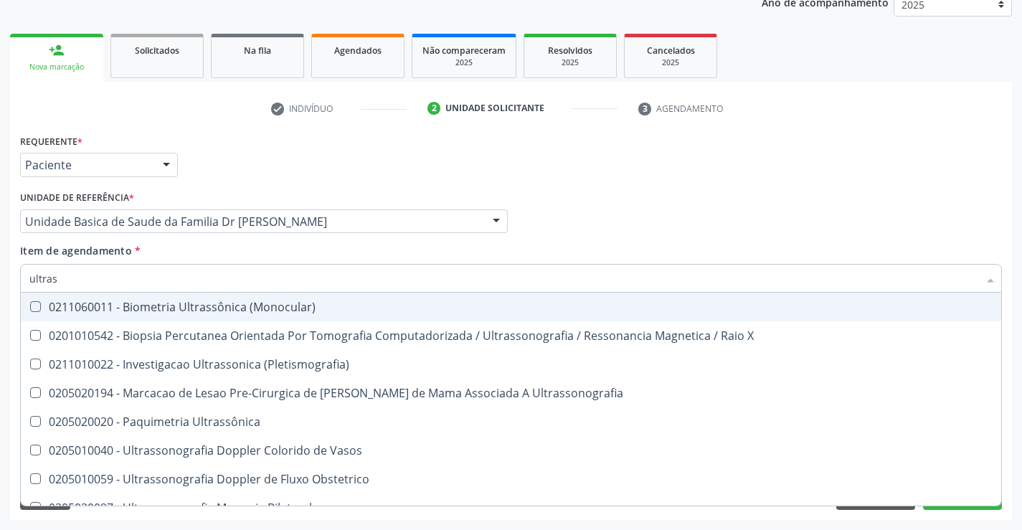
type input "ultrass"
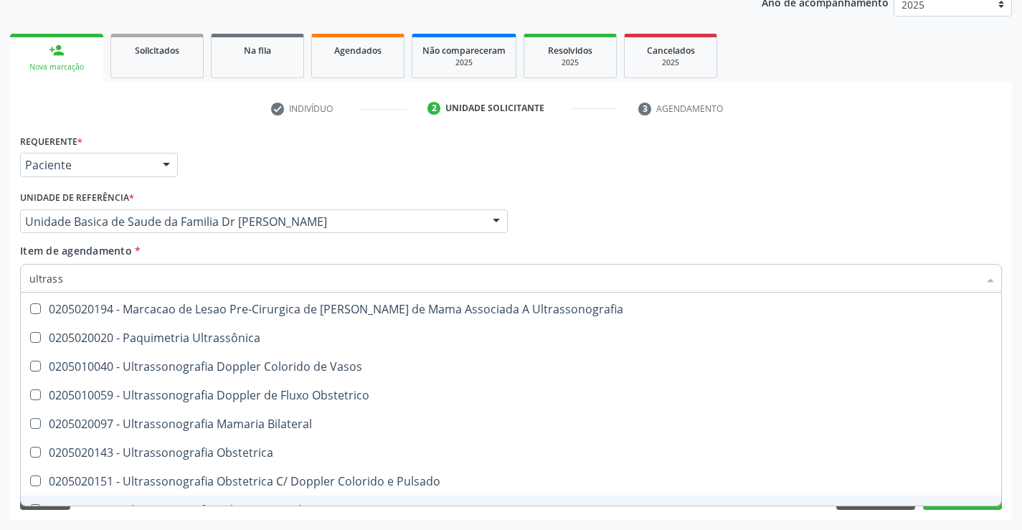
scroll to position [72, 0]
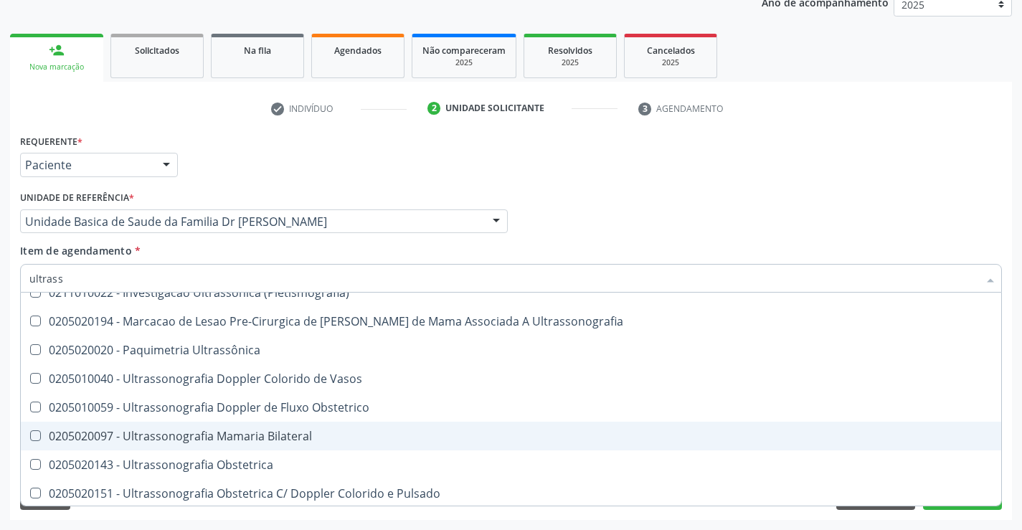
click at [357, 433] on div "0205020097 - Ultrassonografia Mamaria Bilateral" at bounding box center [510, 435] width 963 height 11
checkbox Bilateral "true"
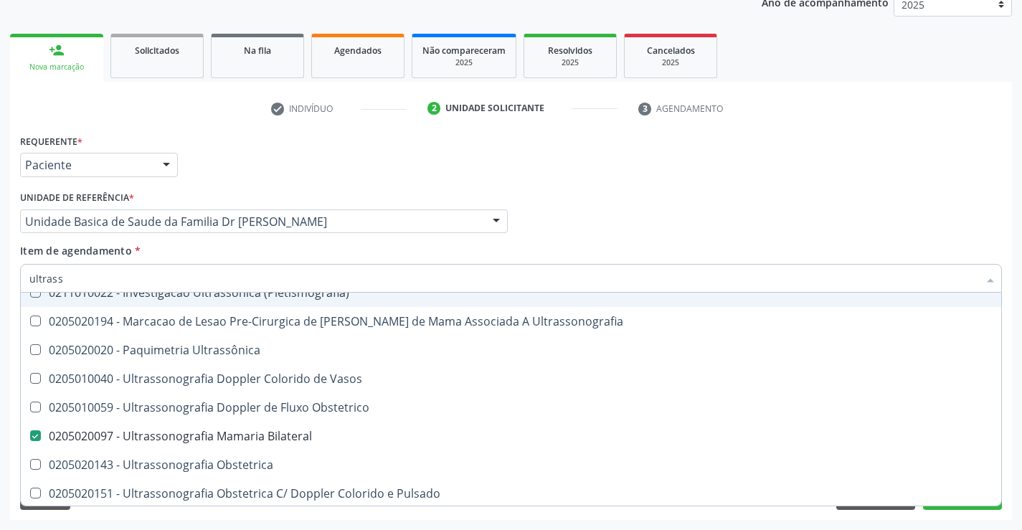
type input "ultrass"
click at [283, 252] on div "Item de agendamento * ultrass Desfazer seleção 0211060011 - Biometria Ultrassôn…" at bounding box center [511, 265] width 982 height 45
checkbox X "true"
checkbox Bilateral "false"
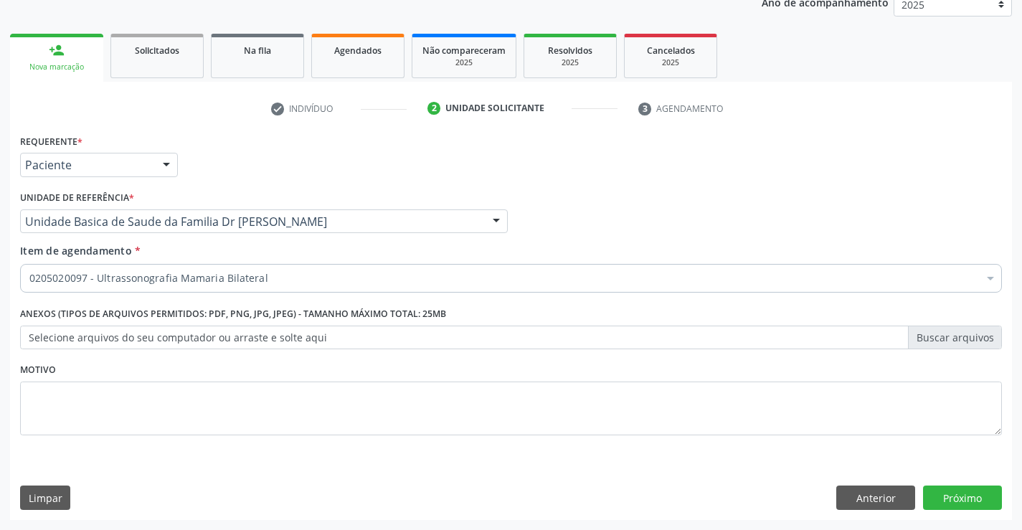
scroll to position [0, 0]
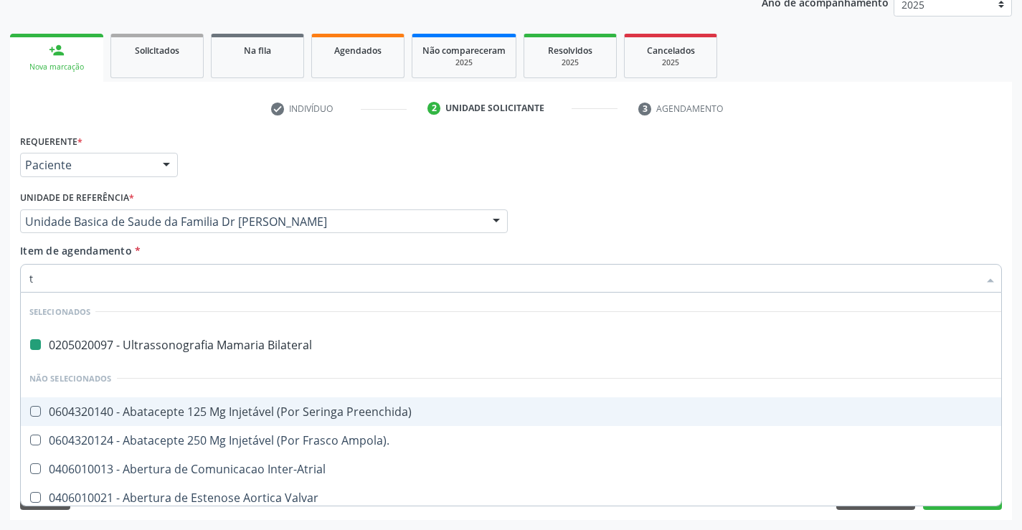
type input "to"
checkbox Bilateral "false"
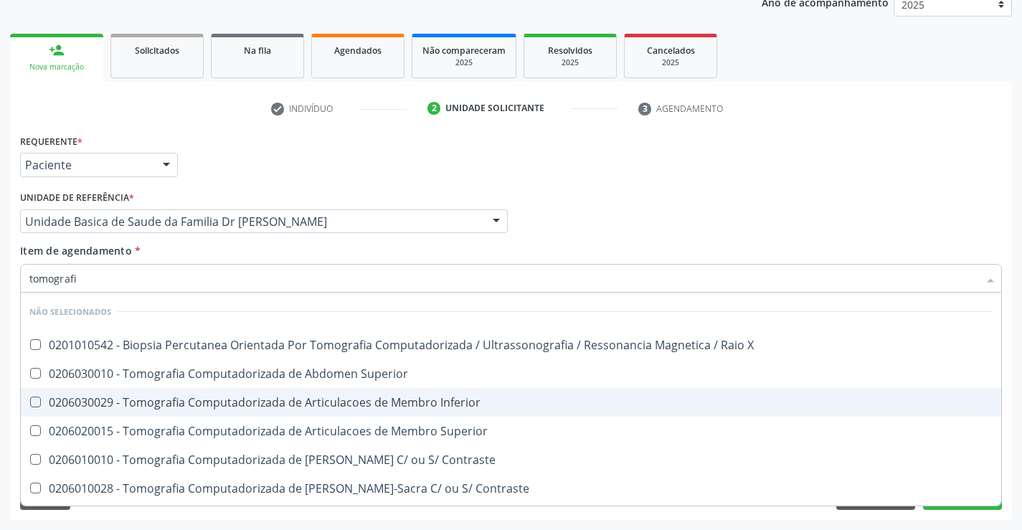
type input "tomografia"
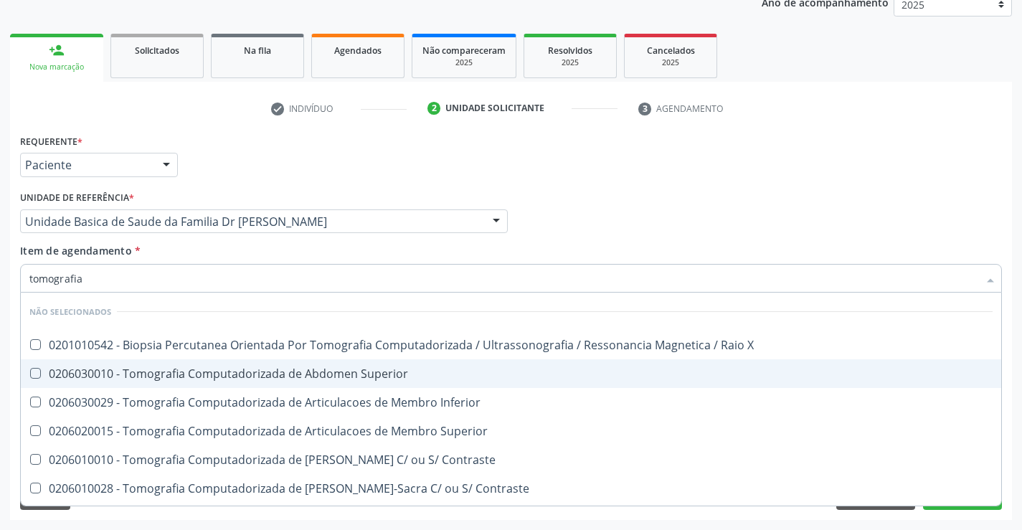
scroll to position [72, 0]
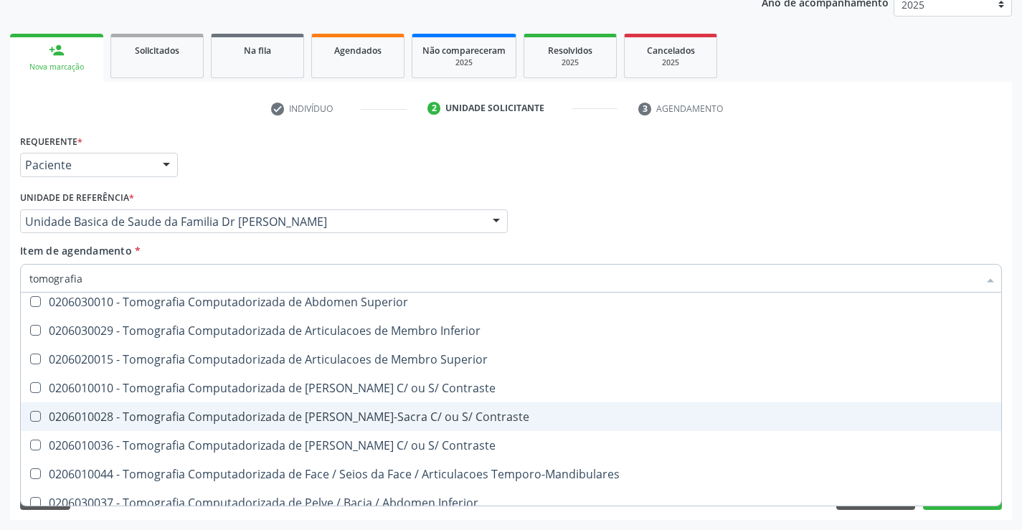
click at [440, 421] on div "0206010028 - Tomografia Computadorizada de [PERSON_NAME]-Sacra C/ ou S/ Contras…" at bounding box center [510, 416] width 963 height 11
checkbox Contraste "true"
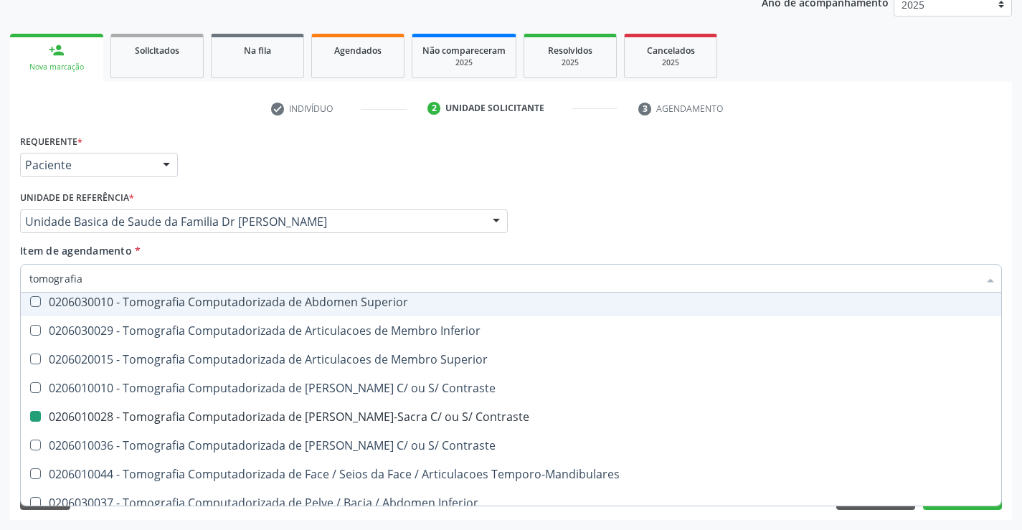
click at [386, 171] on div "Requerente * Paciente Profissional de Saúde Paciente Nenhum resultado encontrad…" at bounding box center [510, 159] width 989 height 56
checkbox X "true"
checkbox Contraste "false"
checkbox Superior "true"
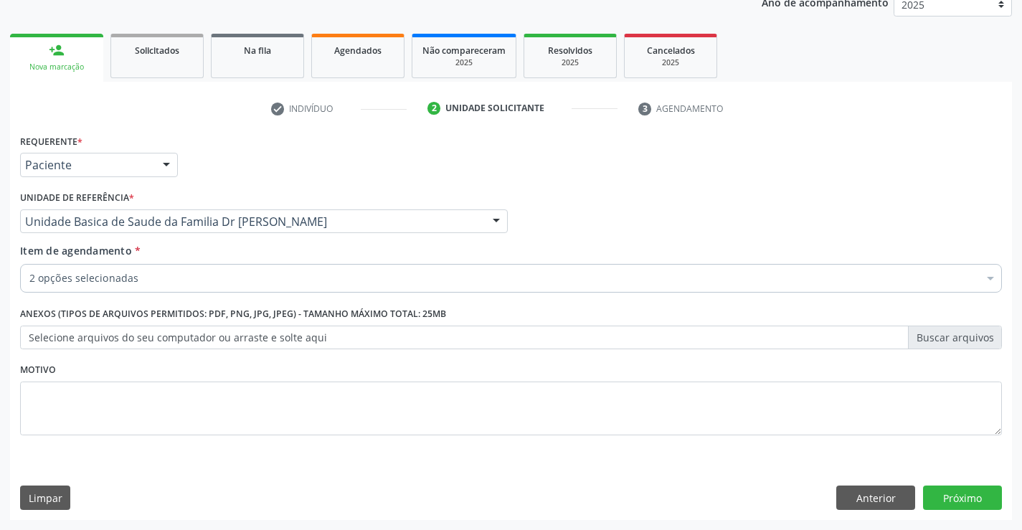
scroll to position [0, 0]
click at [958, 498] on button "Próximo" at bounding box center [962, 498] width 79 height 24
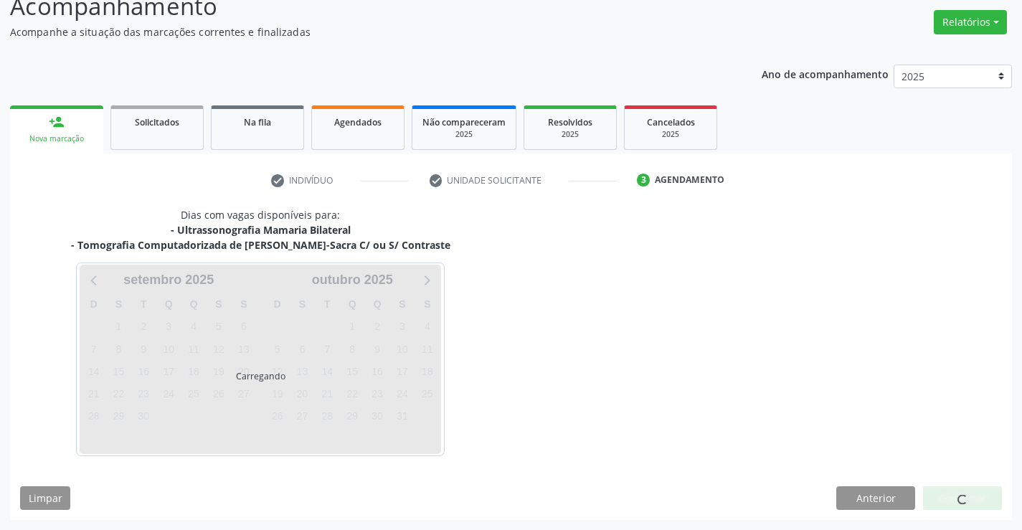
scroll to position [151, 0]
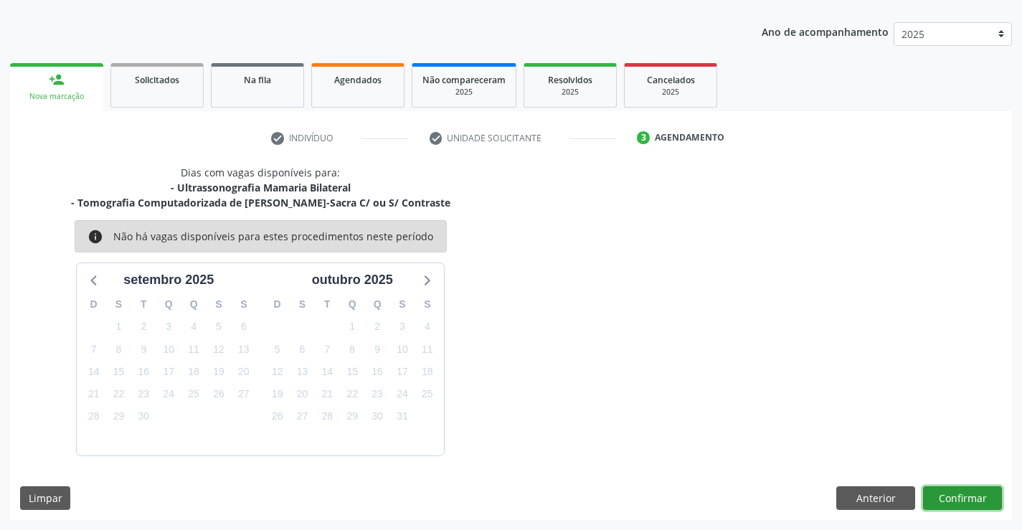
click at [958, 498] on button "Confirmar" at bounding box center [962, 498] width 79 height 24
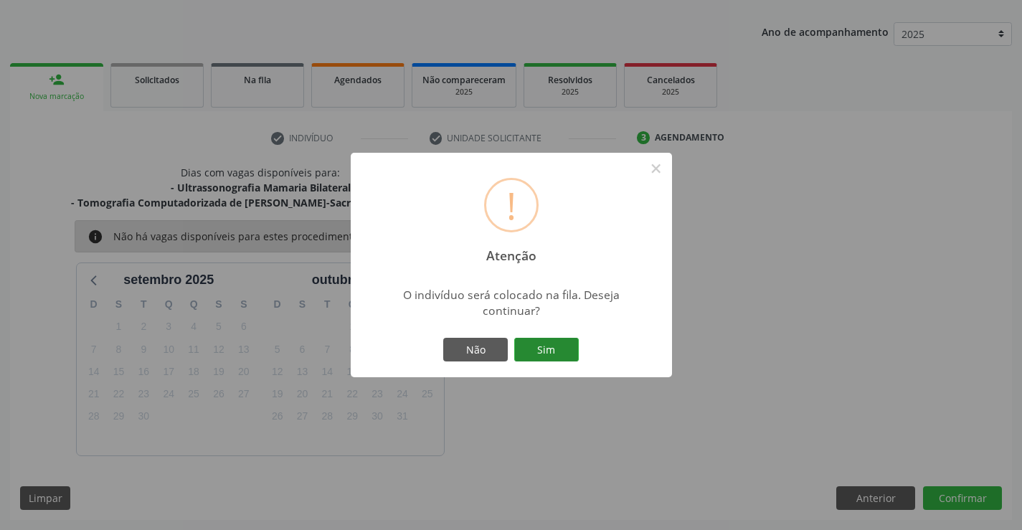
click at [531, 340] on button "Sim" at bounding box center [546, 350] width 65 height 24
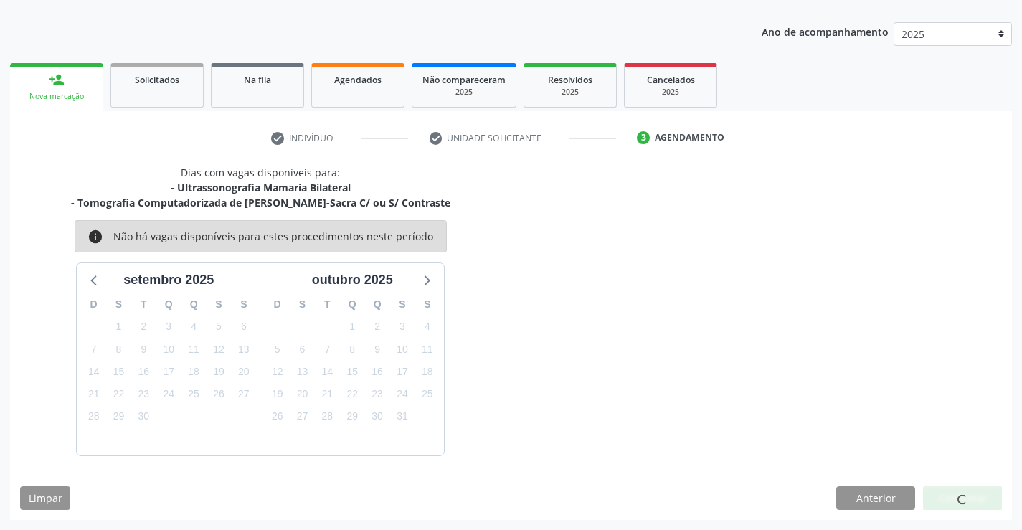
scroll to position [0, 0]
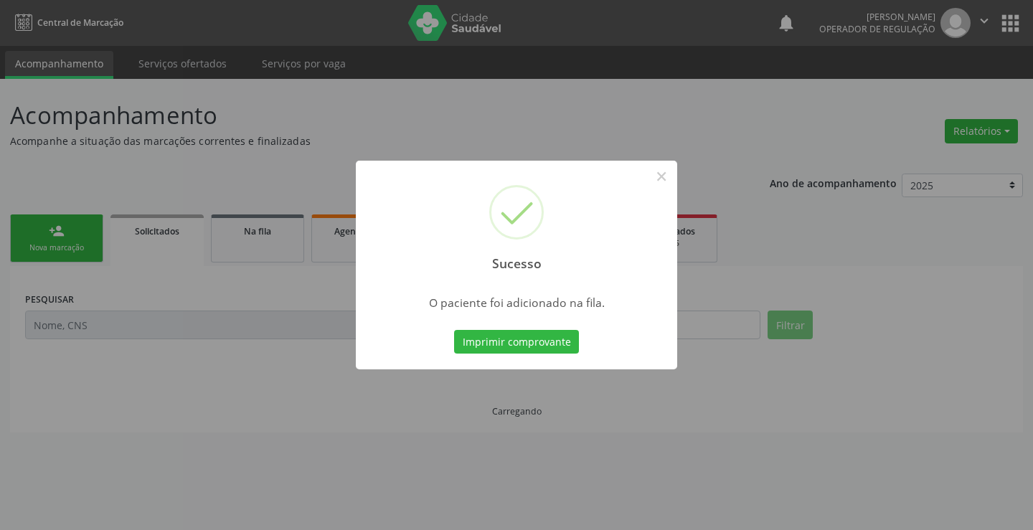
click at [531, 340] on button "Imprimir comprovante" at bounding box center [516, 342] width 125 height 24
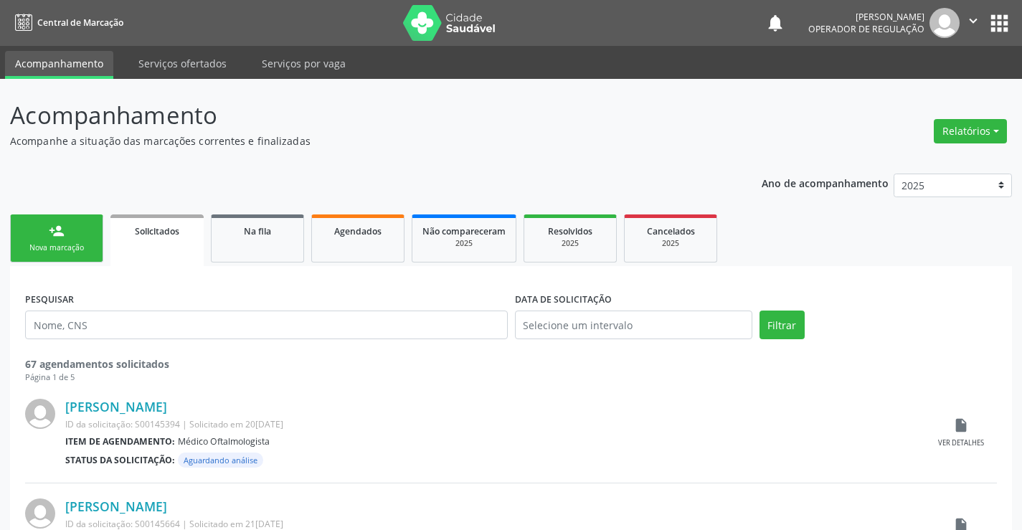
click at [58, 237] on div "person_add" at bounding box center [57, 231] width 16 height 16
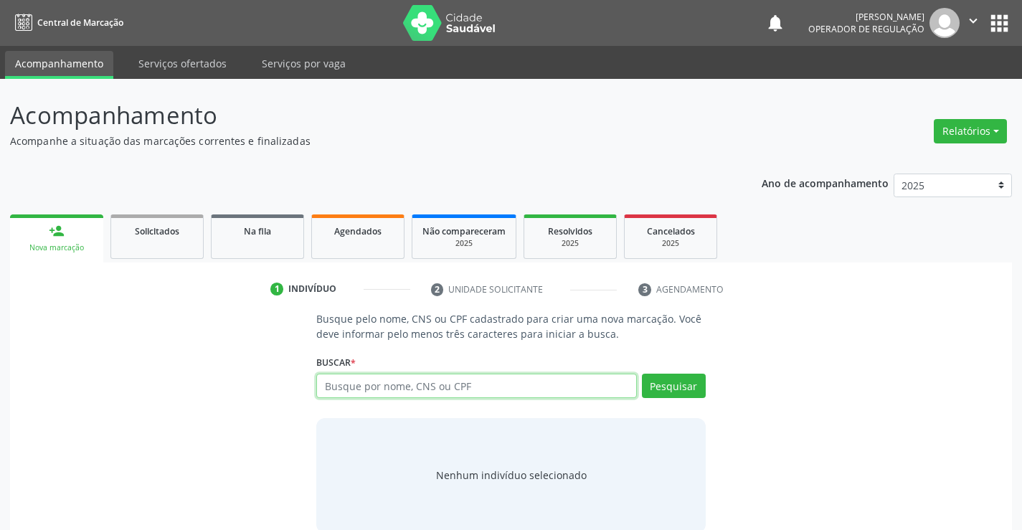
click at [401, 388] on input "text" at bounding box center [476, 386] width 320 height 24
paste input "705 6014 1563 4416"
type input "705 6014 1563 4416"
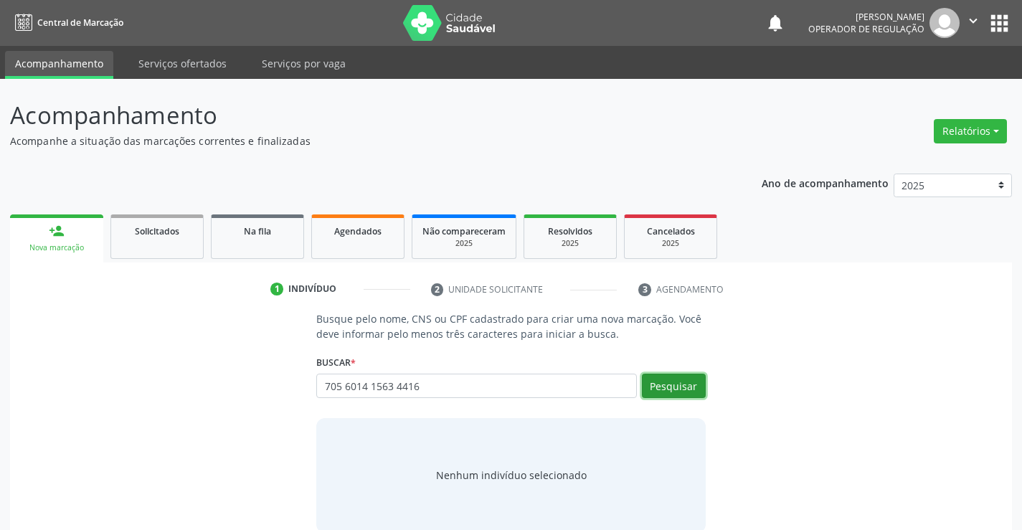
click at [665, 381] on button "Pesquisar" at bounding box center [674, 386] width 64 height 24
type input "705 6014 1563 4416"
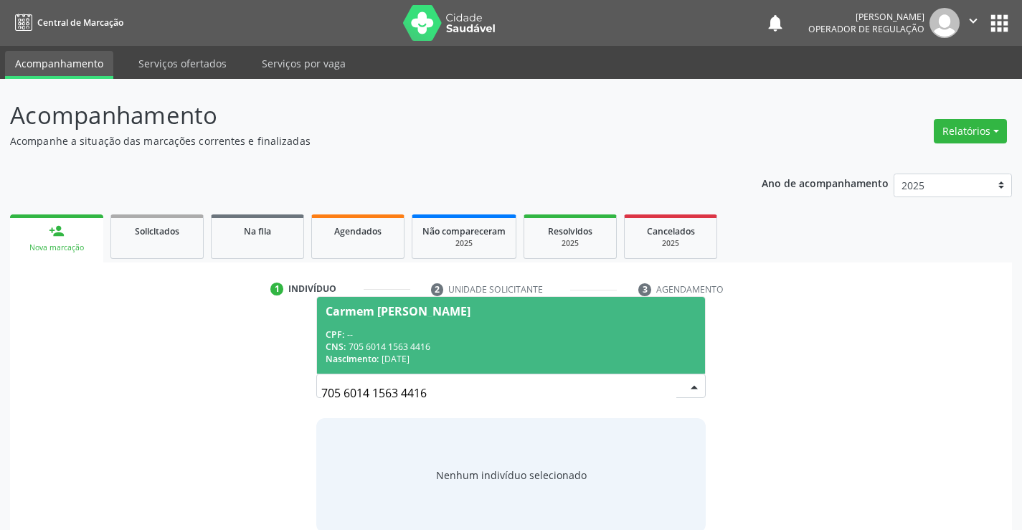
click at [440, 327] on span "Carmem Ezequiel da Silva CPF: -- CNS: 705 6014 1563 4416 Nascimento: 02/05/1979" at bounding box center [510, 335] width 387 height 77
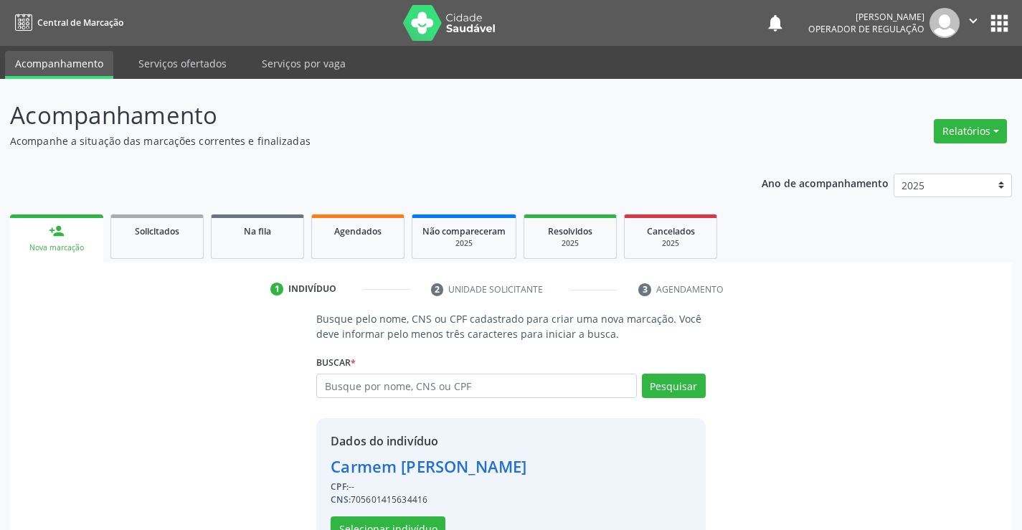
scroll to position [45, 0]
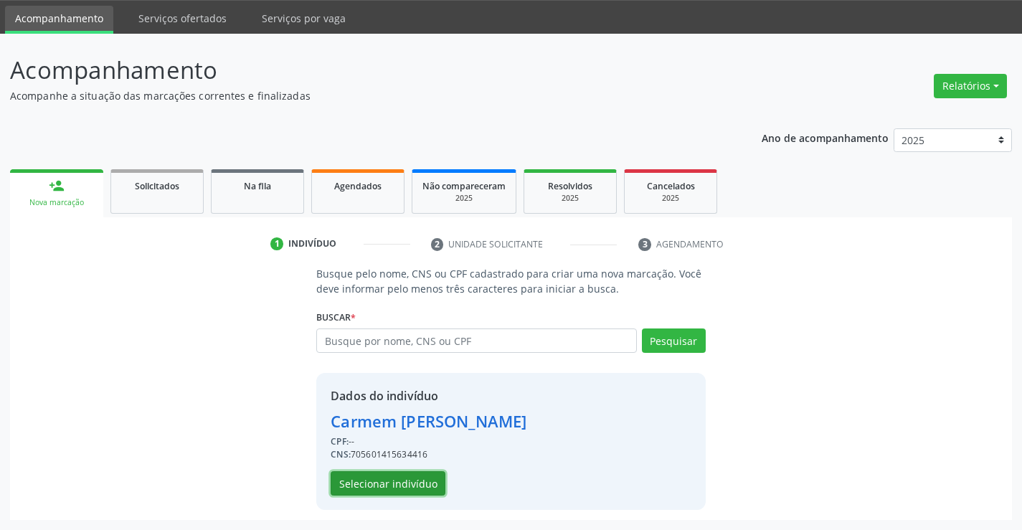
click at [382, 481] on button "Selecionar indivíduo" at bounding box center [388, 483] width 115 height 24
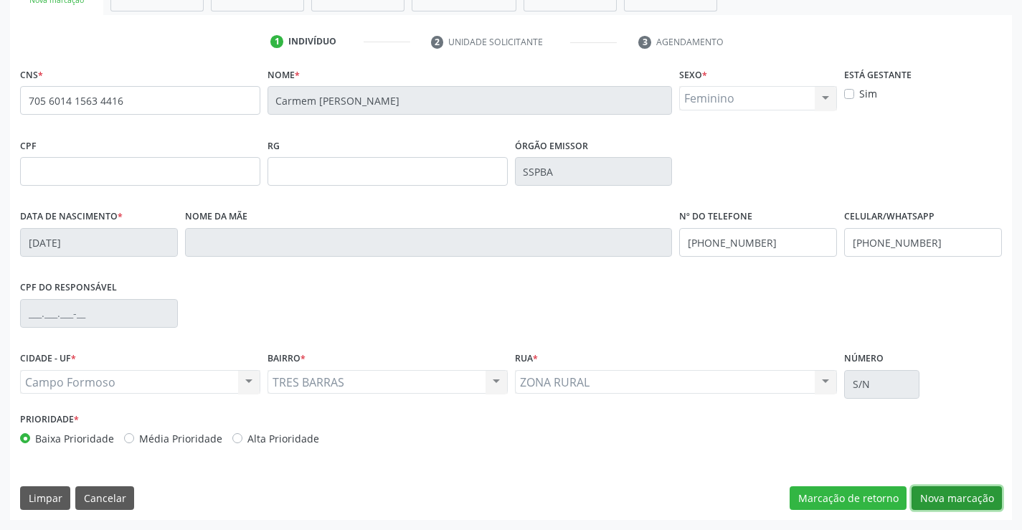
click at [949, 491] on button "Nova marcação" at bounding box center [957, 498] width 90 height 24
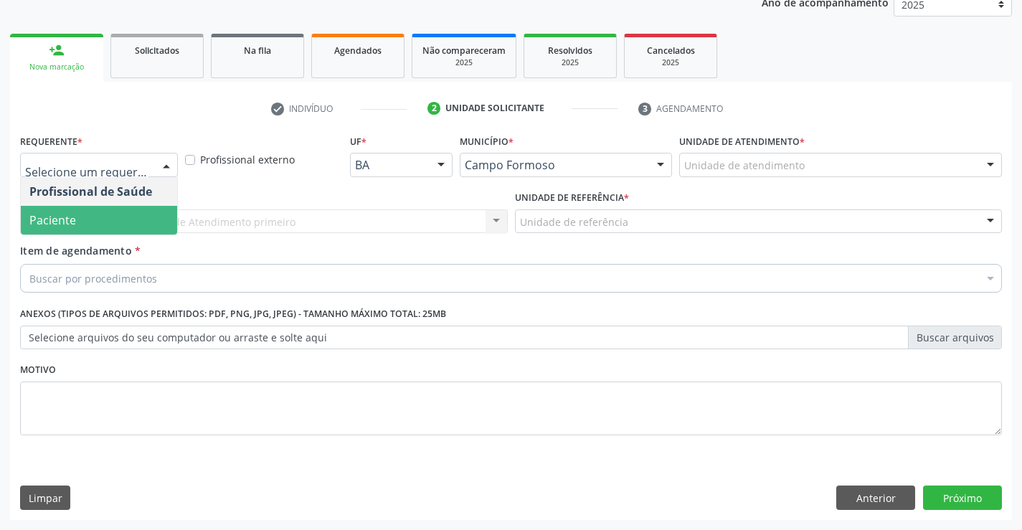
click at [71, 220] on span "Paciente" at bounding box center [52, 220] width 47 height 16
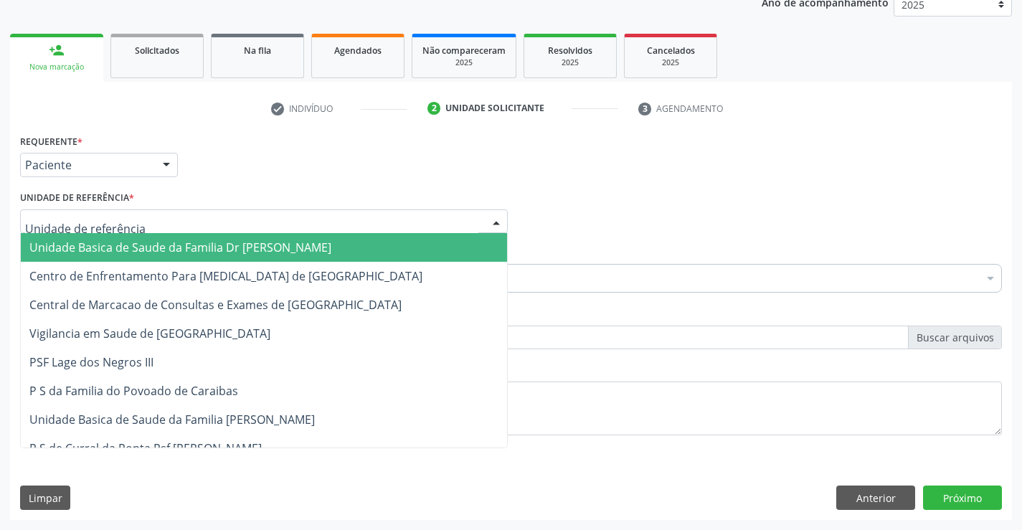
click at [107, 245] on span "Unidade Basica de Saude da Familia Dr [PERSON_NAME]" at bounding box center [180, 248] width 302 height 16
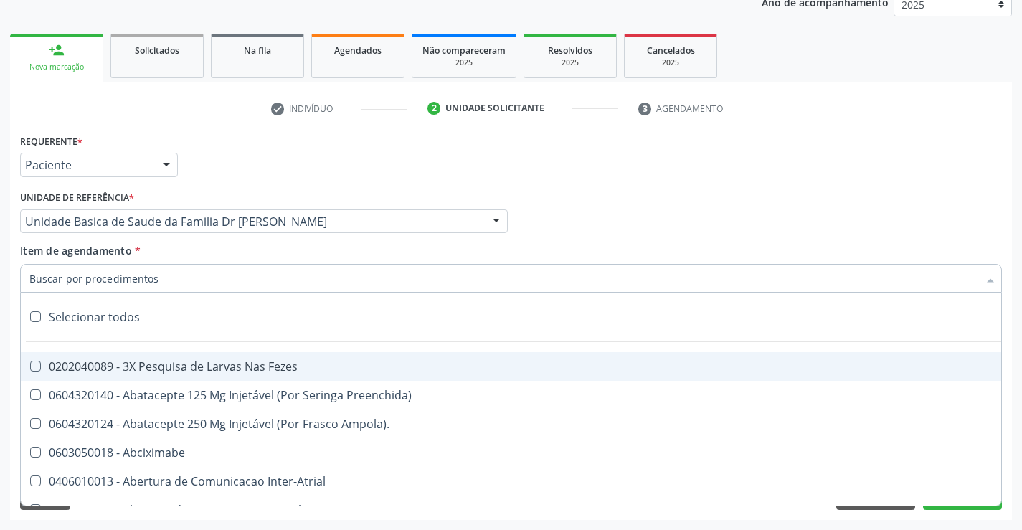
click at [126, 276] on input "Item de agendamento *" at bounding box center [503, 278] width 949 height 29
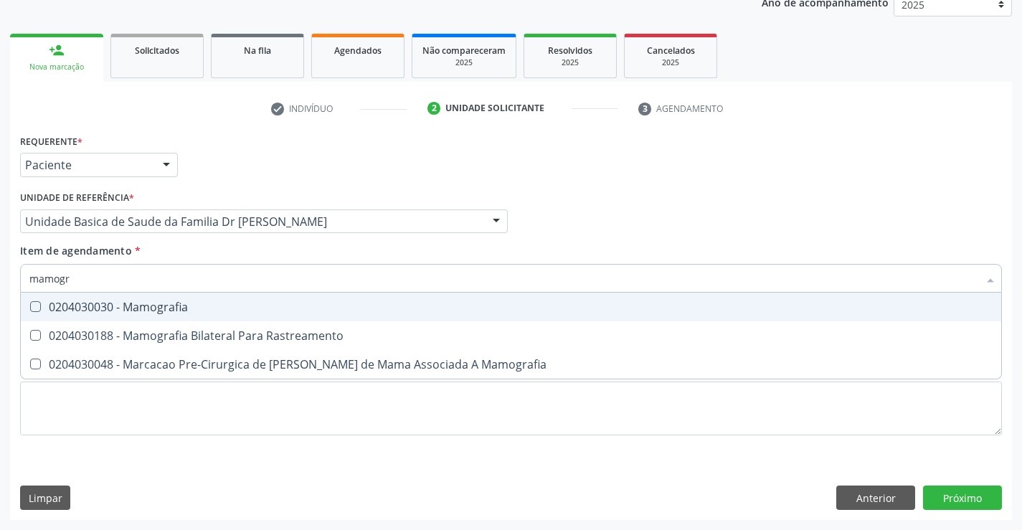
type input "mamogra"
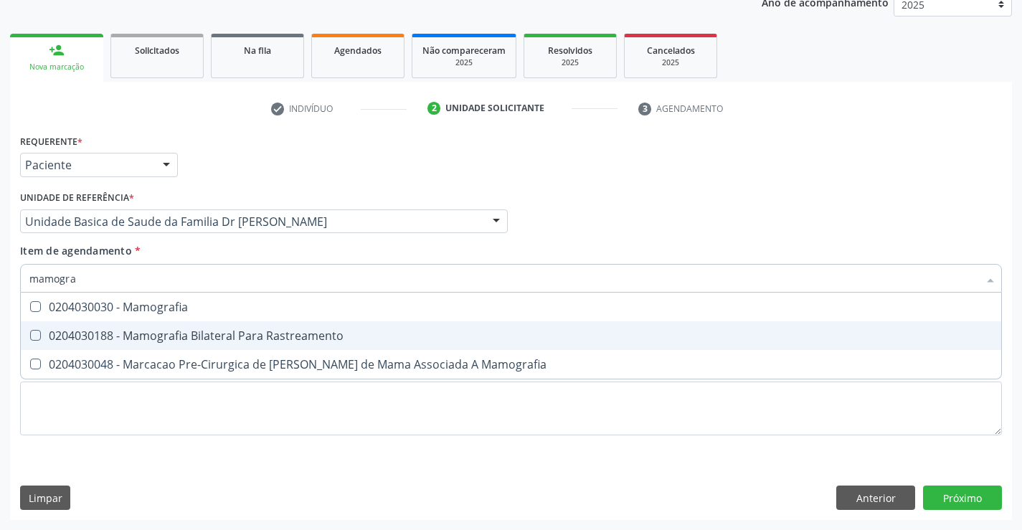
click at [265, 332] on div "0204030188 - Mamografia Bilateral Para Rastreamento" at bounding box center [510, 335] width 963 height 11
checkbox Rastreamento "true"
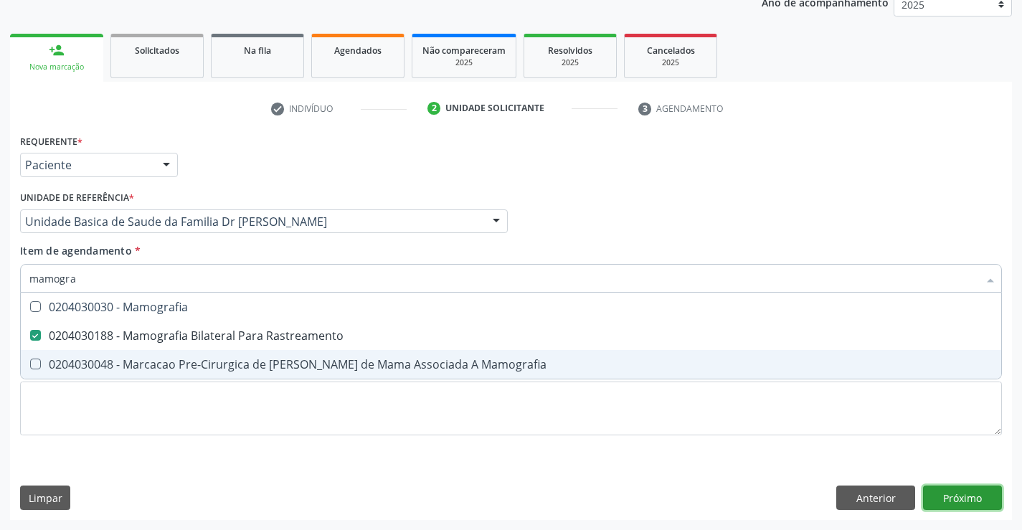
click at [955, 494] on div "Requerente * Paciente Profissional de Saúde Paciente Nenhum resultado encontrad…" at bounding box center [511, 326] width 1002 height 390
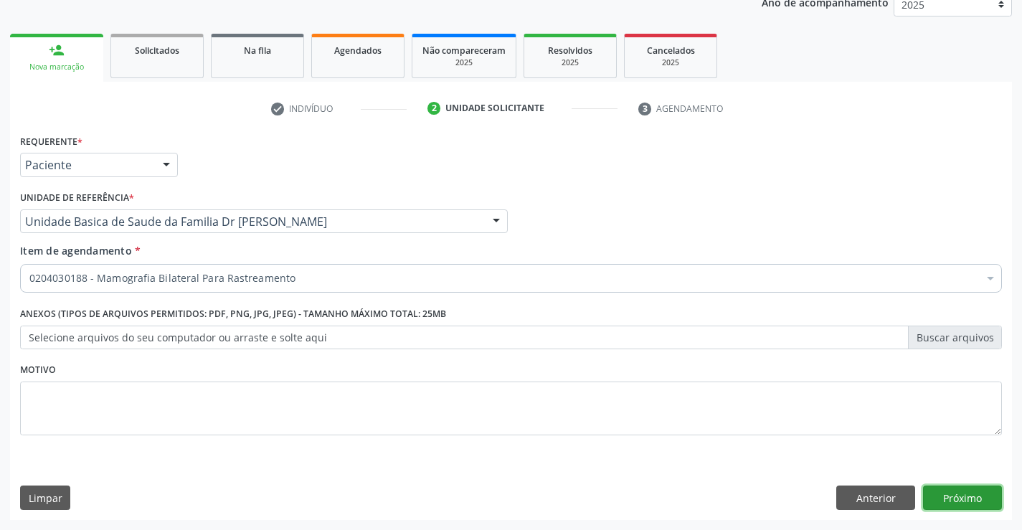
click at [961, 497] on button "Próximo" at bounding box center [962, 498] width 79 height 24
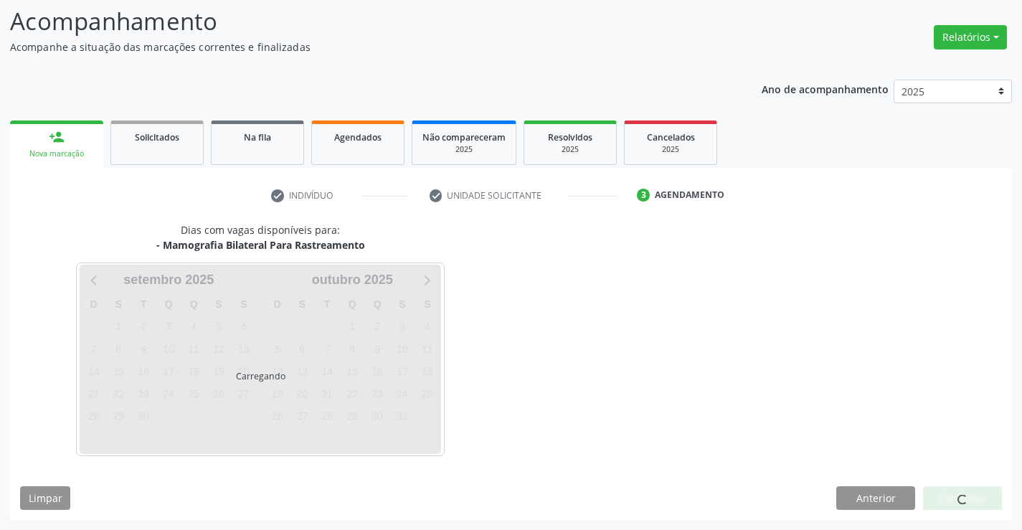
scroll to position [94, 0]
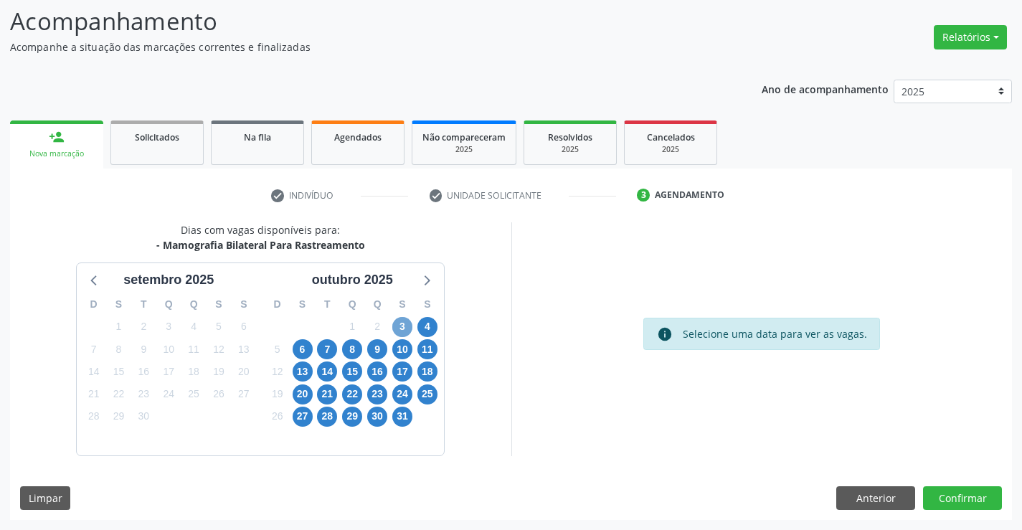
click at [402, 326] on span "3" at bounding box center [402, 327] width 20 height 20
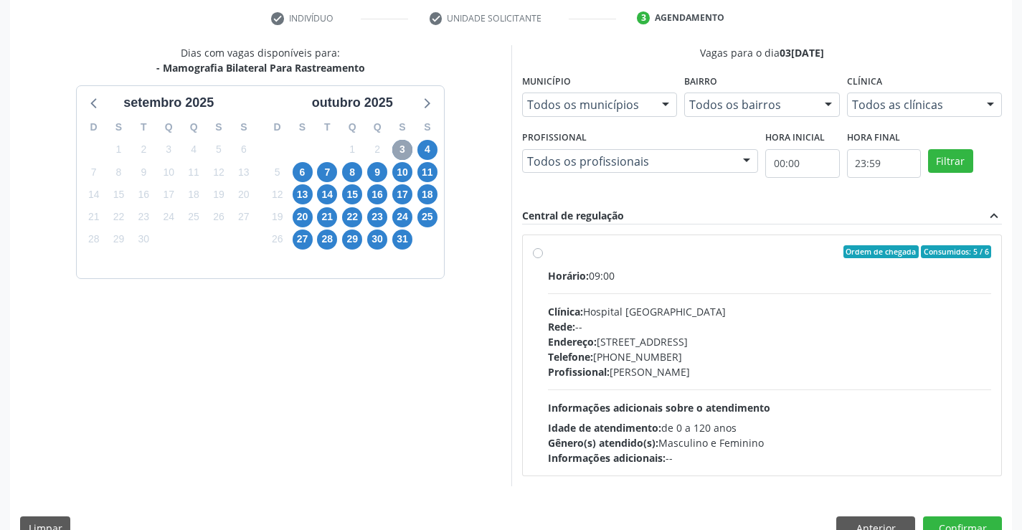
scroll to position [301, 0]
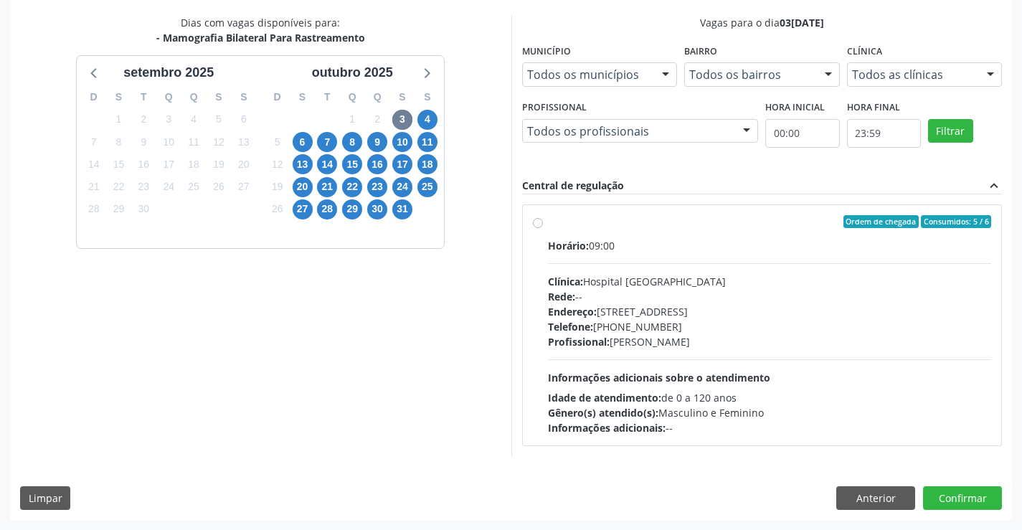
click at [714, 235] on label "Ordem de chegada Consumidos: 5 / 6 Horário: 09:00 Clínica: Hospital Sao Francis…" at bounding box center [770, 325] width 444 height 220
click at [543, 228] on input "Ordem de chegada Consumidos: 5 / 6 Horário: 09:00 Clínica: Hospital Sao Francis…" at bounding box center [538, 221] width 10 height 13
radio input "true"
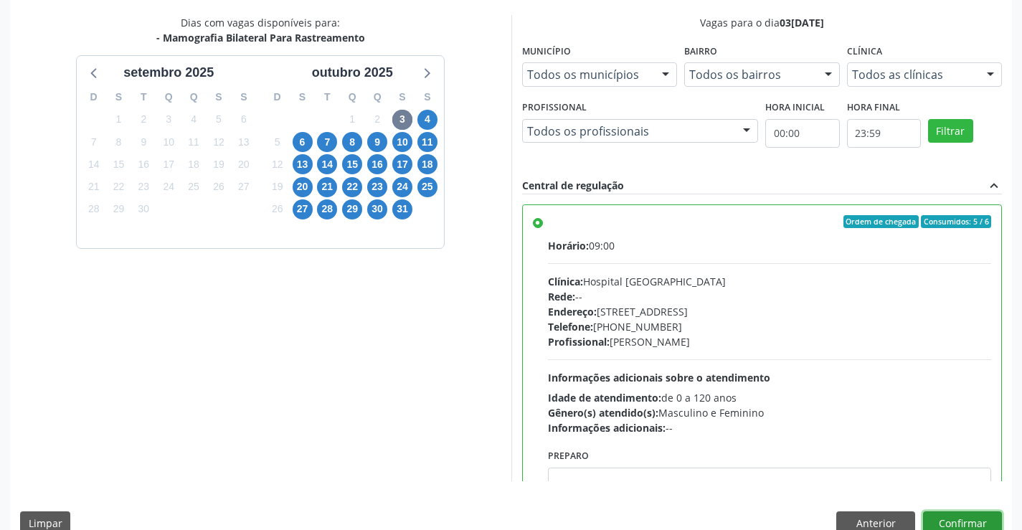
click at [961, 516] on button "Confirmar" at bounding box center [962, 523] width 79 height 24
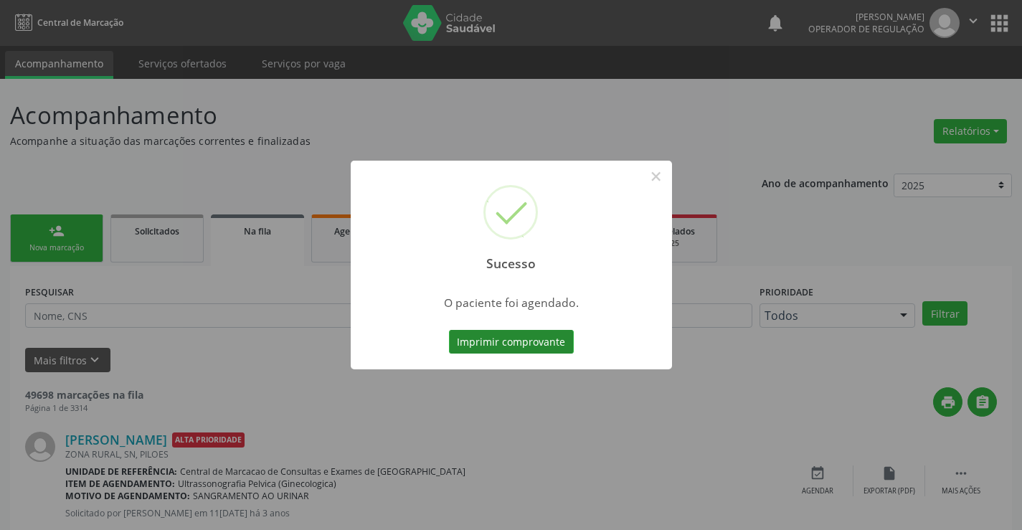
click at [500, 339] on button "Imprimir comprovante" at bounding box center [511, 342] width 125 height 24
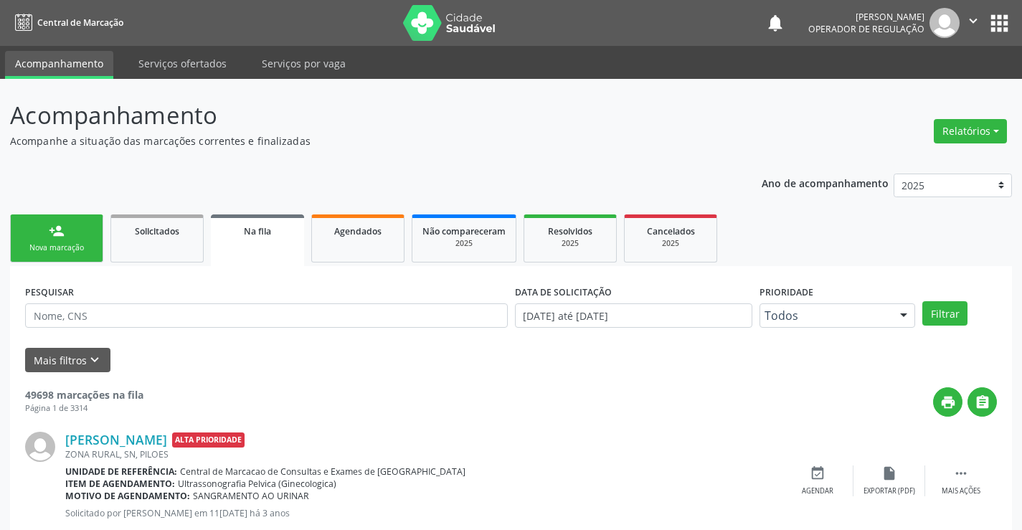
click at [75, 249] on div "Nova marcação" at bounding box center [57, 247] width 72 height 11
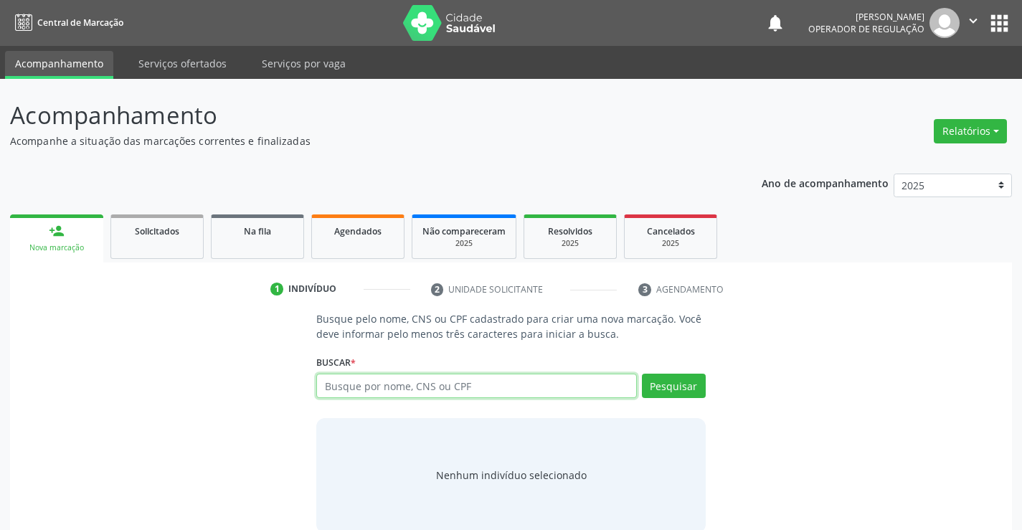
click at [462, 387] on input "text" at bounding box center [476, 386] width 320 height 24
click at [450, 392] on input "text" at bounding box center [476, 386] width 320 height 24
type input "700802990603686"
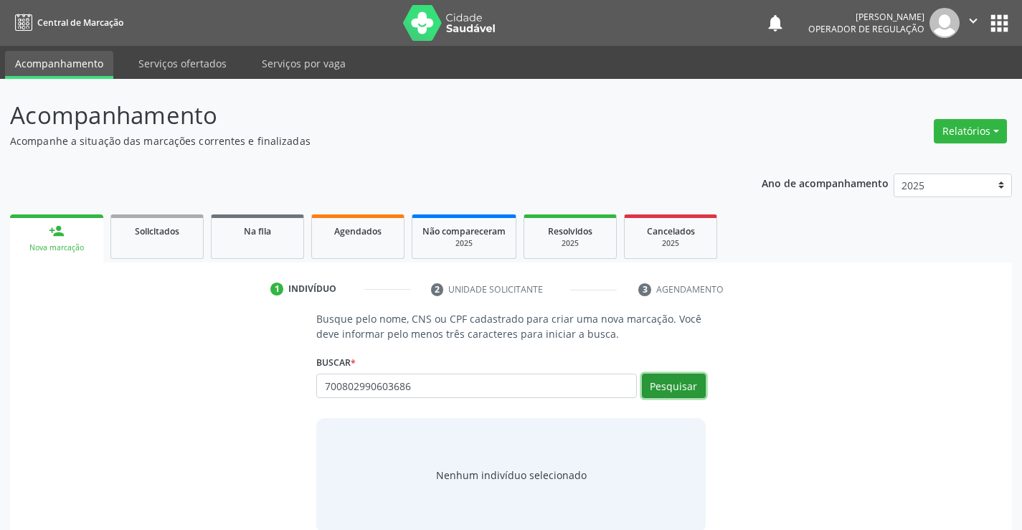
click at [674, 376] on button "Pesquisar" at bounding box center [674, 386] width 64 height 24
type input "700802990603686"
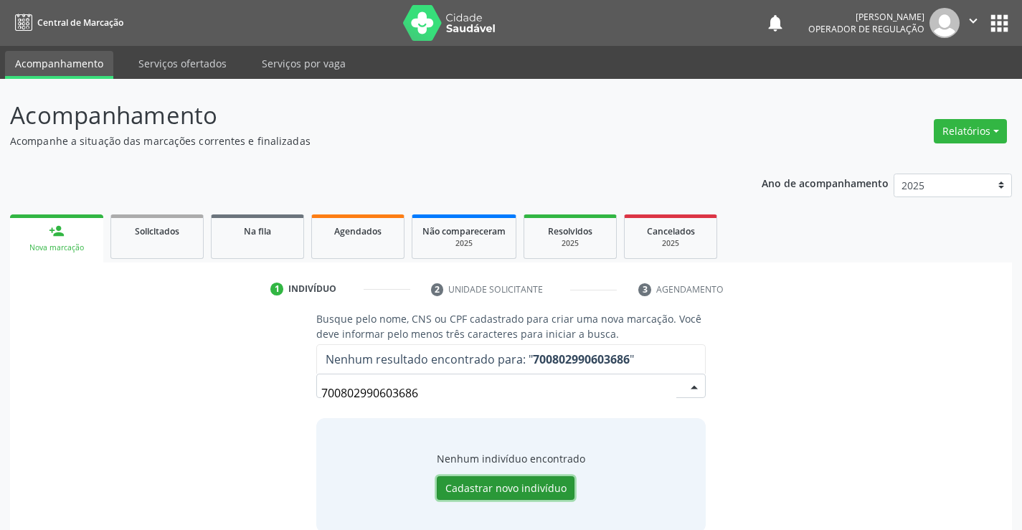
click at [499, 487] on button "Cadastrar novo indivíduo" at bounding box center [506, 488] width 138 height 24
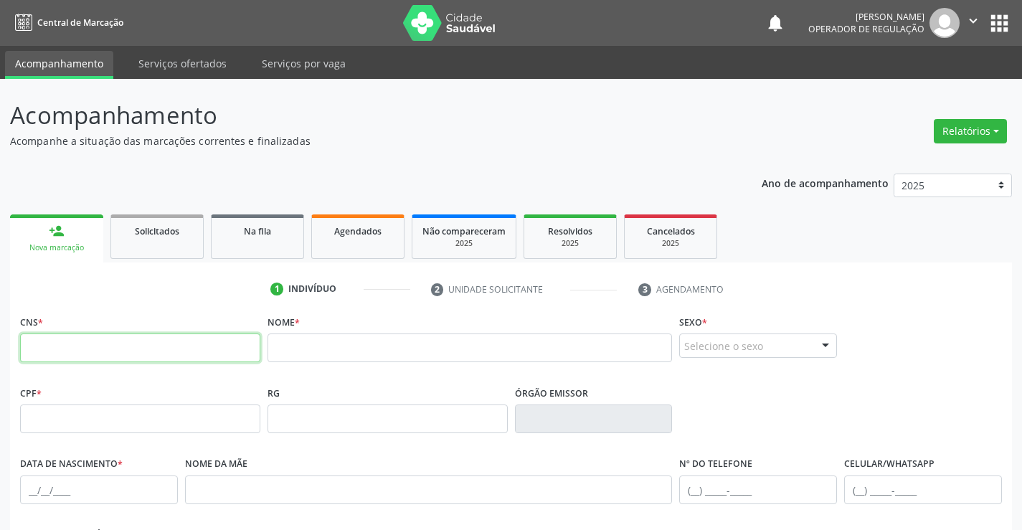
click at [192, 353] on input "text" at bounding box center [140, 348] width 240 height 29
